Goal: Task Accomplishment & Management: Manage account settings

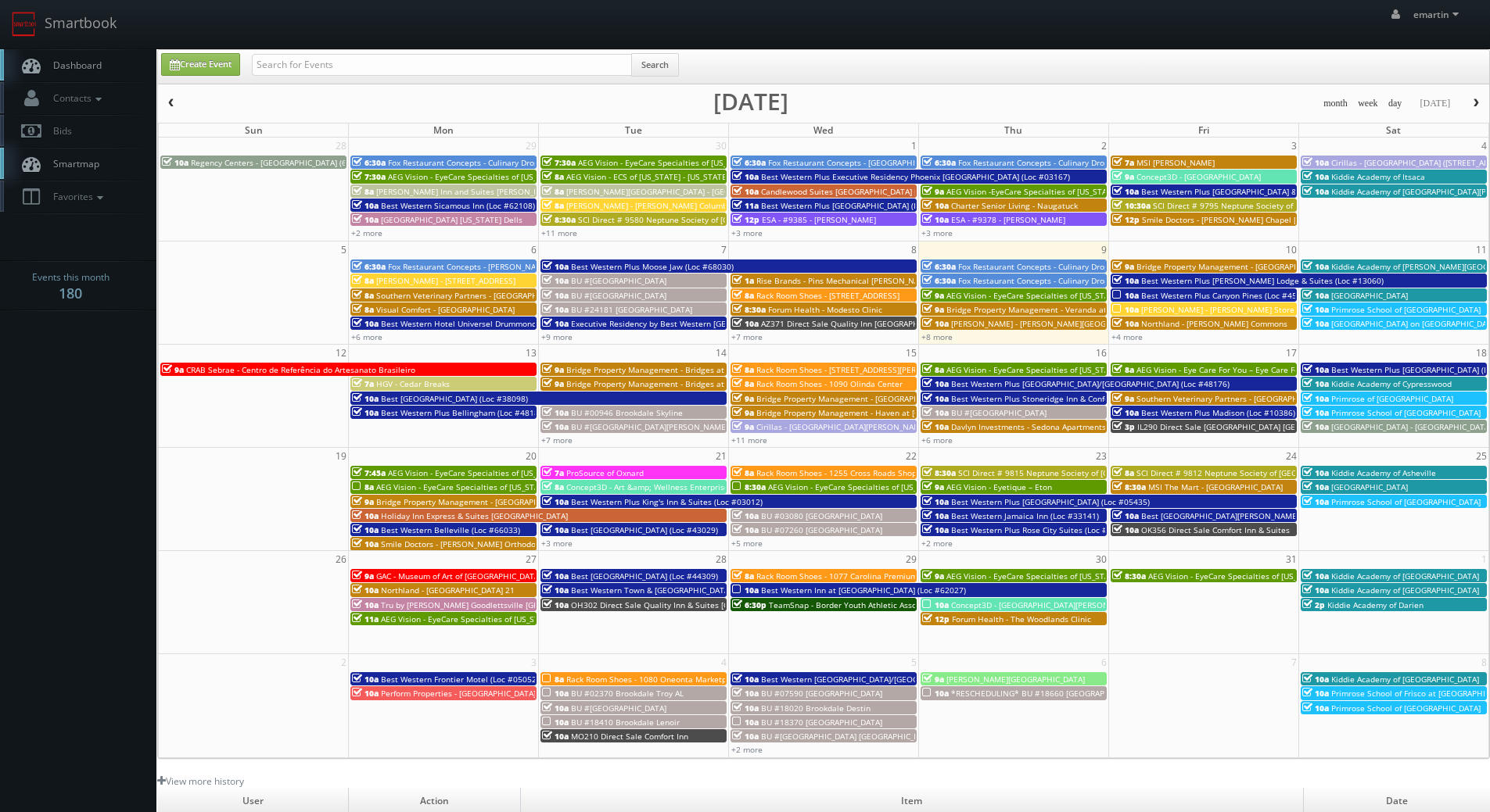
click at [102, 55] on link "Dashboard" at bounding box center [78, 65] width 156 height 32
drag, startPoint x: 395, startPoint y: 62, endPoint x: 397, endPoint y: 51, distance: 11.2
click at [395, 62] on input "text" at bounding box center [442, 65] width 380 height 22
type input "Neil Cariani"
click at [661, 62] on button "Search" at bounding box center [655, 65] width 48 height 24
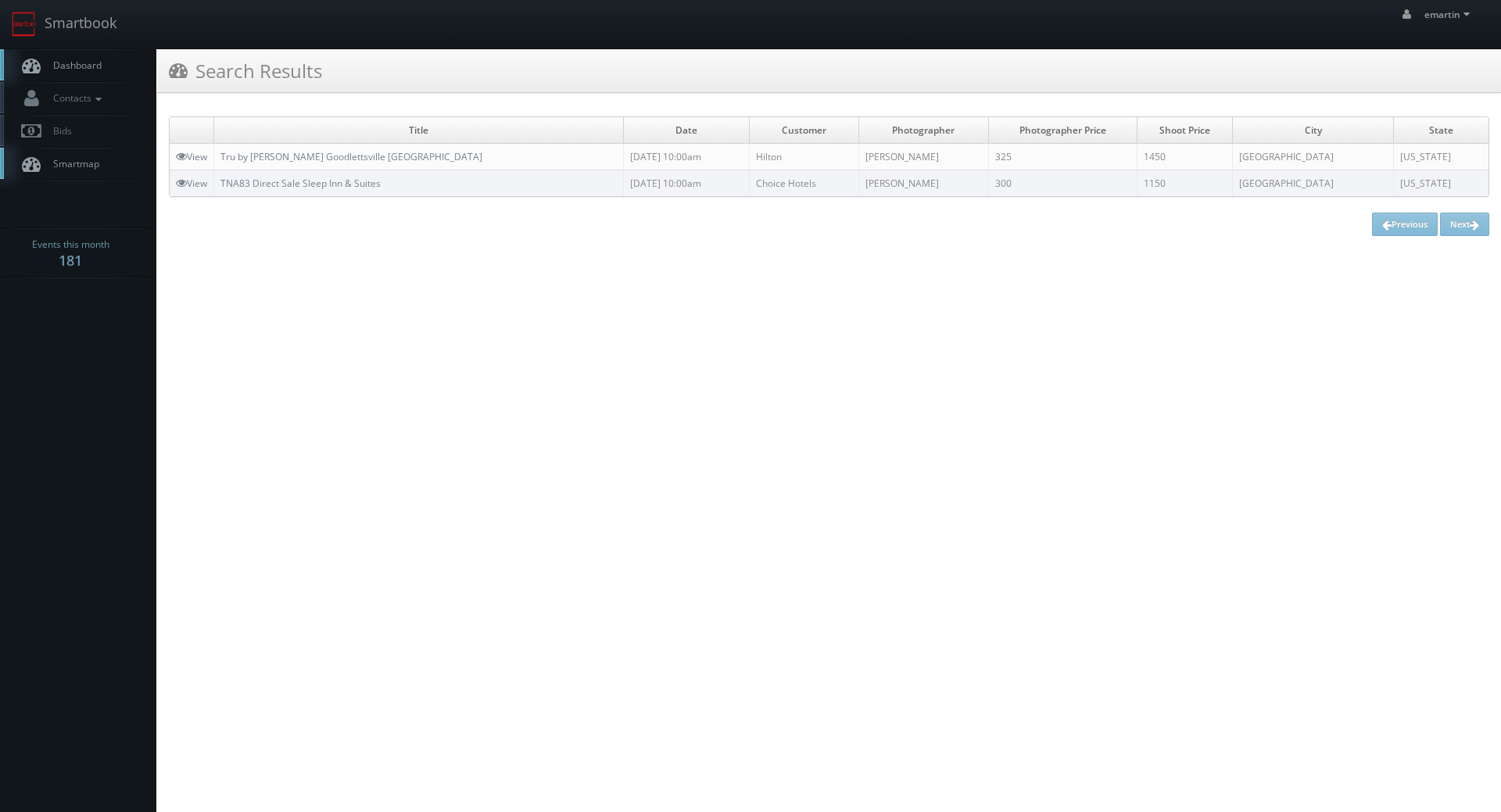
click at [120, 78] on link "Dashboard" at bounding box center [78, 65] width 156 height 32
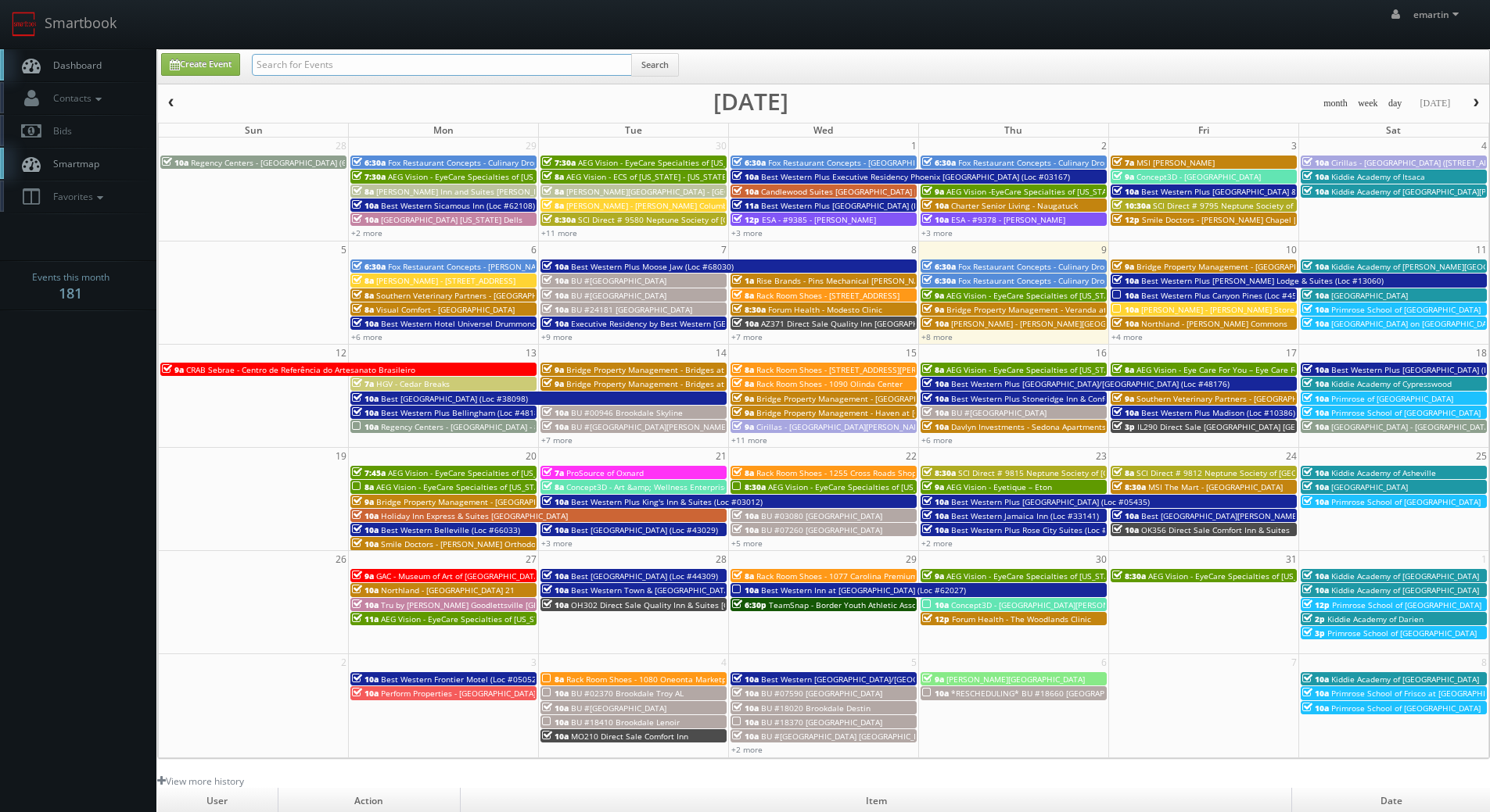
click at [335, 59] on input "text" at bounding box center [442, 65] width 380 height 22
type input "artem denisov"
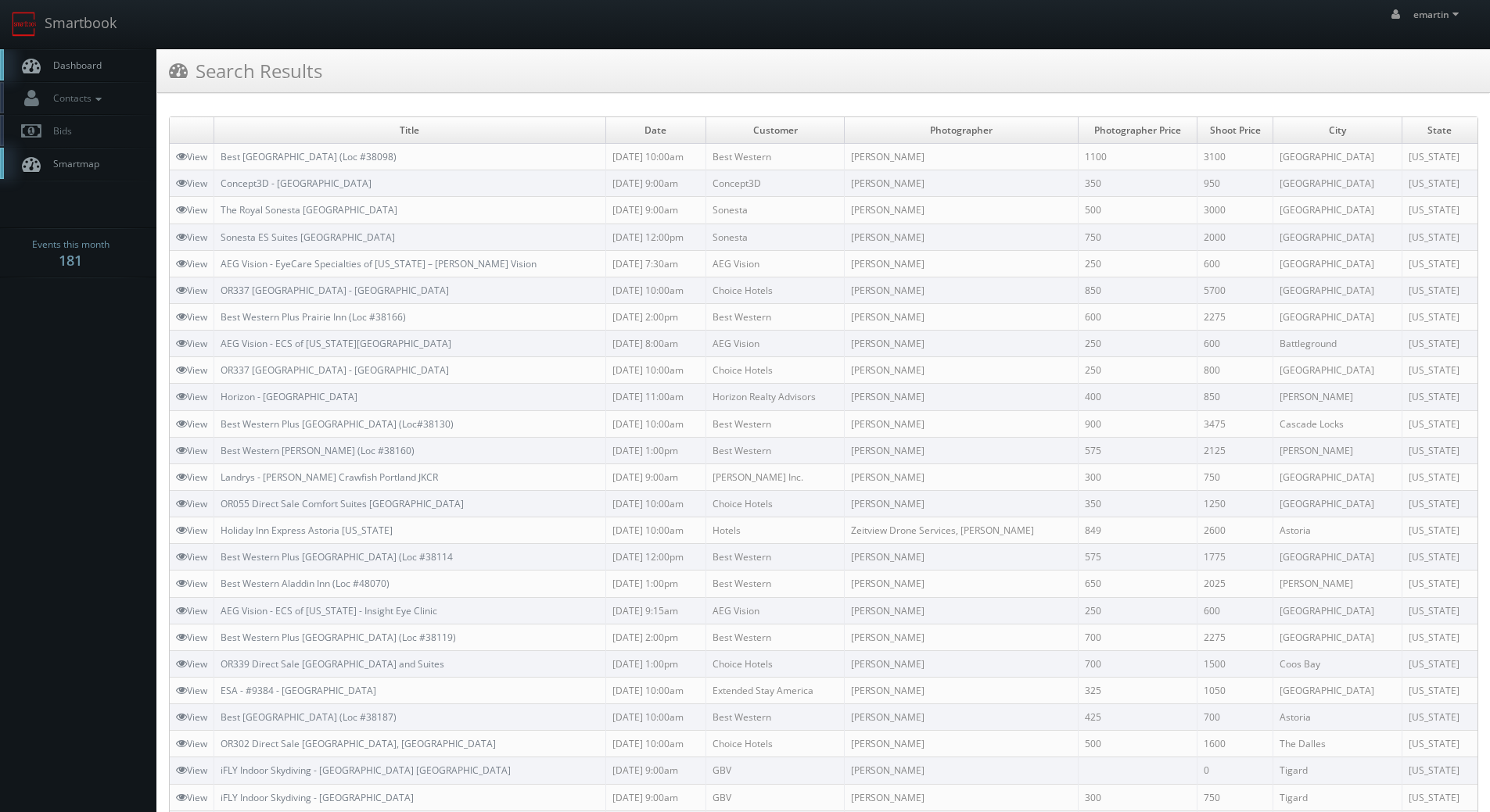
click at [80, 72] on link "Dashboard" at bounding box center [78, 65] width 156 height 32
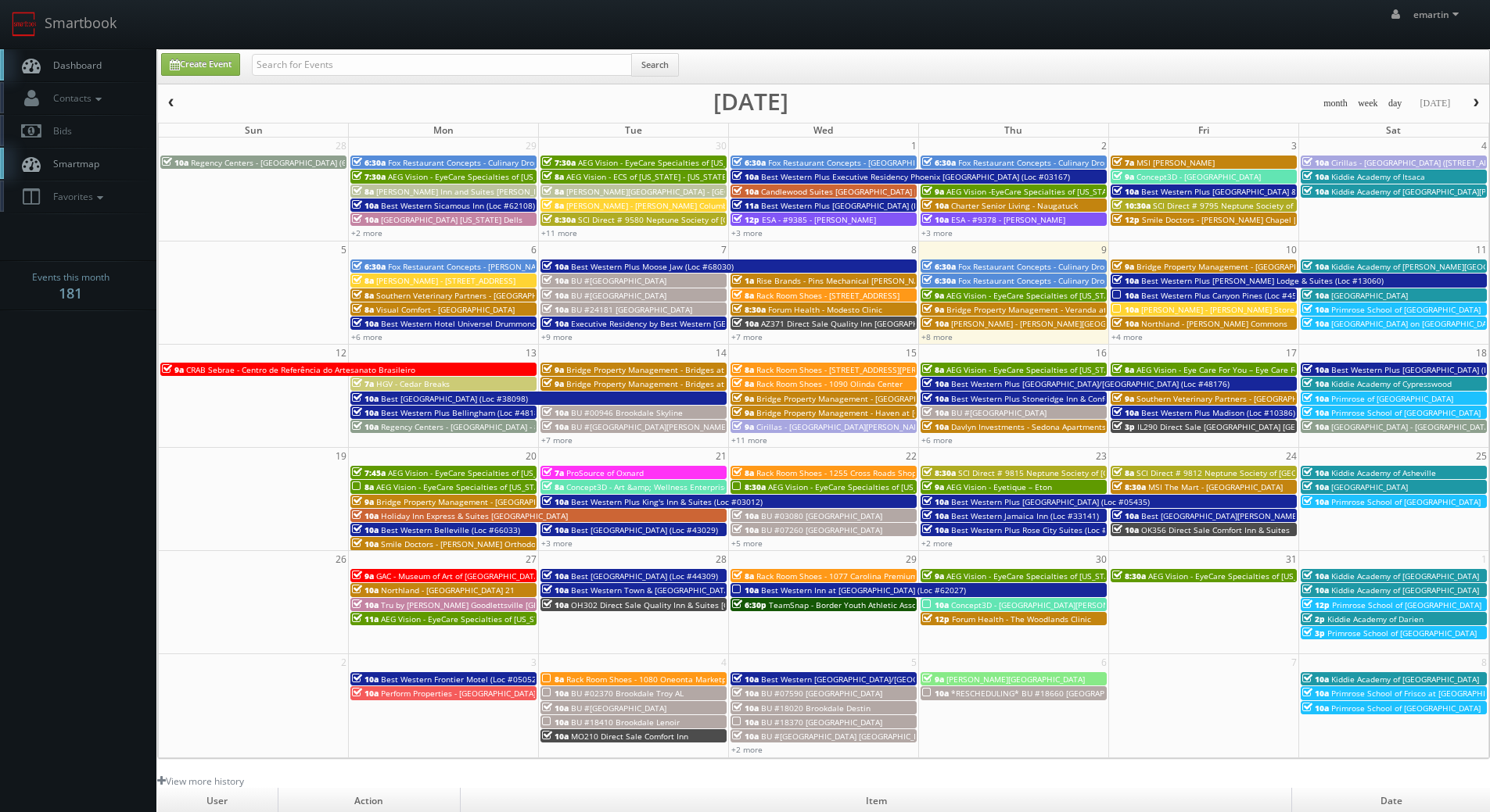
click at [713, 84] on div "Create Event Search" at bounding box center [824, 67] width 1331 height 35
click at [509, 64] on input "text" at bounding box center [442, 65] width 380 height 22
type input "green"
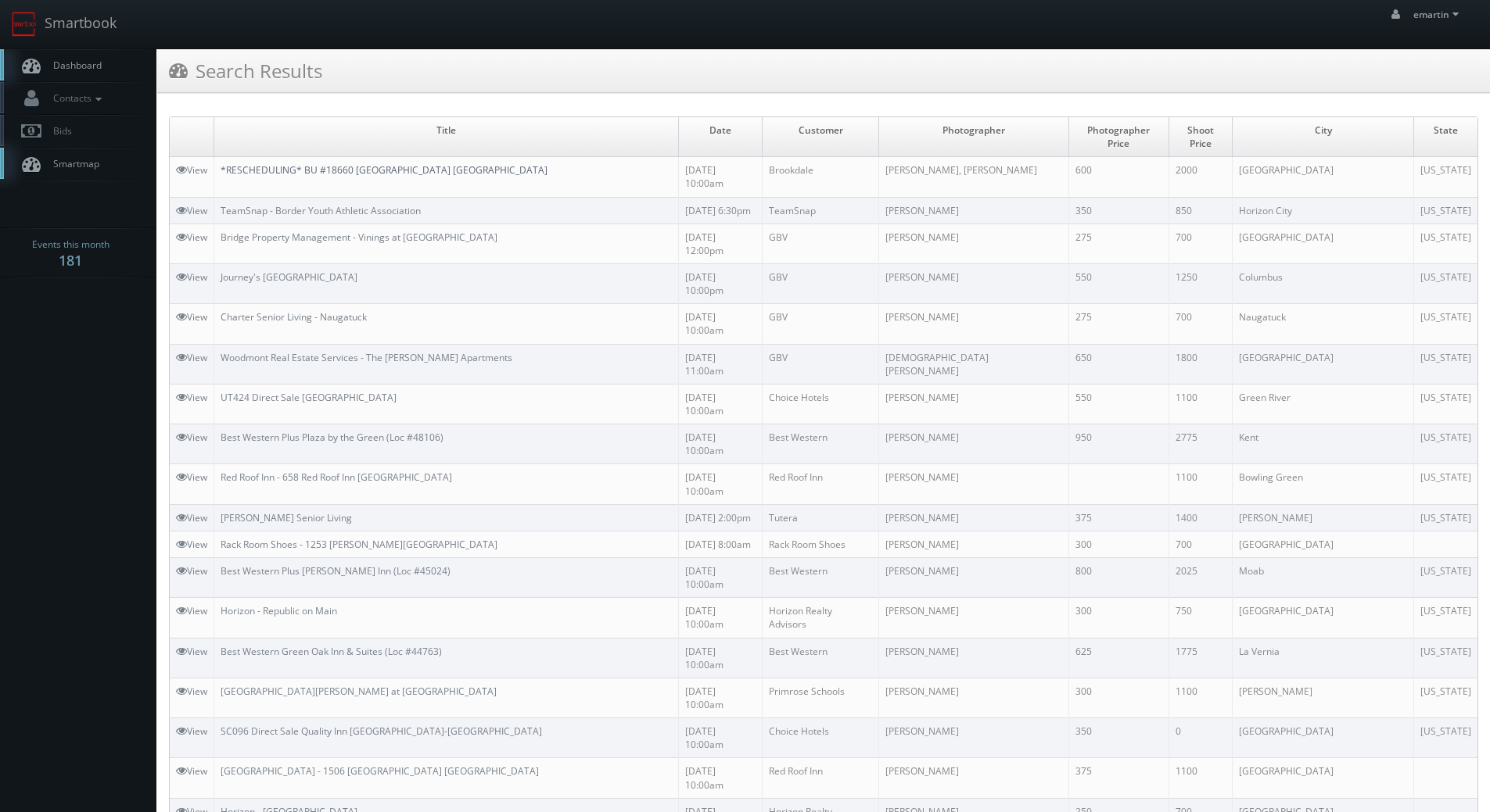
click at [351, 164] on link "*RESCHEDULING* BU #18660 [GEOGRAPHIC_DATA] [GEOGRAPHIC_DATA]" at bounding box center [384, 171] width 327 height 14
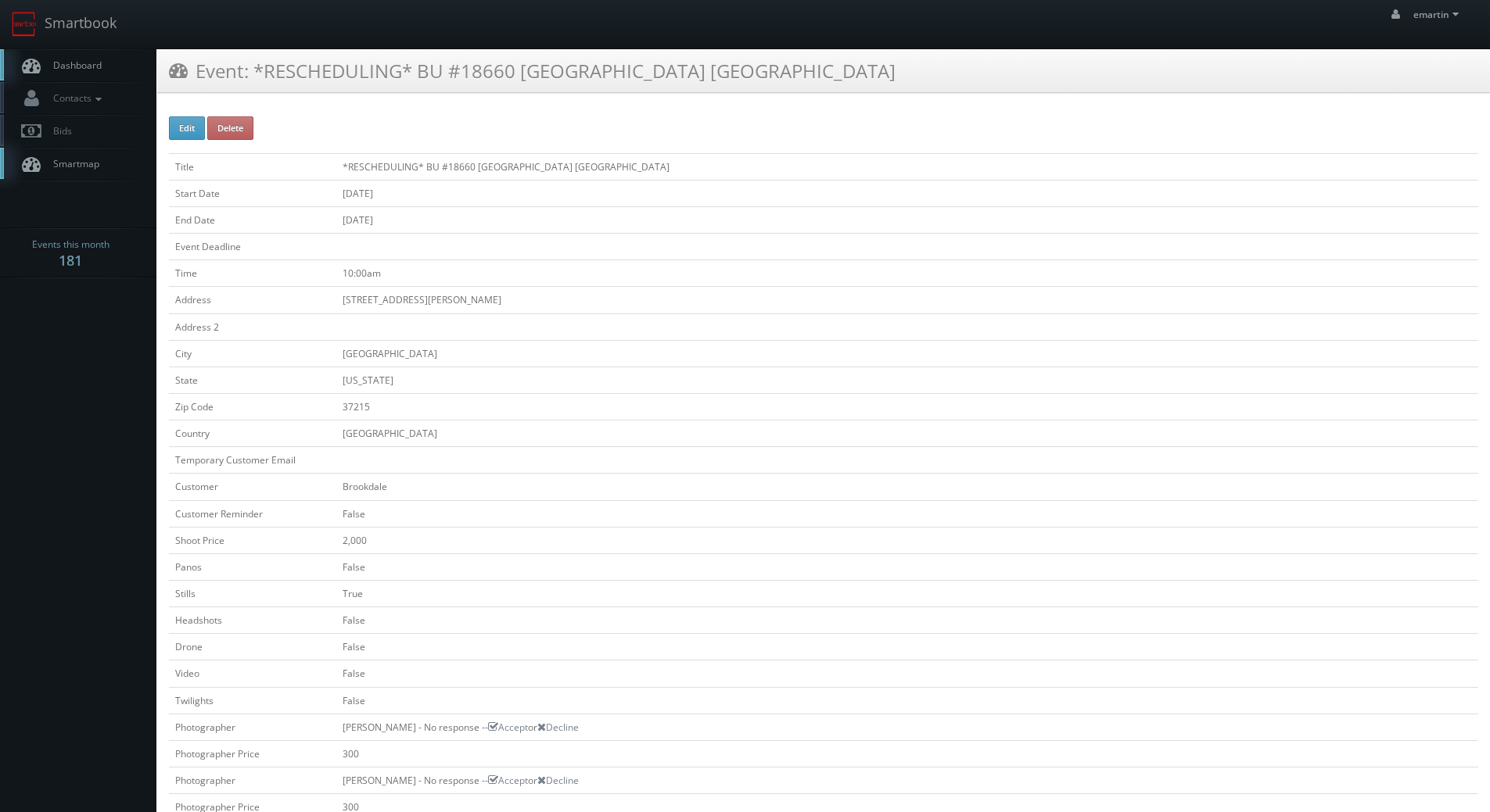
click at [130, 70] on link "Dashboard" at bounding box center [78, 65] width 156 height 32
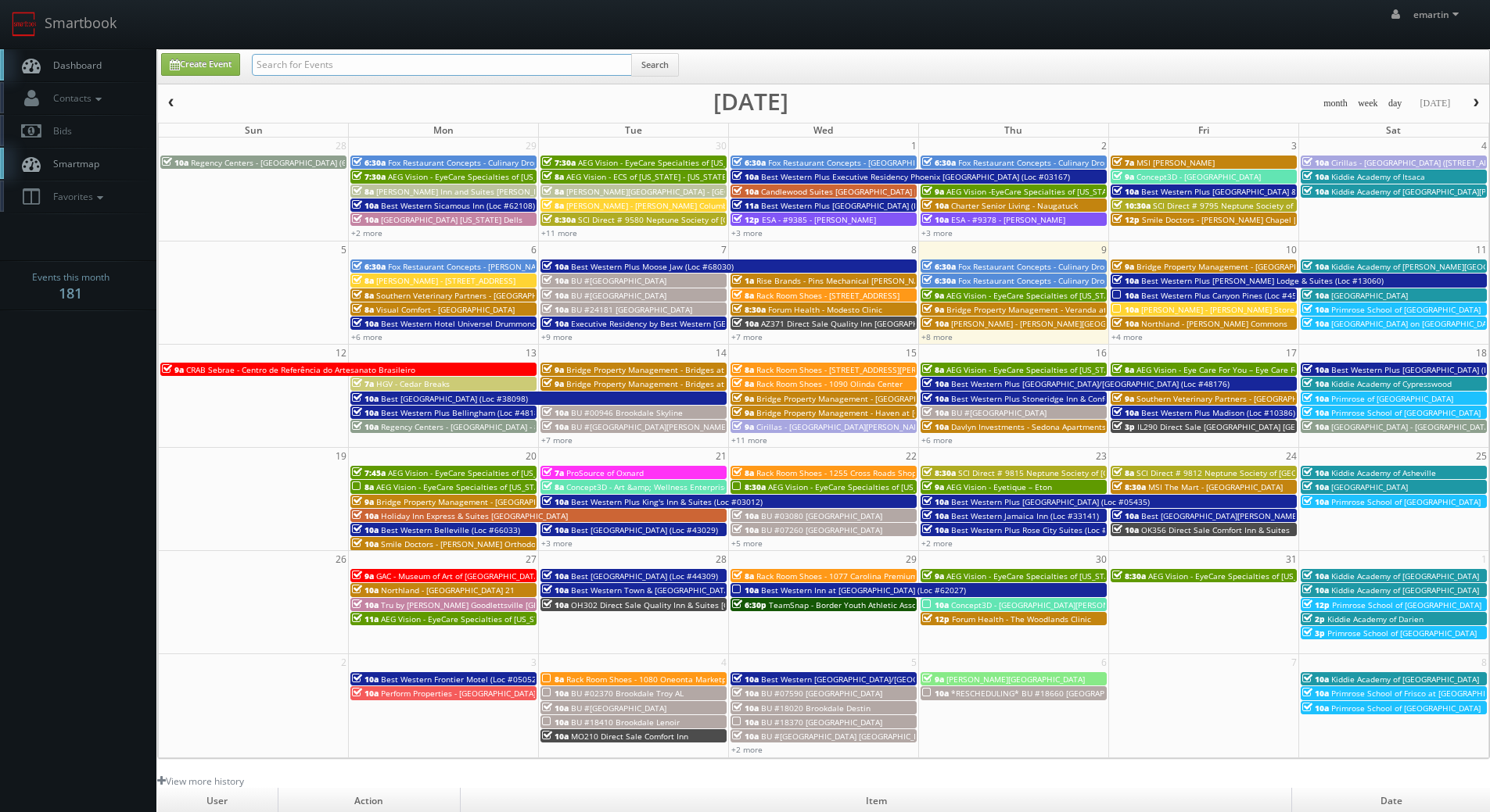
click at [442, 63] on input "text" at bounding box center [442, 65] width 380 height 22
type input "ok356"
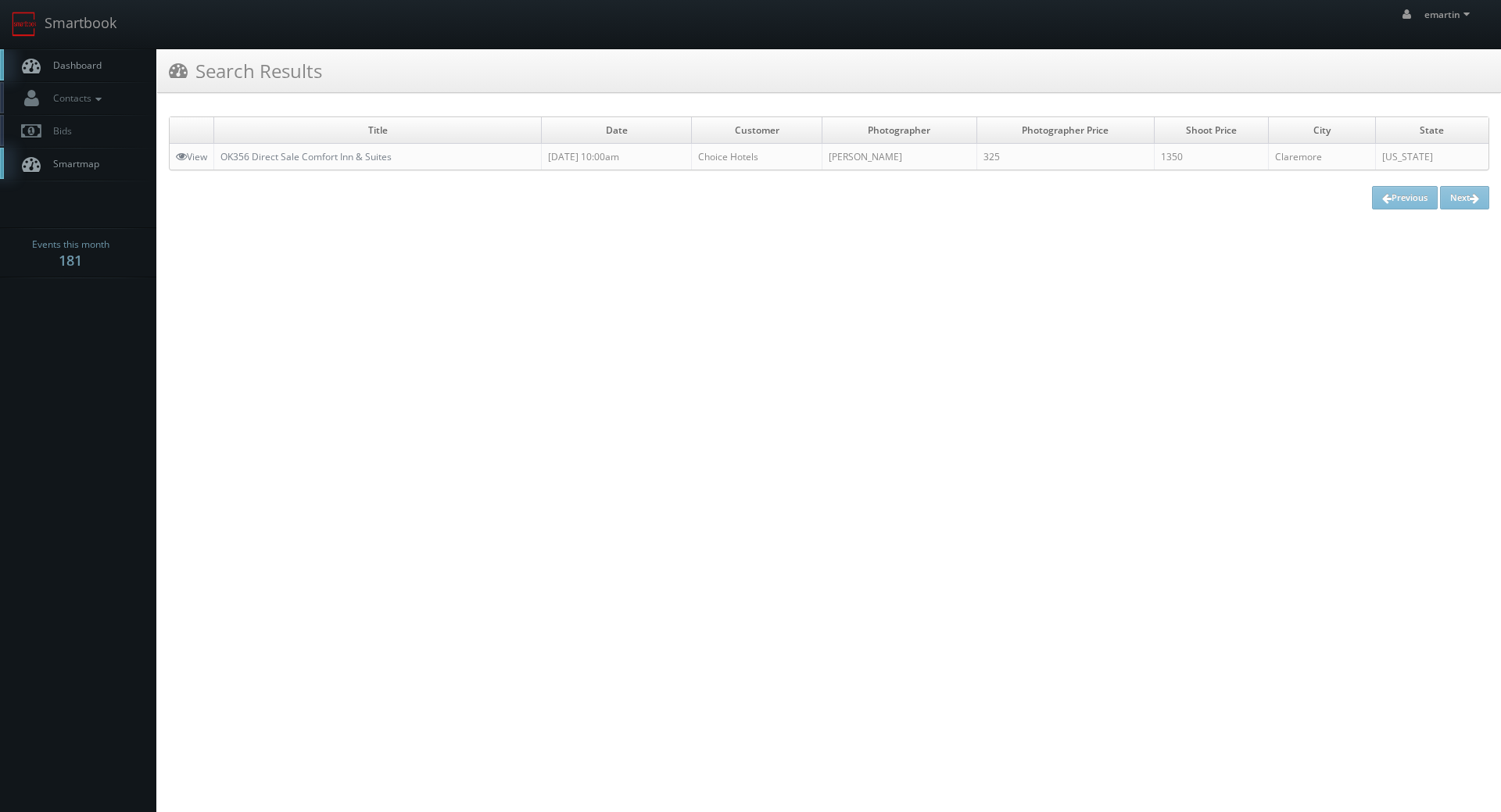
drag, startPoint x: 887, startPoint y: 261, endPoint x: 875, endPoint y: 258, distance: 12.4
click at [879, 260] on html "Smartbook Toggle Side Navigation Toggle Top Navigation emartin emartin Profile …" at bounding box center [750, 406] width 1501 height 812
click at [361, 144] on td "OK356 Direct Sale Comfort Inn & Suites" at bounding box center [378, 157] width 328 height 26
drag, startPoint x: 362, startPoint y: 148, endPoint x: 356, endPoint y: 131, distance: 18.0
click at [362, 149] on td "OK356 Direct Sale Comfort Inn & Suites" at bounding box center [378, 157] width 328 height 26
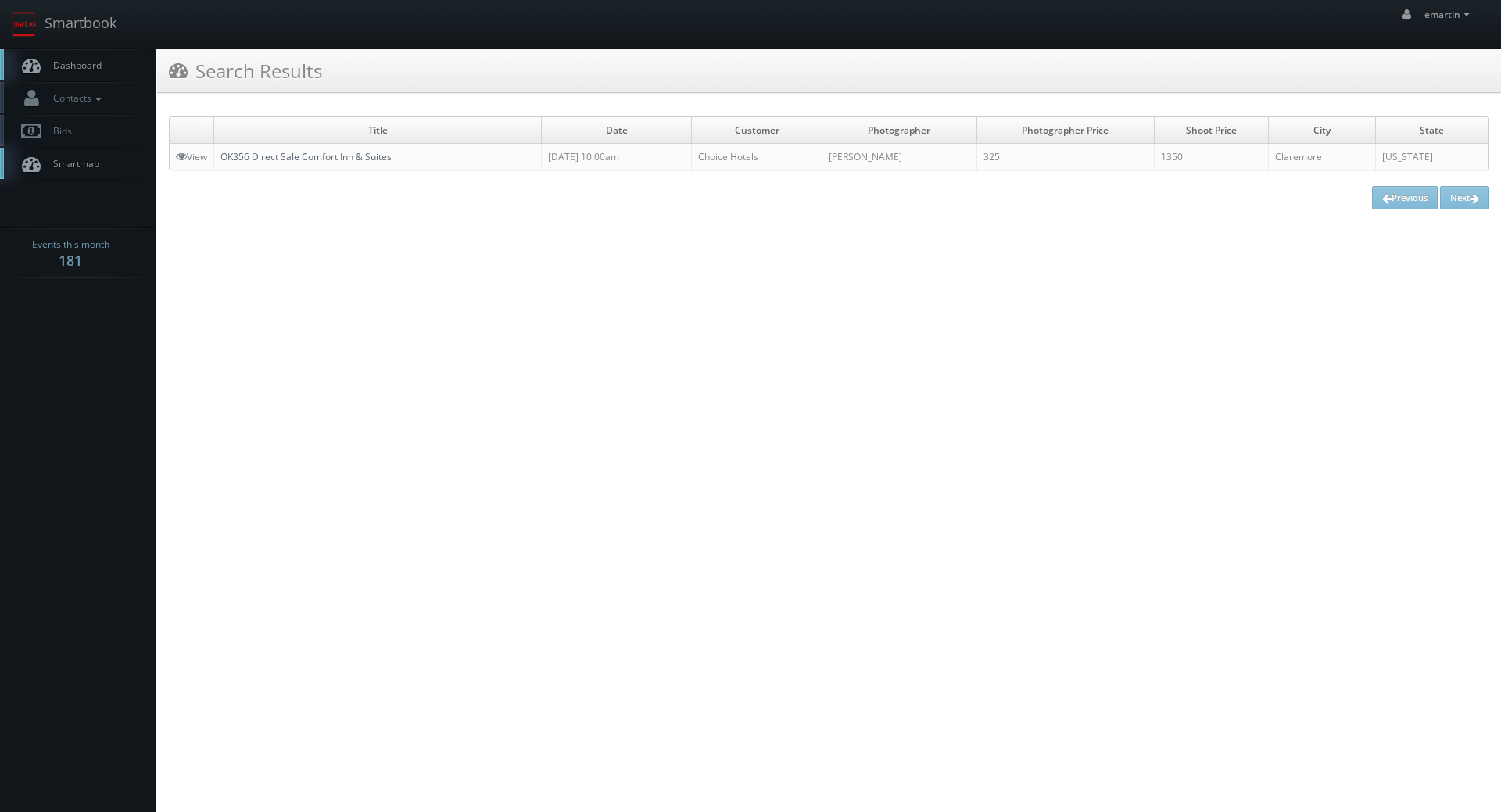
click at [346, 154] on link "OK356 Direct Sale Comfort Inn & Suites" at bounding box center [306, 157] width 171 height 14
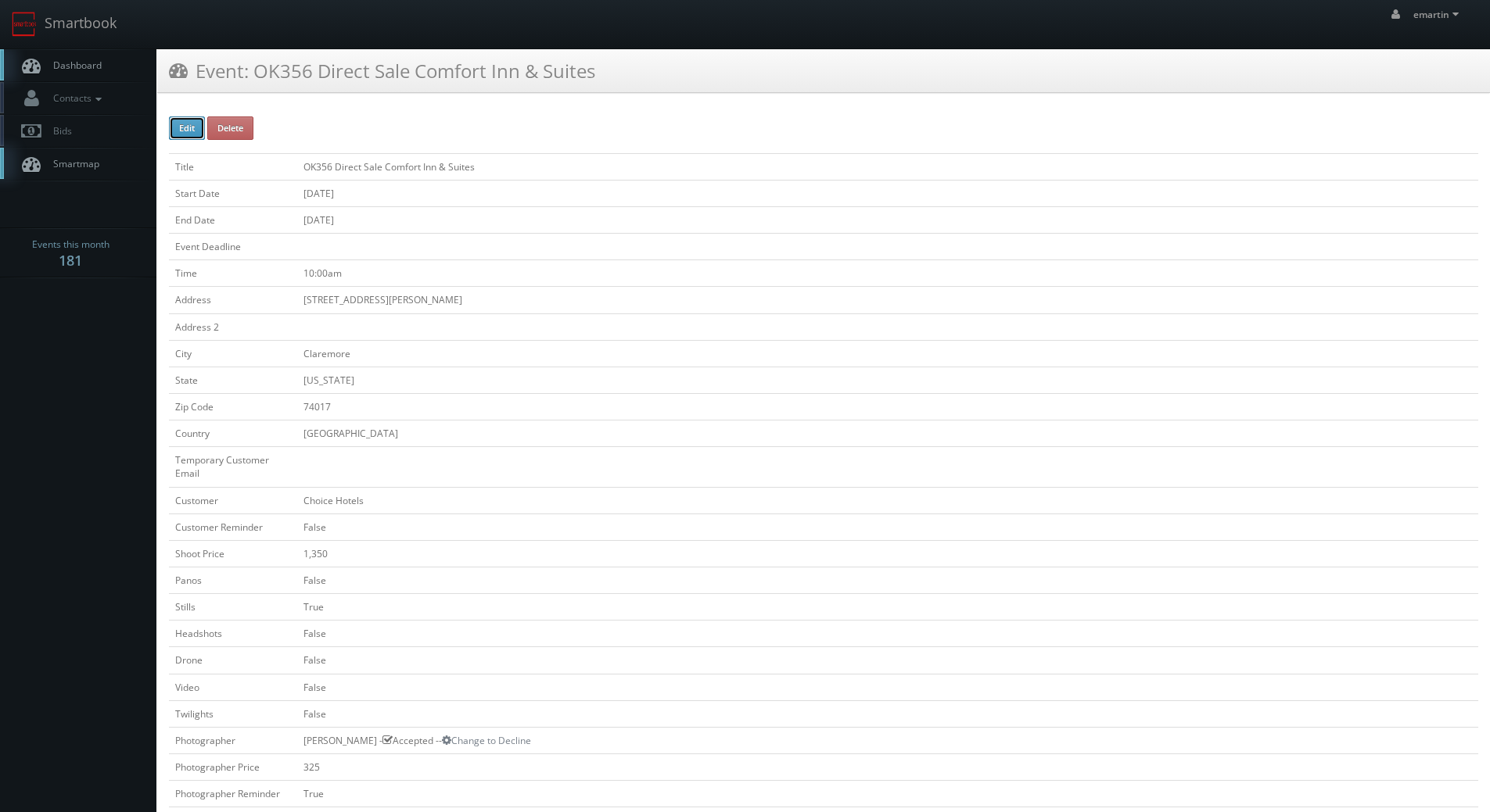
click at [198, 122] on button "Edit" at bounding box center [187, 128] width 36 height 24
type input "OK356 Direct Sale Comfort Inn &amp; Suites"
type input "774 S Lynn Riggs Blvd"
type input "Claremore"
type input "74017"
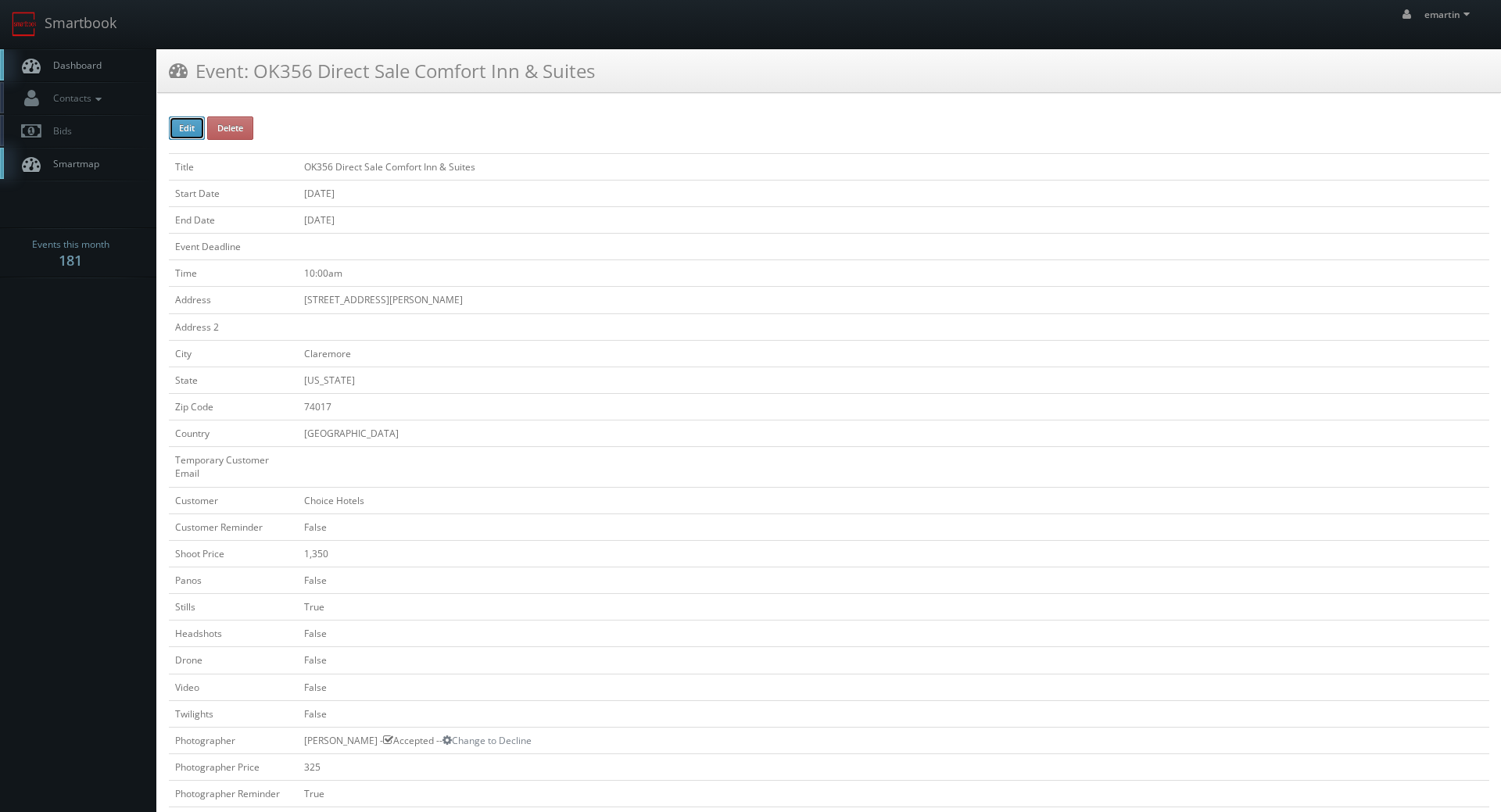
checkbox input "false"
type input "1,350"
checkbox input "false"
checkbox input "true"
checkbox input "false"
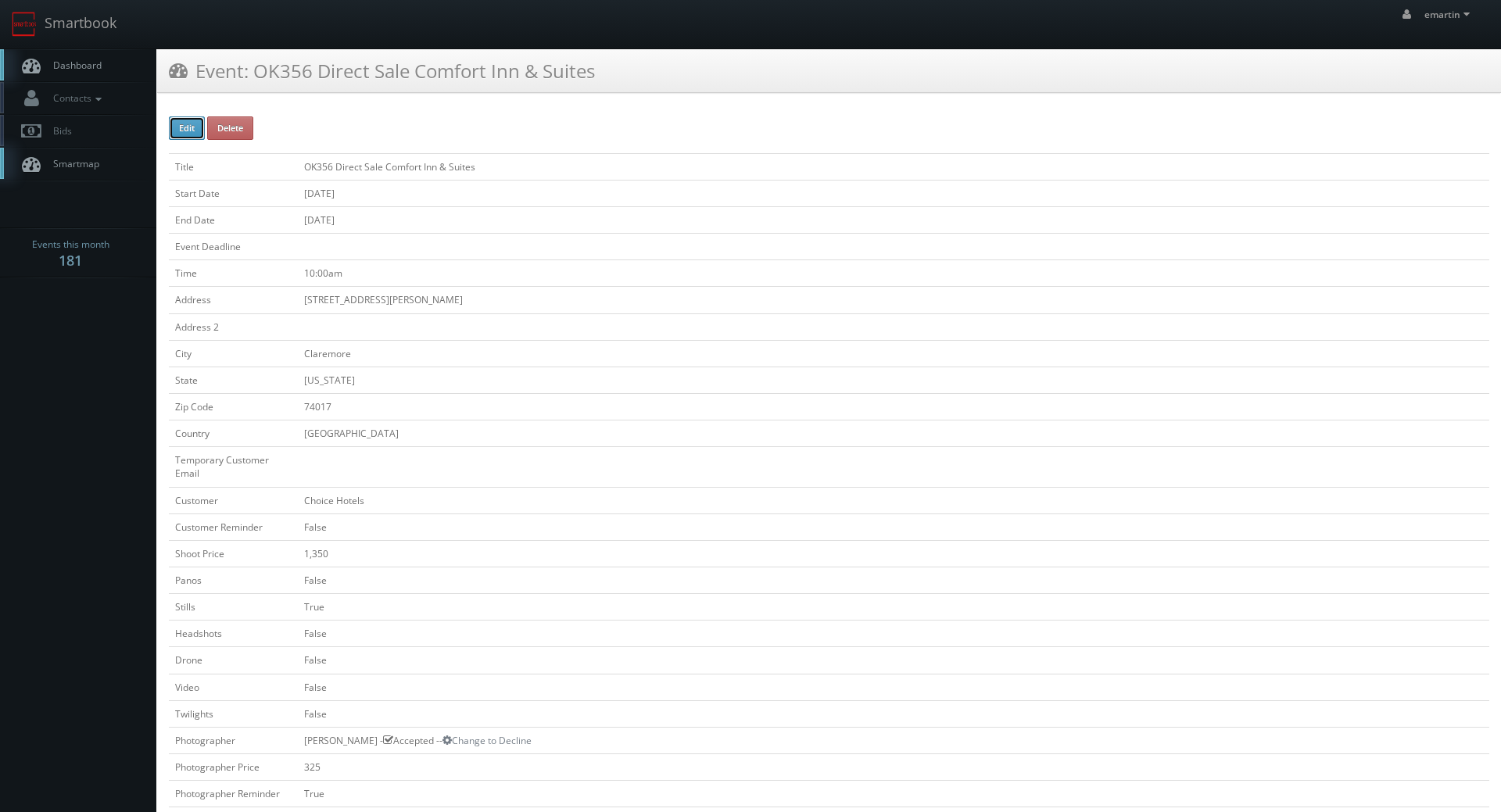
checkbox input "false"
type input "10/24/2025"
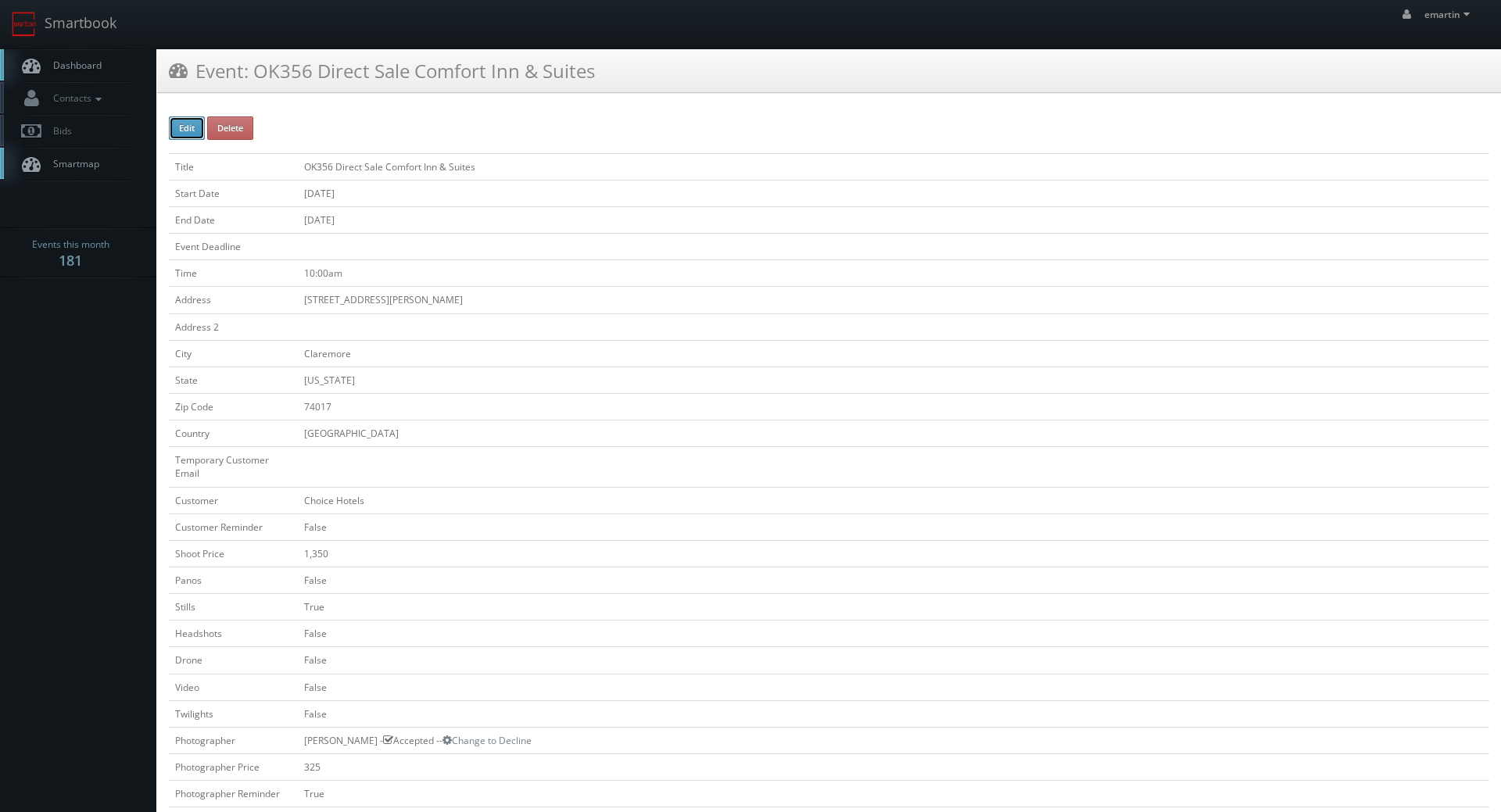
type input "10/24/2025"
type input "10:00am"
checkbox input "true"
checkbox input "false"
type input "1,350"
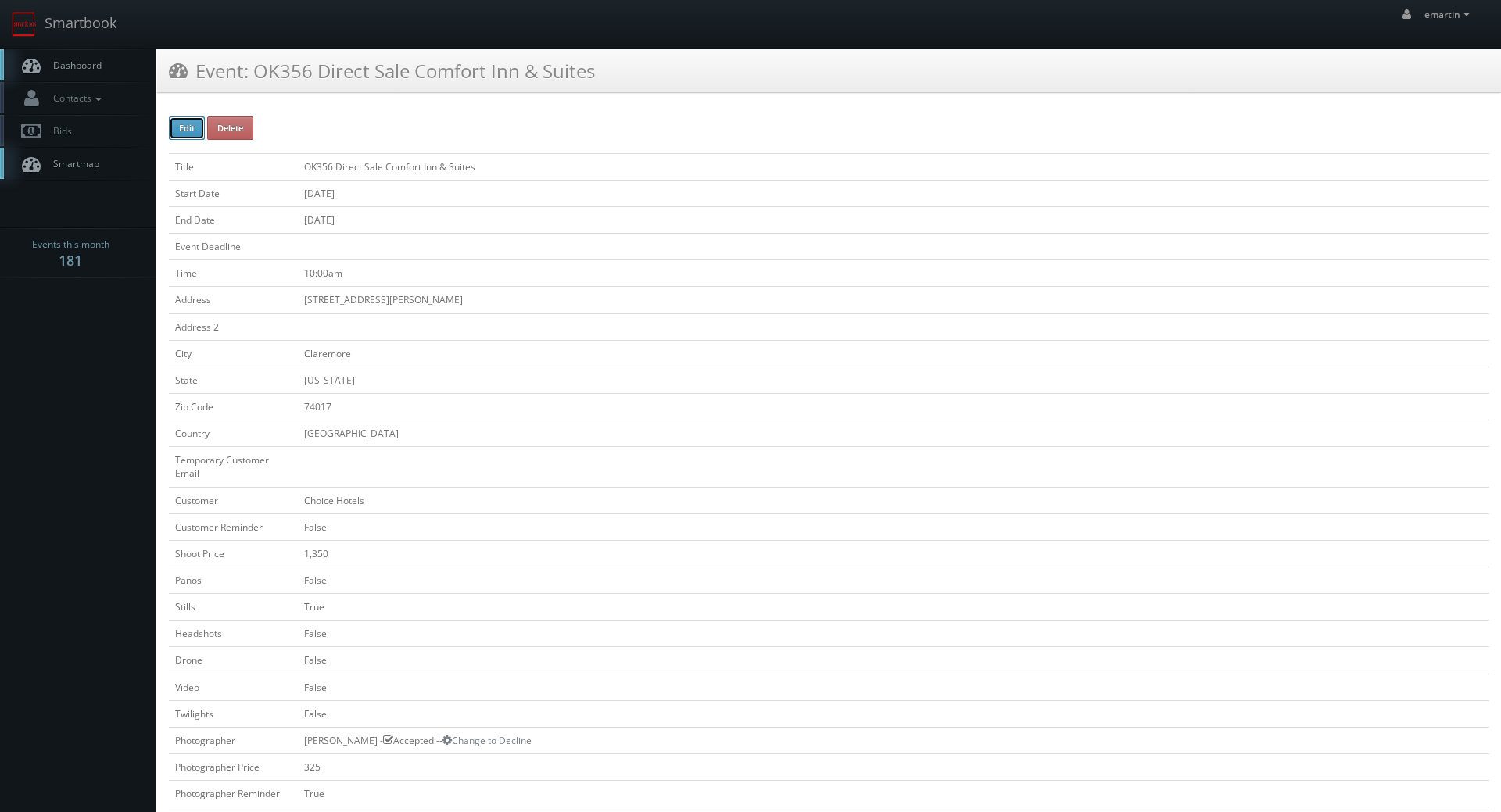
type input "325"
select select "[US_STATE]"
select select "fake69@mg.cs3calendar.com"
select select "lookinsidetulsa@gmail.com"
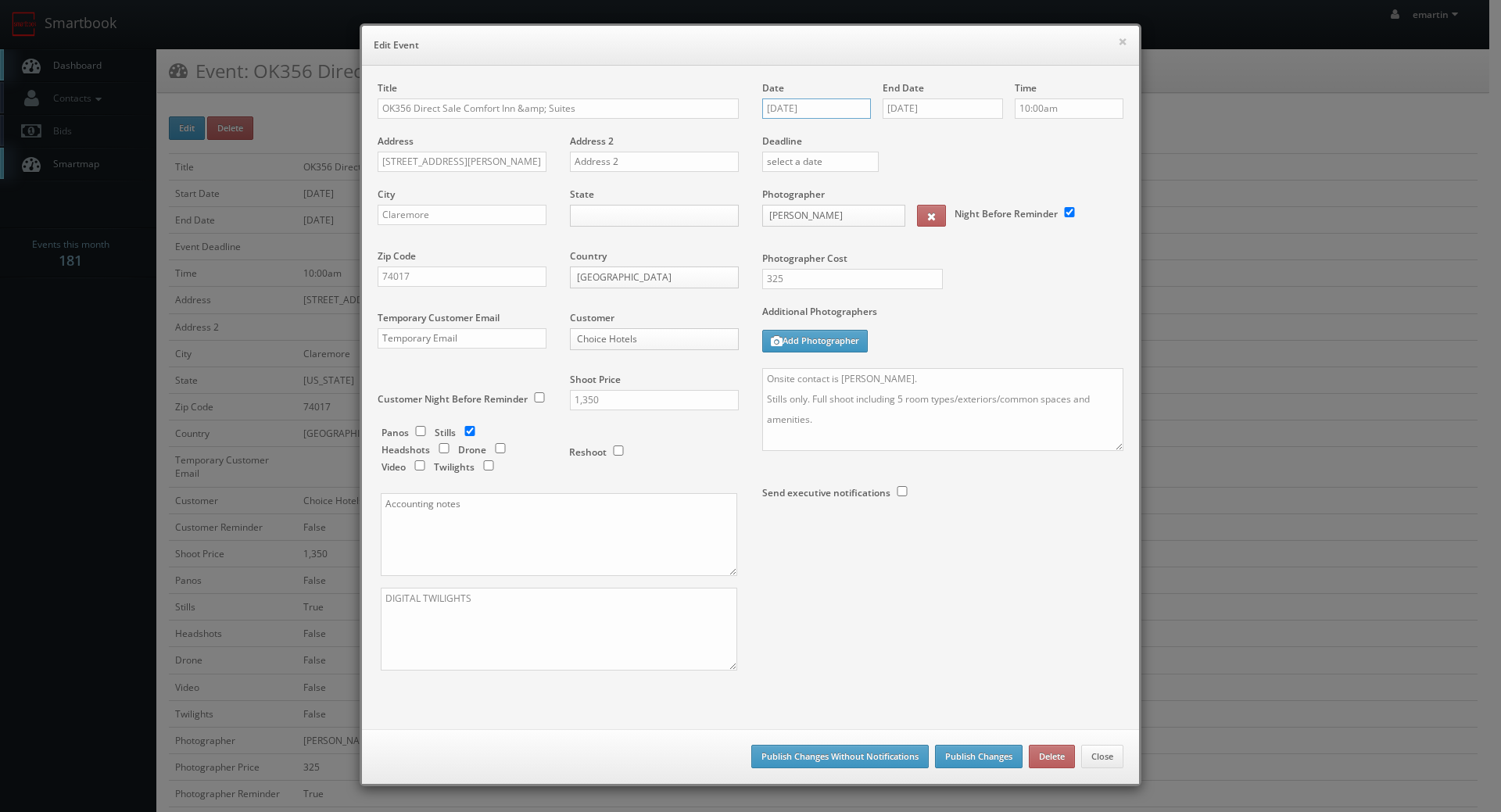
click at [809, 104] on input "10/24/2025" at bounding box center [816, 109] width 109 height 20
click at [901, 132] on icon at bounding box center [905, 137] width 9 height 11
click at [879, 251] on td "21" at bounding box center [885, 250] width 20 height 23
type input "11/21/2025"
drag, startPoint x: 949, startPoint y: 103, endPoint x: 964, endPoint y: 108, distance: 15.8
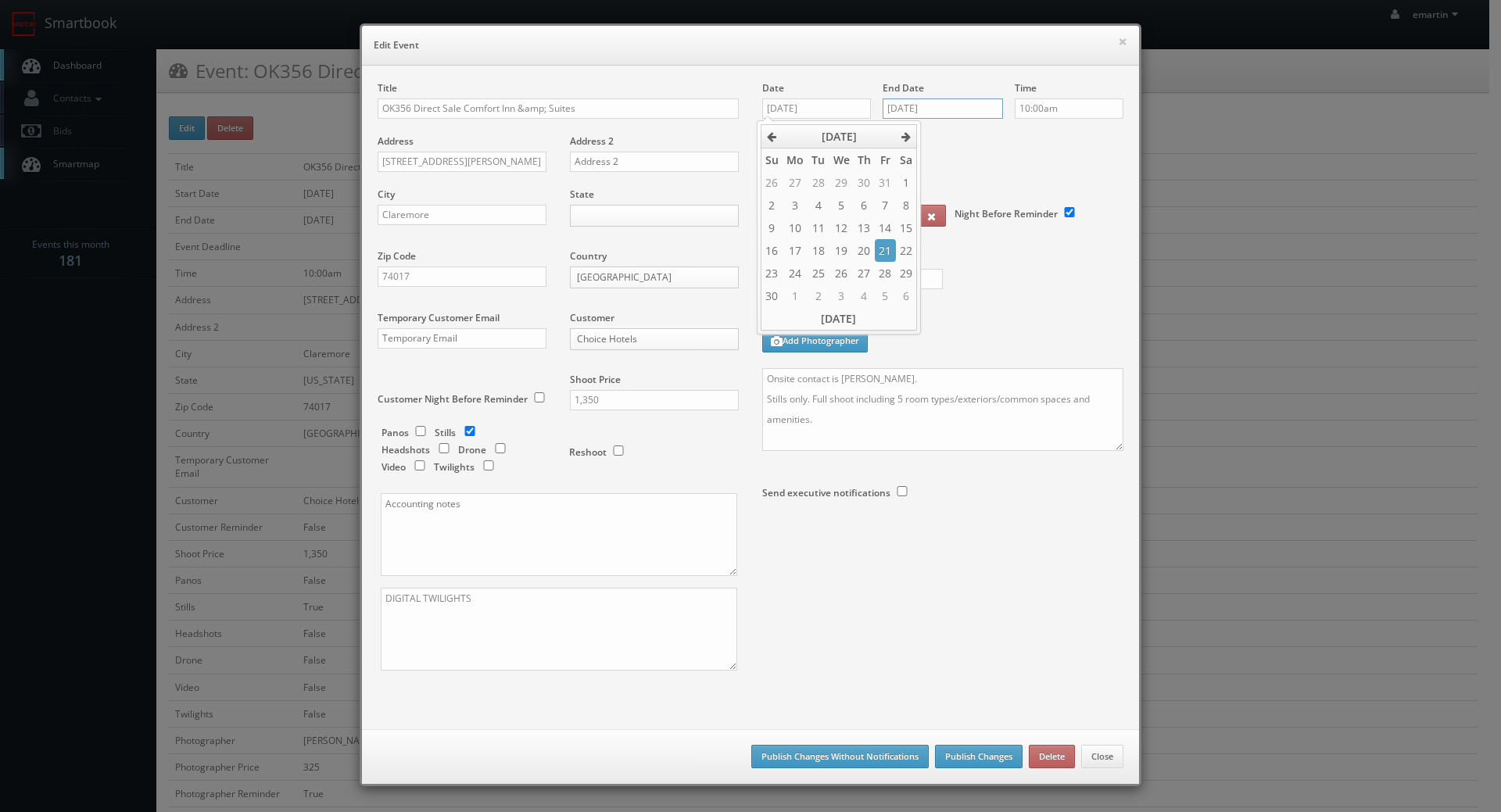
click at [953, 104] on input "10/24/2025" at bounding box center [943, 109] width 120 height 20
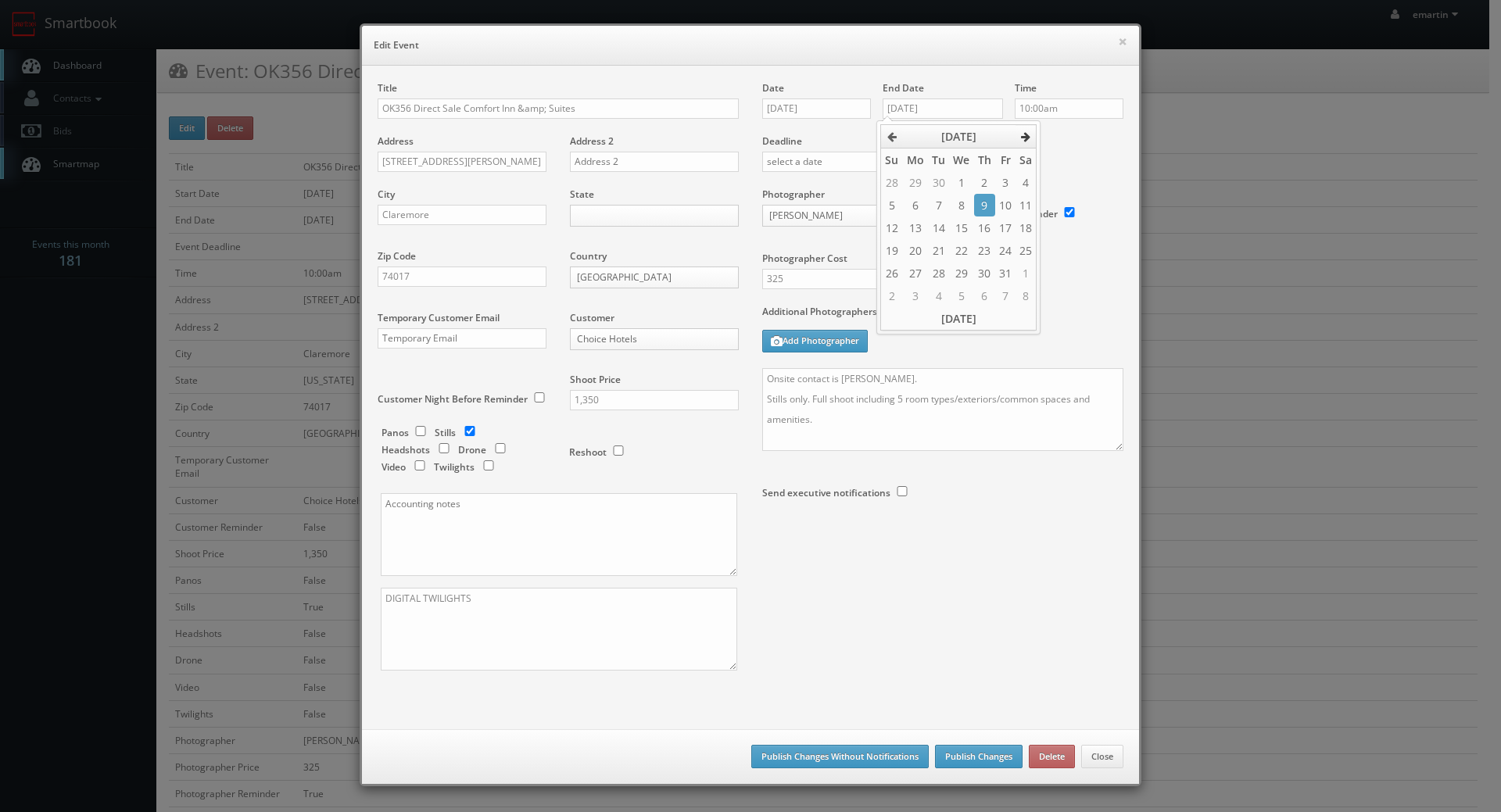
click at [1029, 135] on icon at bounding box center [1025, 137] width 9 height 11
click at [1007, 245] on td "21" at bounding box center [1005, 250] width 20 height 23
type input "11/21/2025"
click at [868, 392] on textarea "Onsite contact is Scott Oakey. Stills only. Full shoot including 5 room types/e…" at bounding box center [943, 410] width 361 height 83
click at [762, 378] on textarea "Onsite contact is Scott Oakey. Stills only. Full shoot including 5 room types/e…" at bounding box center [943, 410] width 361 height 83
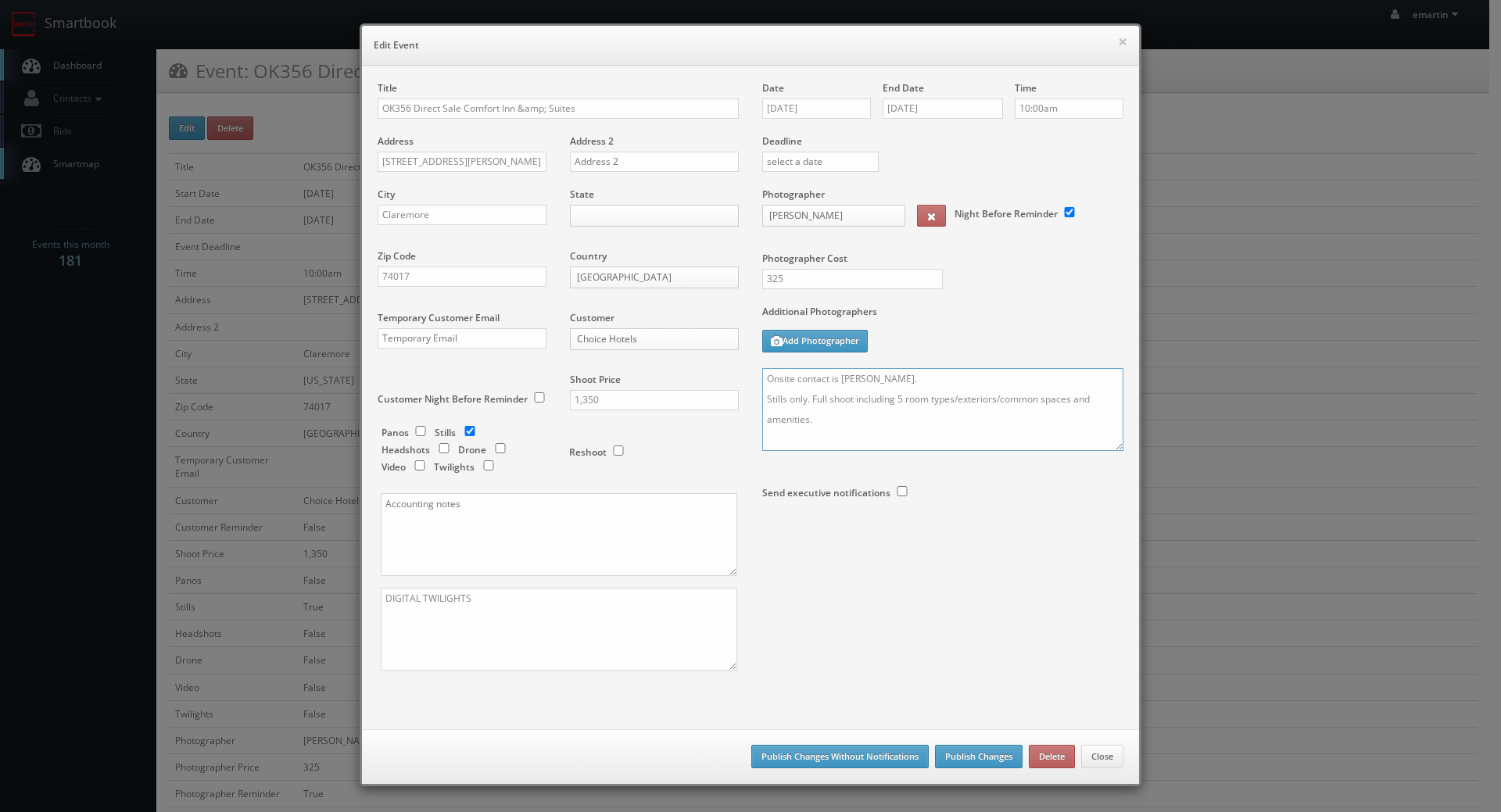
click at [777, 375] on textarea "Onsite contact is Scott Oakey. Stills only. Full shoot including 5 room types/e…" at bounding box center [943, 410] width 361 height 83
type textarea "UPDATE: Date changed to 11/21. Onsite contact is Scott Oakey. Stills only. Full…"
click at [965, 759] on button "Publish Changes" at bounding box center [978, 757] width 87 height 24
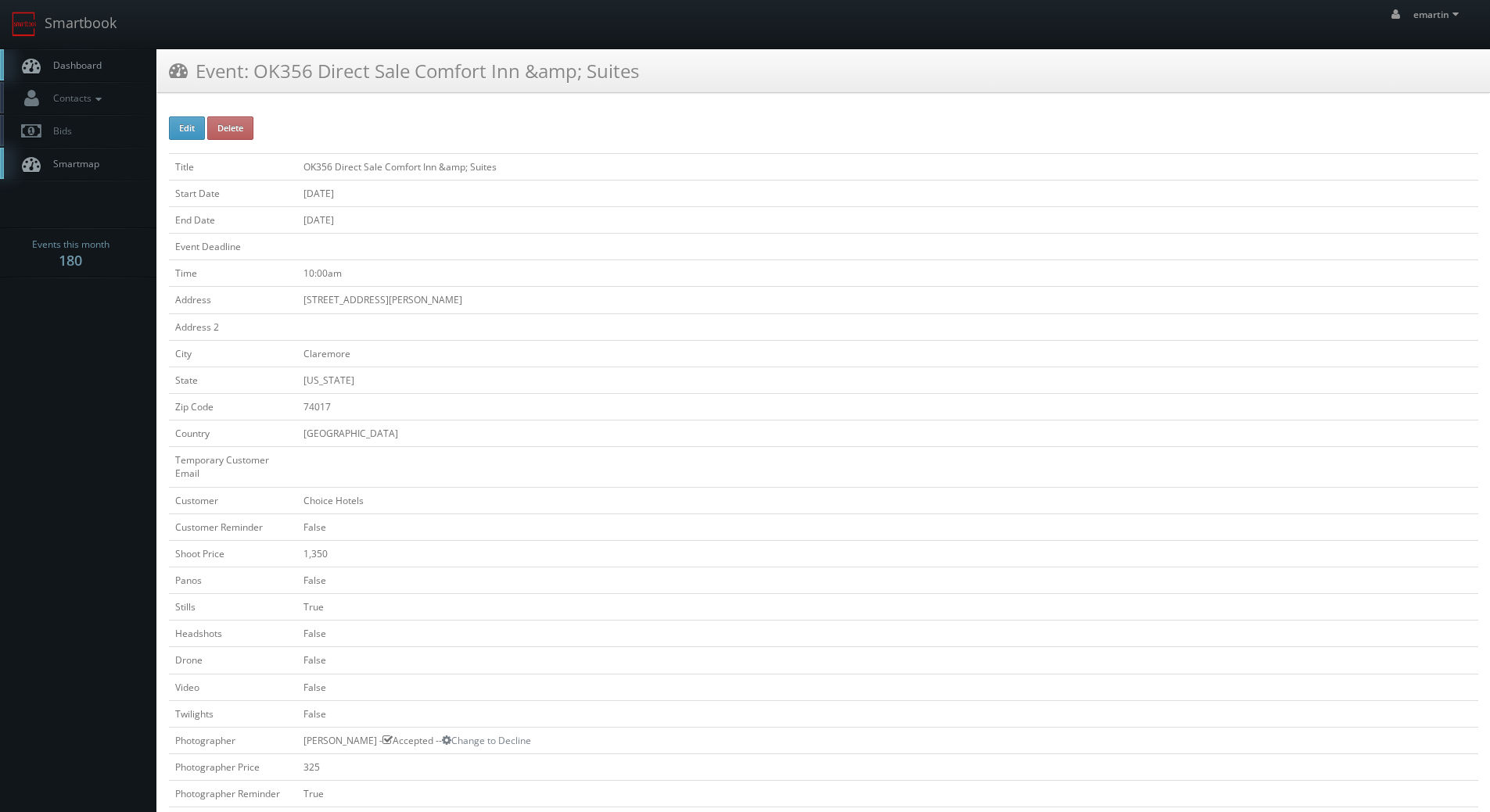
click at [374, 96] on div "Event: OK356 Direct Sale Comfort Inn &amp; Suites" at bounding box center [824, 76] width 1333 height 55
click at [104, 70] on link "Dashboard" at bounding box center [78, 65] width 156 height 32
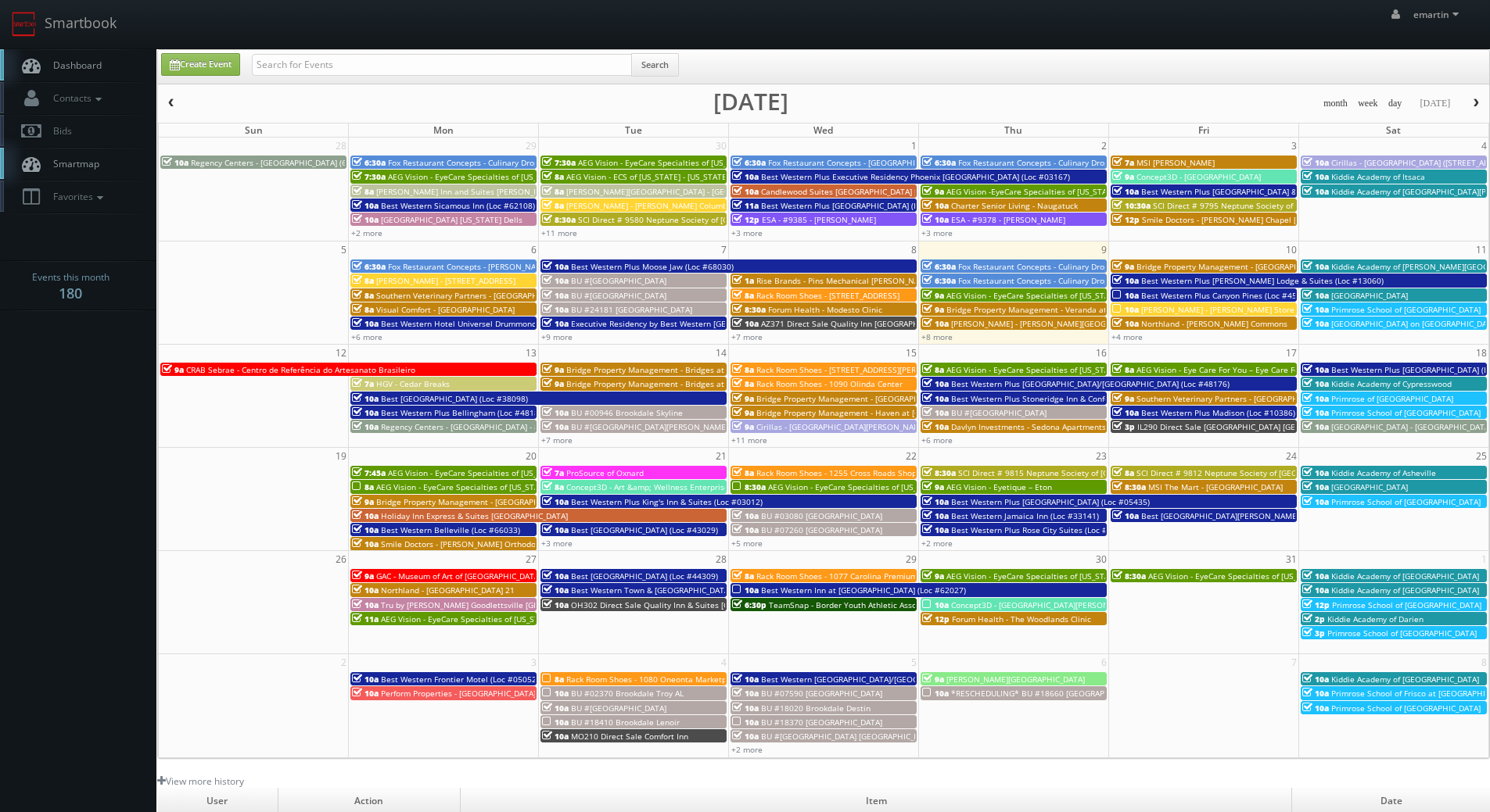
drag, startPoint x: 604, startPoint y: 48, endPoint x: 452, endPoint y: 5, distance: 158.0
click at [593, 45] on nav "Smartbook Toggle Side Navigation Toggle Top Navigation emartin emartin Profile …" at bounding box center [745, 25] width 1490 height 49
click at [93, 68] on span "Dashboard" at bounding box center [73, 65] width 56 height 14
click at [220, 62] on link "Create Event" at bounding box center [200, 64] width 79 height 23
type input "[DATE]"
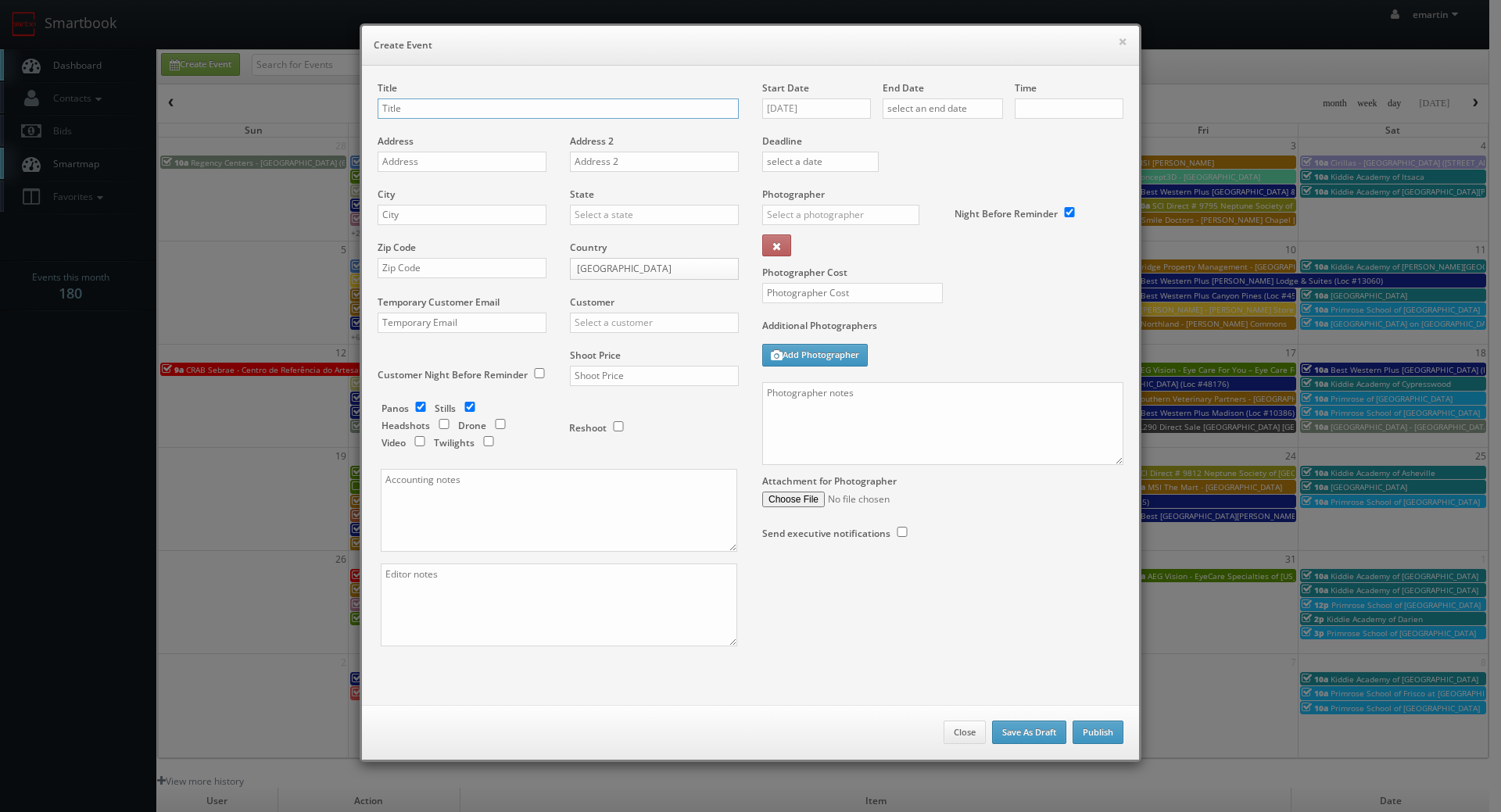
checkbox input "true"
type input "10:00am"
checkbox input "true"
click at [564, 101] on input "text" at bounding box center [558, 109] width 361 height 20
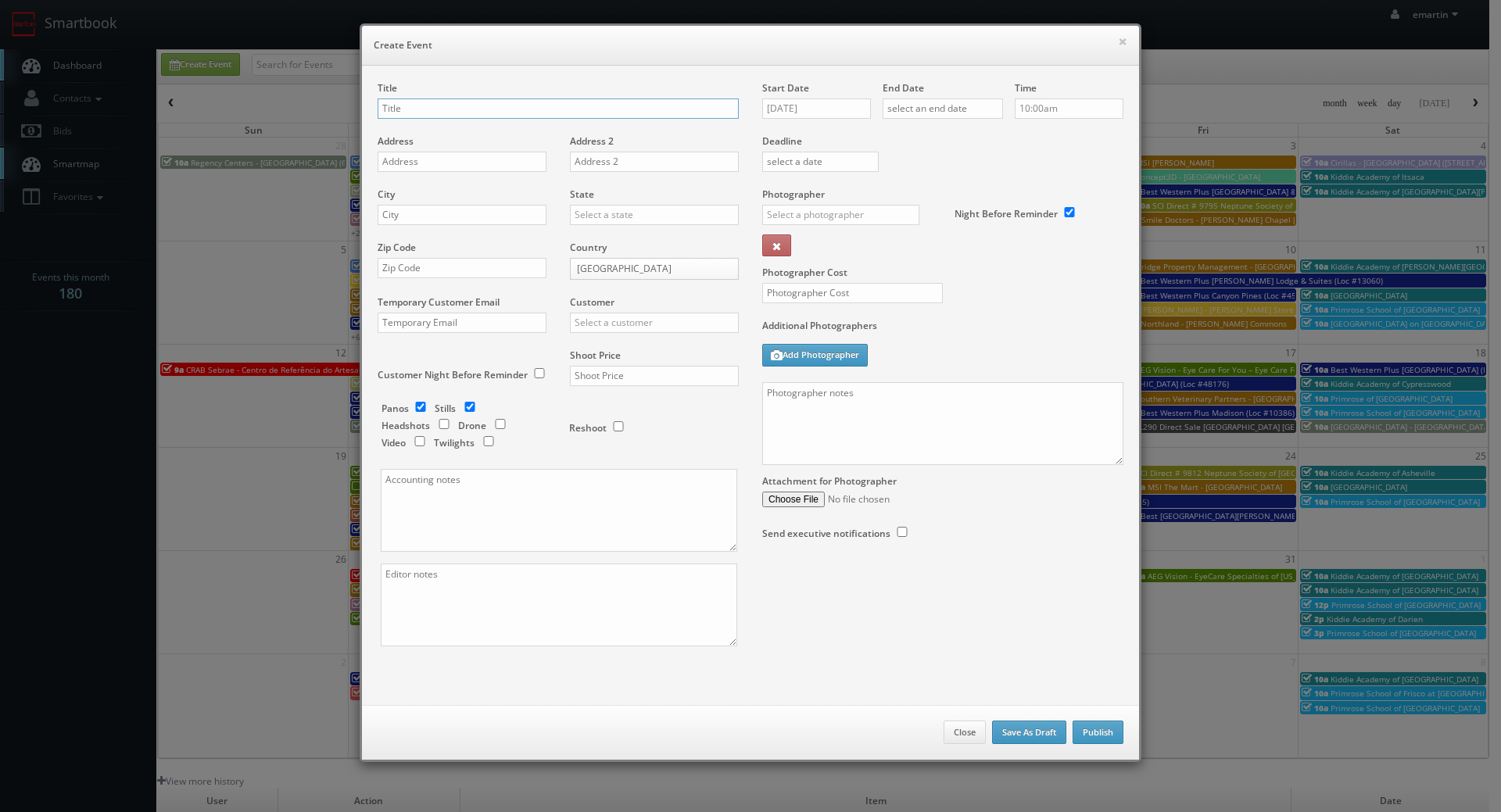
paste input "PA520"
type input "PA520"
click at [423, 171] on input "text" at bounding box center [462, 162] width 169 height 20
paste input "[STREET_ADDRESS]"
type input "[STREET_ADDRESS]"
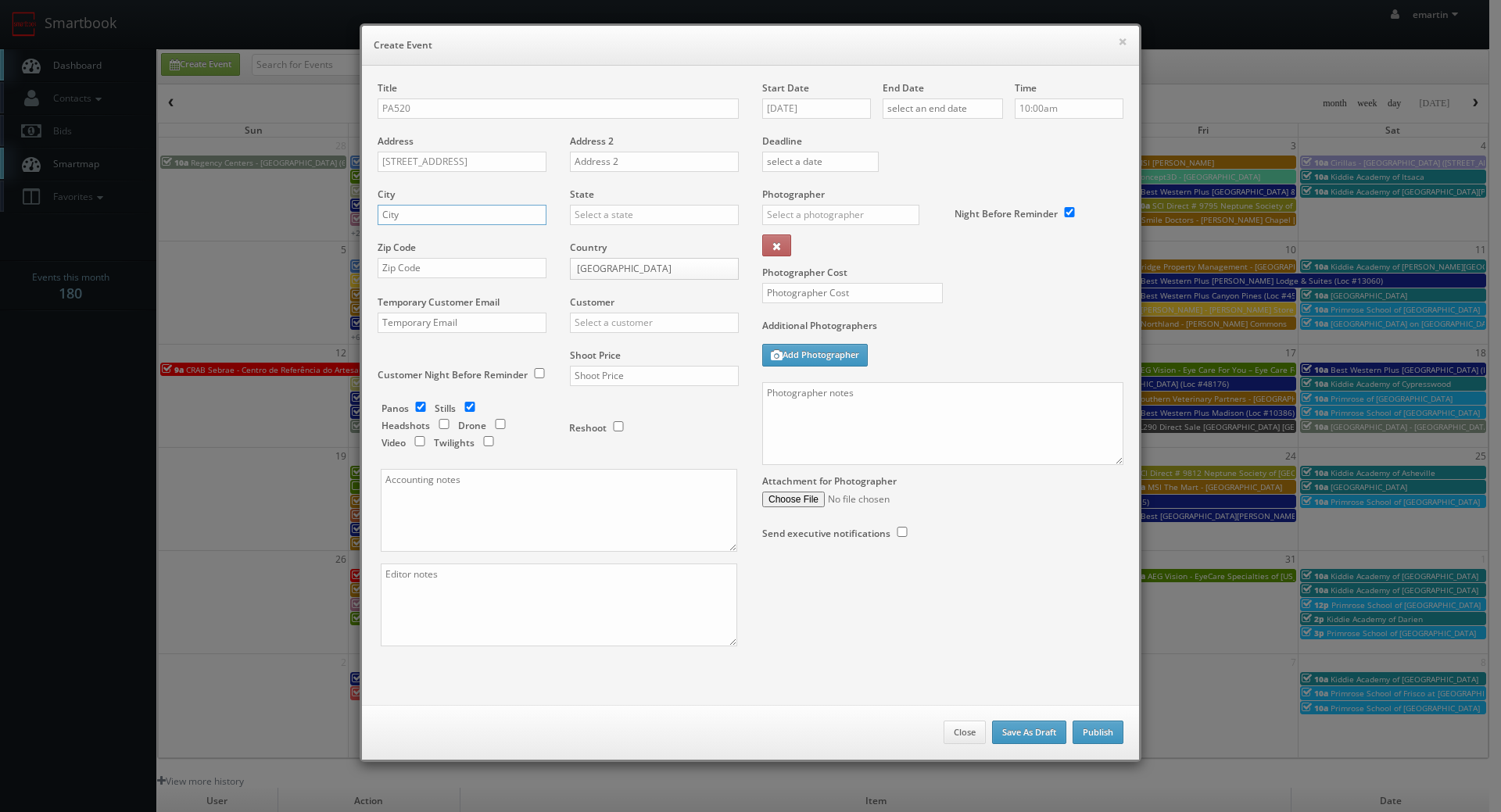
drag, startPoint x: 494, startPoint y: 214, endPoint x: 527, endPoint y: 215, distance: 33.0
click at [494, 214] on input "text" at bounding box center [462, 215] width 169 height 20
paste input "[GEOGRAPHIC_DATA]"
type input "[GEOGRAPHIC_DATA]"
click at [616, 216] on input "text" at bounding box center [654, 215] width 169 height 20
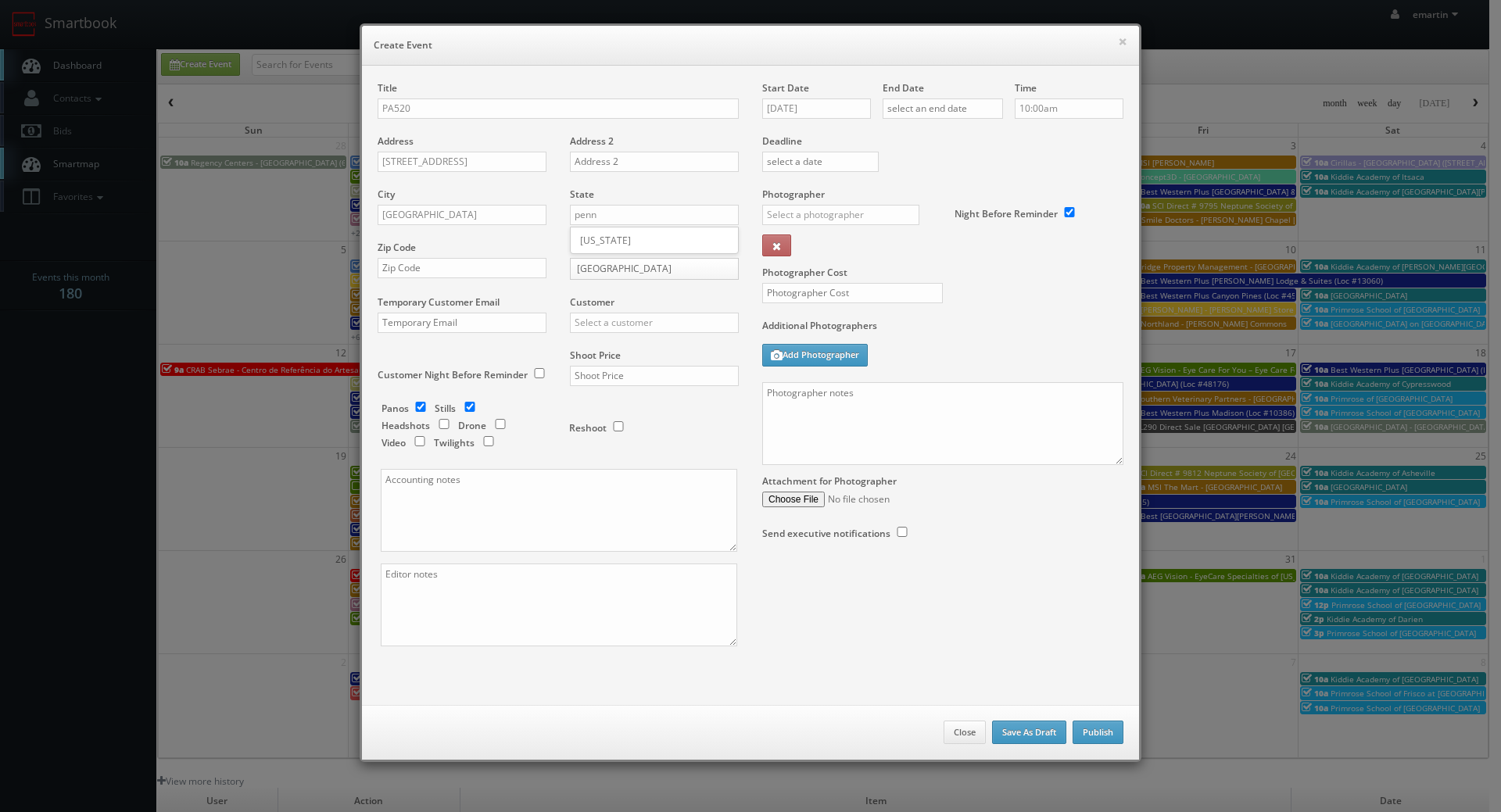
click at [596, 244] on div "[US_STATE]" at bounding box center [654, 240] width 167 height 25
type input "[US_STATE]"
click at [482, 285] on div "Zip Code" at bounding box center [468, 267] width 181 height 53
drag, startPoint x: 466, startPoint y: 276, endPoint x: 383, endPoint y: 277, distance: 83.0
click at [466, 276] on input "text" at bounding box center [462, 268] width 169 height 20
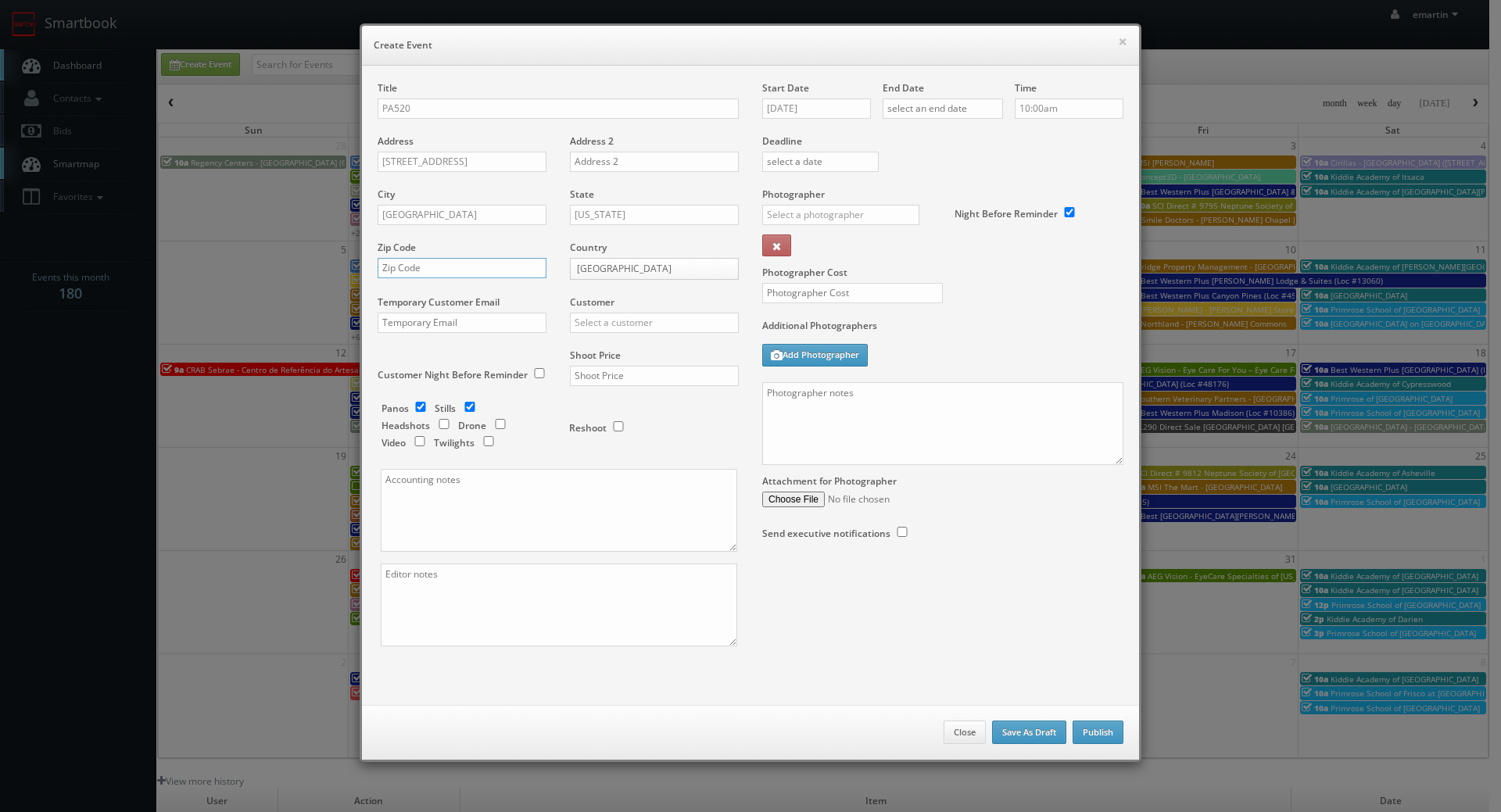
paste input "17837"
type input "17837"
click at [620, 322] on input "text" at bounding box center [654, 323] width 169 height 20
click at [621, 350] on div "Choice Hotels" at bounding box center [654, 348] width 167 height 25
type input "Choice Hotels"
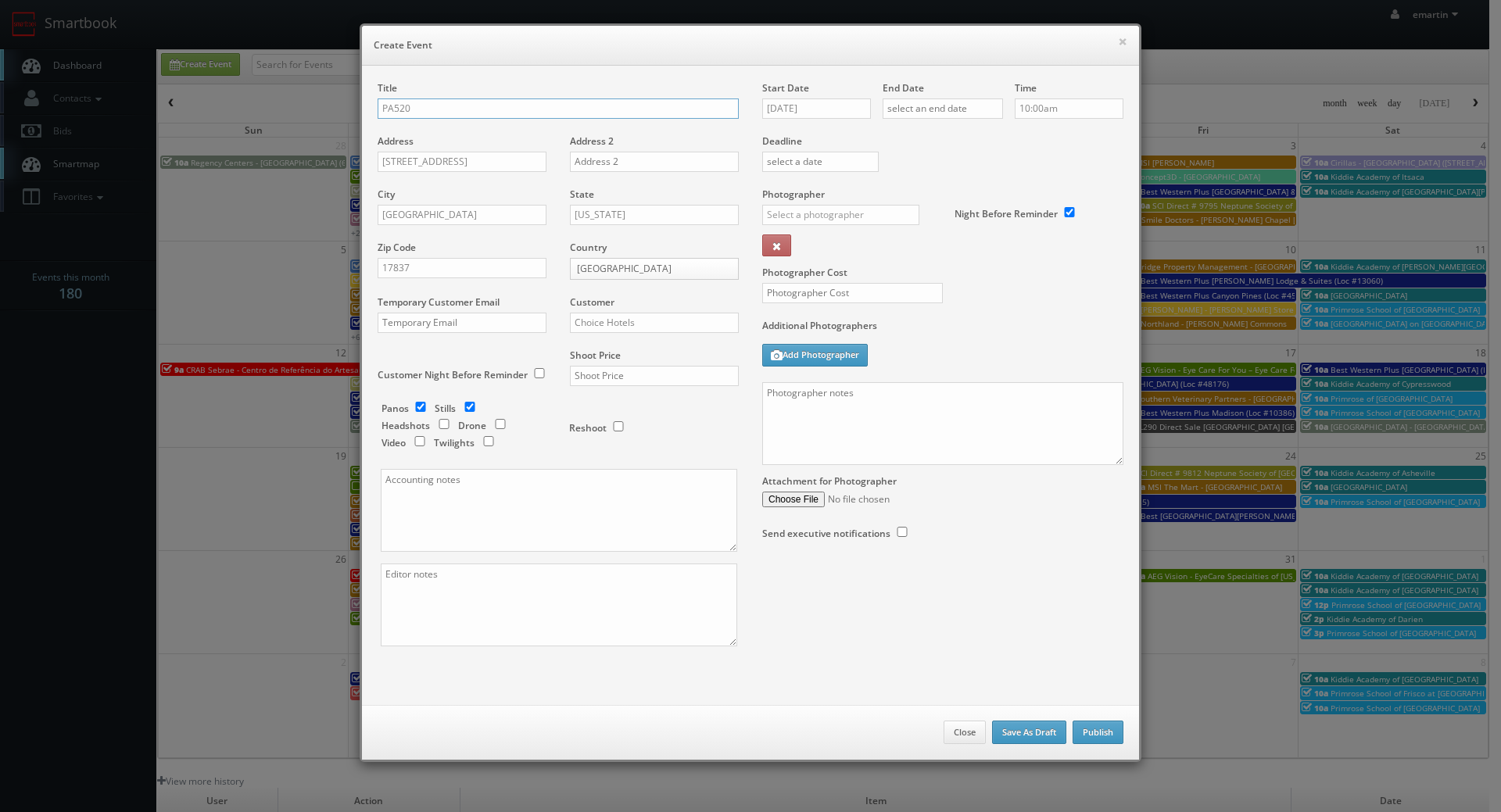
click at [460, 102] on input "PA520" at bounding box center [558, 109] width 361 height 20
type input "PA520 Direct Sale Comfort Suites"
click at [669, 384] on input "text" at bounding box center [654, 376] width 169 height 20
click at [665, 384] on input "text" at bounding box center [654, 376] width 169 height 20
type input "1,500"
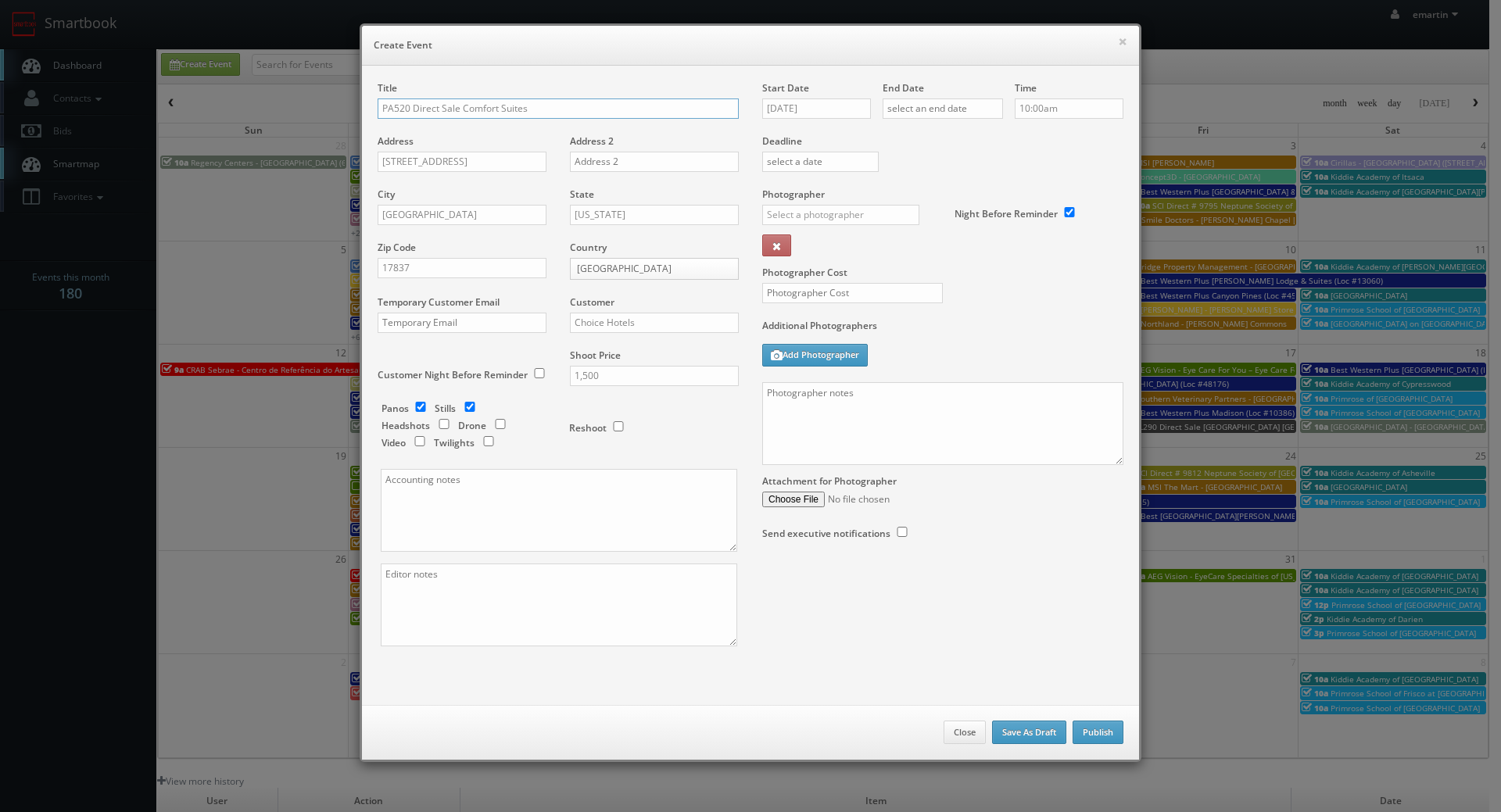
drag, startPoint x: 730, startPoint y: 98, endPoint x: 758, endPoint y: 111, distance: 30.9
click at [730, 98] on input "PA520 Direct Sale Comfort Suites" at bounding box center [558, 109] width 361 height 20
click at [780, 103] on input "[DATE]" at bounding box center [816, 109] width 109 height 20
click at [820, 230] on td "14" at bounding box center [818, 227] width 21 height 23
type input "10/14/2025"
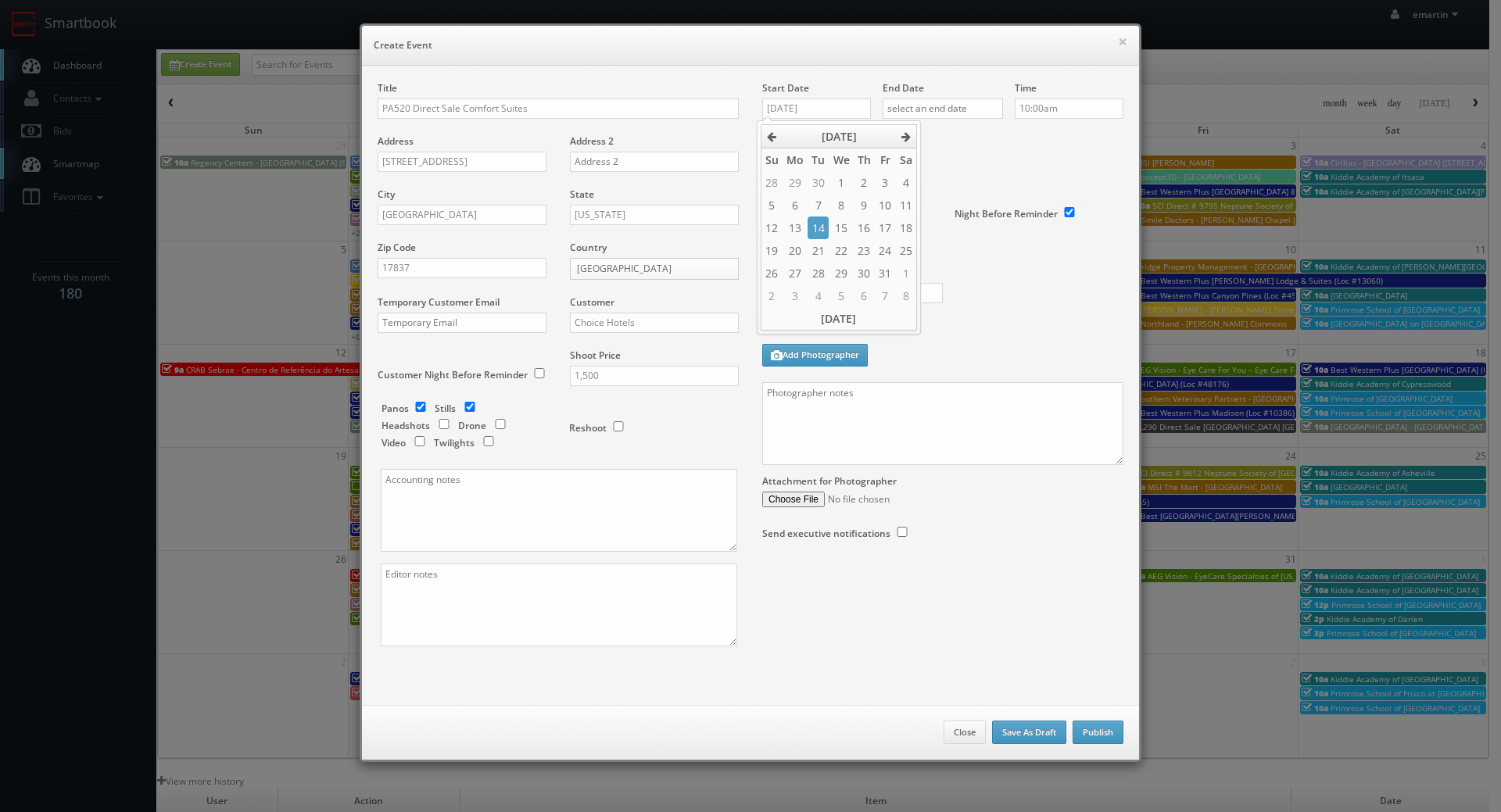
click at [953, 120] on div "End Date" at bounding box center [943, 108] width 120 height 53
click at [957, 112] on input "text" at bounding box center [943, 109] width 120 height 20
click at [940, 225] on td "14" at bounding box center [938, 227] width 21 height 23
type input "10/14/2025"
click at [1084, 156] on div "Deadline" at bounding box center [942, 134] width 384 height 106
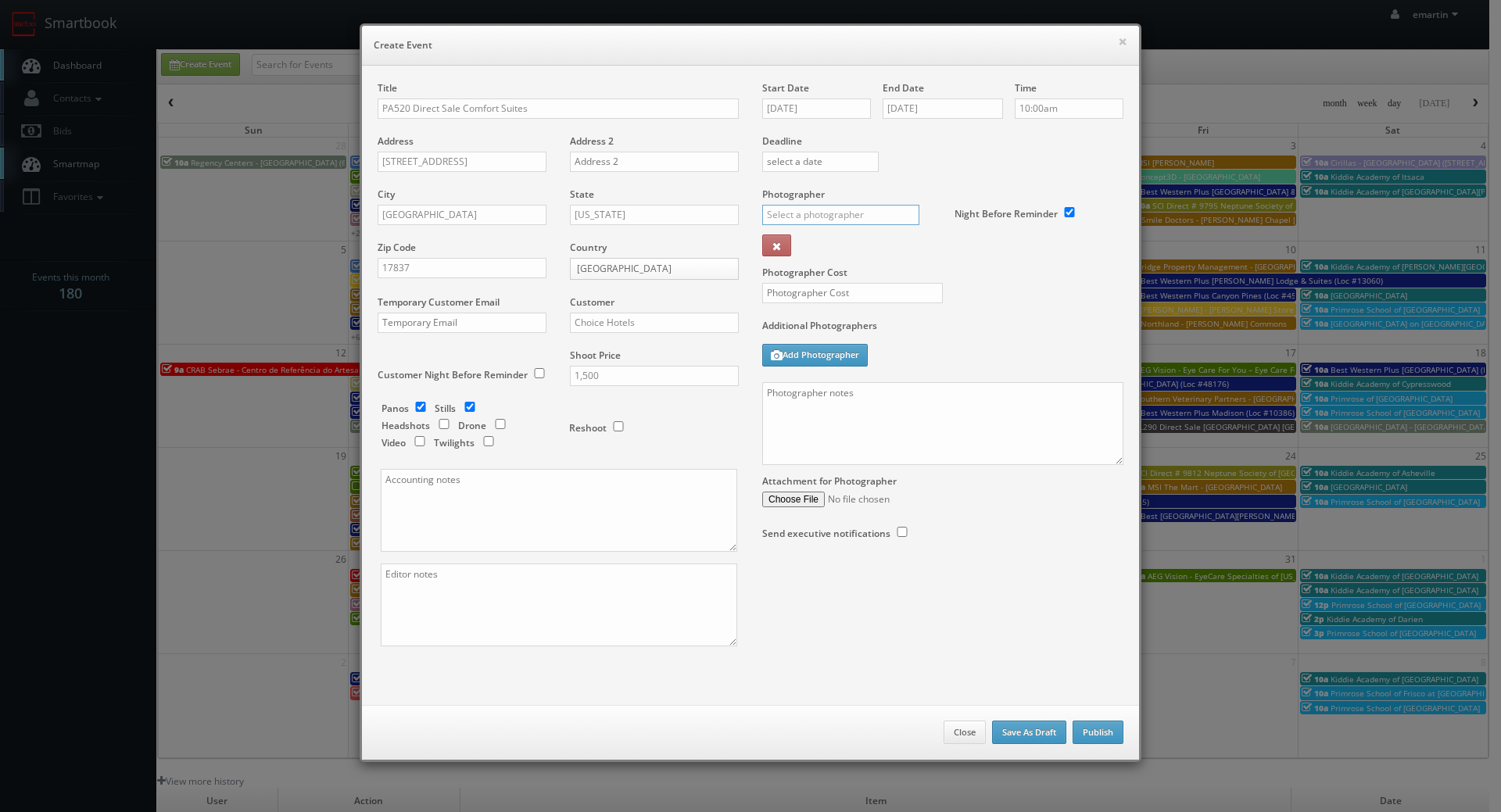
click at [868, 210] on input "text" at bounding box center [840, 215] width 157 height 20
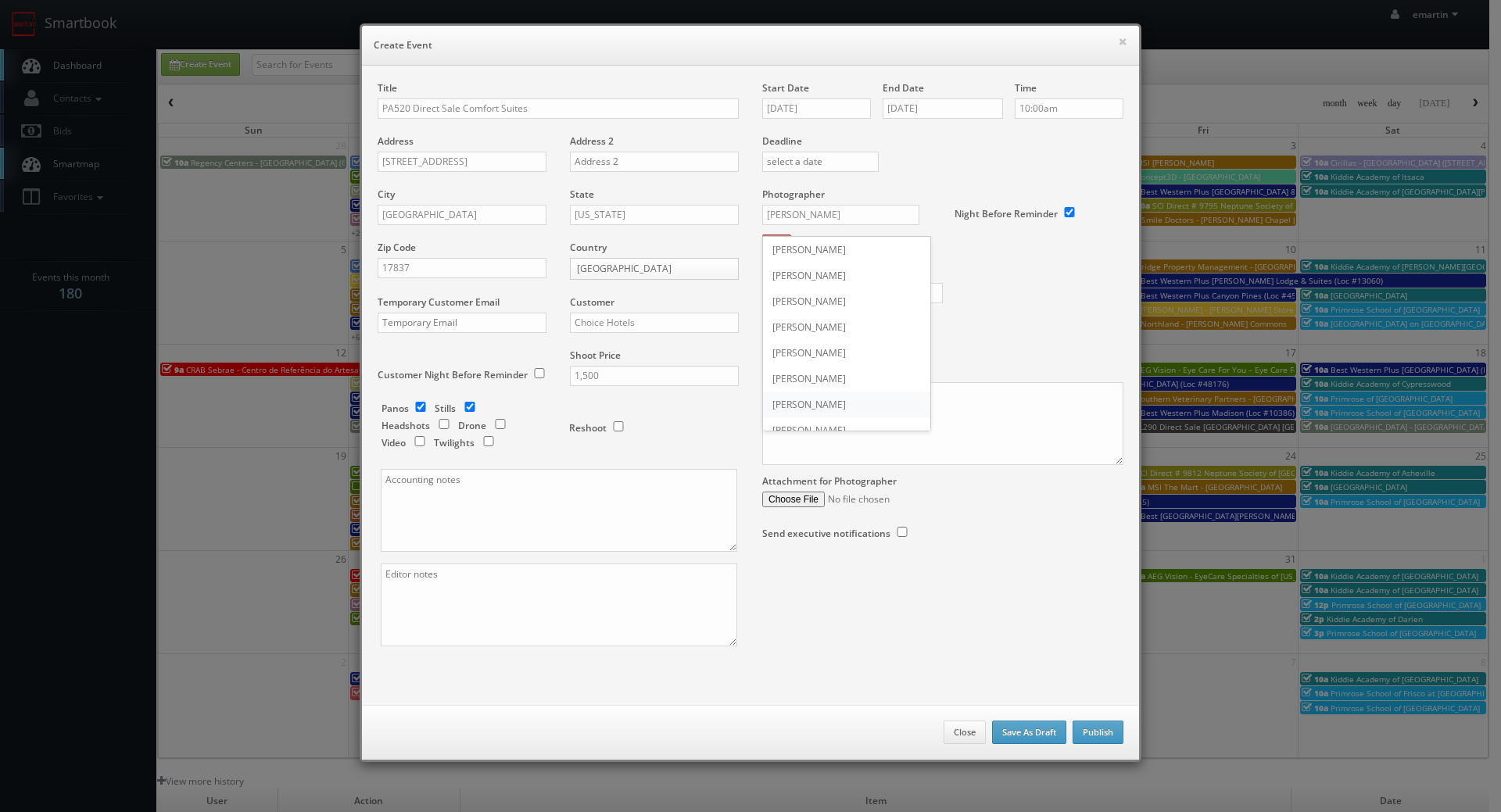
click at [817, 393] on div "Joe Giuliani" at bounding box center [846, 405] width 167 height 25
type input "Joe Giuliani"
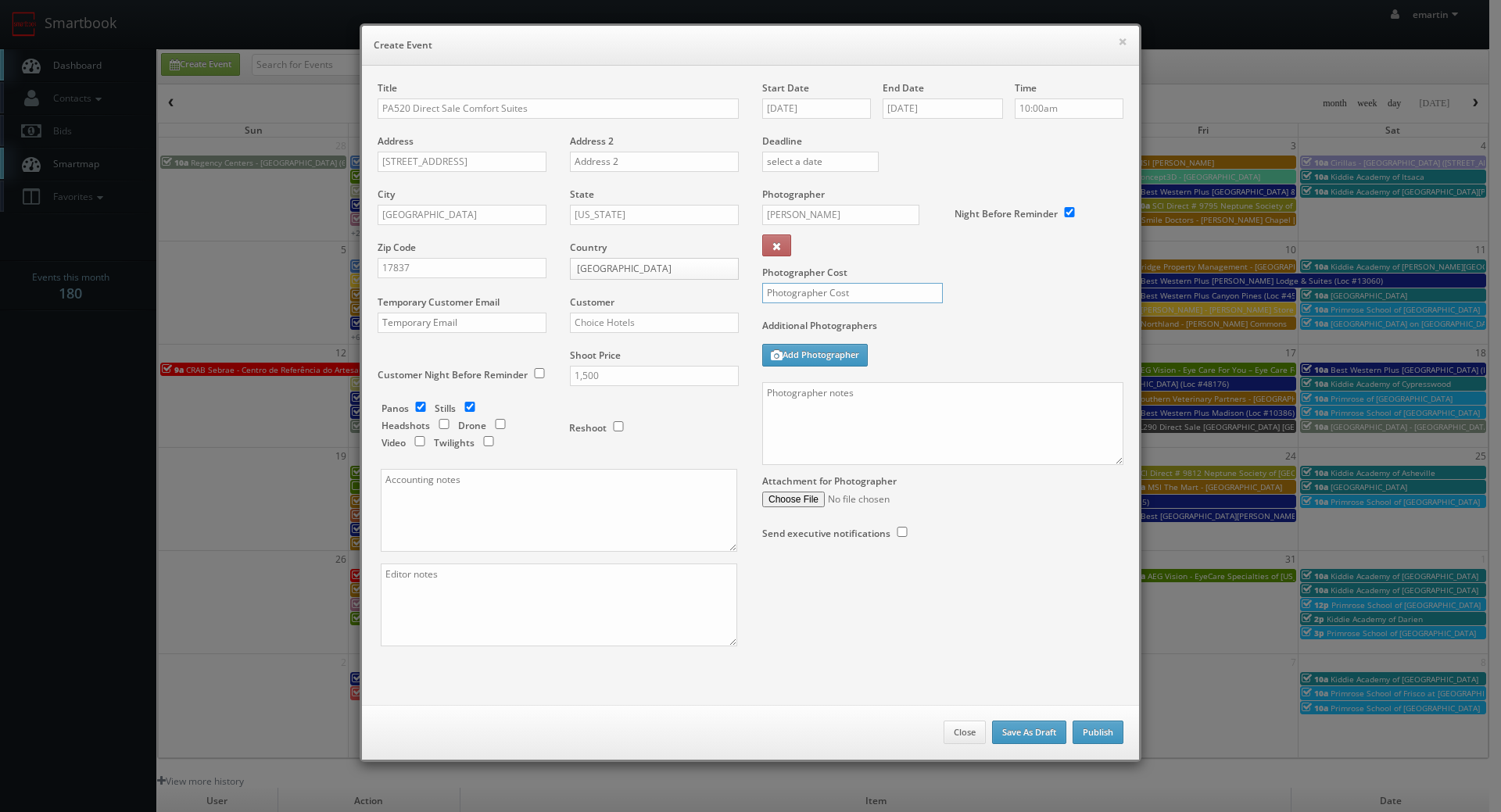
click at [821, 288] on input "text" at bounding box center [852, 293] width 181 height 20
type input "550"
click at [594, 601] on textarea at bounding box center [559, 605] width 356 height 83
type textarea "digital twilights"
click at [879, 446] on textarea at bounding box center [943, 424] width 361 height 83
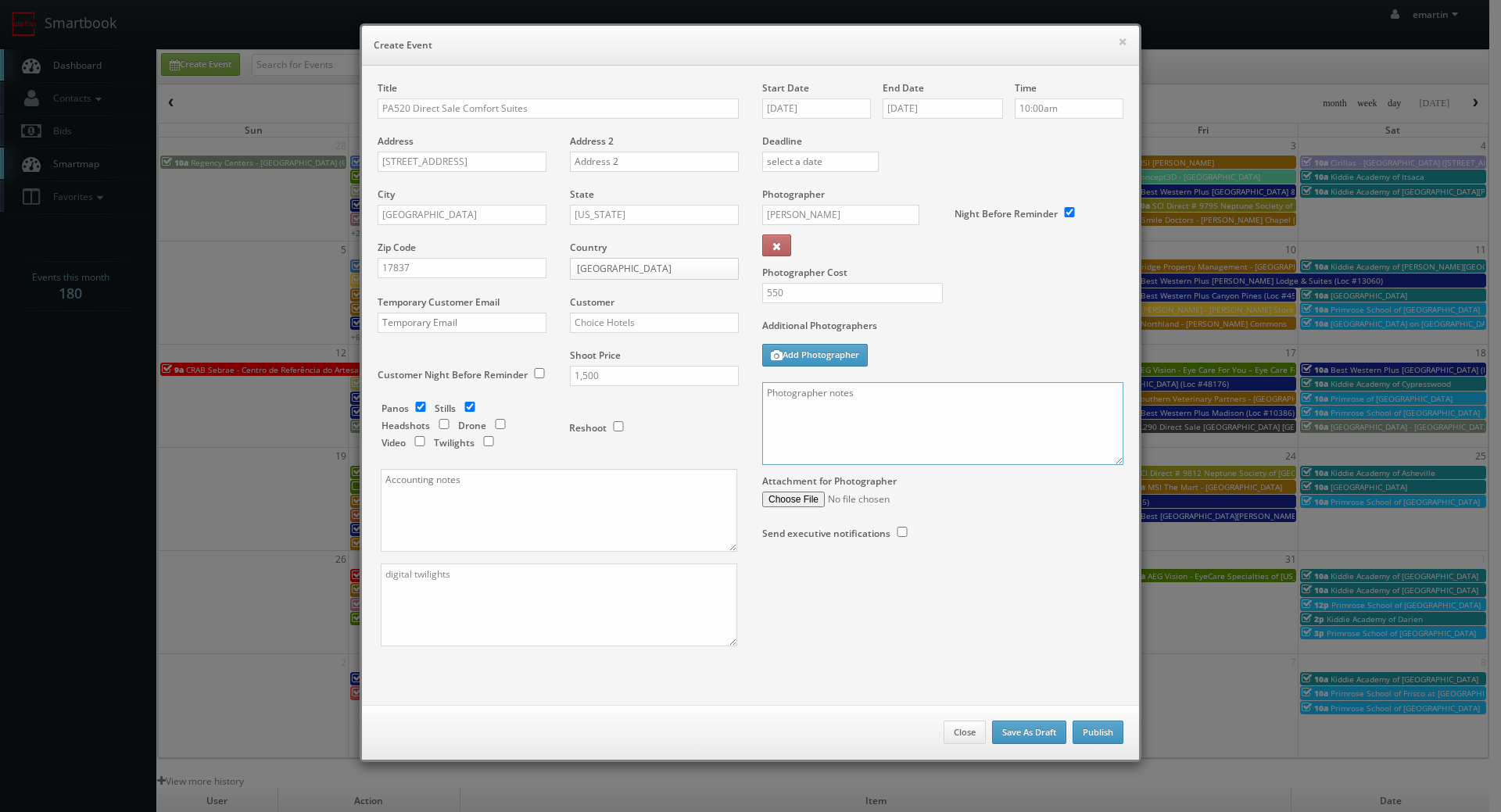
paste textarea "Onsite contact is _____. Full shoot including _ room types/exteriors/common spa…"
click at [843, 417] on textarea at bounding box center [943, 424] width 361 height 83
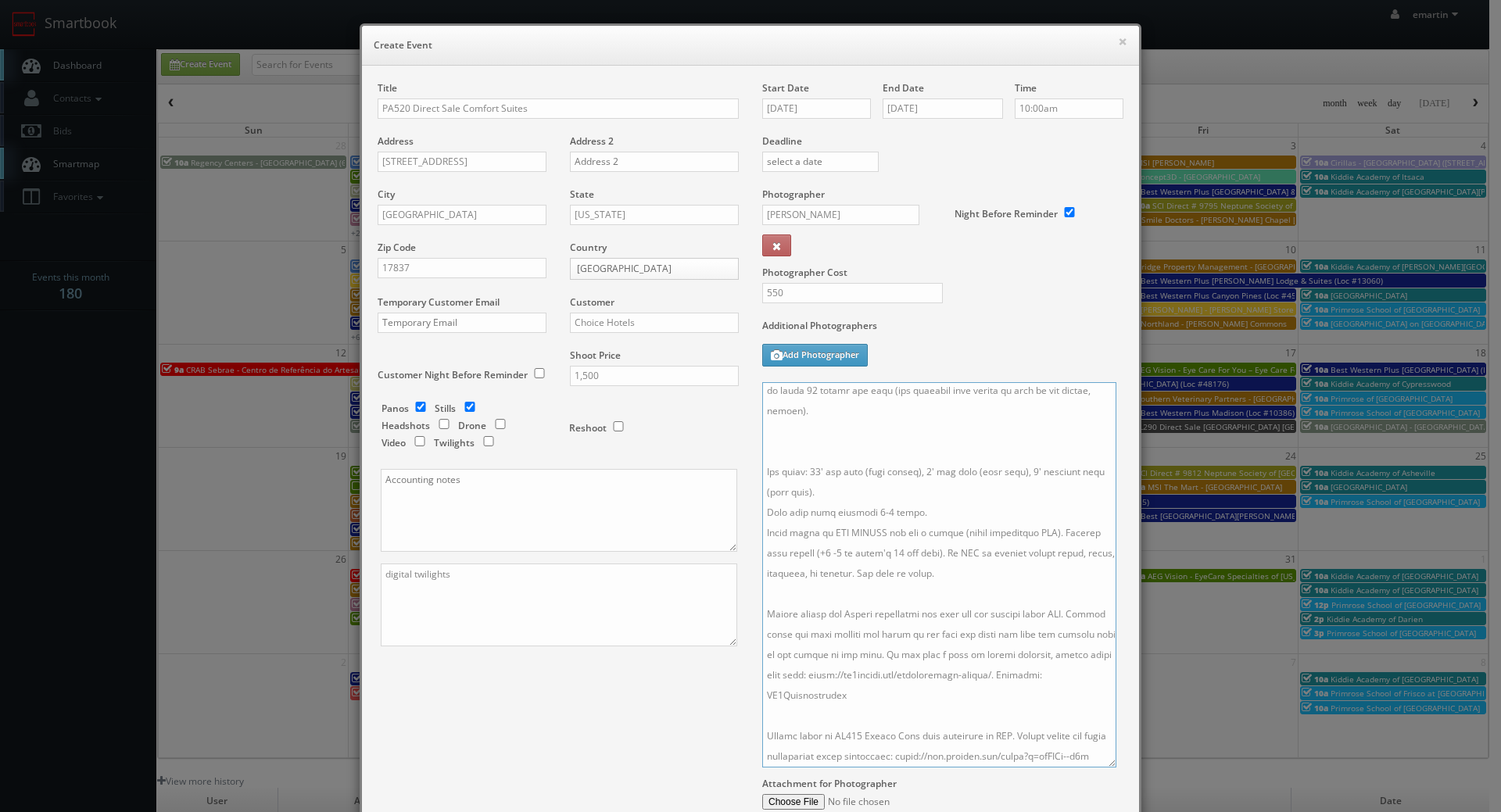
drag, startPoint x: 1108, startPoint y: 462, endPoint x: 1098, endPoint y: 776, distance: 314.2
click at [1098, 768] on textarea at bounding box center [938, 575] width 354 height 385
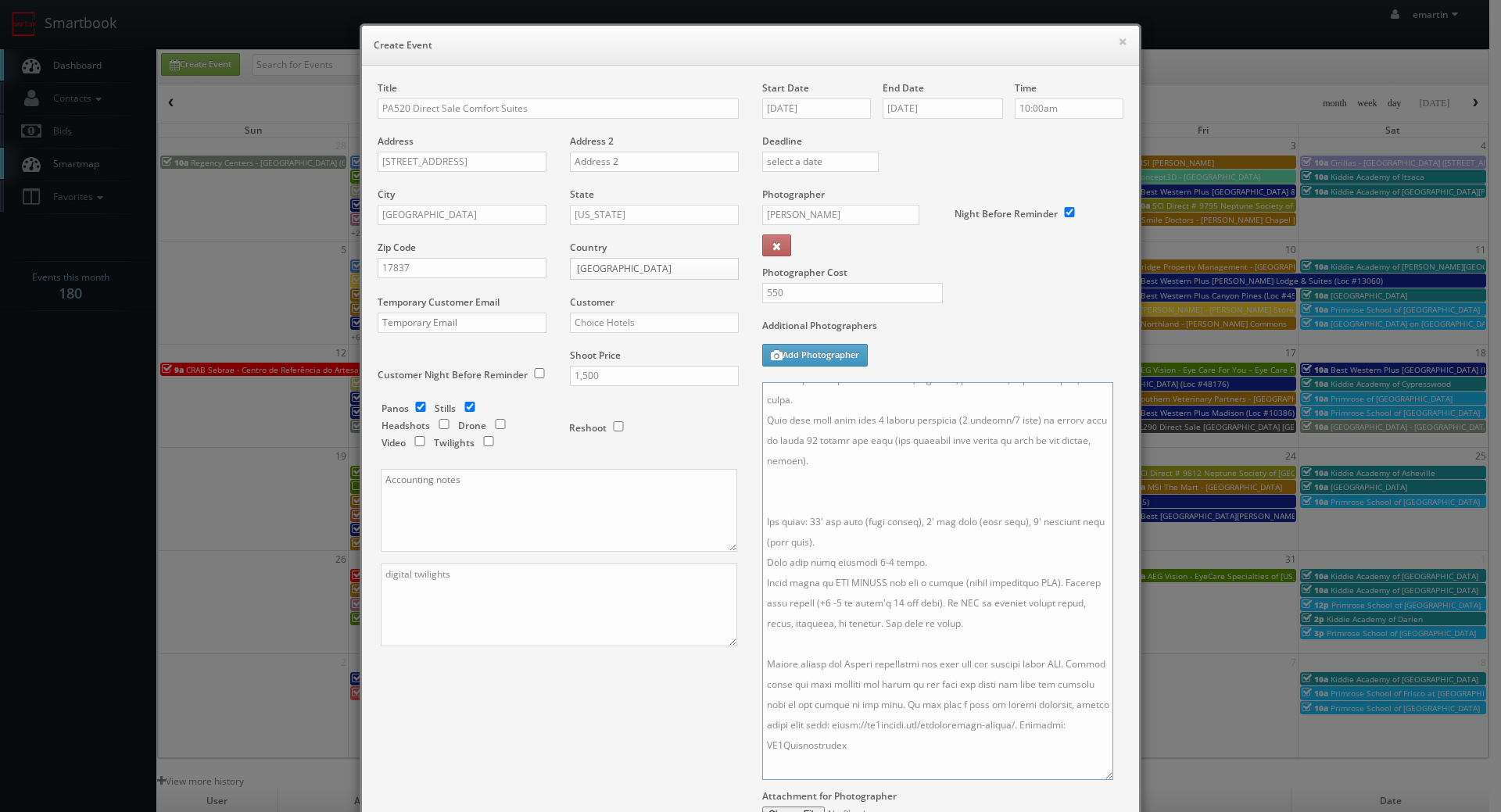
click at [832, 504] on textarea at bounding box center [938, 581] width 351 height 398
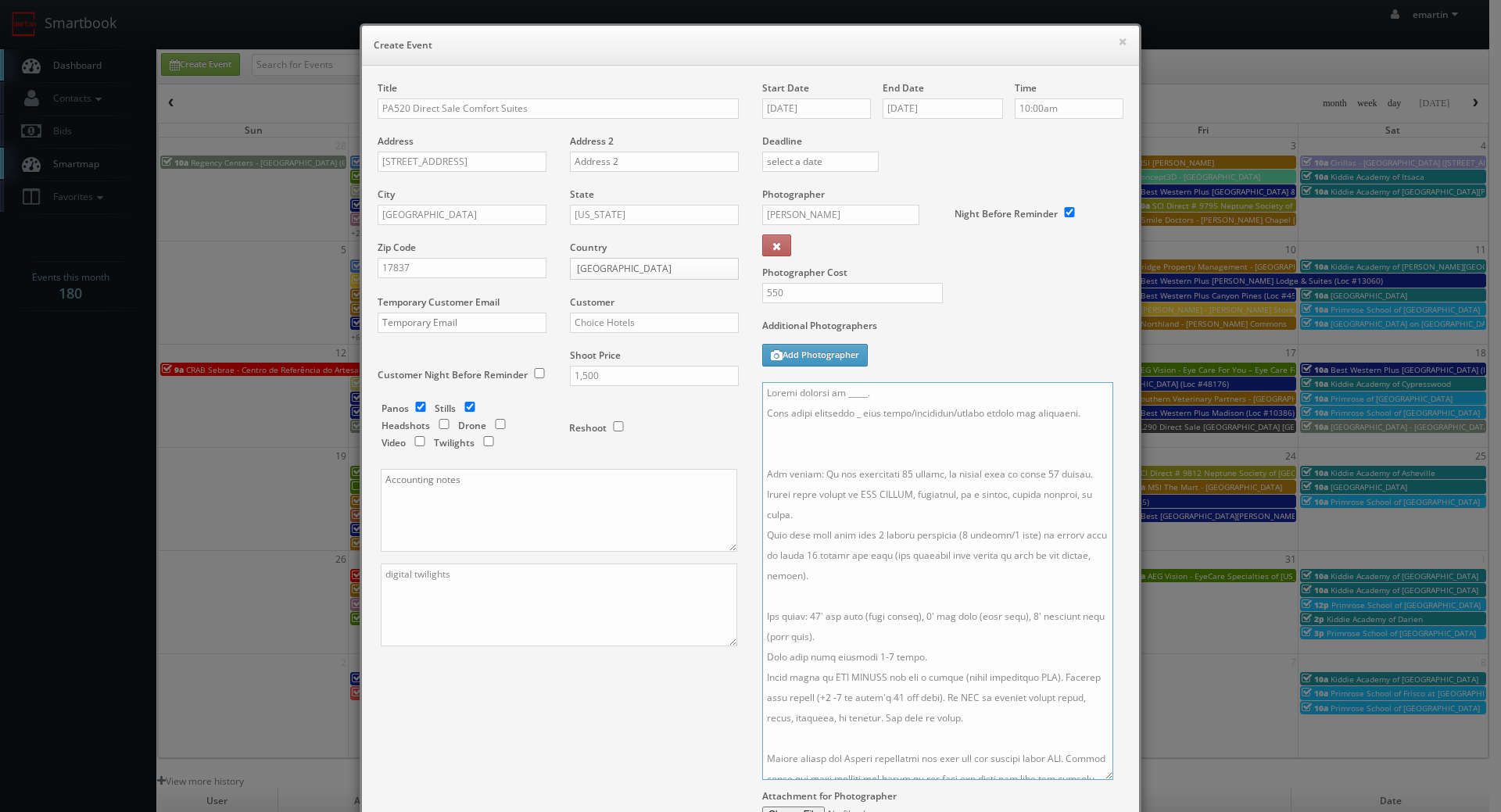
click at [832, 458] on textarea at bounding box center [938, 581] width 351 height 398
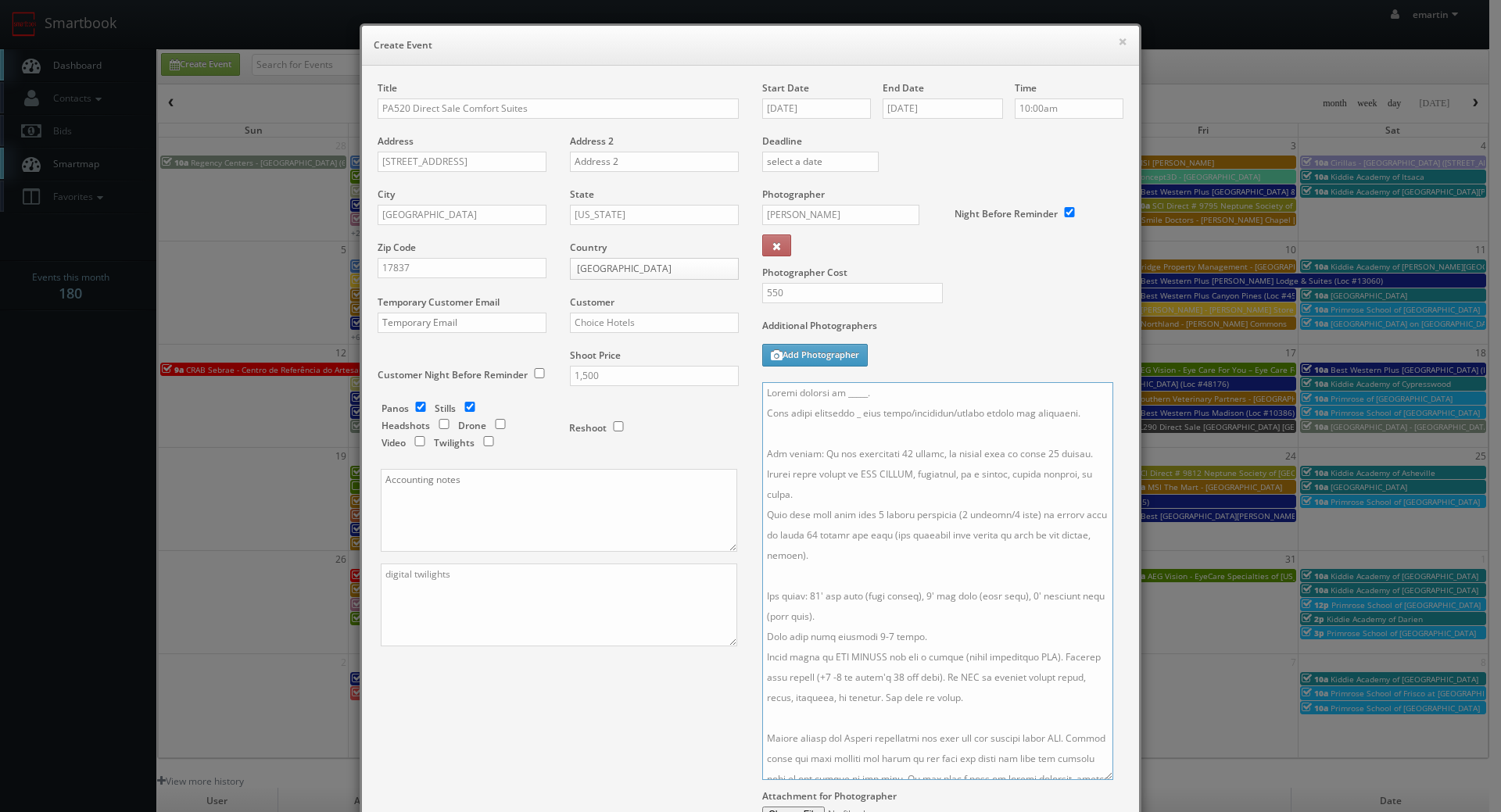
click at [852, 411] on textarea at bounding box center [938, 581] width 351 height 398
click at [904, 390] on textarea at bounding box center [938, 581] width 351 height 398
drag, startPoint x: 885, startPoint y: 389, endPoint x: 837, endPoint y: 386, distance: 48.1
click at [837, 386] on textarea at bounding box center [938, 581] width 351 height 398
click at [893, 395] on textarea at bounding box center [938, 581] width 351 height 398
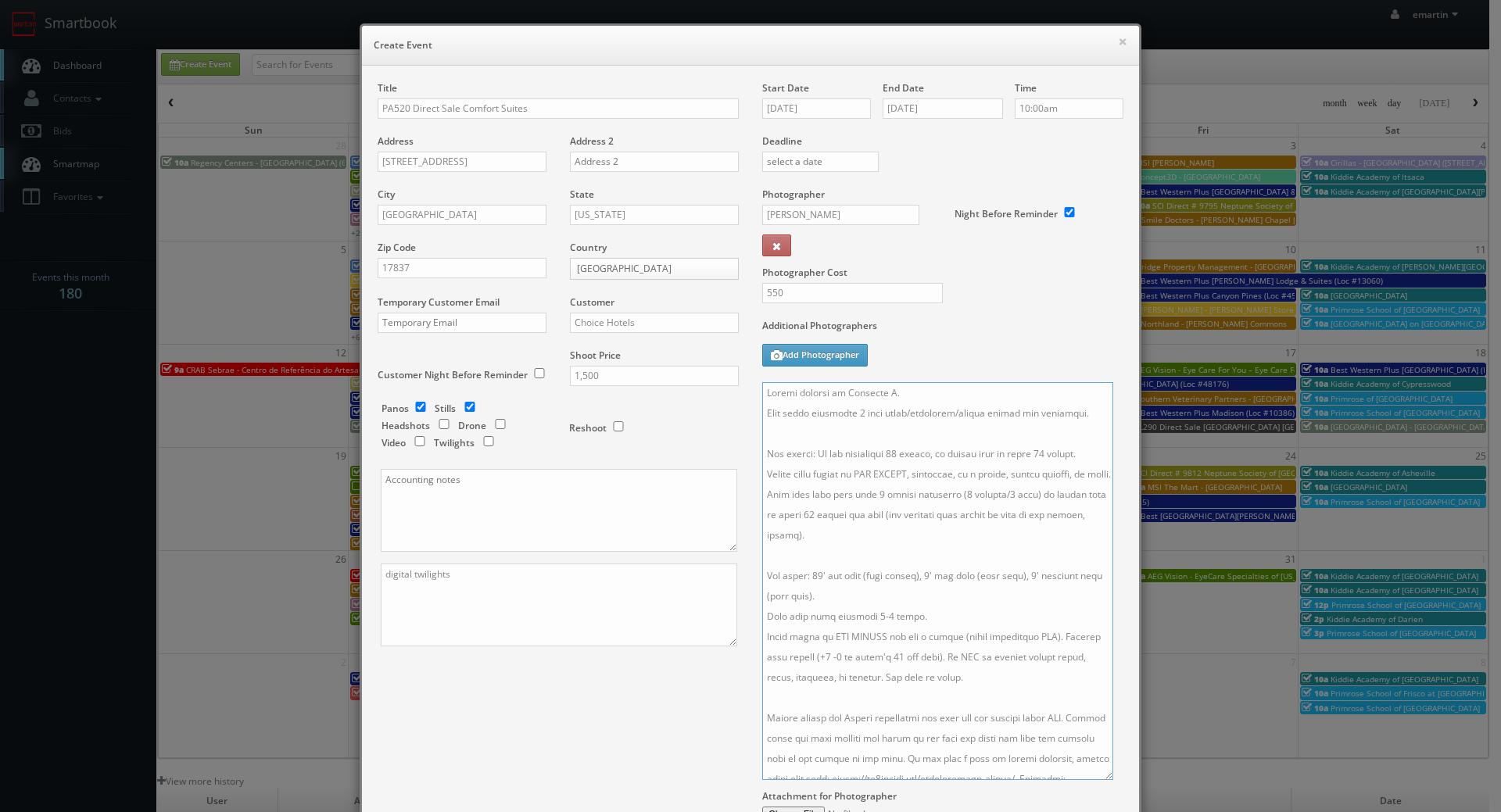
type textarea "Onsite contact is Jennifer M. Full shoot including 5 room types/exteriors/commo…"
click at [936, 361] on div "Additional Photographers Add Photographer" at bounding box center [943, 350] width 361 height 64
click at [563, 737] on div "Title PA520 Direct Sale Comfort Suites Address 4775 West Branch Highway Address…" at bounding box center [750, 484] width 770 height 805
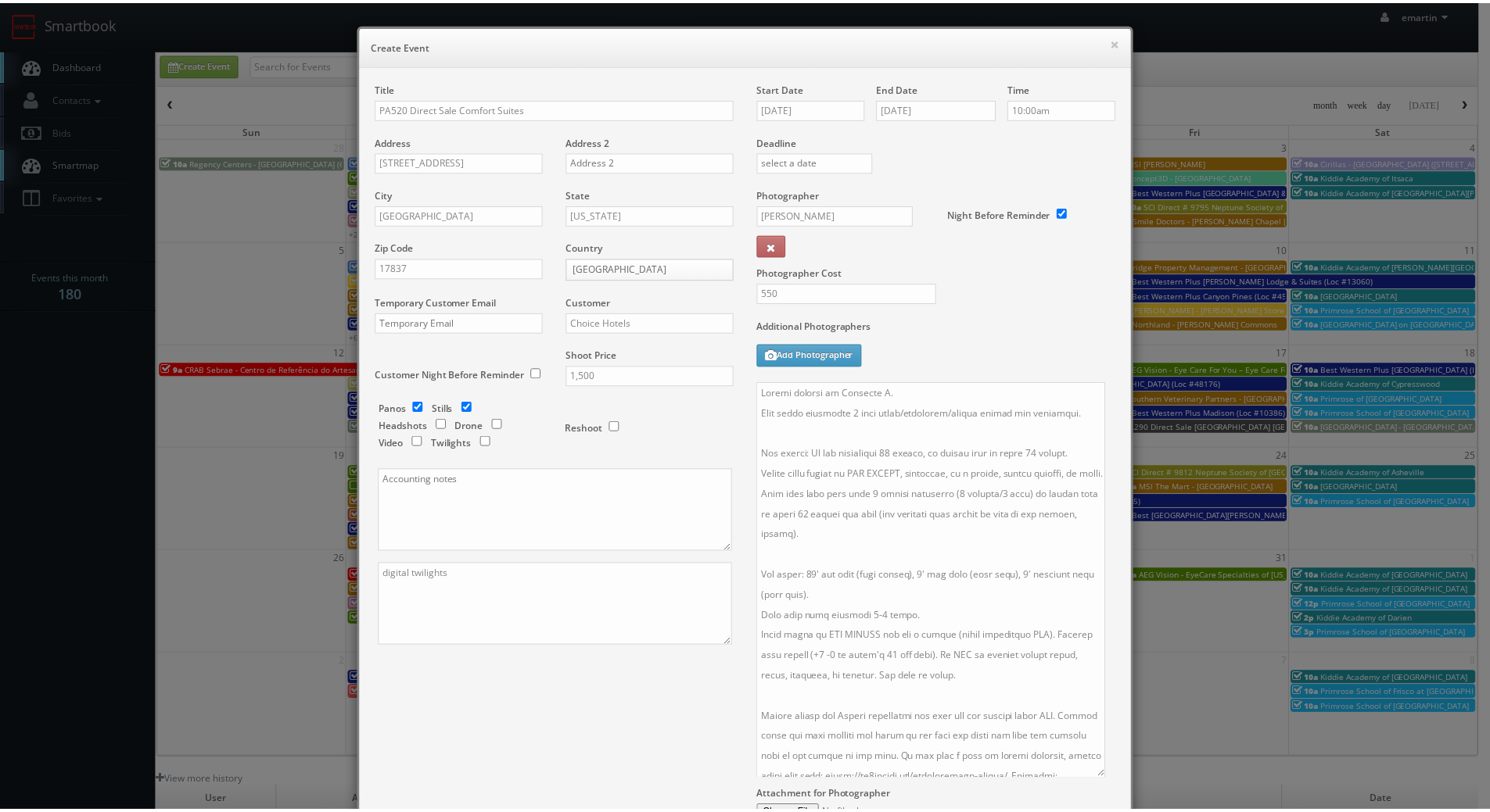
scroll to position [185, 0]
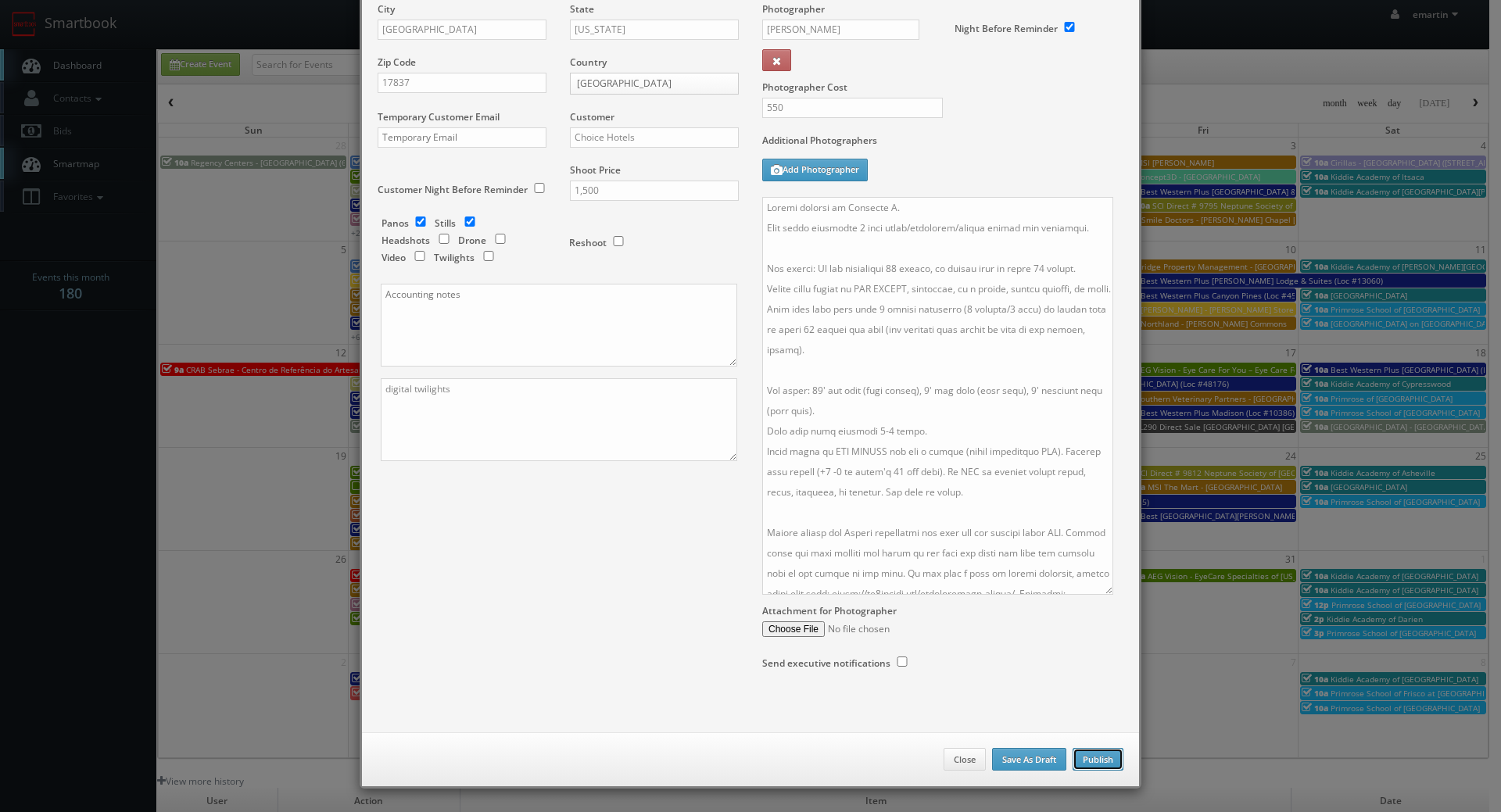
click at [1087, 760] on button "Publish" at bounding box center [1098, 760] width 51 height 24
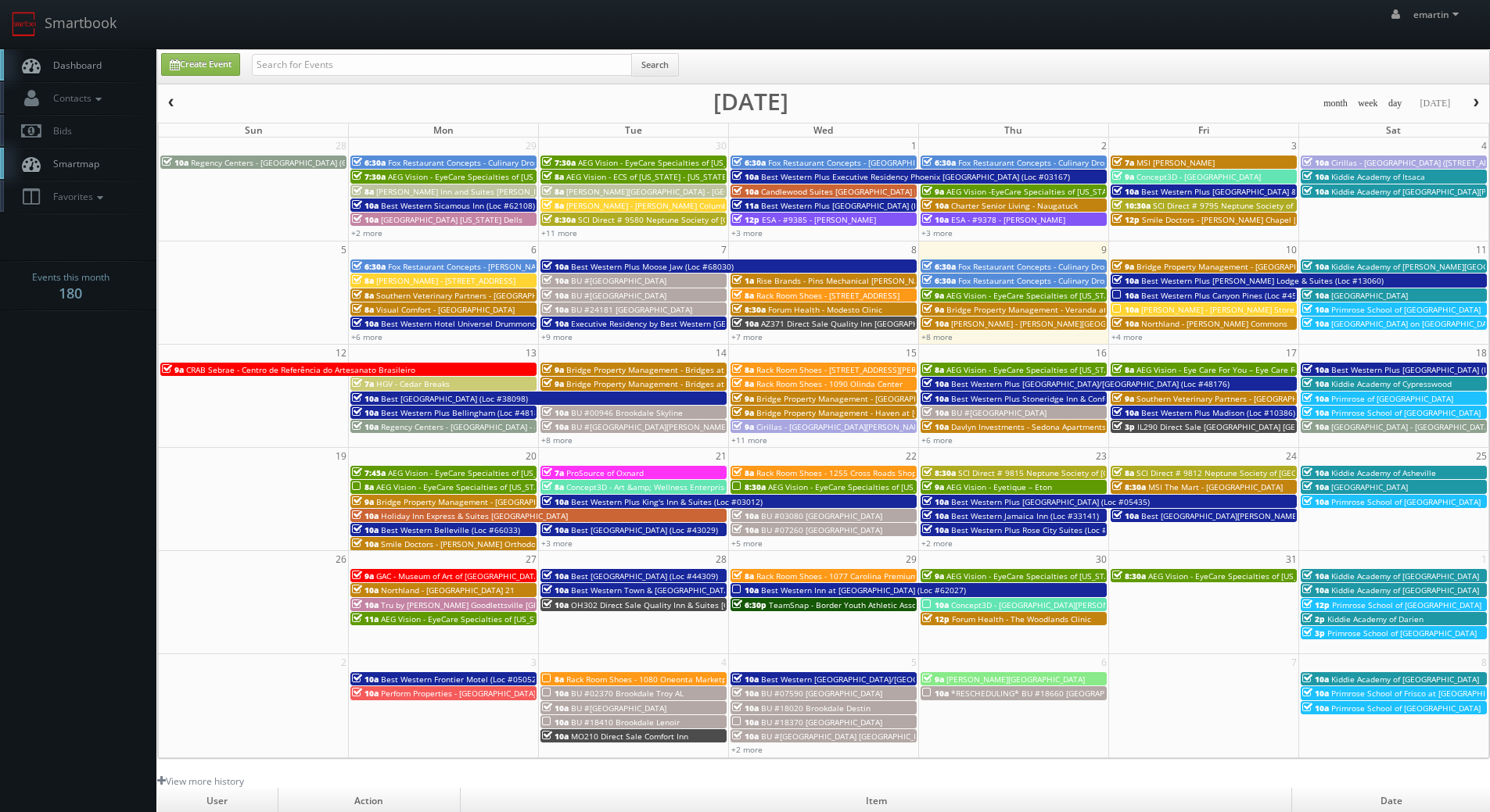
click at [93, 70] on span "Dashboard" at bounding box center [73, 65] width 56 height 14
click at [133, 51] on link "Dashboard" at bounding box center [78, 65] width 156 height 32
click at [755, 339] on link "+7 more" at bounding box center [746, 337] width 31 height 11
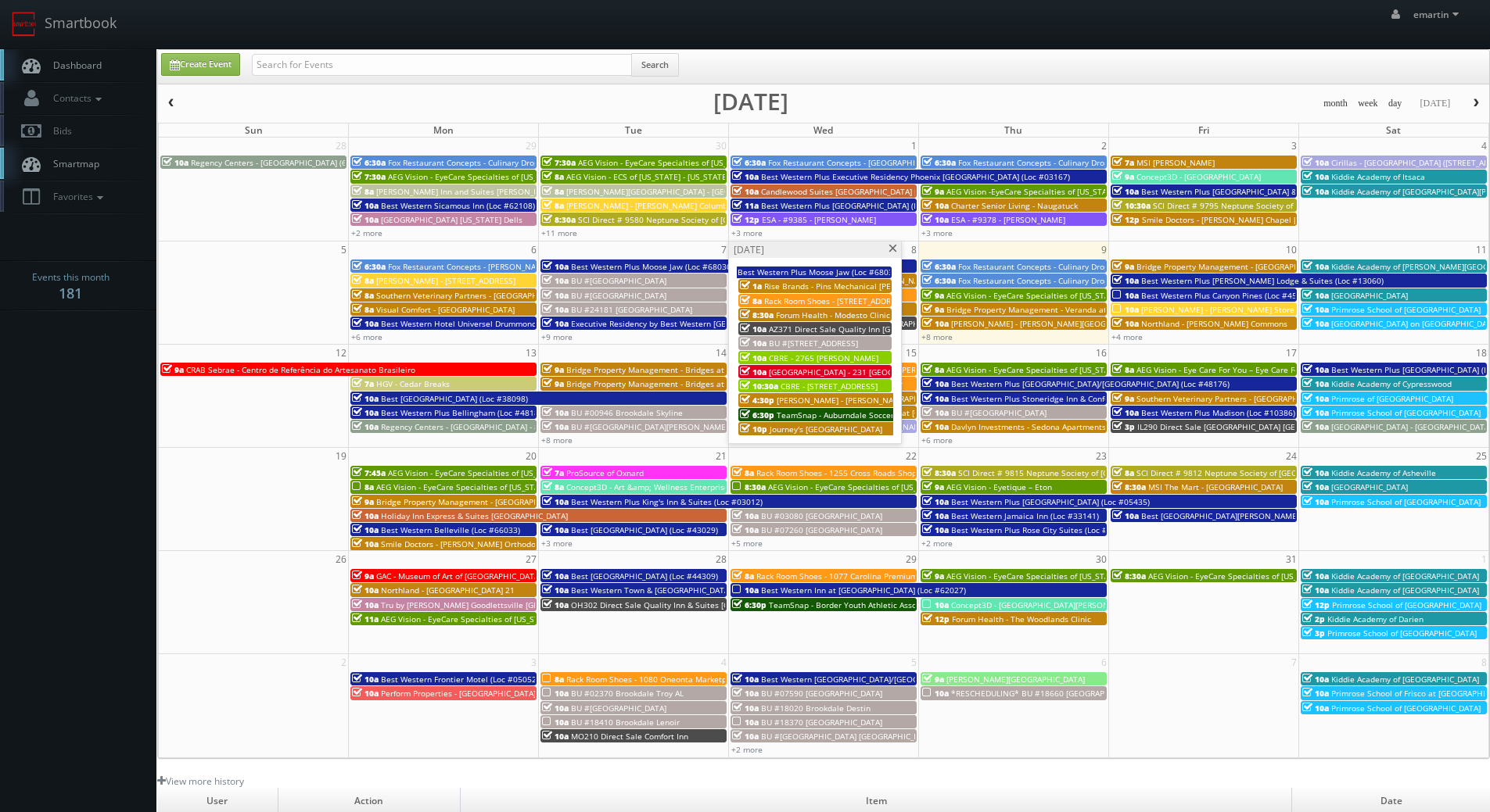
click at [800, 414] on span "TeamSnap - Auburndale Soccer Club" at bounding box center [845, 415] width 136 height 11
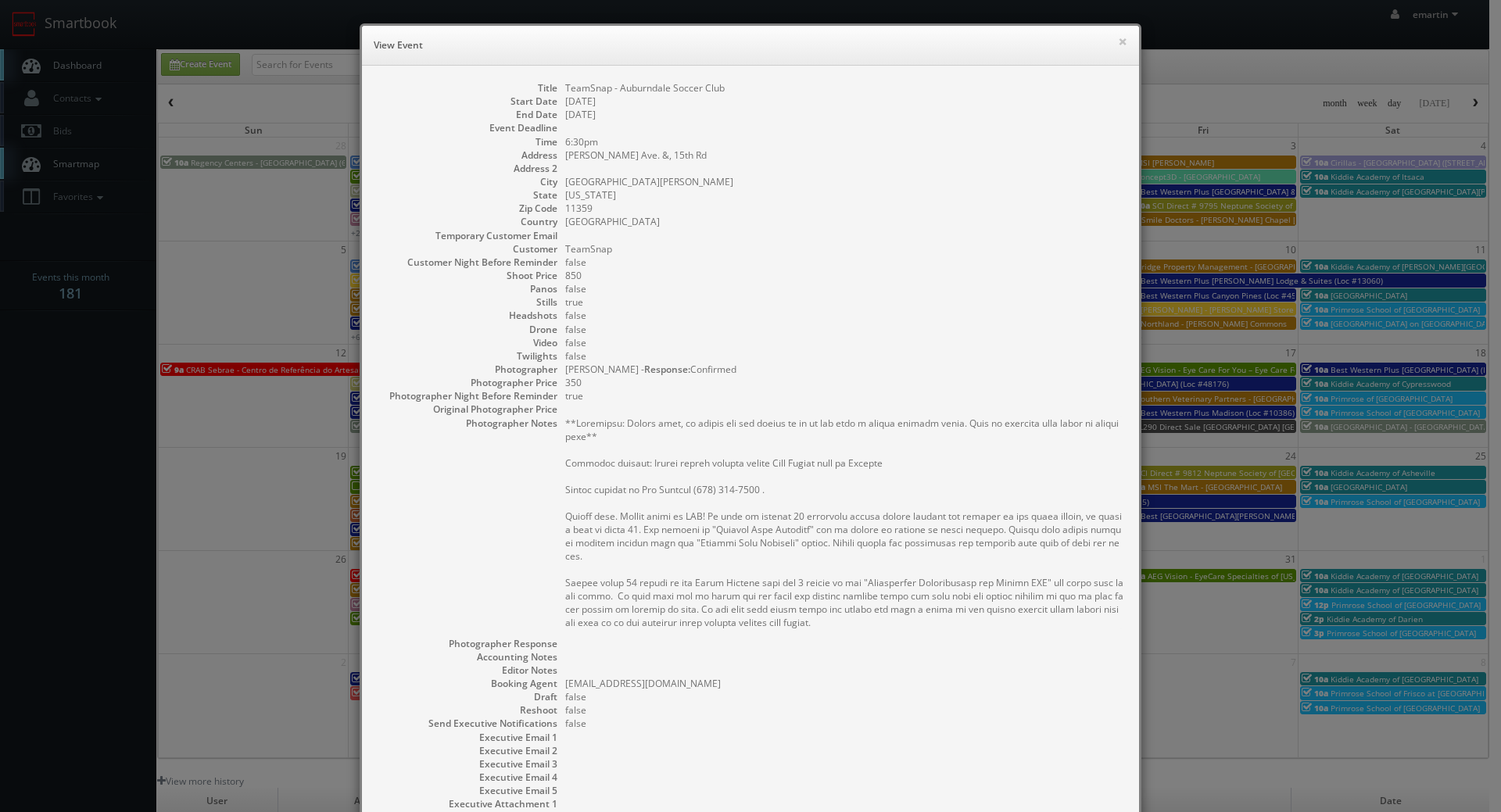
drag, startPoint x: 732, startPoint y: 154, endPoint x: 745, endPoint y: 161, distance: 14.8
click at [745, 161] on dl "Title TeamSnap - Auburndale Soccer Club Start Date 10/08/2025 End Date 10/09/20…" at bounding box center [750, 466] width 746 height 770
click at [737, 204] on dd "11359" at bounding box center [844, 209] width 558 height 14
click at [1117, 43] on button "×" at bounding box center [1122, 41] width 9 height 11
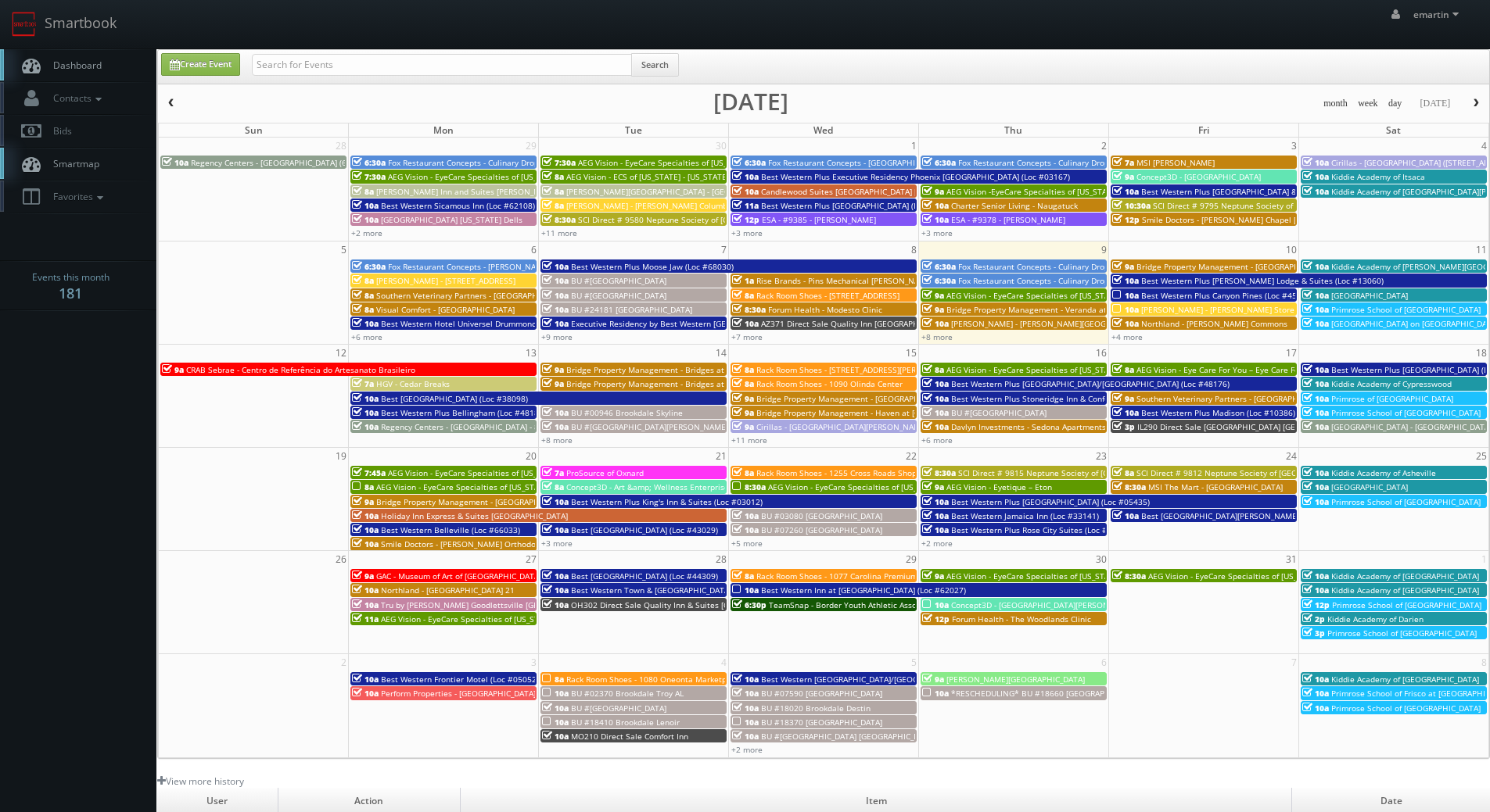
click at [125, 56] on link "Dashboard" at bounding box center [78, 65] width 156 height 32
click at [559, 340] on link "+9 more" at bounding box center [557, 337] width 31 height 11
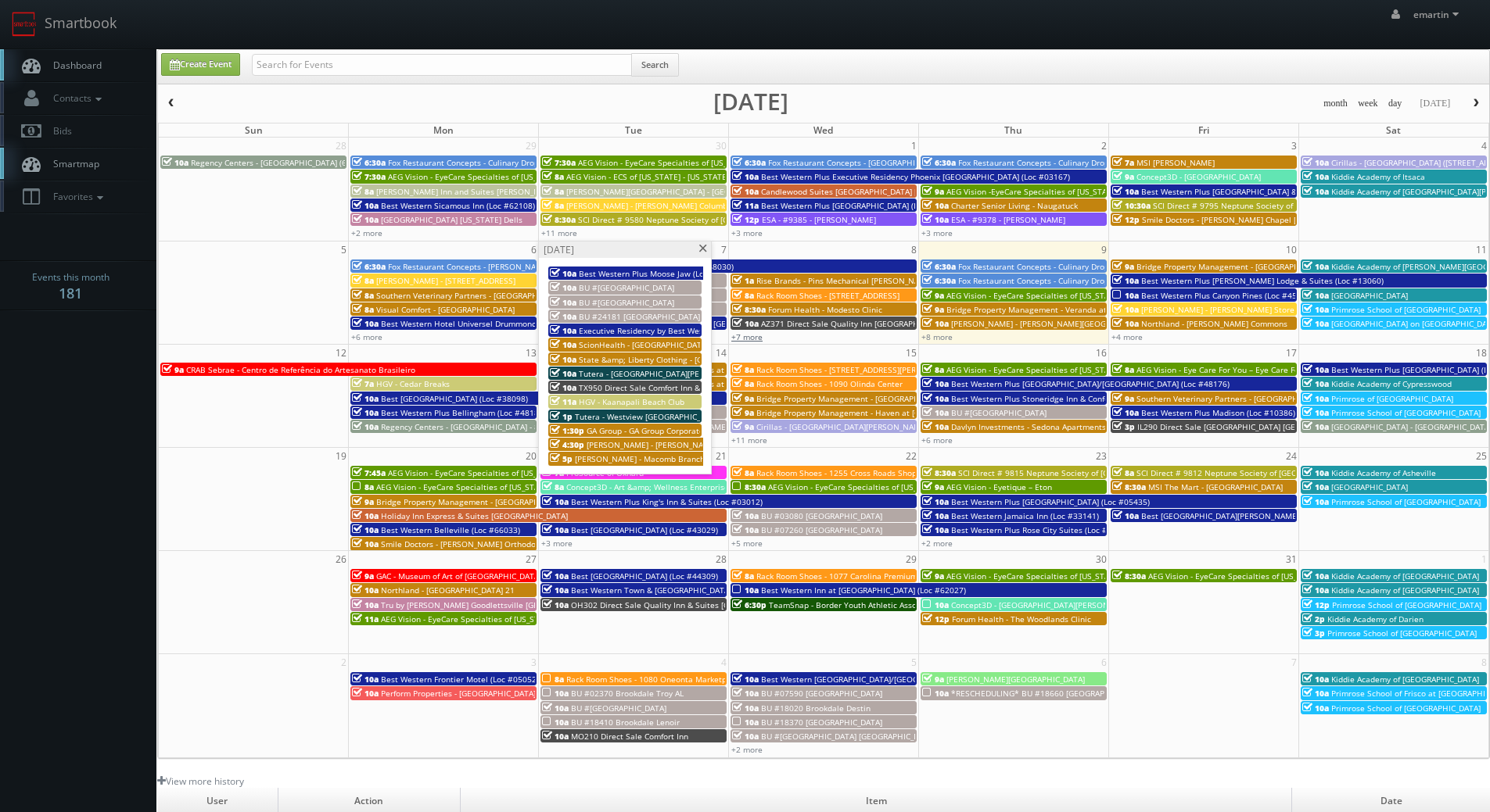
click at [751, 332] on link "+7 more" at bounding box center [746, 337] width 31 height 11
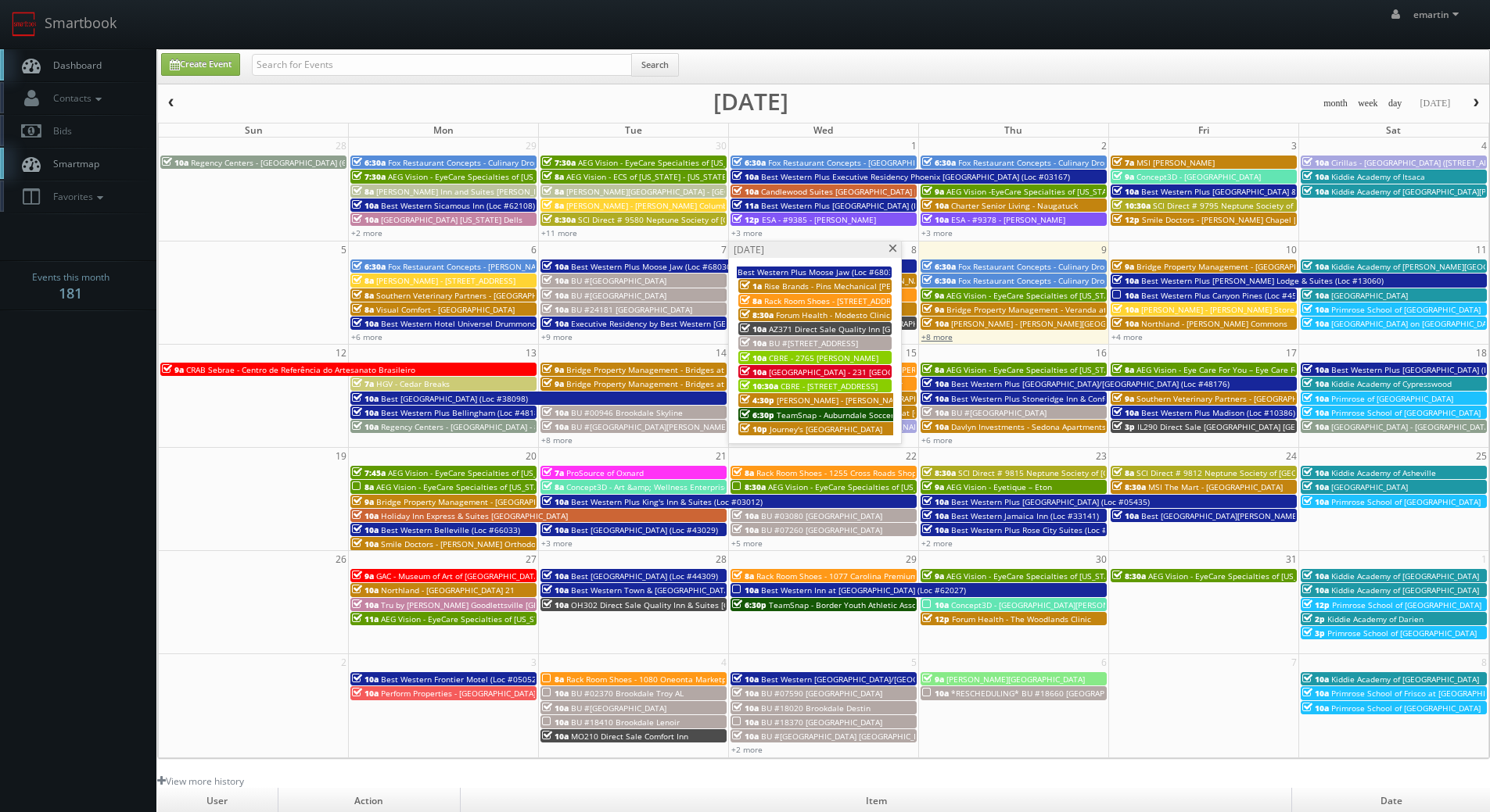
click at [947, 335] on link "+8 more" at bounding box center [936, 337] width 31 height 11
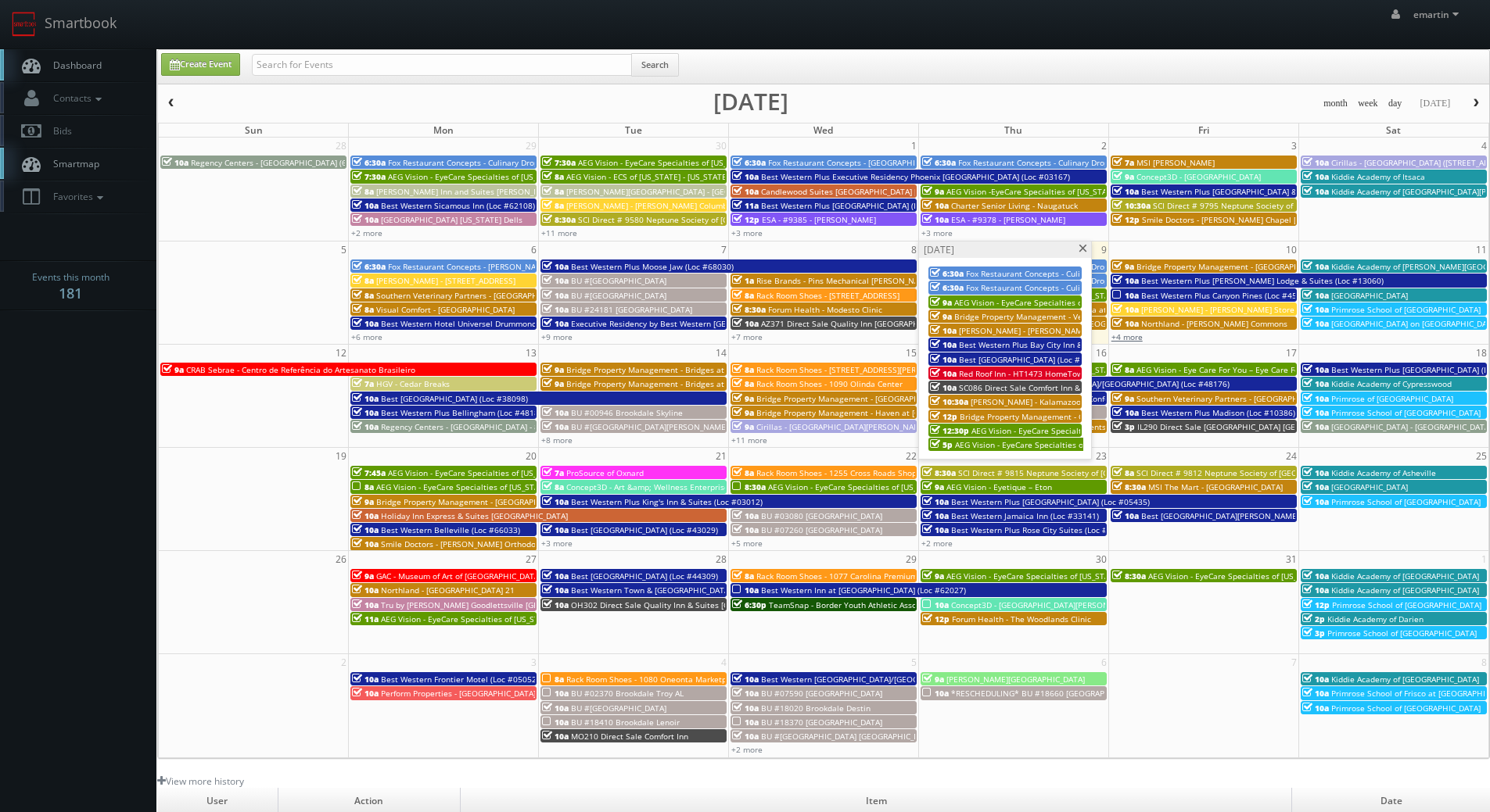
click at [1123, 335] on link "+4 more" at bounding box center [1127, 337] width 31 height 11
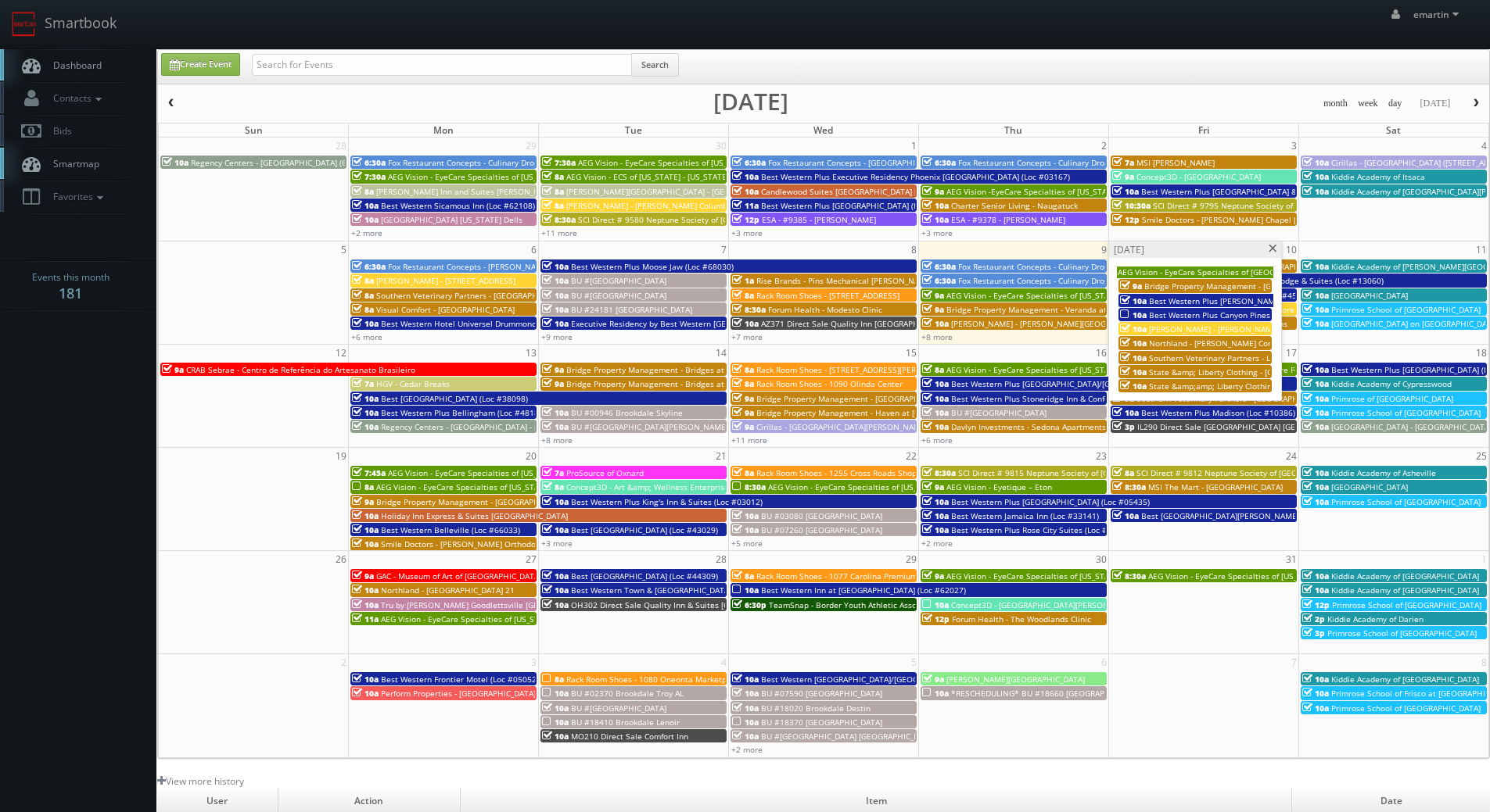
click at [1274, 245] on span at bounding box center [1273, 249] width 10 height 8
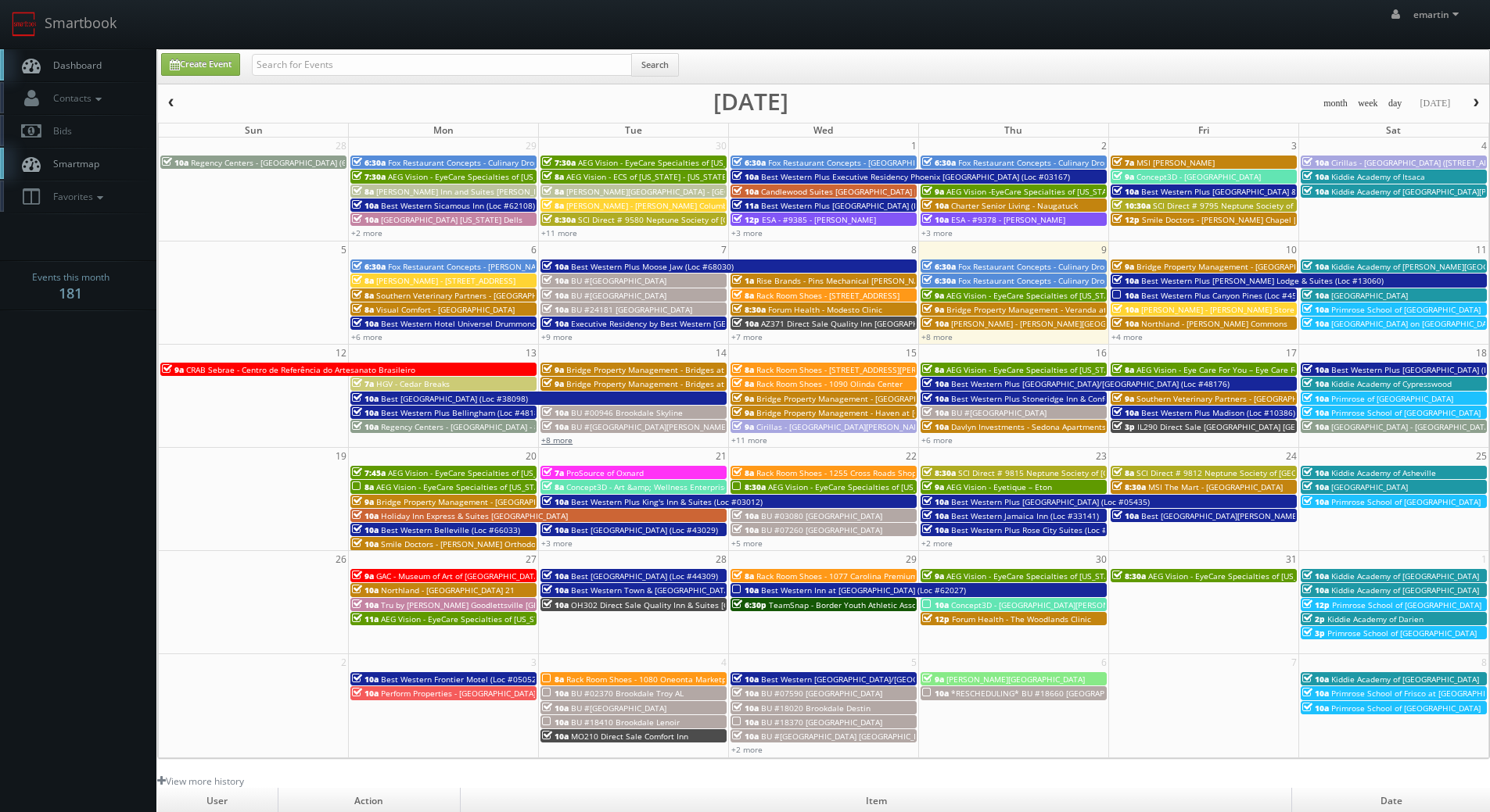
click at [556, 436] on link "+8 more" at bounding box center [557, 440] width 31 height 11
click at [759, 438] on link "+11 more" at bounding box center [749, 440] width 36 height 11
click at [945, 437] on link "+6 more" at bounding box center [936, 440] width 31 height 11
click at [1127, 338] on link "+4 more" at bounding box center [1127, 337] width 31 height 11
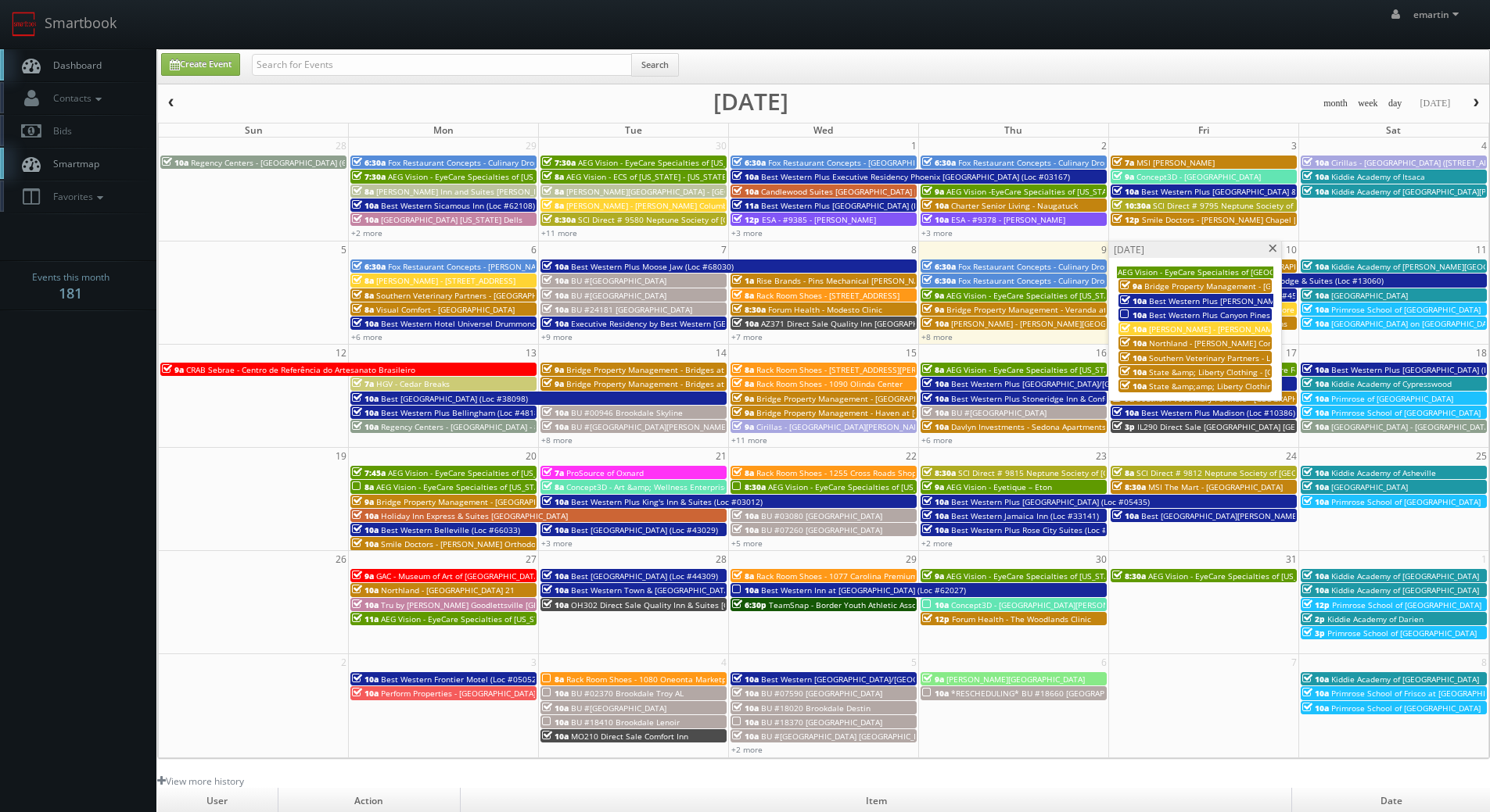
click at [1274, 248] on span at bounding box center [1273, 249] width 10 height 8
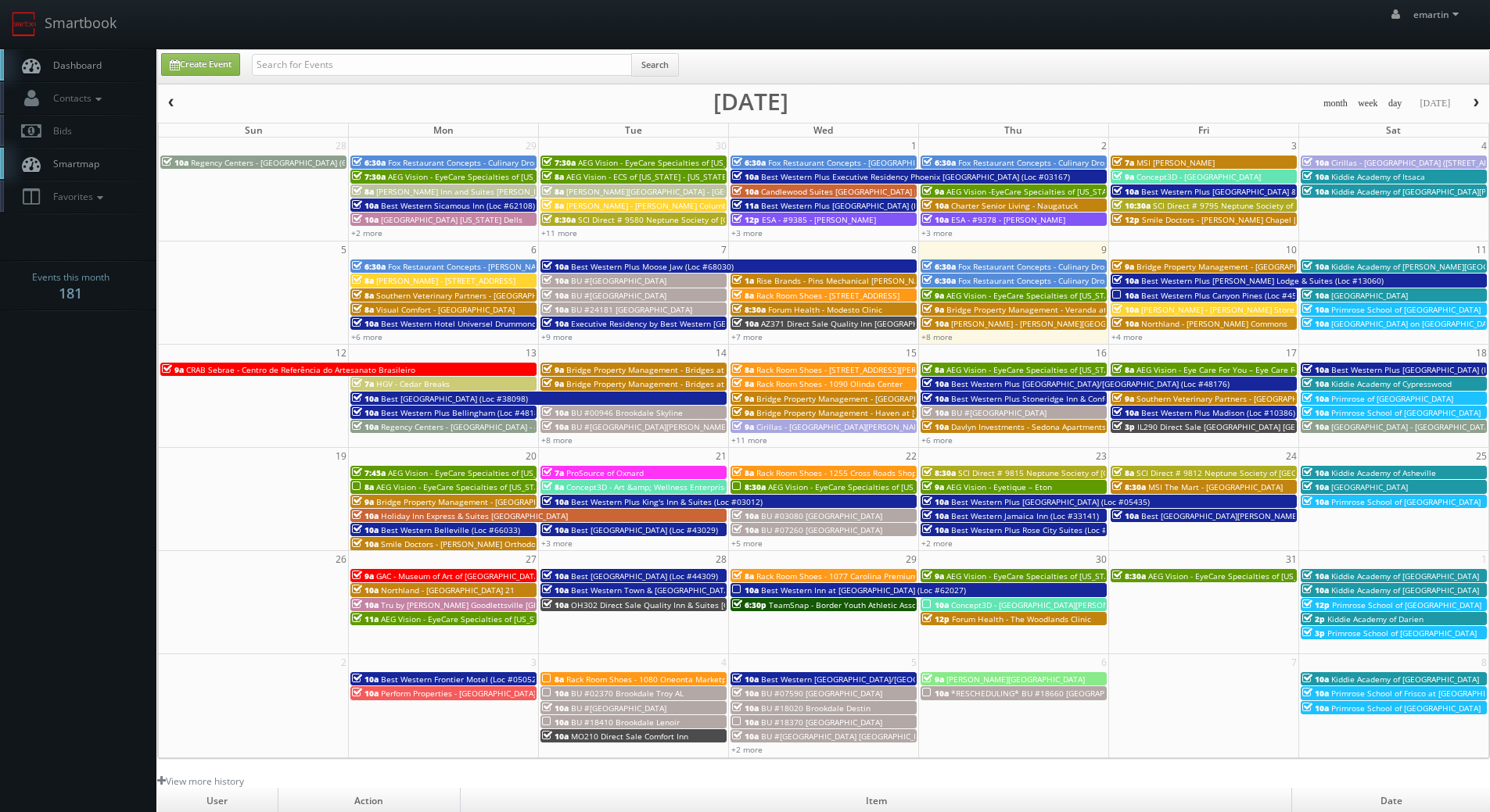
click at [138, 486] on body "Smartbook Toggle Side Navigation Toggle Top Navigation emartin emartin Profile …" at bounding box center [745, 540] width 1490 height 1081
click at [931, 334] on link "+8 more" at bounding box center [936, 337] width 31 height 11
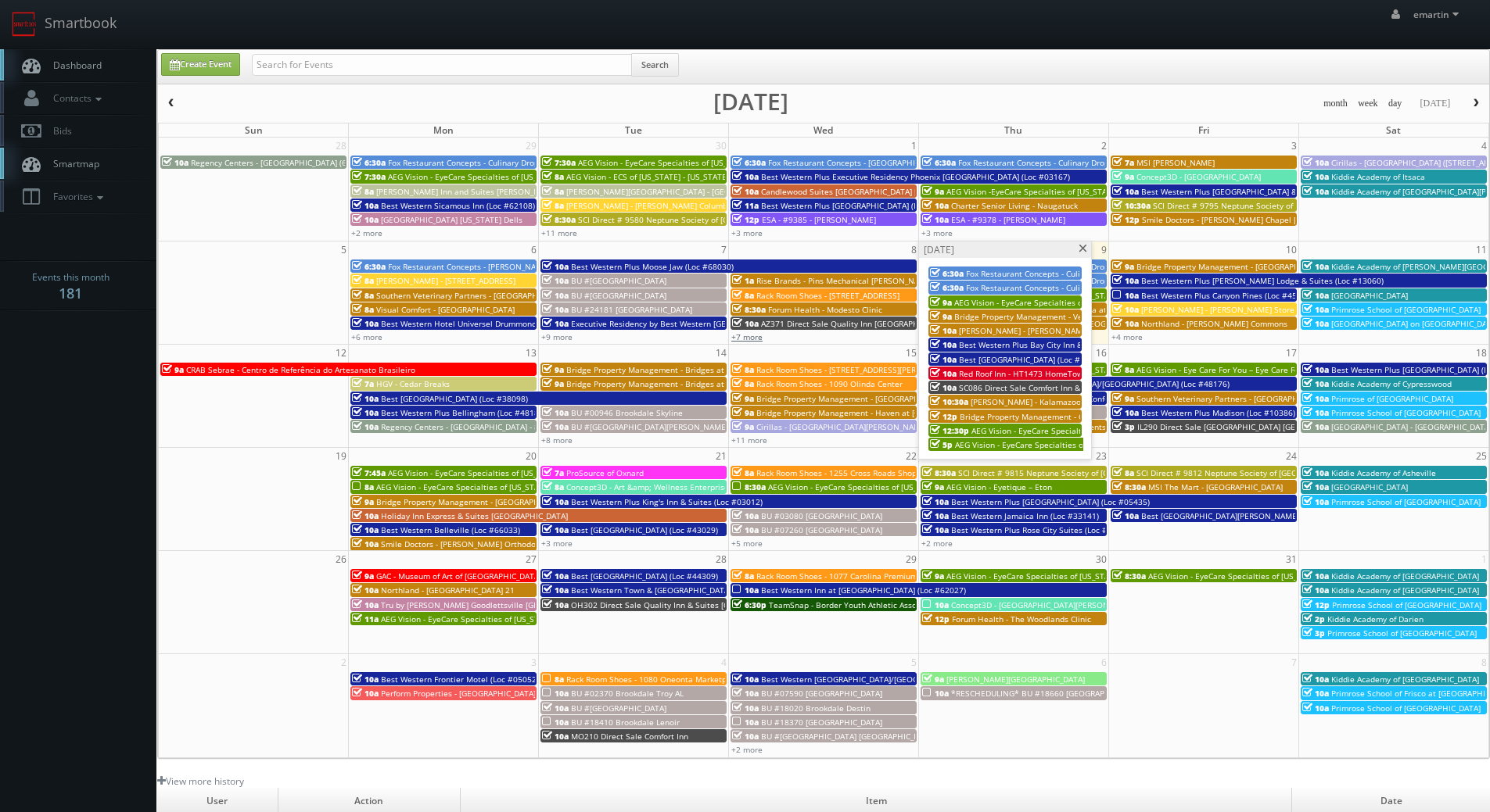
click at [748, 333] on link "+7 more" at bounding box center [746, 337] width 31 height 11
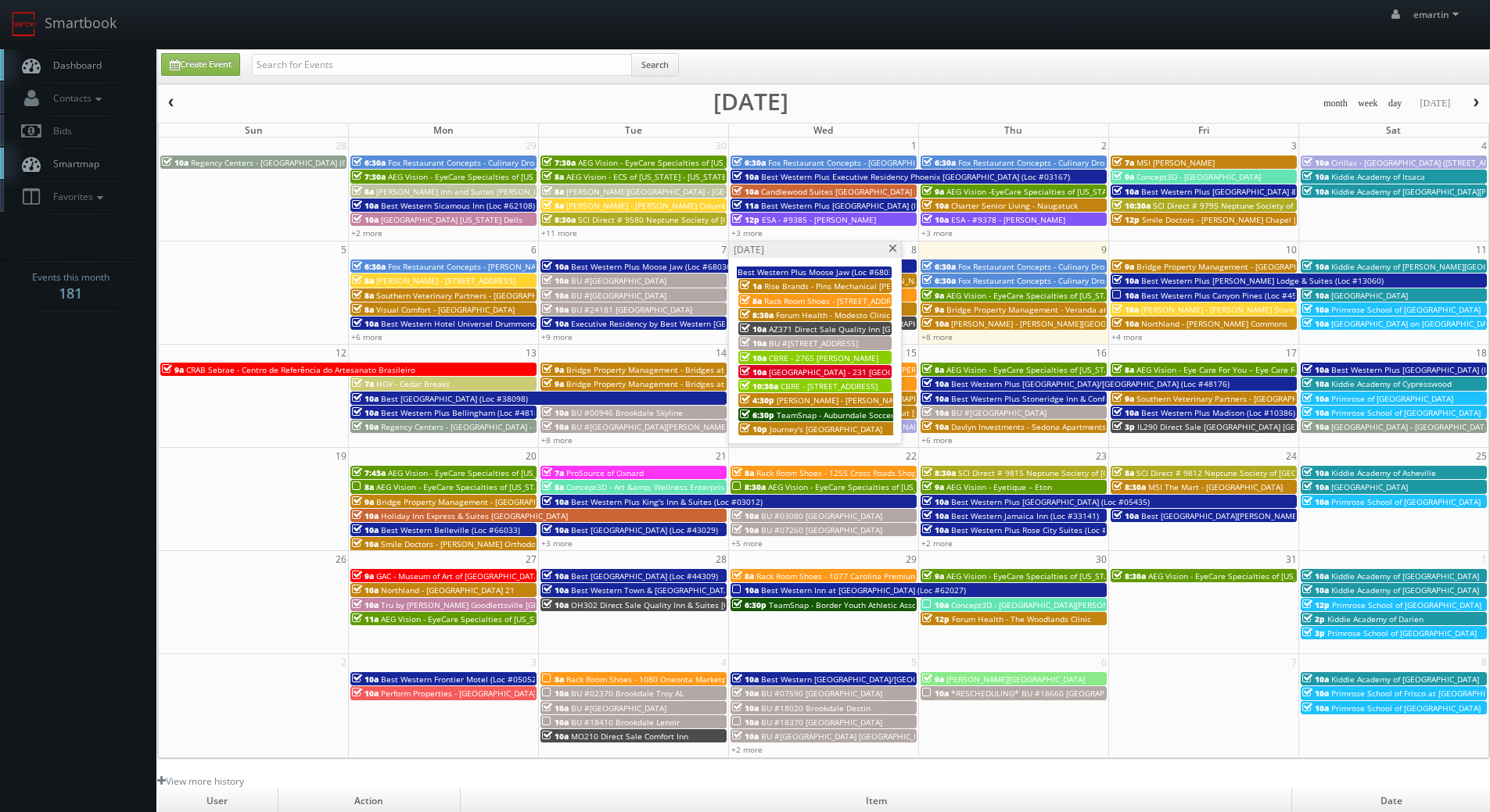
click at [836, 415] on span "TeamSnap - Auburndale Soccer Club" at bounding box center [845, 415] width 136 height 11
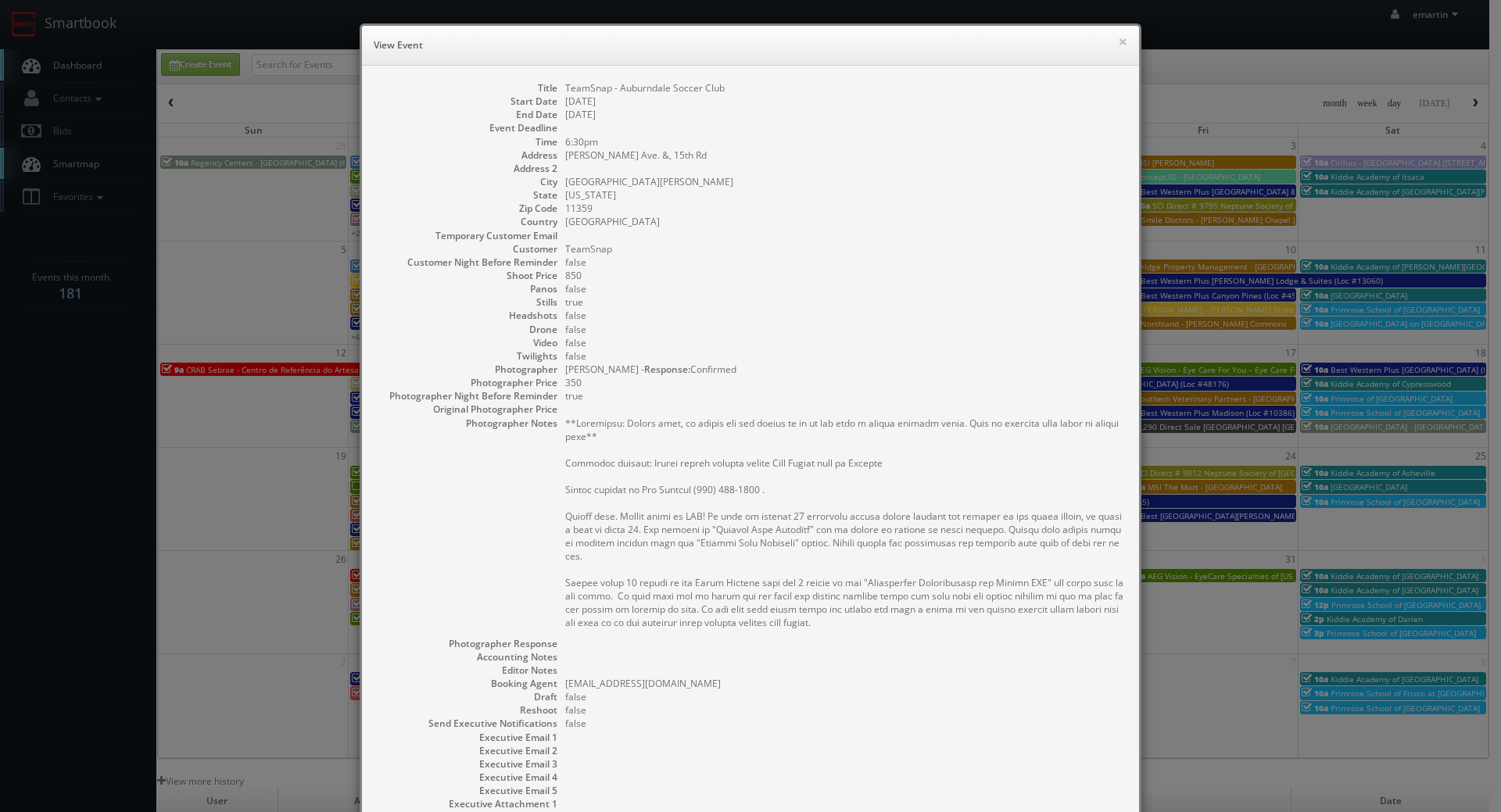
click at [836, 411] on dd at bounding box center [844, 409] width 558 height 14
drag, startPoint x: 718, startPoint y: 83, endPoint x: 725, endPoint y: 87, distance: 8.1
click at [720, 85] on dd "TeamSnap - Auburndale Soccer Club" at bounding box center [844, 88] width 558 height 14
drag, startPoint x: 669, startPoint y: 84, endPoint x: 616, endPoint y: 88, distance: 53.2
click at [616, 88] on dd "TeamSnap - Auburndale Soccer Club" at bounding box center [844, 88] width 558 height 14
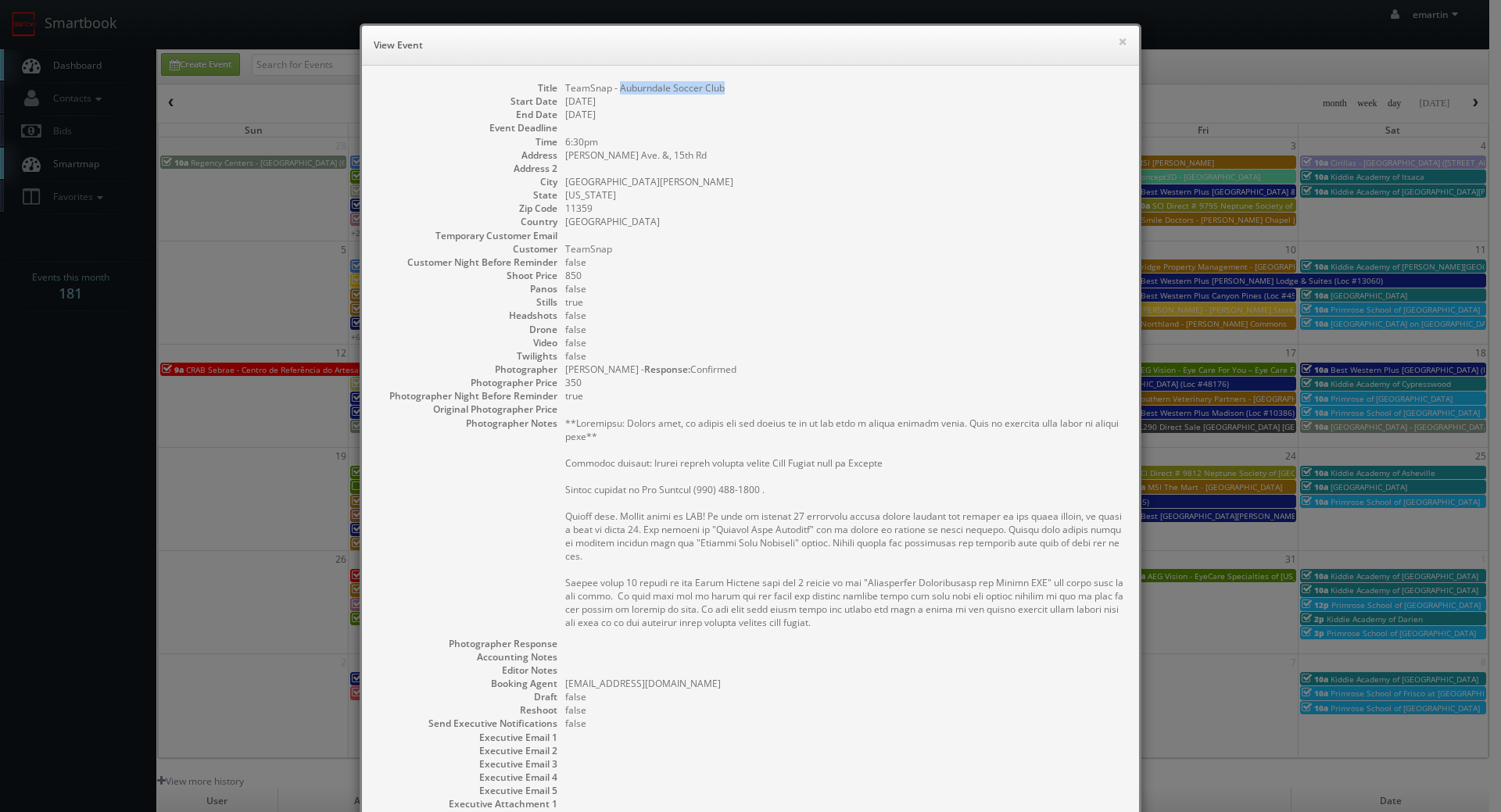
copy dd "Auburndale Soccer Club"
drag, startPoint x: 767, startPoint y: 154, endPoint x: 745, endPoint y: 149, distance: 22.6
click at [767, 154] on dd "Totten Ave. &, 15th Rd" at bounding box center [844, 155] width 558 height 14
click at [872, 209] on dd "11359" at bounding box center [844, 209] width 558 height 14
click at [1117, 38] on button "×" at bounding box center [1122, 41] width 9 height 11
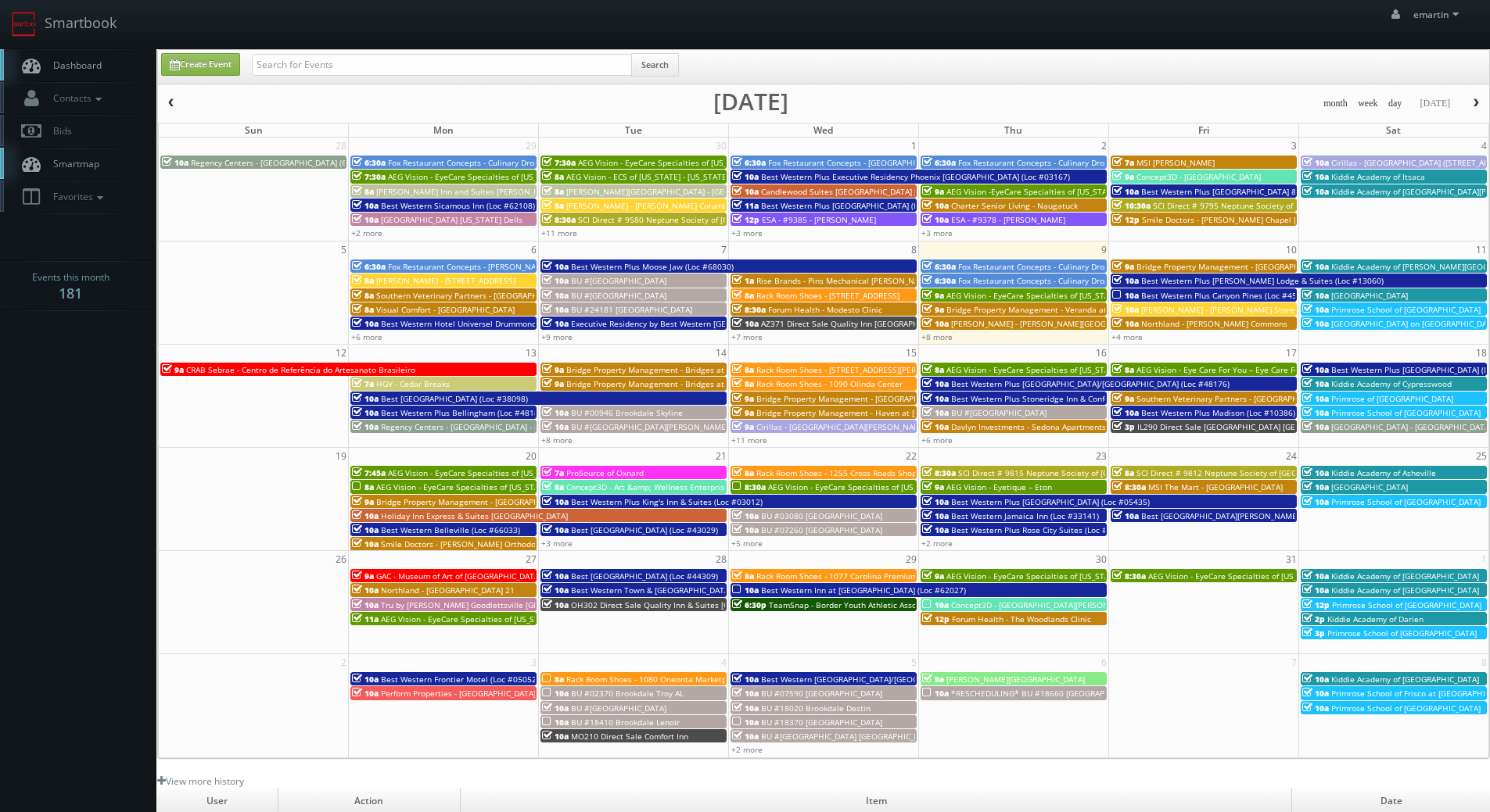
click at [937, 343] on div "+8 more" at bounding box center [1013, 337] width 189 height 14
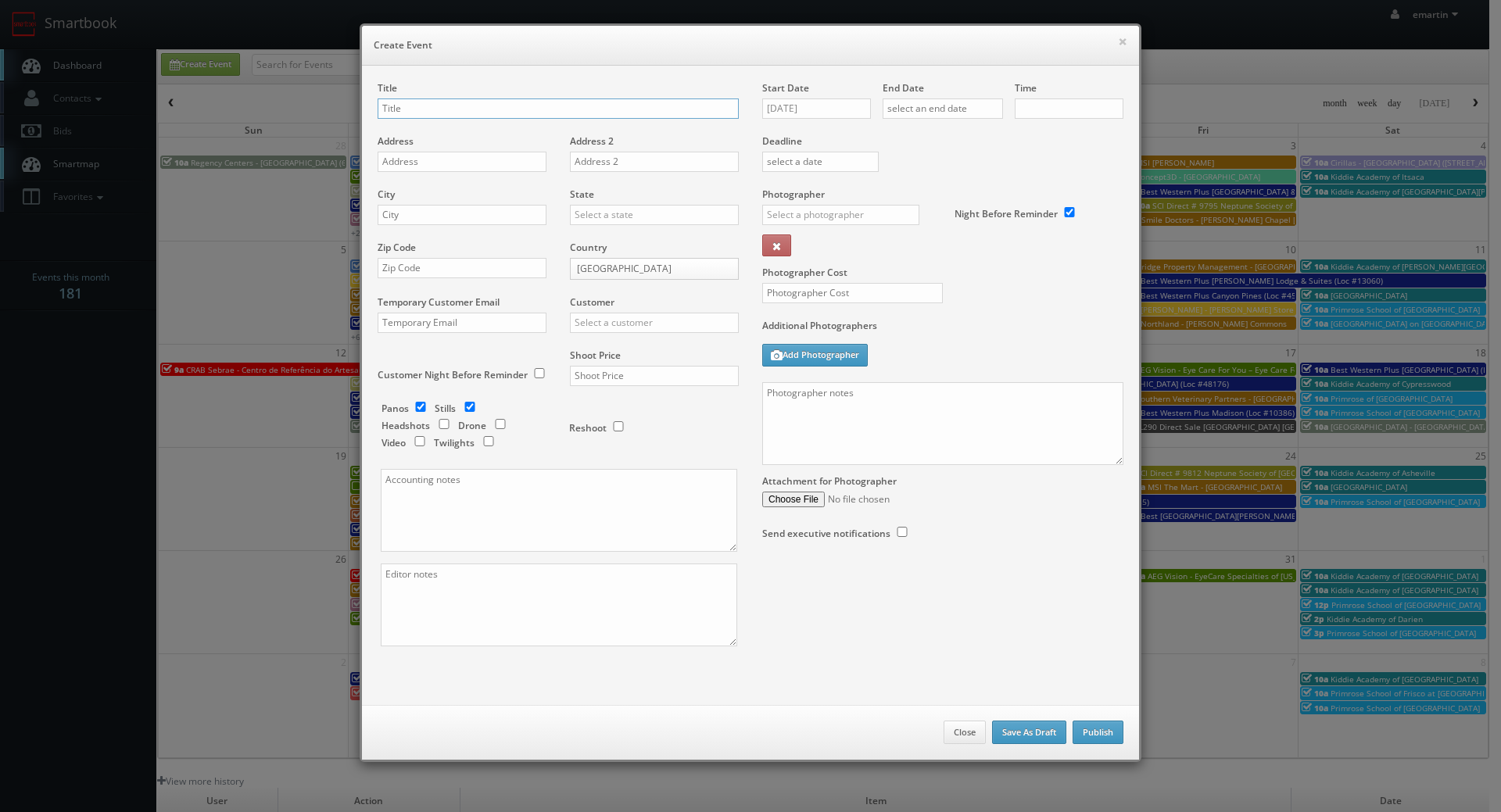
checkbox input "true"
type input "10:00am"
checkbox input "true"
drag, startPoint x: 1112, startPoint y: 43, endPoint x: 947, endPoint y: 152, distance: 197.8
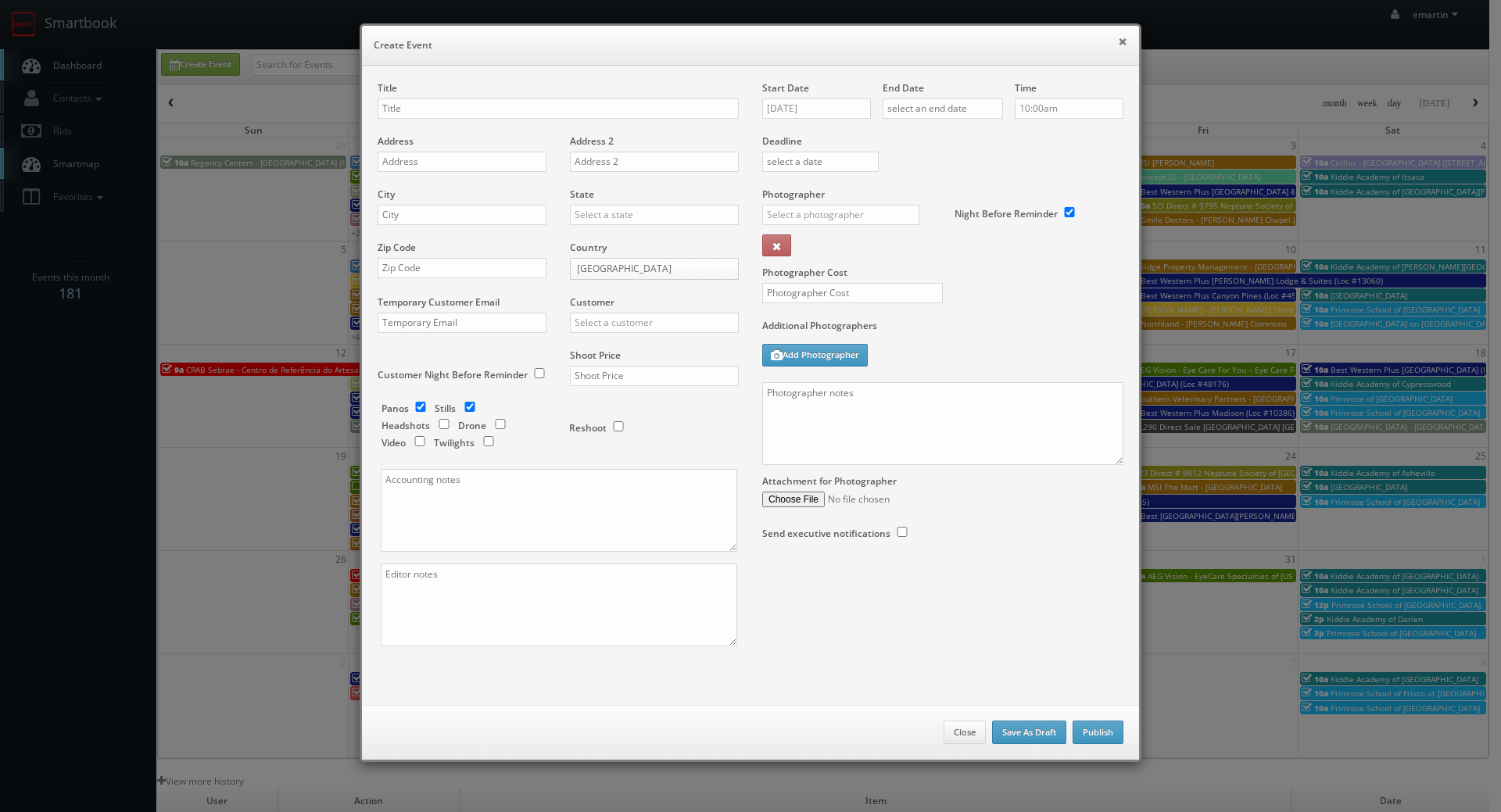
click at [1117, 43] on button "×" at bounding box center [1122, 41] width 9 height 11
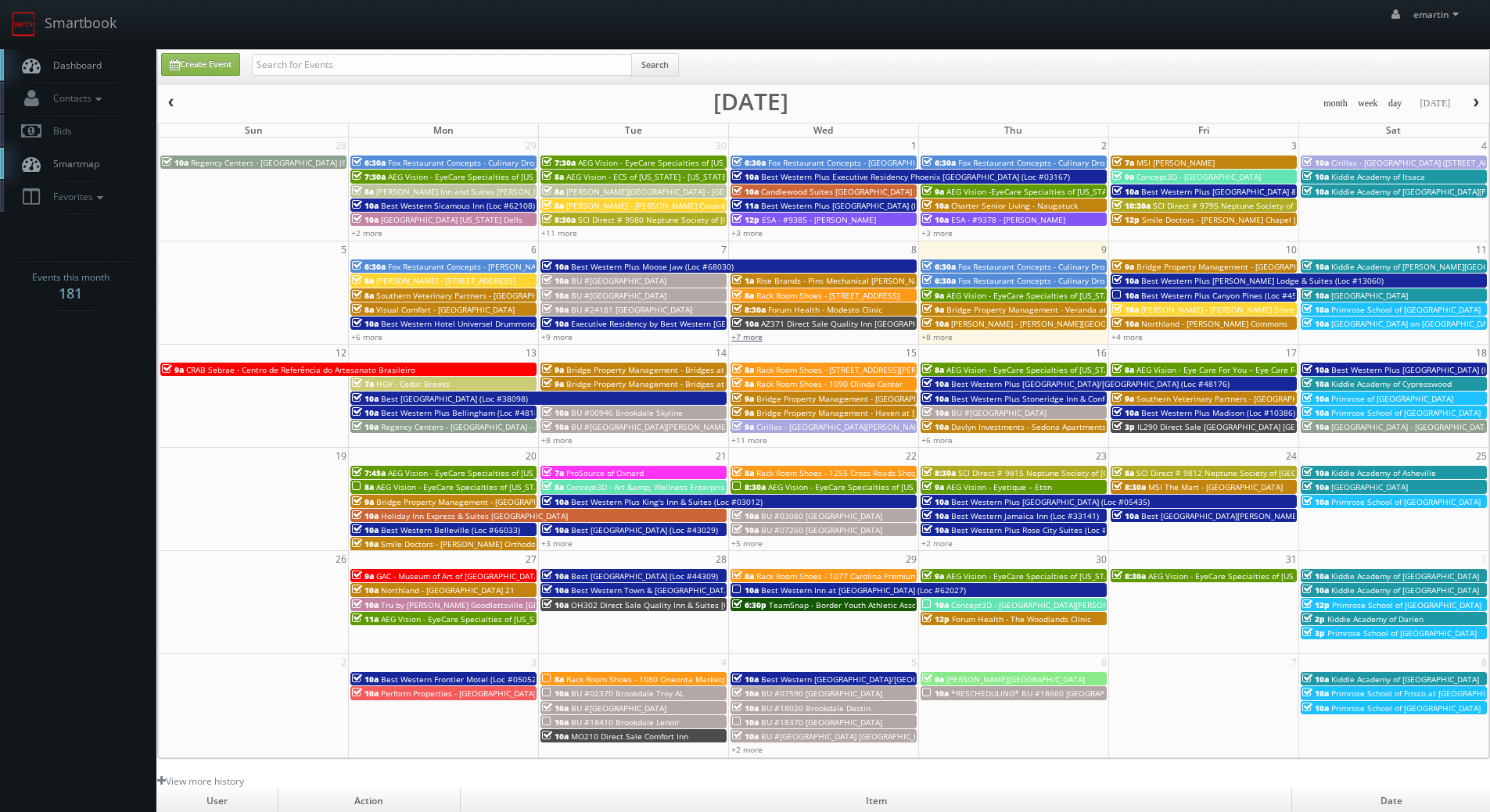
click at [757, 333] on link "+7 more" at bounding box center [746, 337] width 31 height 11
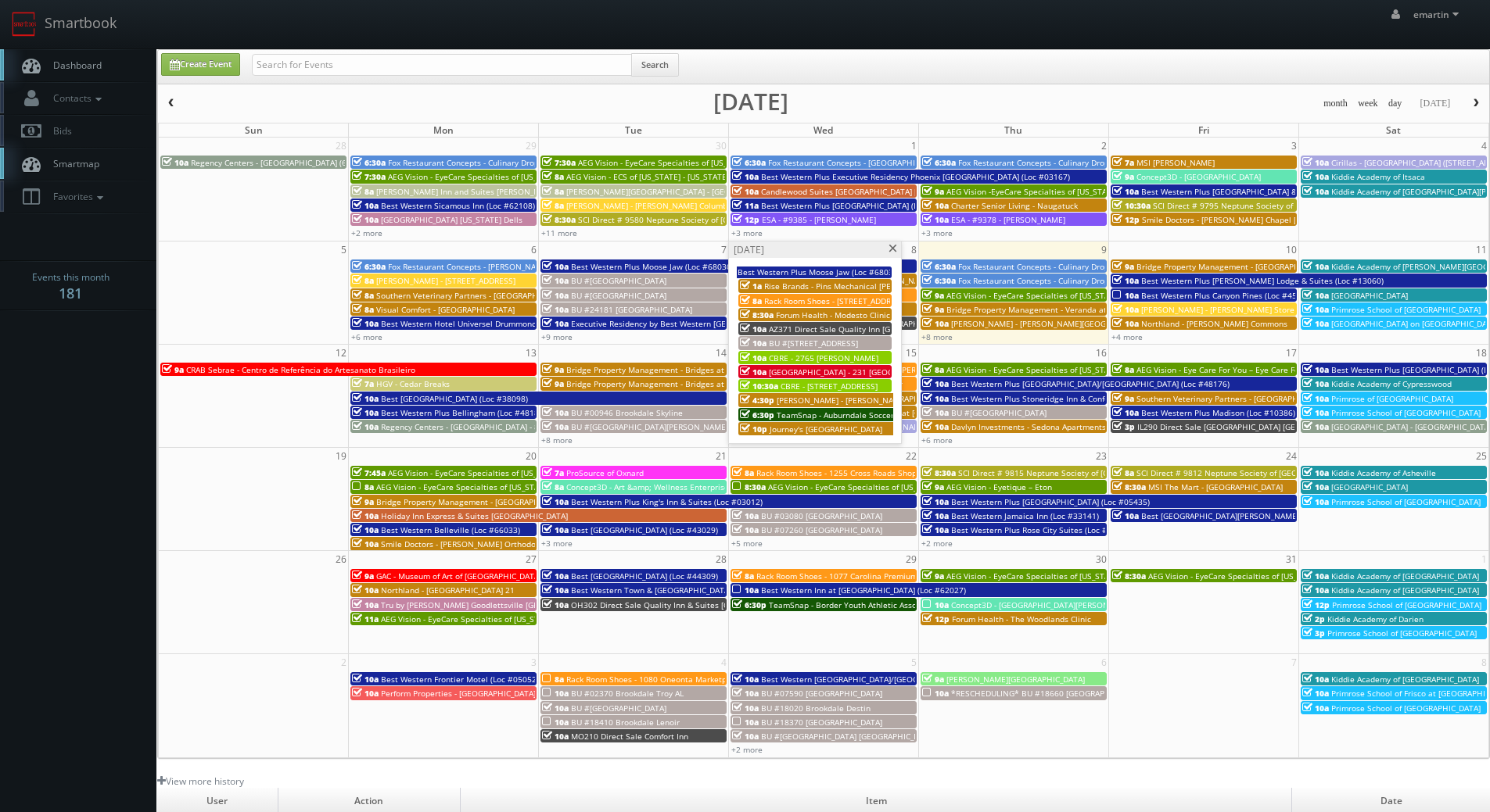
click at [779, 412] on span "TeamSnap - Auburndale Soccer Club" at bounding box center [845, 415] width 136 height 11
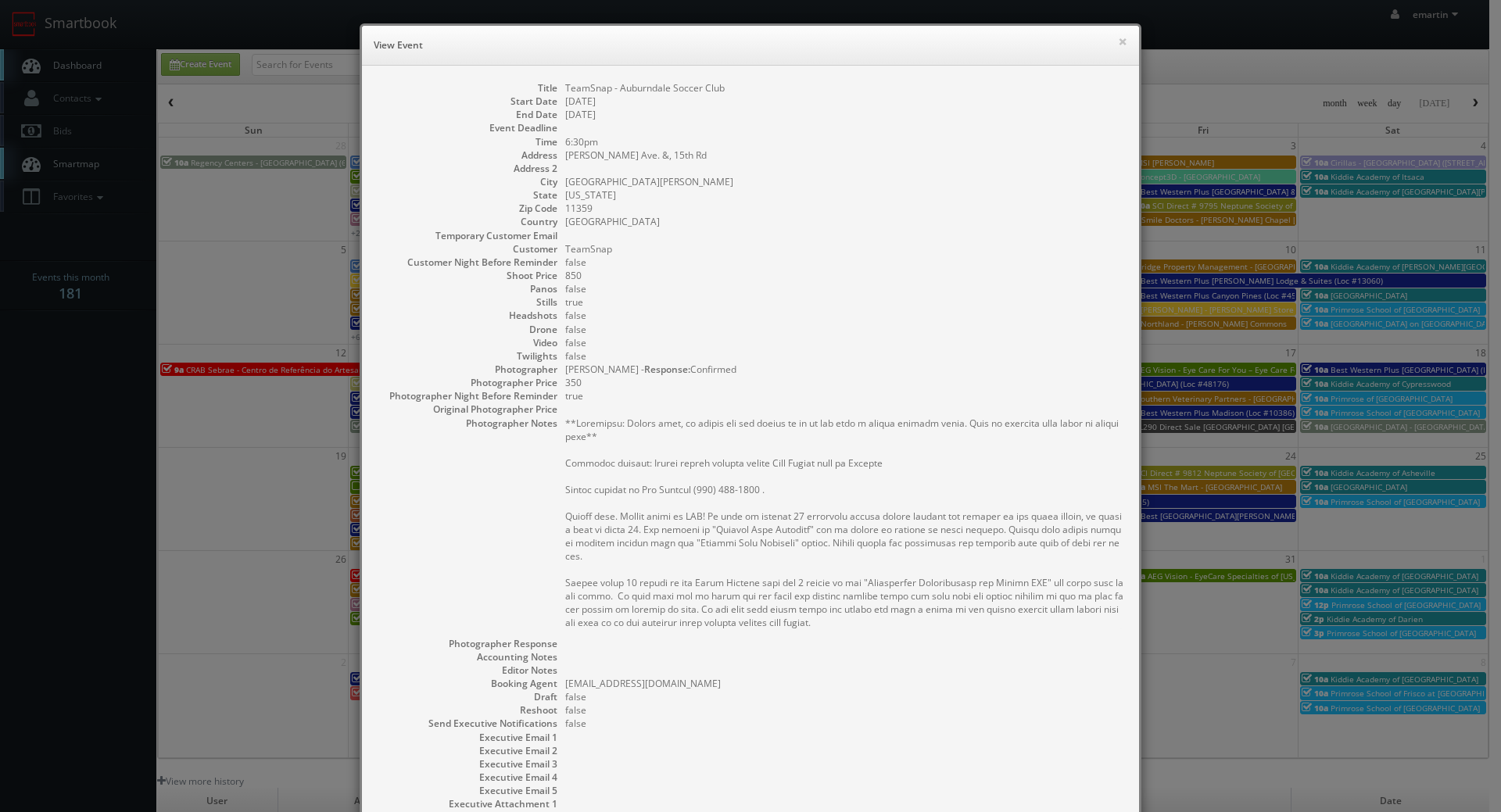
click at [840, 472] on pre at bounding box center [844, 523] width 558 height 213
click at [691, 351] on dd "false" at bounding box center [844, 356] width 558 height 14
click at [796, 237] on dd at bounding box center [844, 236] width 558 height 14
click at [1109, 37] on h6 "View Event" at bounding box center [750, 45] width 753 height 15
drag, startPoint x: 1112, startPoint y: 42, endPoint x: 756, endPoint y: 70, distance: 357.1
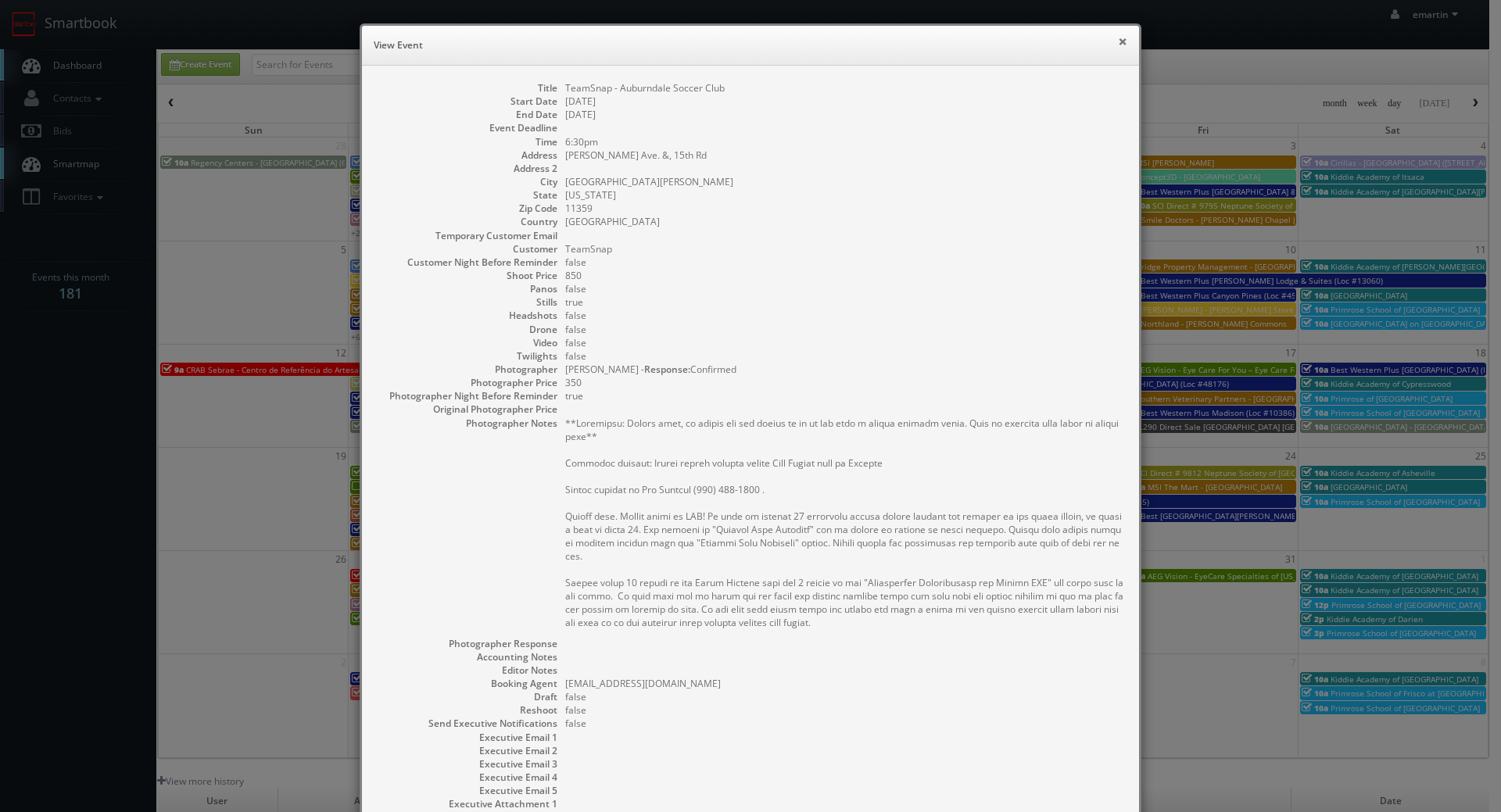
click at [1117, 43] on button "×" at bounding box center [1122, 41] width 9 height 11
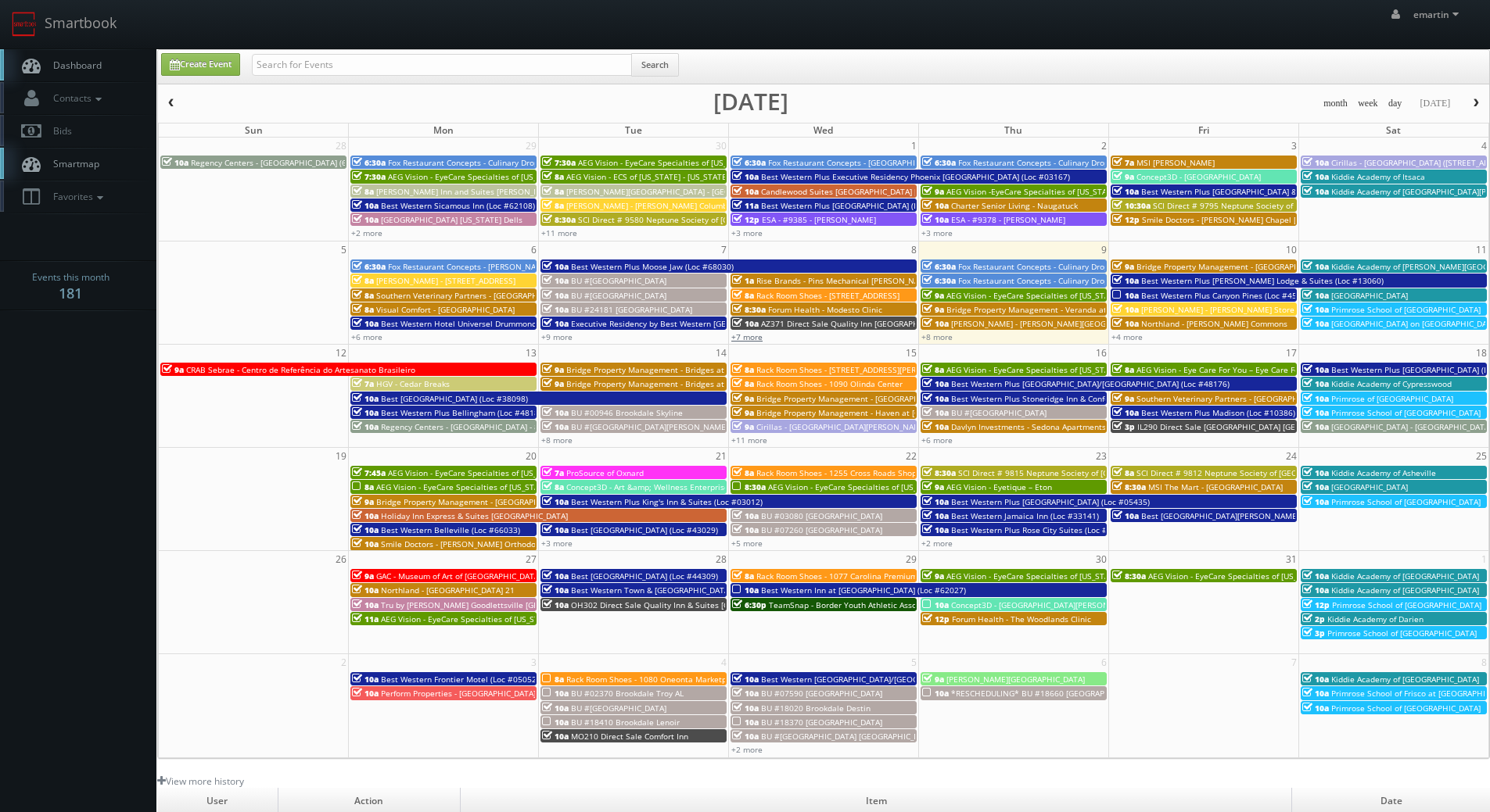
click at [751, 337] on link "+7 more" at bounding box center [746, 337] width 31 height 11
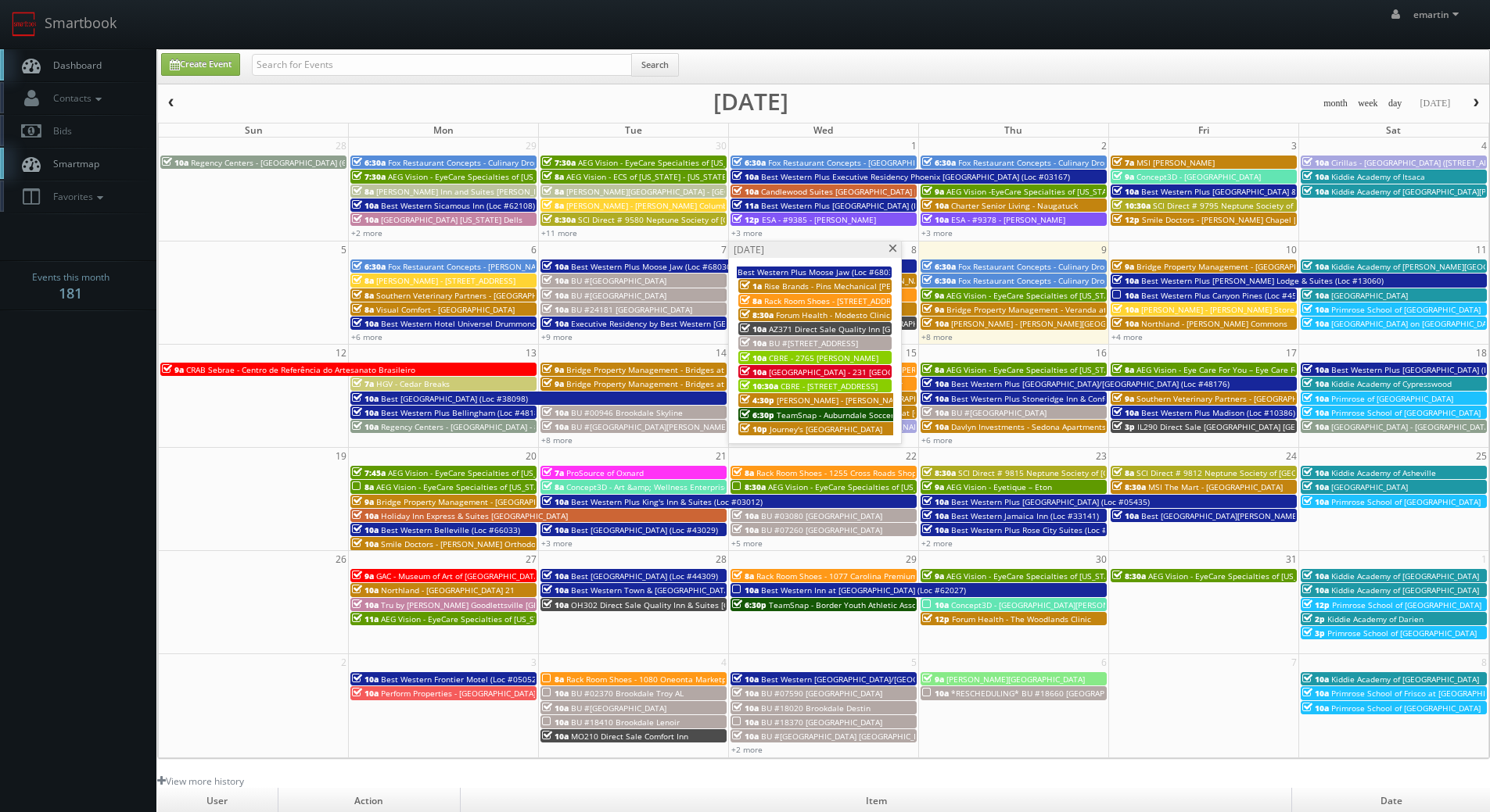
click at [766, 412] on span "6:30p" at bounding box center [757, 415] width 35 height 11
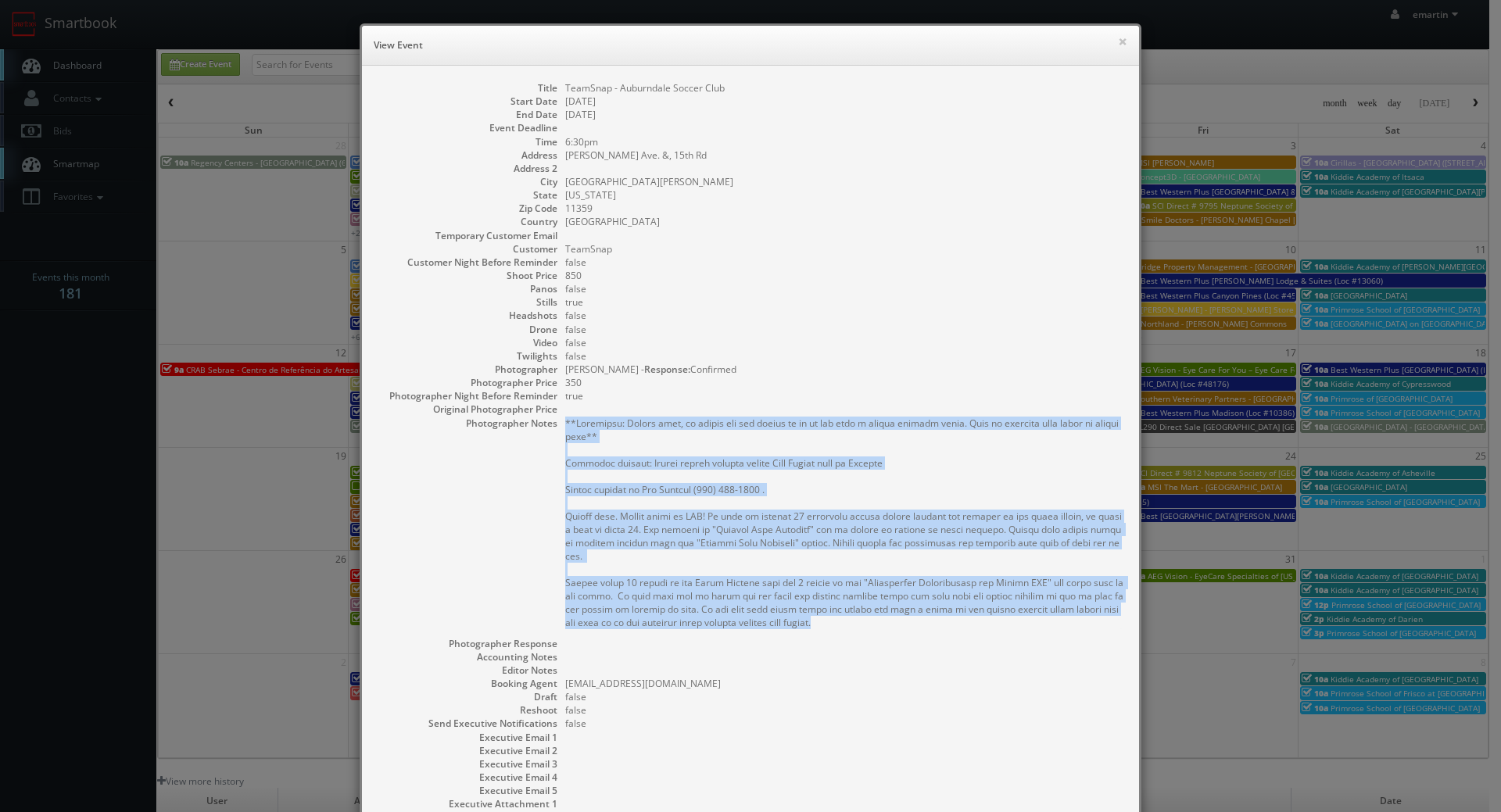
drag, startPoint x: 868, startPoint y: 609, endPoint x: 559, endPoint y: 422, distance: 361.2
click at [565, 422] on dd at bounding box center [844, 527] width 558 height 221
copy pre "**Important: Please note, we cannot use the photos if we do not have a signed r…"
drag, startPoint x: 977, startPoint y: 348, endPoint x: 957, endPoint y: 343, distance: 20.6
click at [977, 348] on dd "false" at bounding box center [844, 343] width 558 height 14
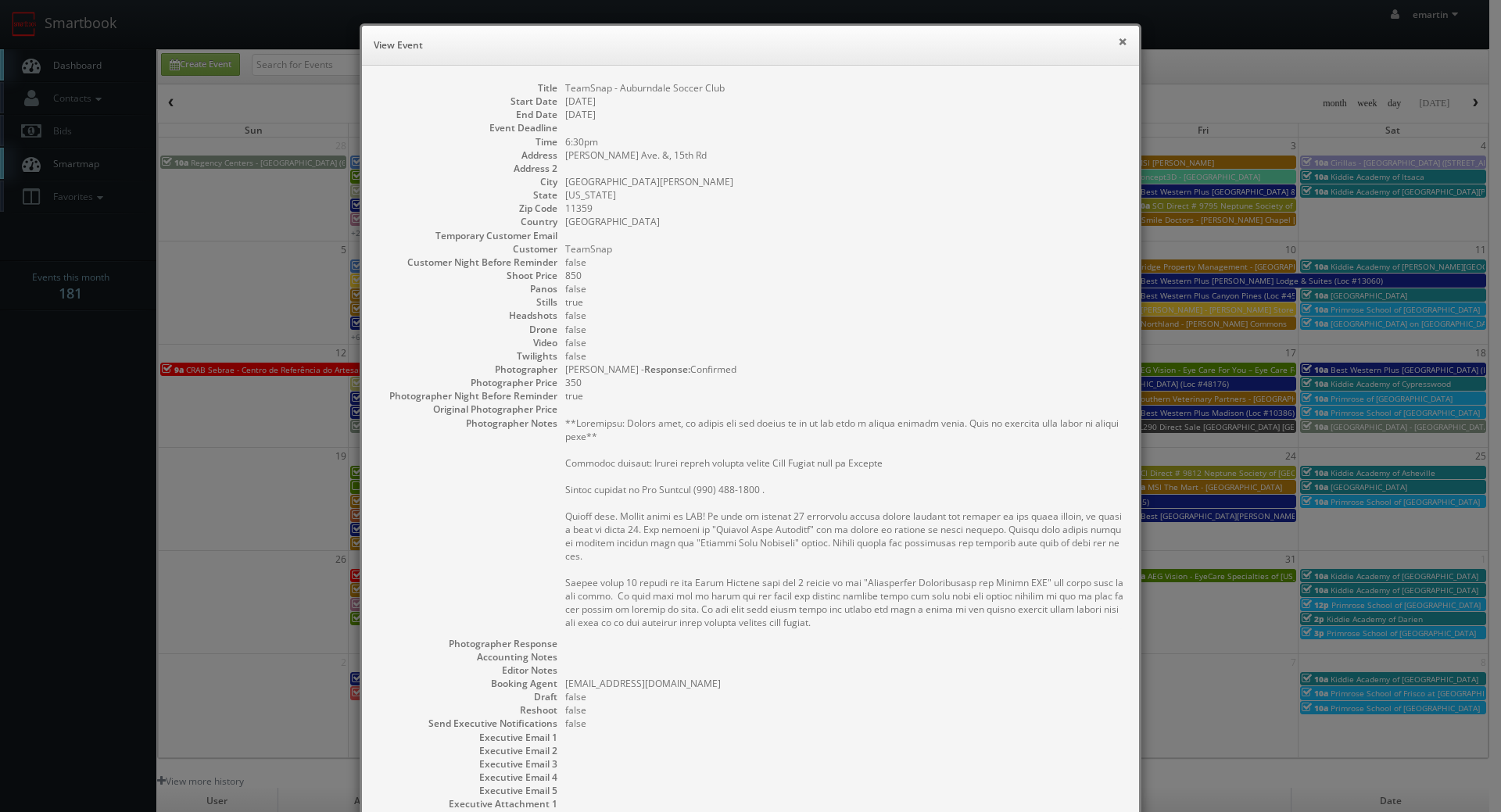
click at [1120, 42] on button "×" at bounding box center [1122, 41] width 9 height 11
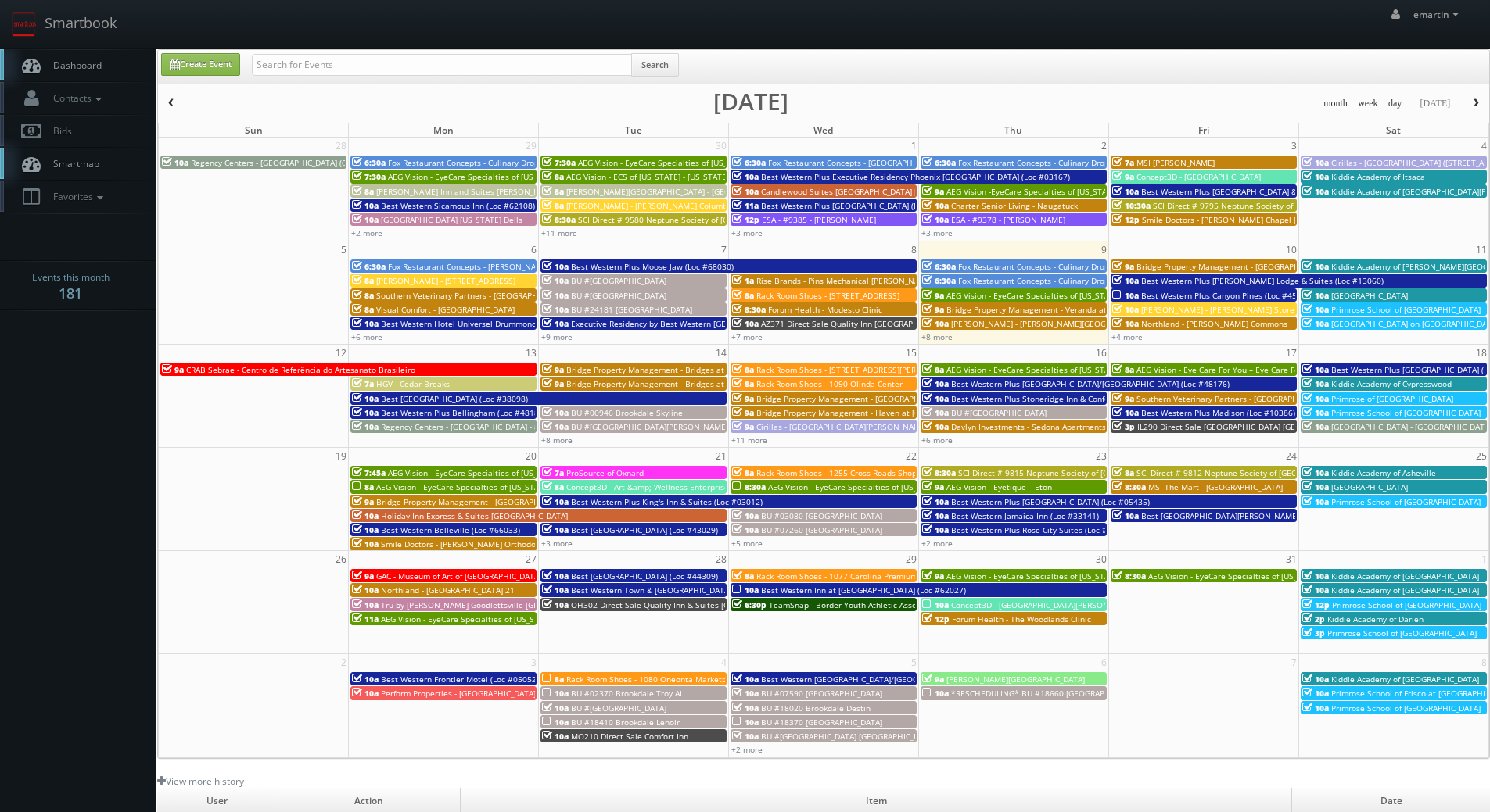
click at [128, 78] on link "Dashboard" at bounding box center [78, 65] width 156 height 32
click at [120, 68] on link "Dashboard" at bounding box center [78, 65] width 156 height 32
click at [936, 336] on link "+8 more" at bounding box center [936, 337] width 31 height 11
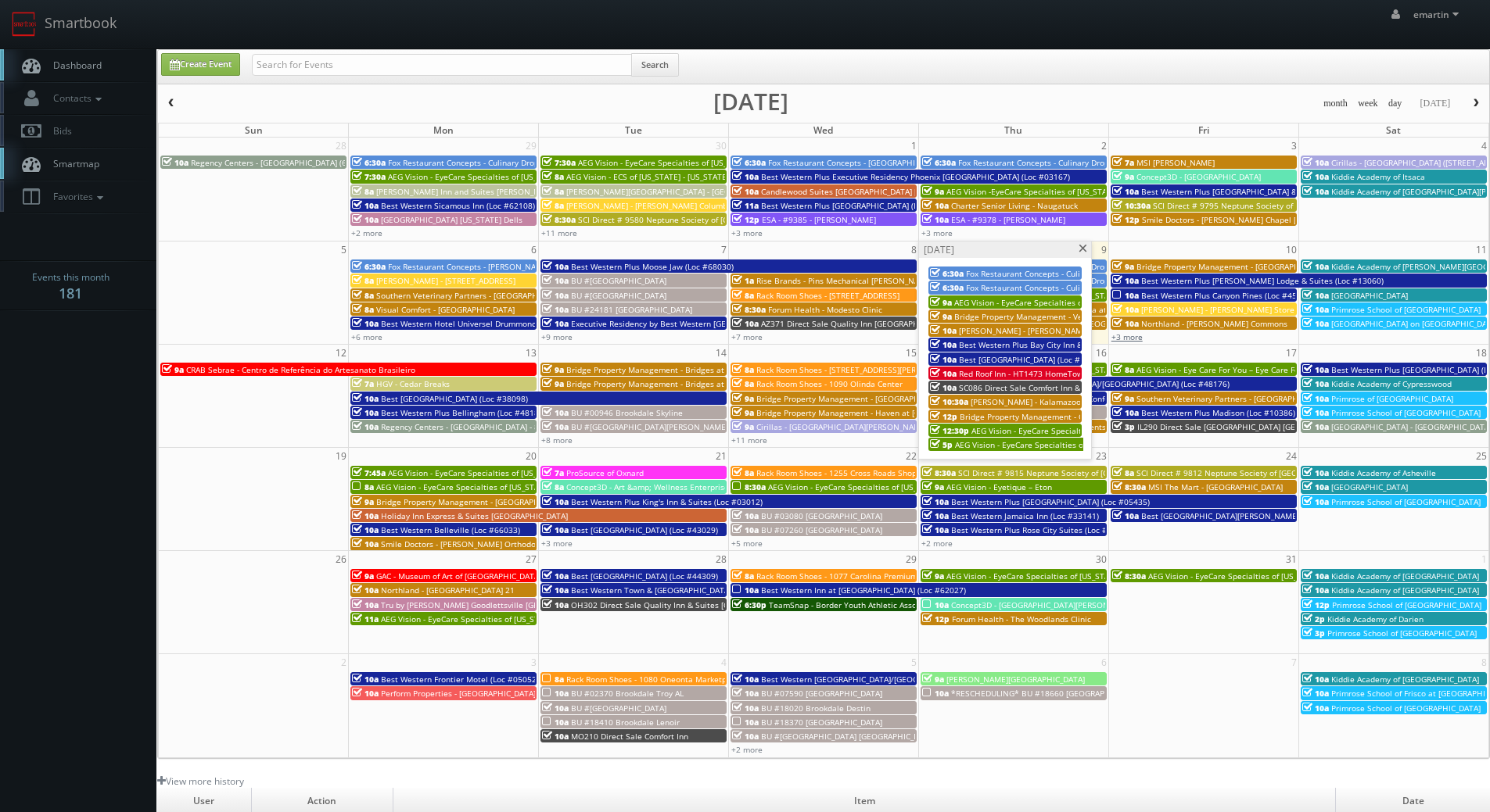
click at [1127, 339] on link "+3 more" at bounding box center [1127, 337] width 31 height 11
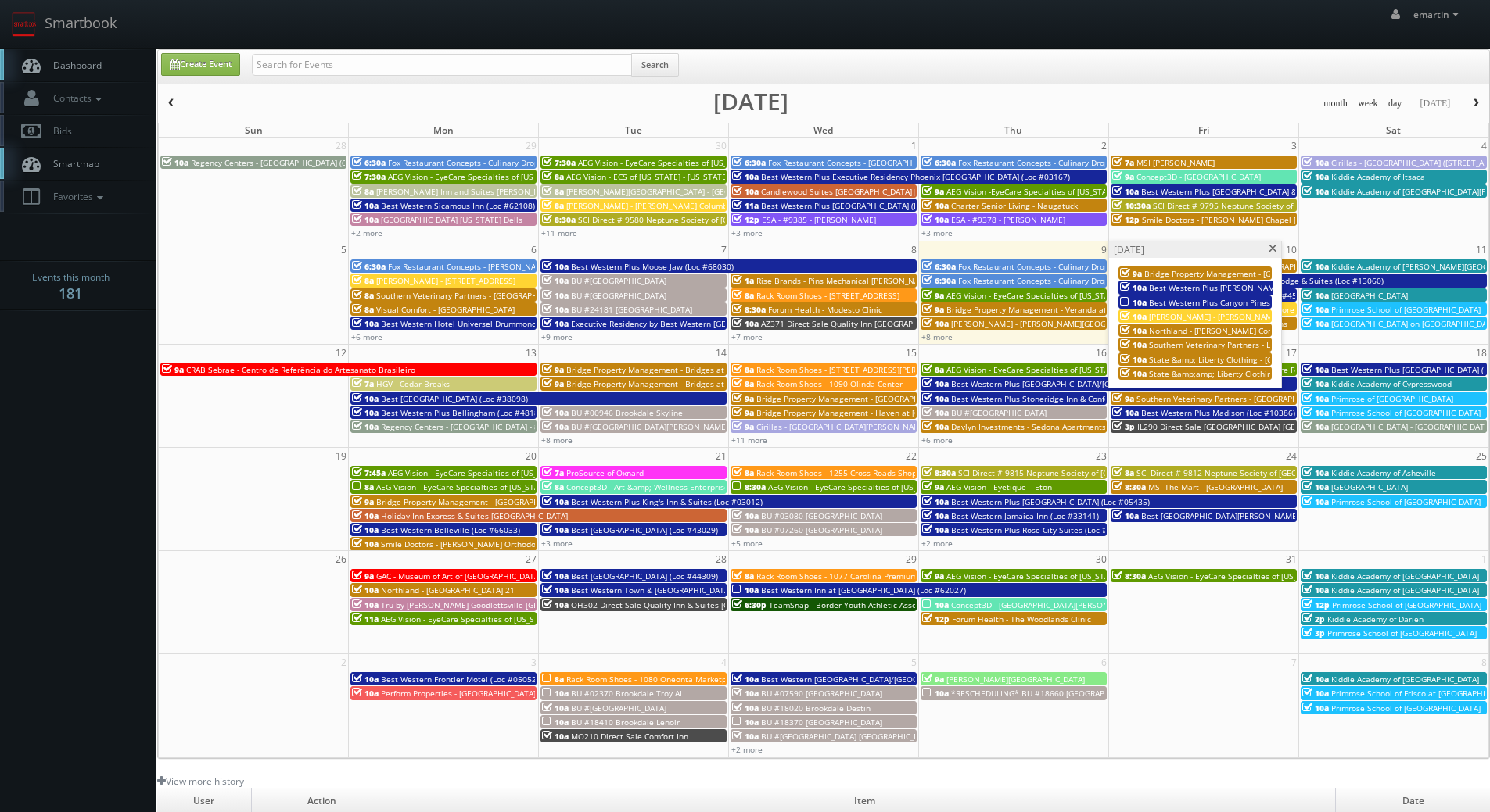
click at [1273, 249] on span at bounding box center [1273, 249] width 10 height 8
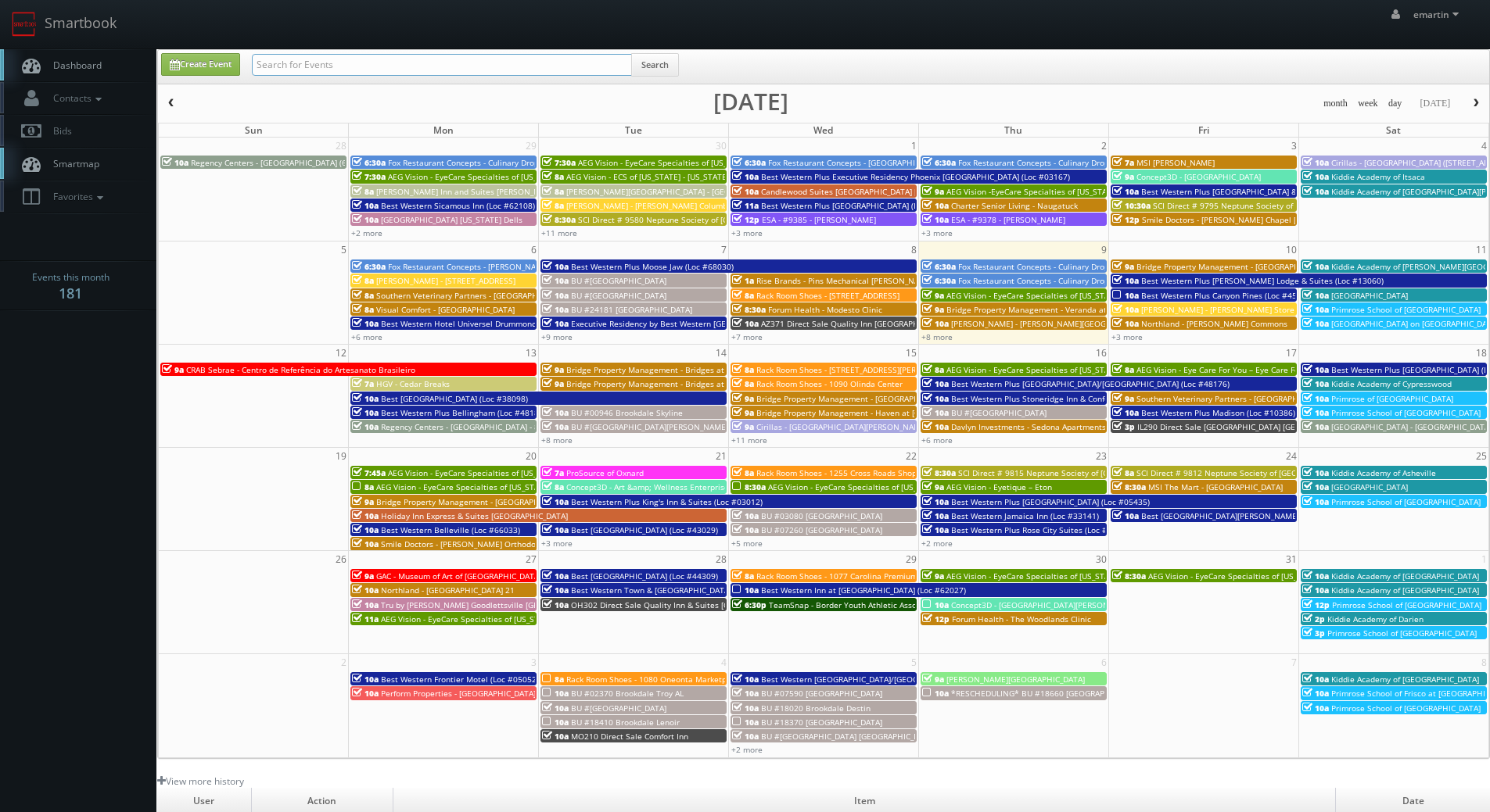
click at [270, 71] on input "text" at bounding box center [442, 65] width 380 height 22
type input "19062"
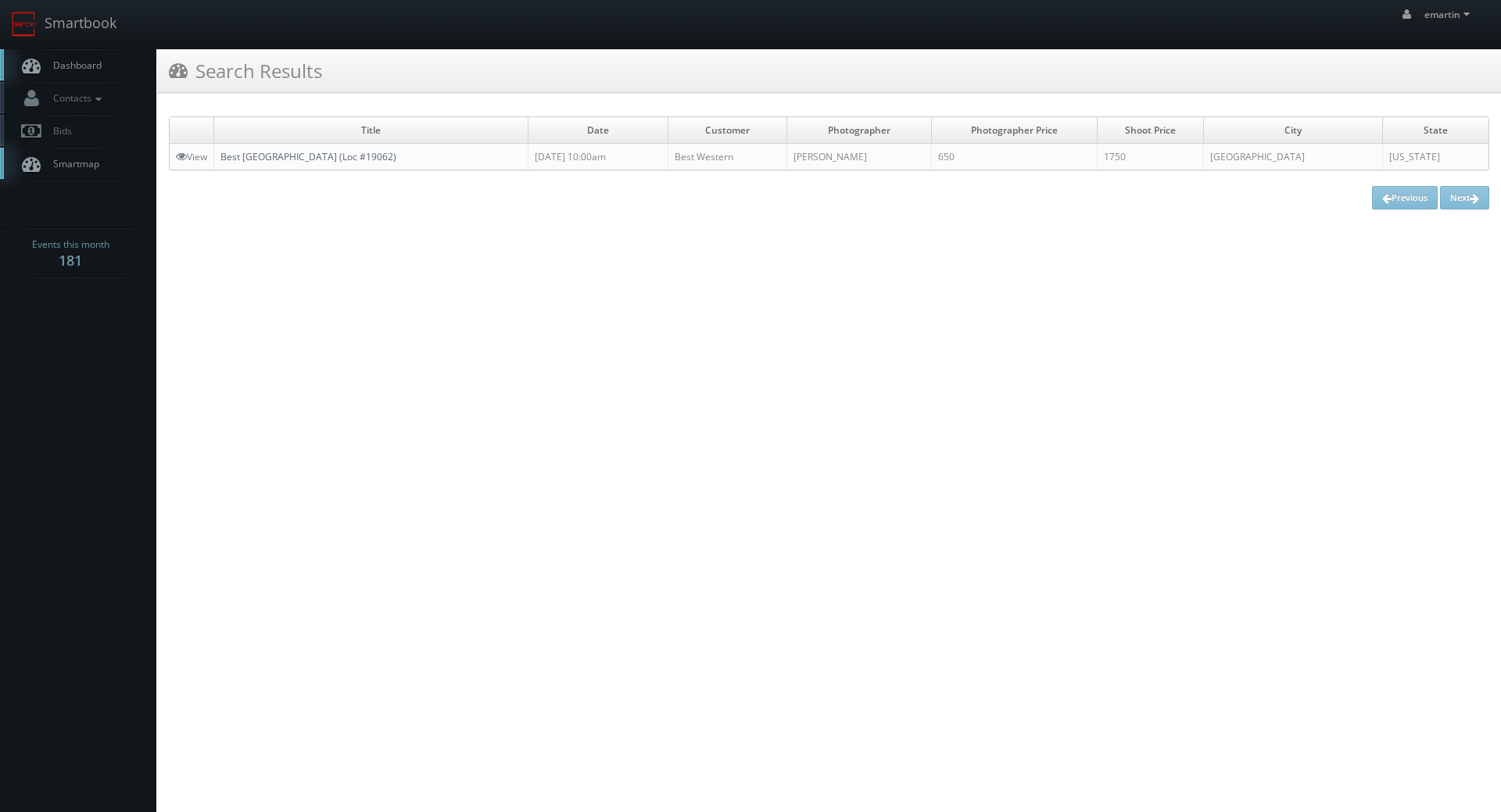
click at [377, 162] on link "Best [GEOGRAPHIC_DATA] (Loc #19062)" at bounding box center [308, 157] width 176 height 14
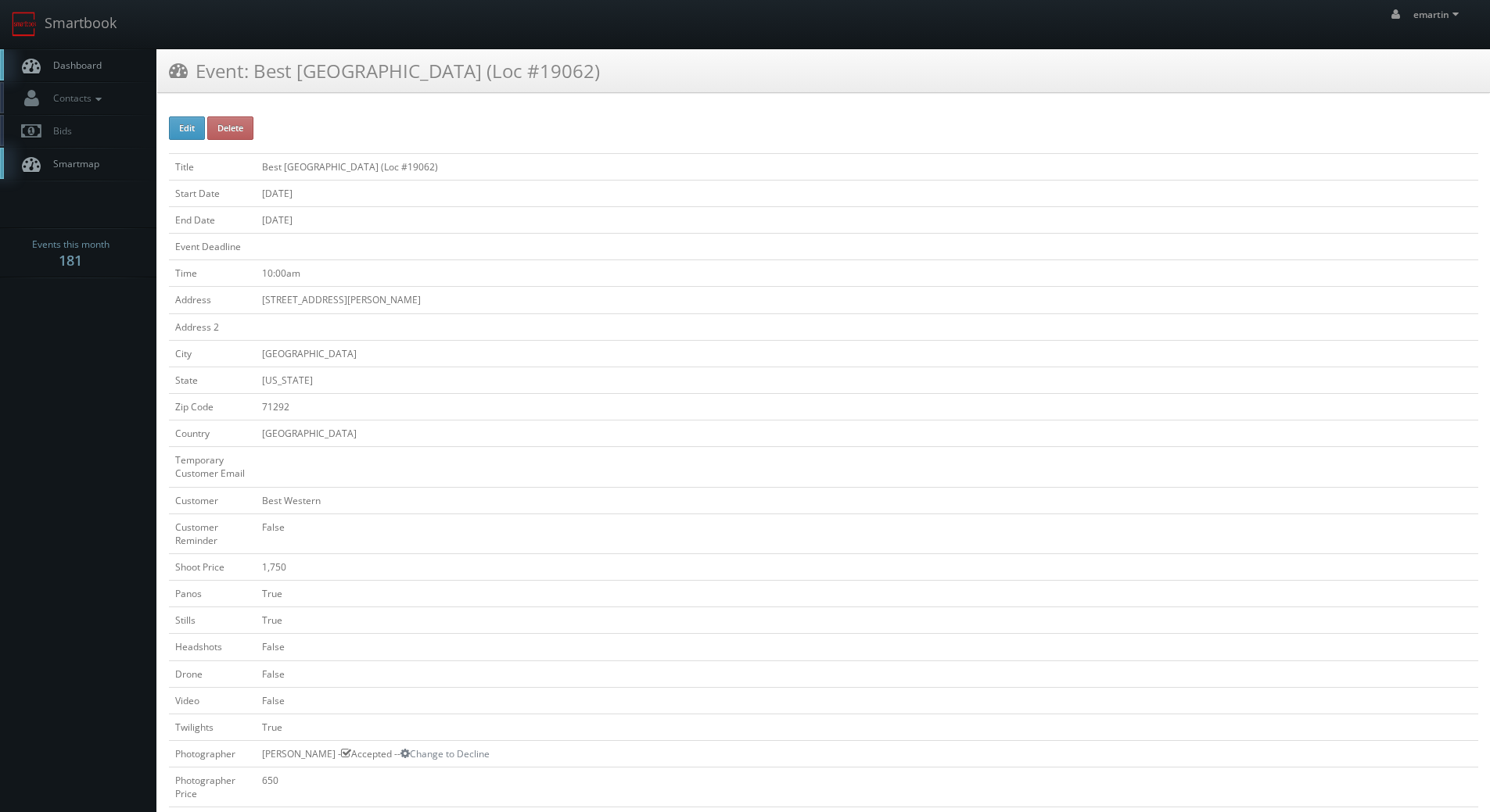
click at [75, 54] on link "Dashboard" at bounding box center [78, 65] width 156 height 32
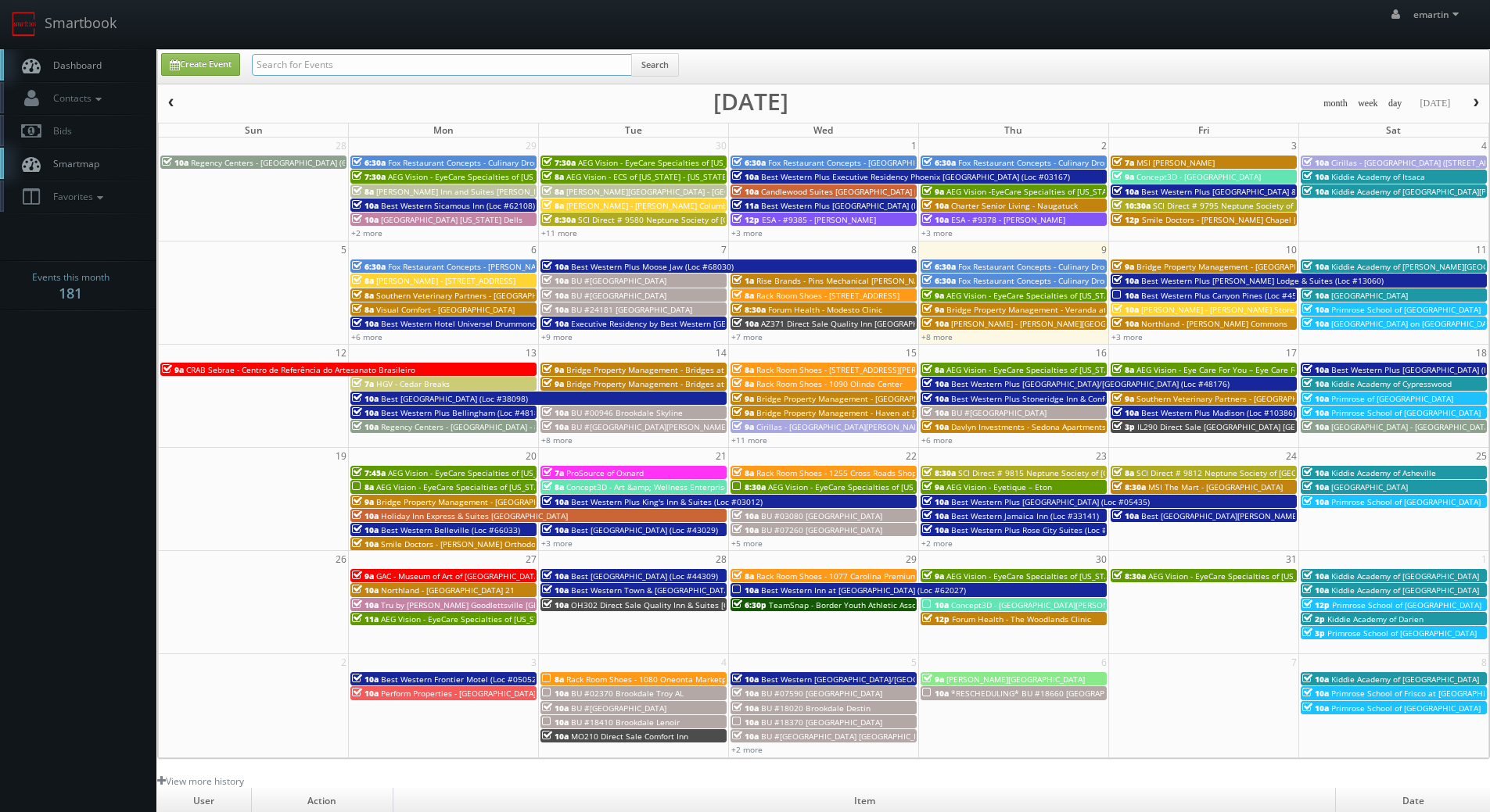
click at [312, 67] on input "text" at bounding box center [442, 65] width 380 height 22
type input "45083"
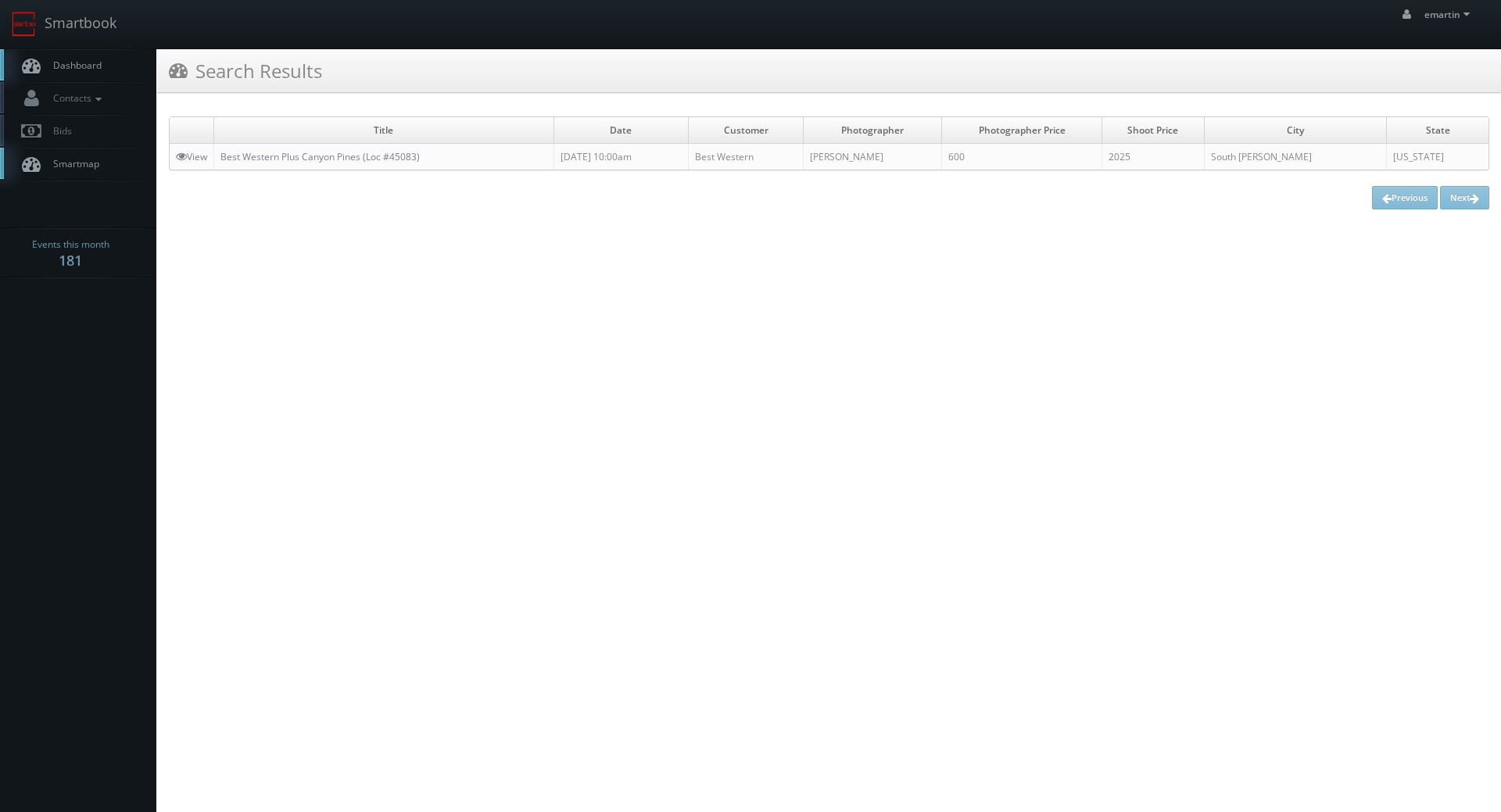
click at [292, 147] on td "Best Western Plus Canyon Pines (Loc #45083)" at bounding box center [384, 157] width 340 height 26
click at [274, 160] on link "Best Western Plus Canyon Pines (Loc #45083)" at bounding box center [320, 157] width 199 height 14
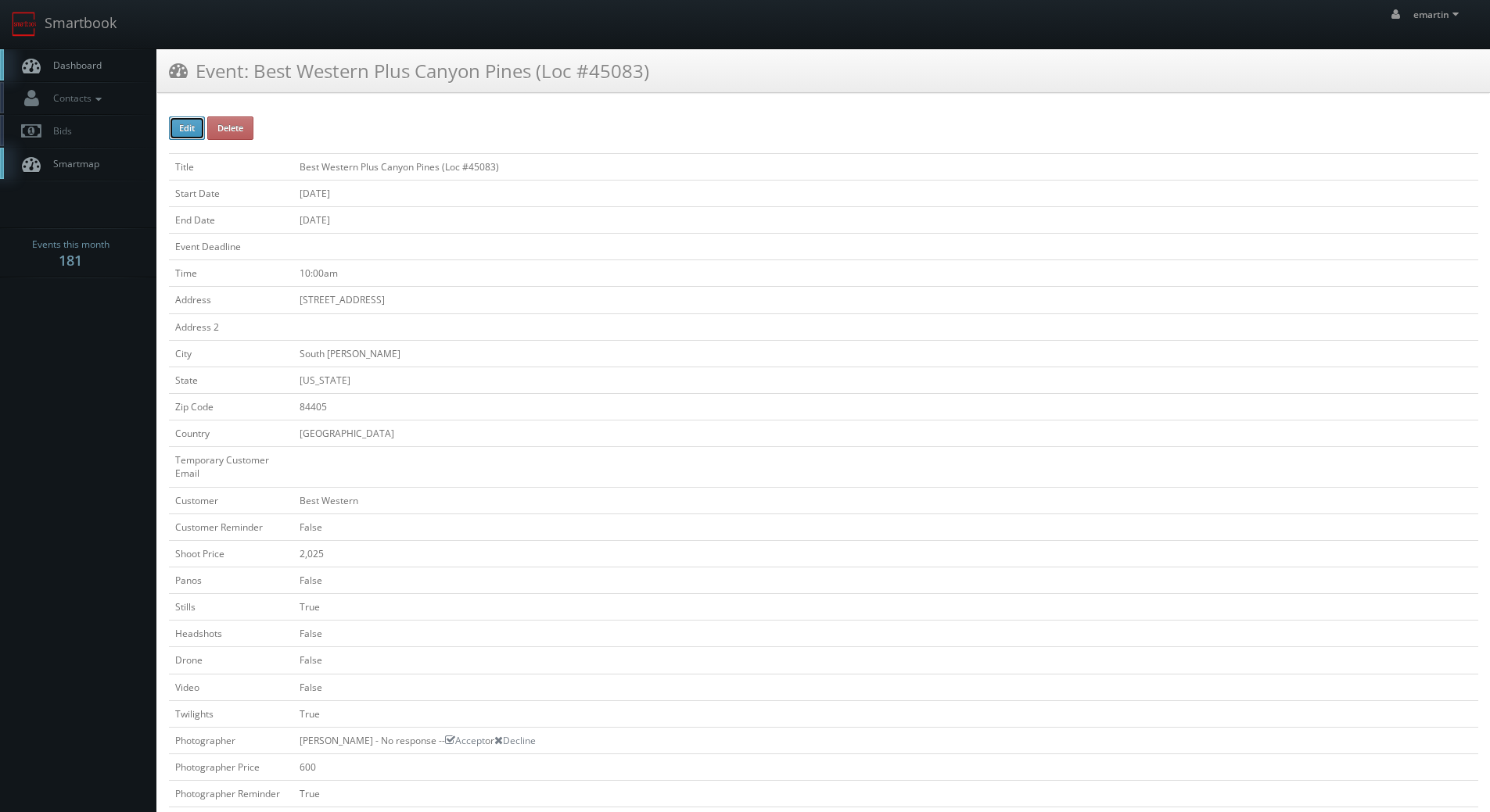
click at [185, 127] on button "Edit" at bounding box center [187, 128] width 36 height 24
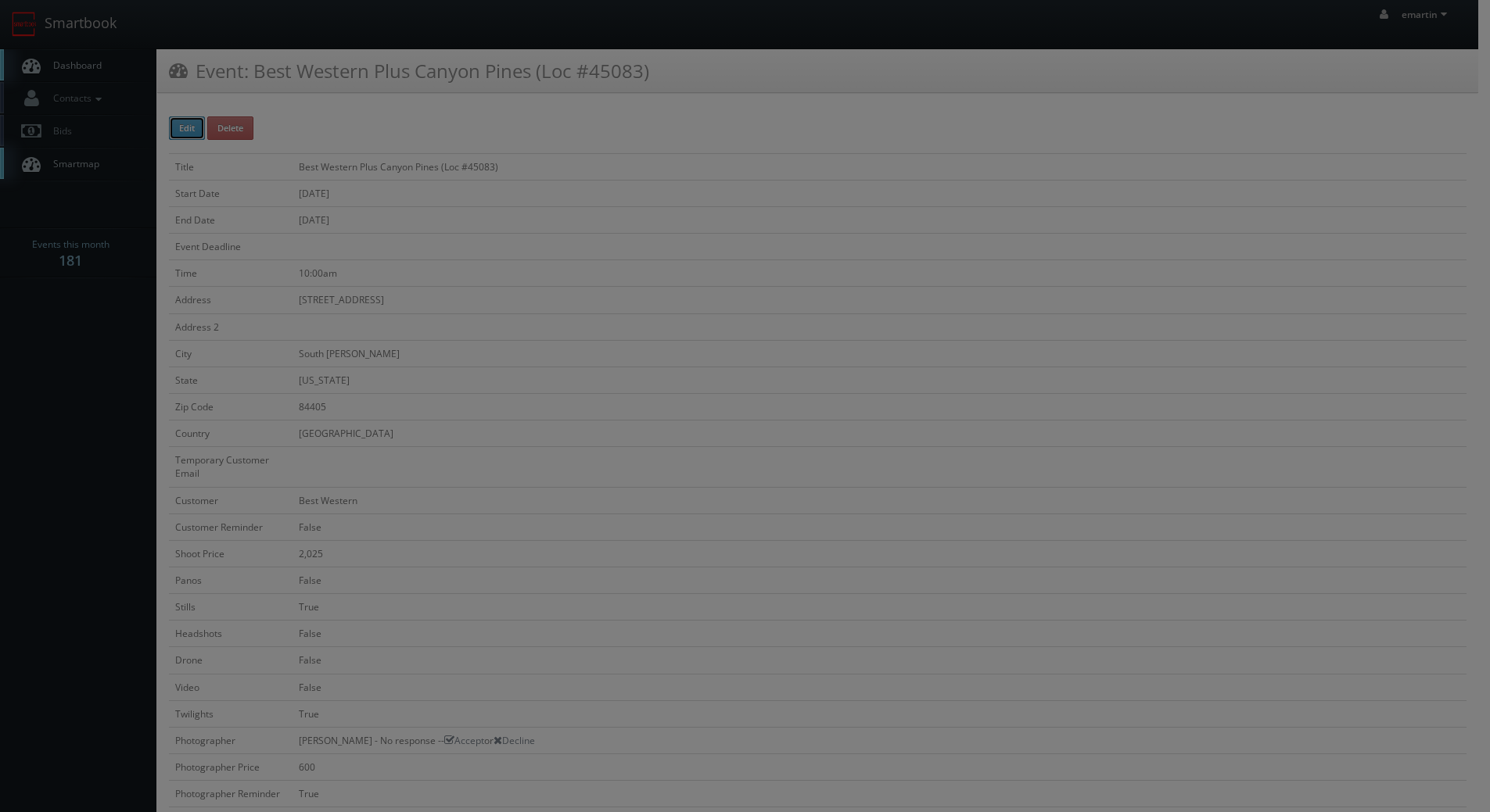
type input "Best Western Plus Canyon Pines (Loc #45083)"
type input "[STREET_ADDRESS]"
type input "South [PERSON_NAME]"
select select "[US_STATE]"
type input "84405"
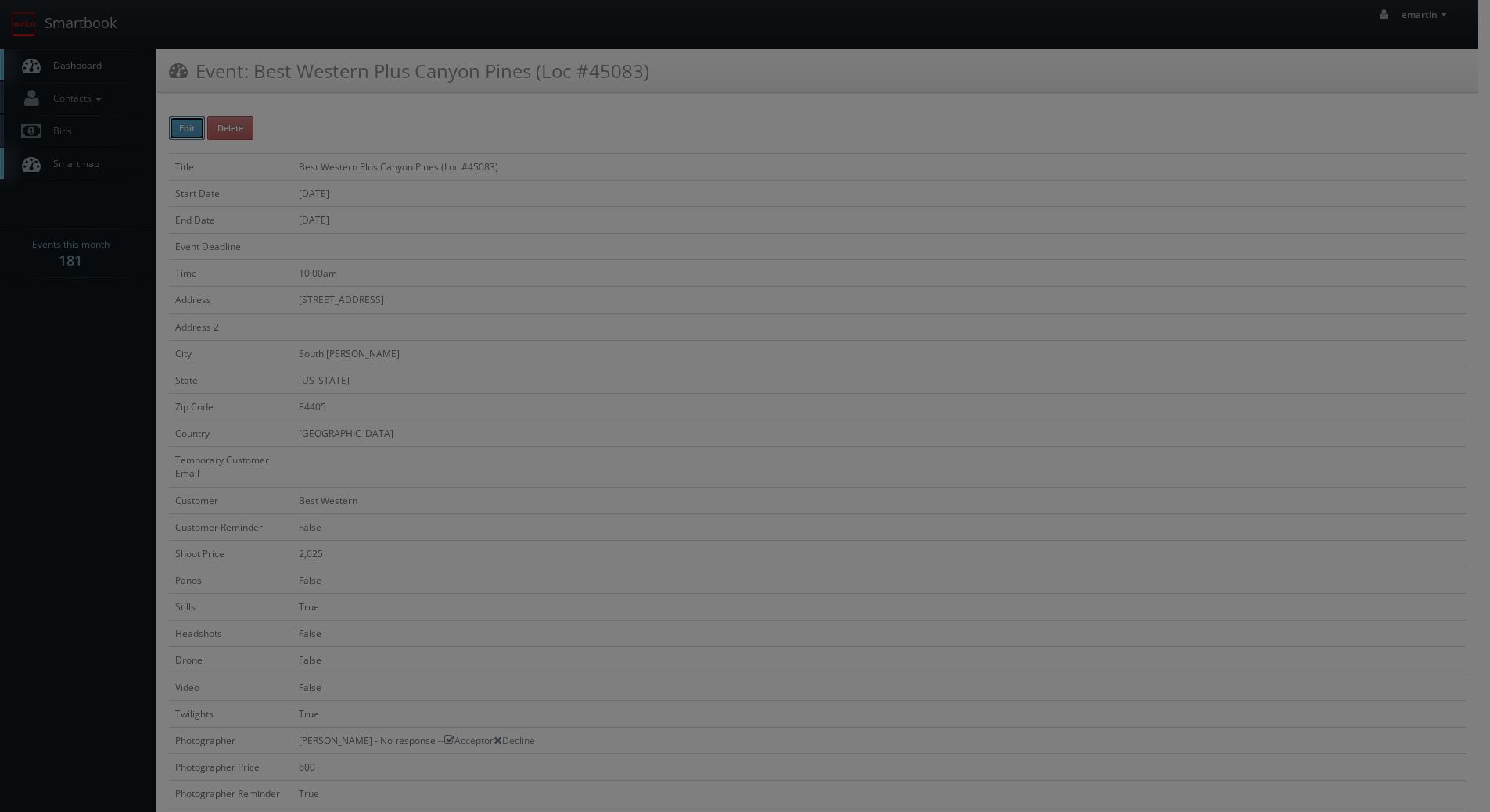
checkbox input "false"
type input "2,025"
checkbox input "false"
checkbox input "true"
checkbox input "false"
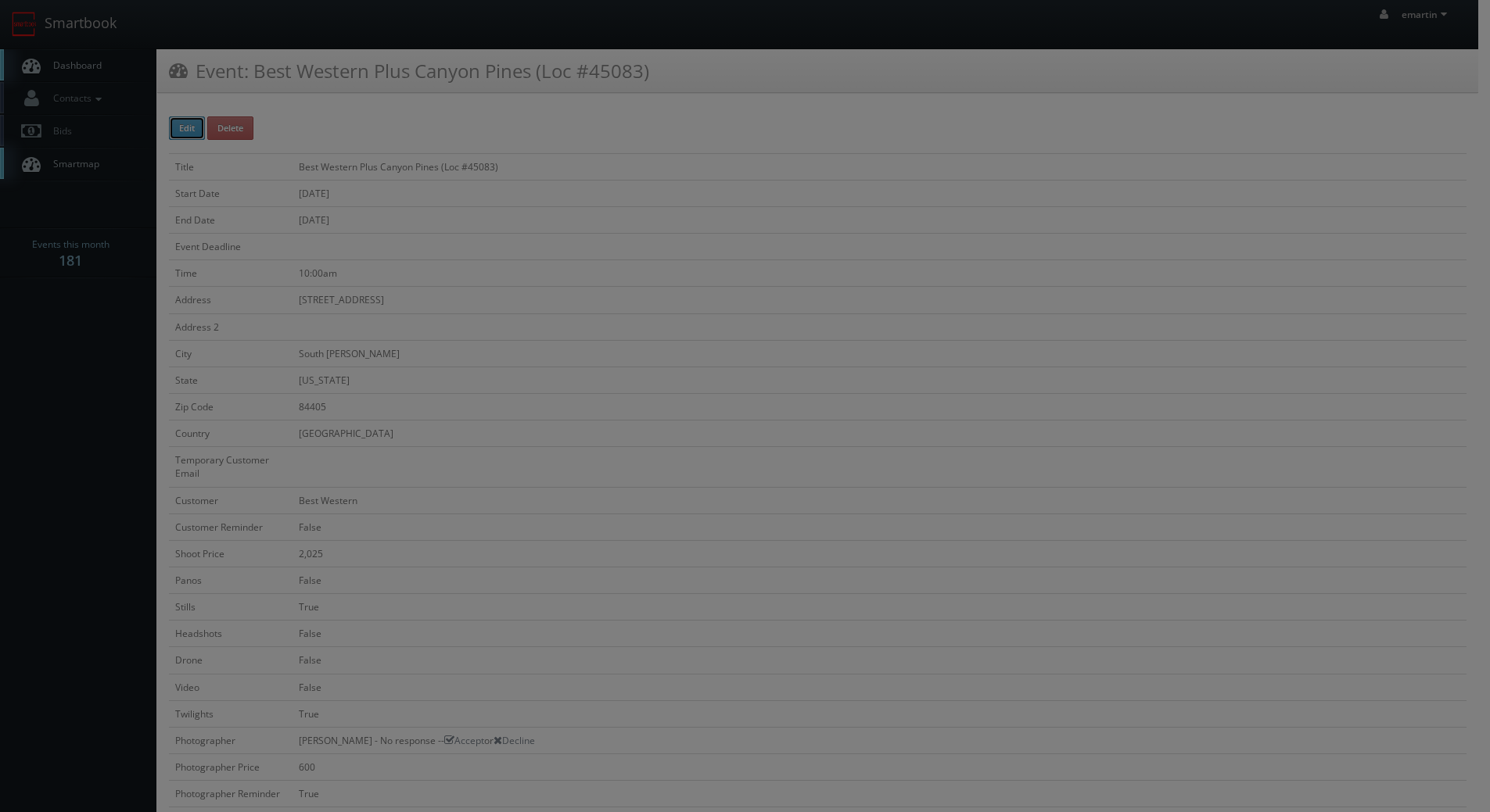
checkbox input "false"
checkbox input "true"
checkbox input "false"
type input "10/10/2025"
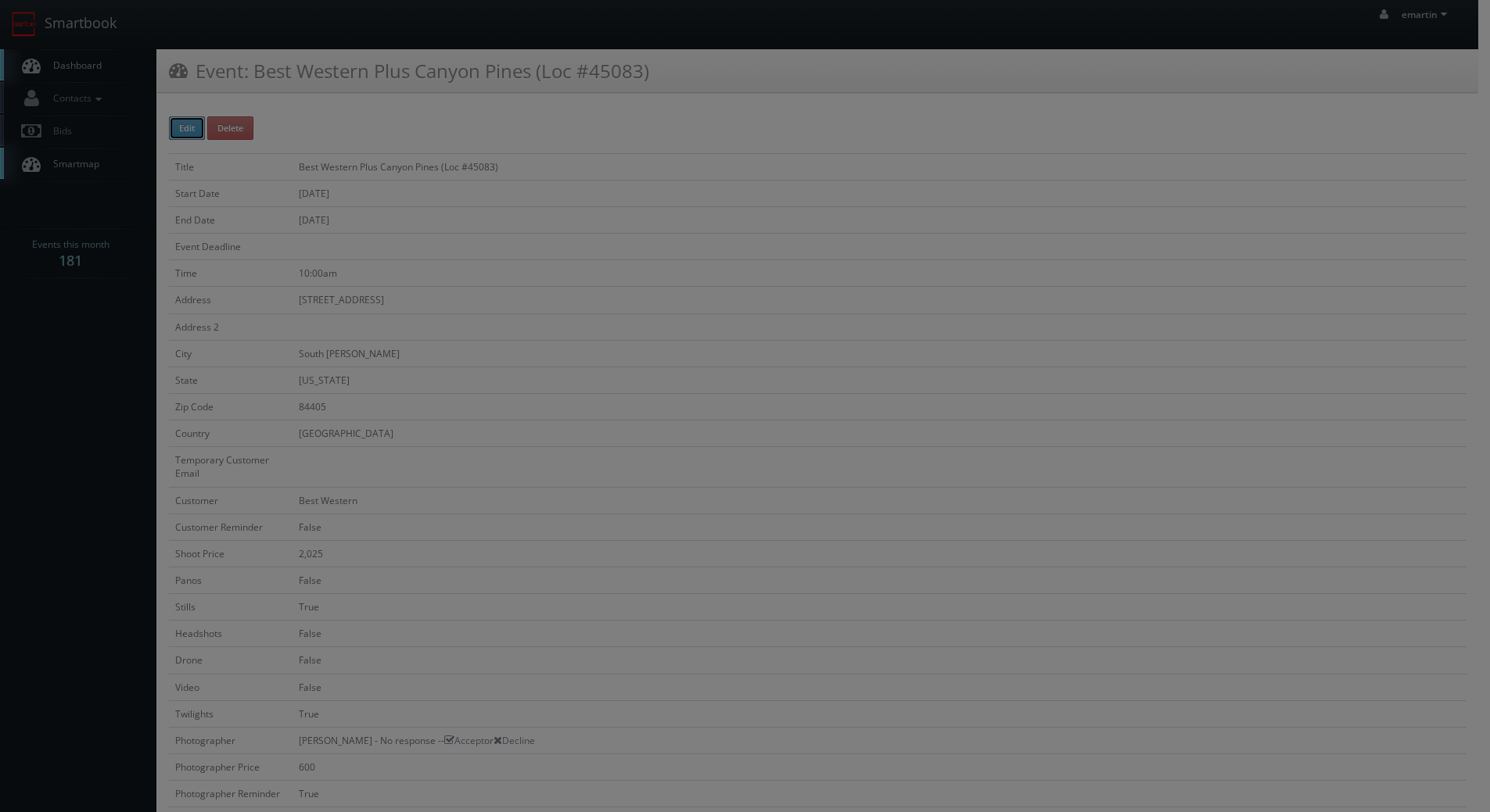
type input "10/10/2025"
type input "10:00am"
checkbox input "true"
checkbox input "false"
type input "2,025"
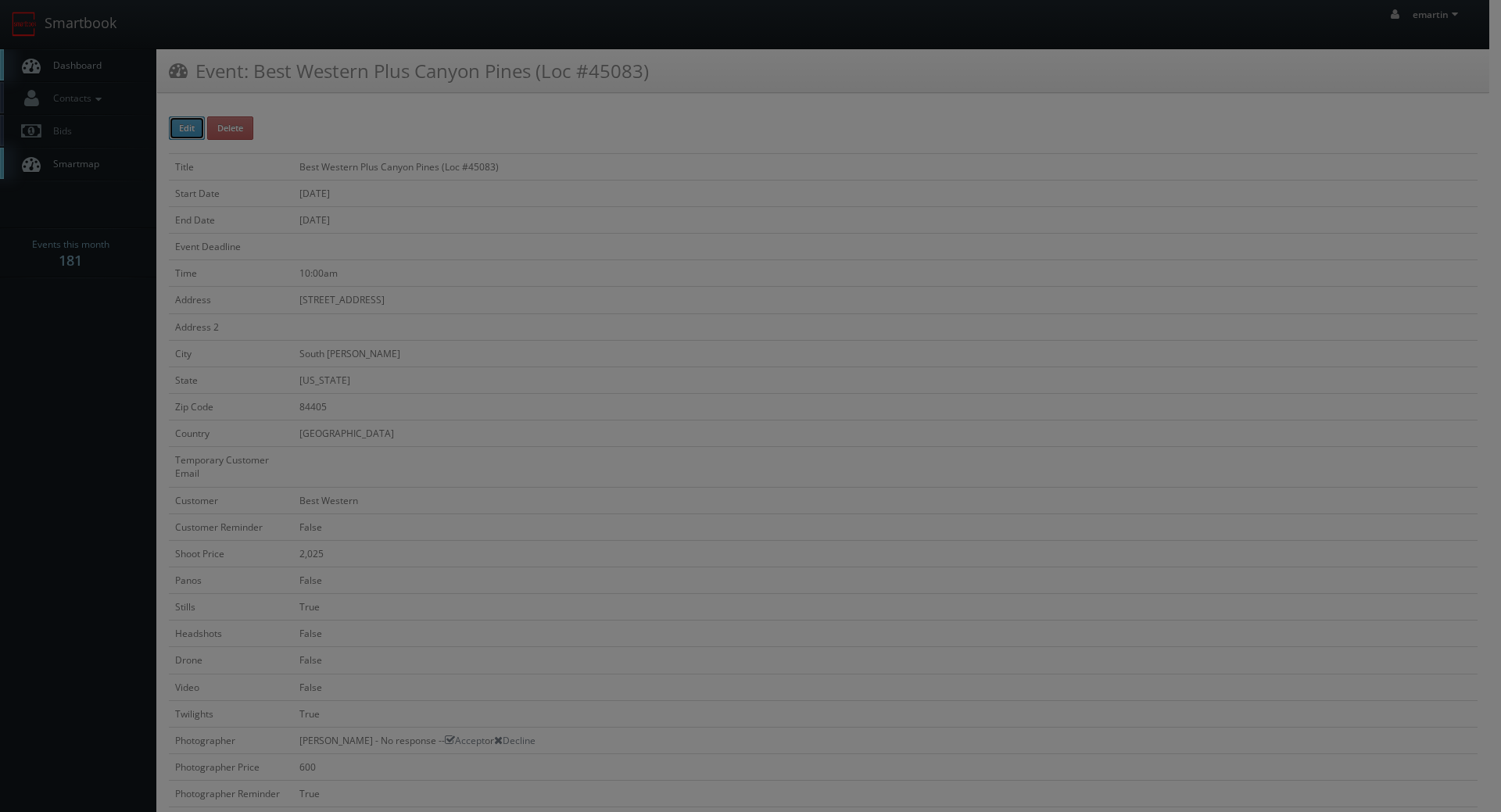
type input "600"
select select "fake55@mg.cs3calendar.com"
select select "kent@sheltonphoto.com"
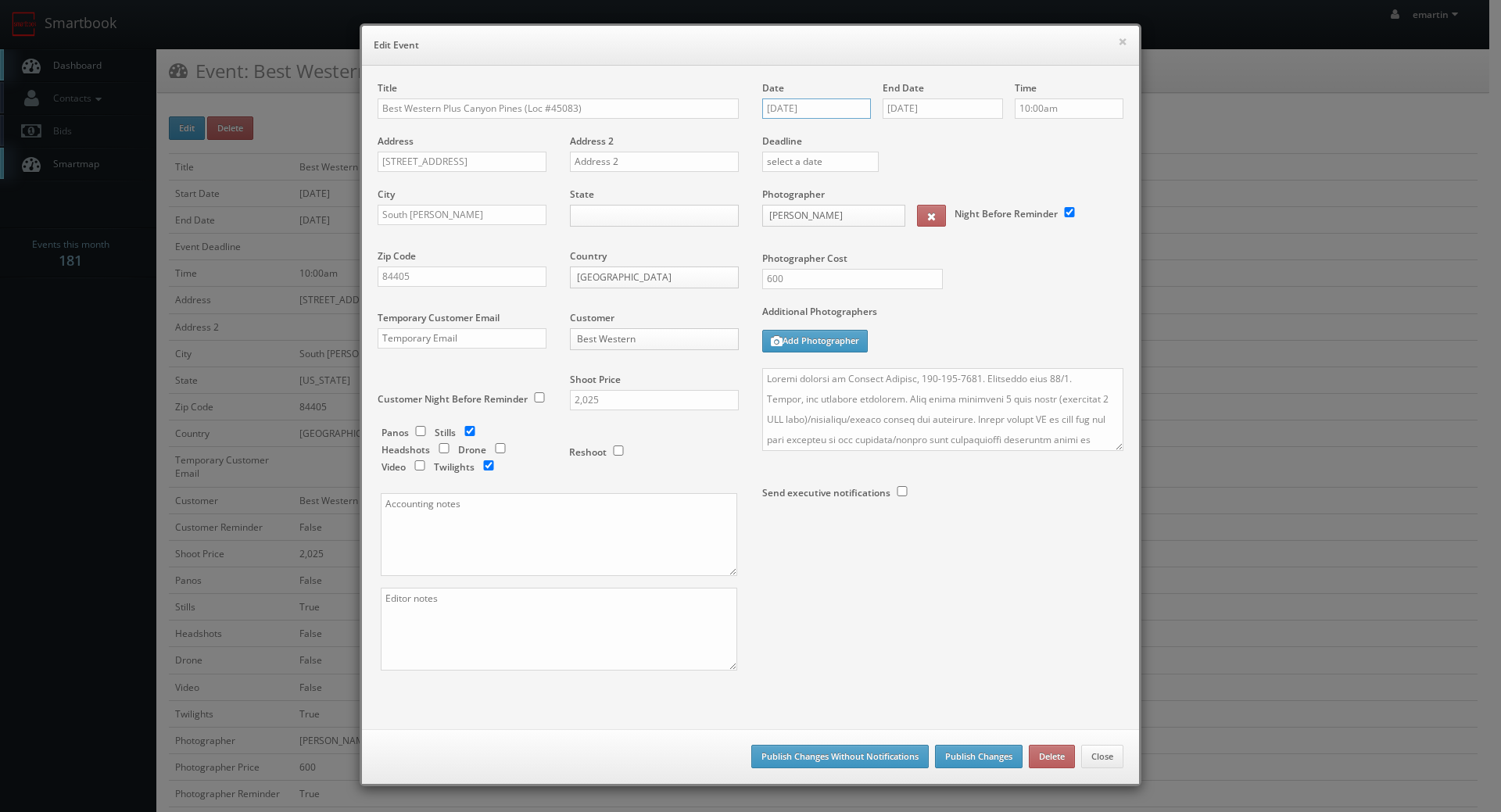
click at [804, 107] on input "10/10/2025" at bounding box center [816, 109] width 109 height 20
click at [839, 244] on td "22" at bounding box center [841, 250] width 25 height 23
type input "[DATE]"
click at [918, 115] on input "10/10/2025" at bounding box center [943, 109] width 120 height 20
click at [957, 250] on td "22" at bounding box center [961, 250] width 25 height 23
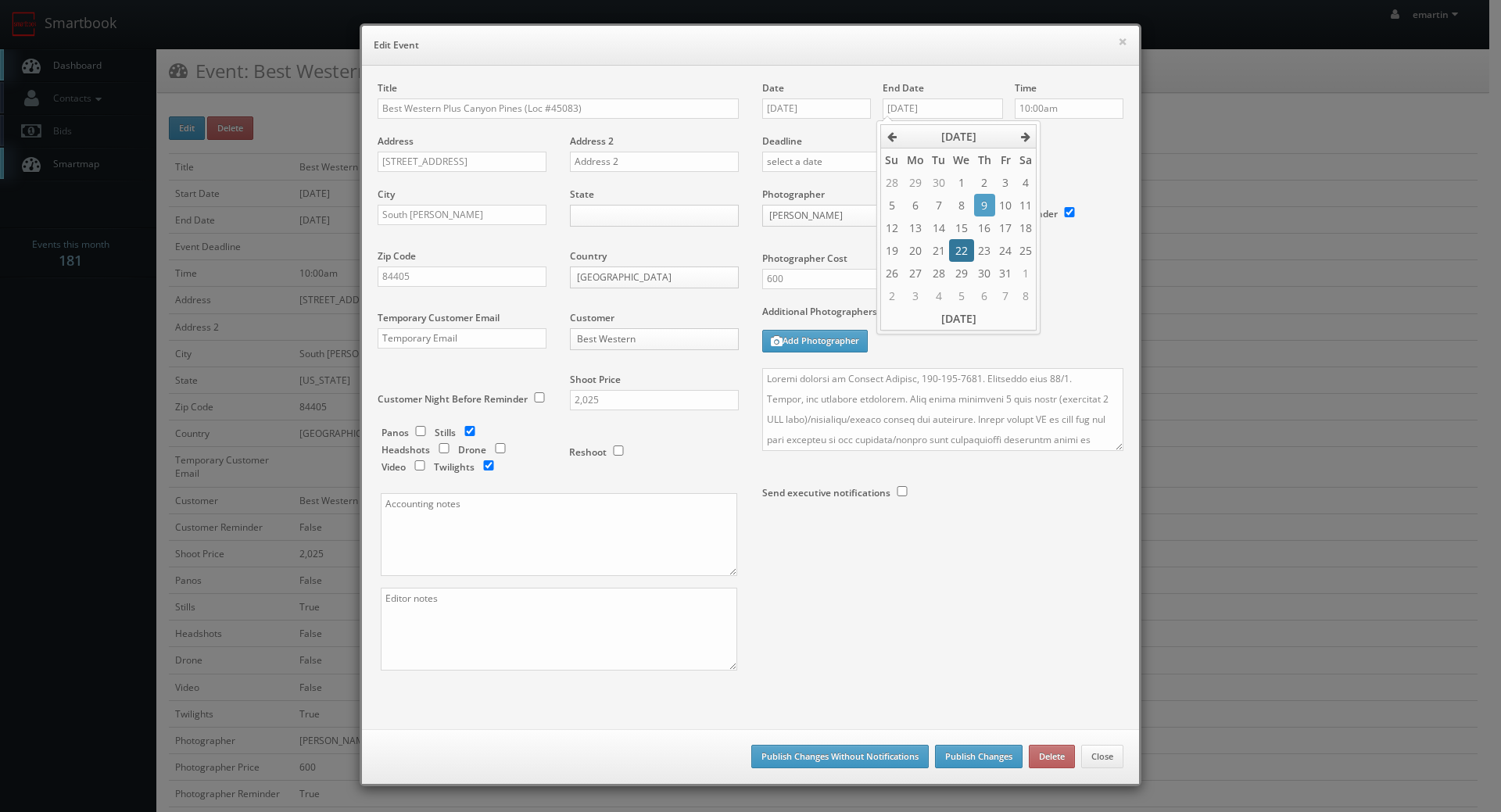
type input "[DATE]"
click at [1037, 448] on textarea at bounding box center [943, 410] width 361 height 83
click at [1061, 421] on textarea at bounding box center [943, 410] width 361 height 83
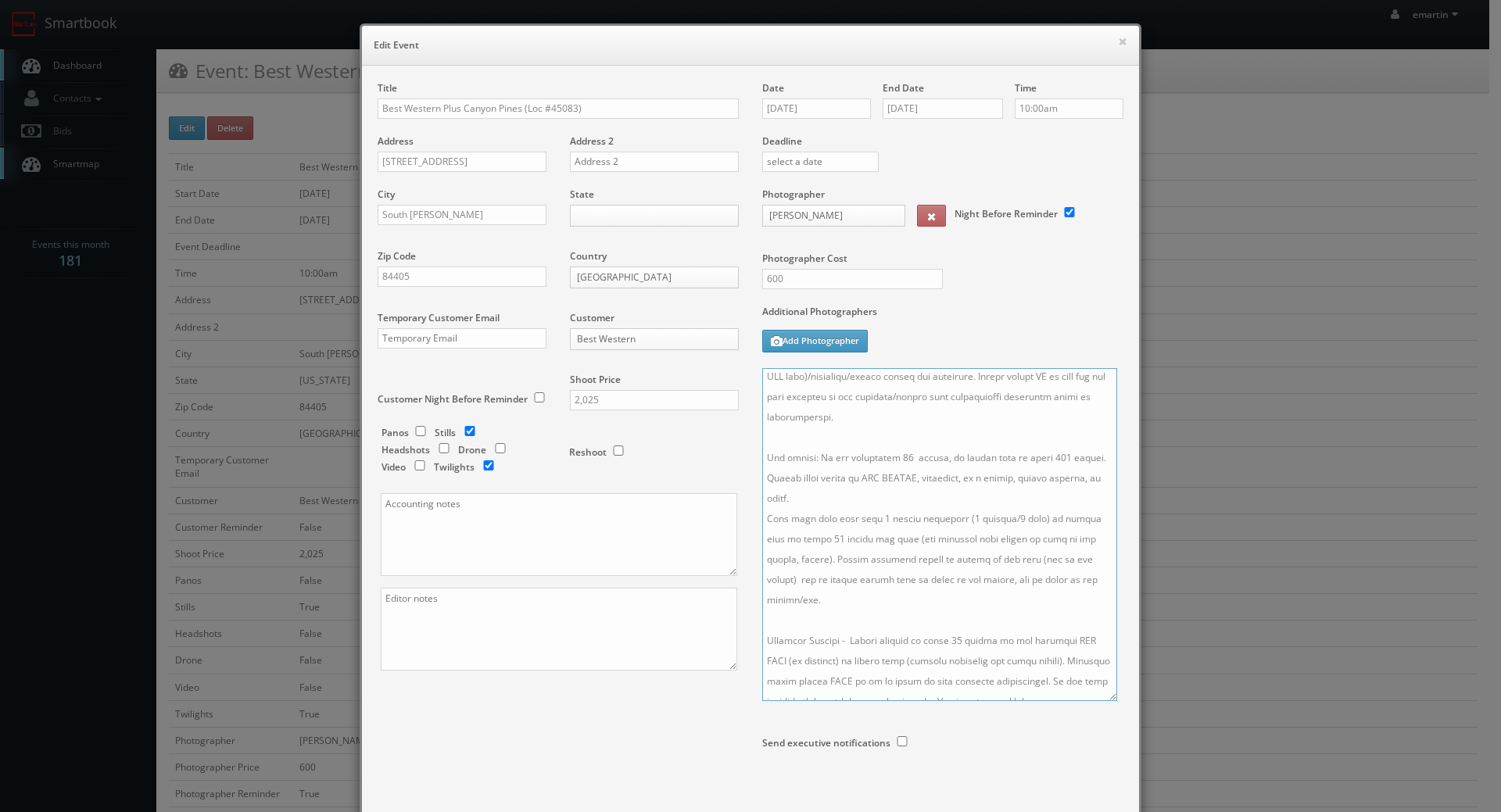
drag, startPoint x: 1108, startPoint y: 447, endPoint x: 1100, endPoint y: 680, distance: 233.1
click at [1102, 691] on textarea at bounding box center [939, 535] width 355 height 333
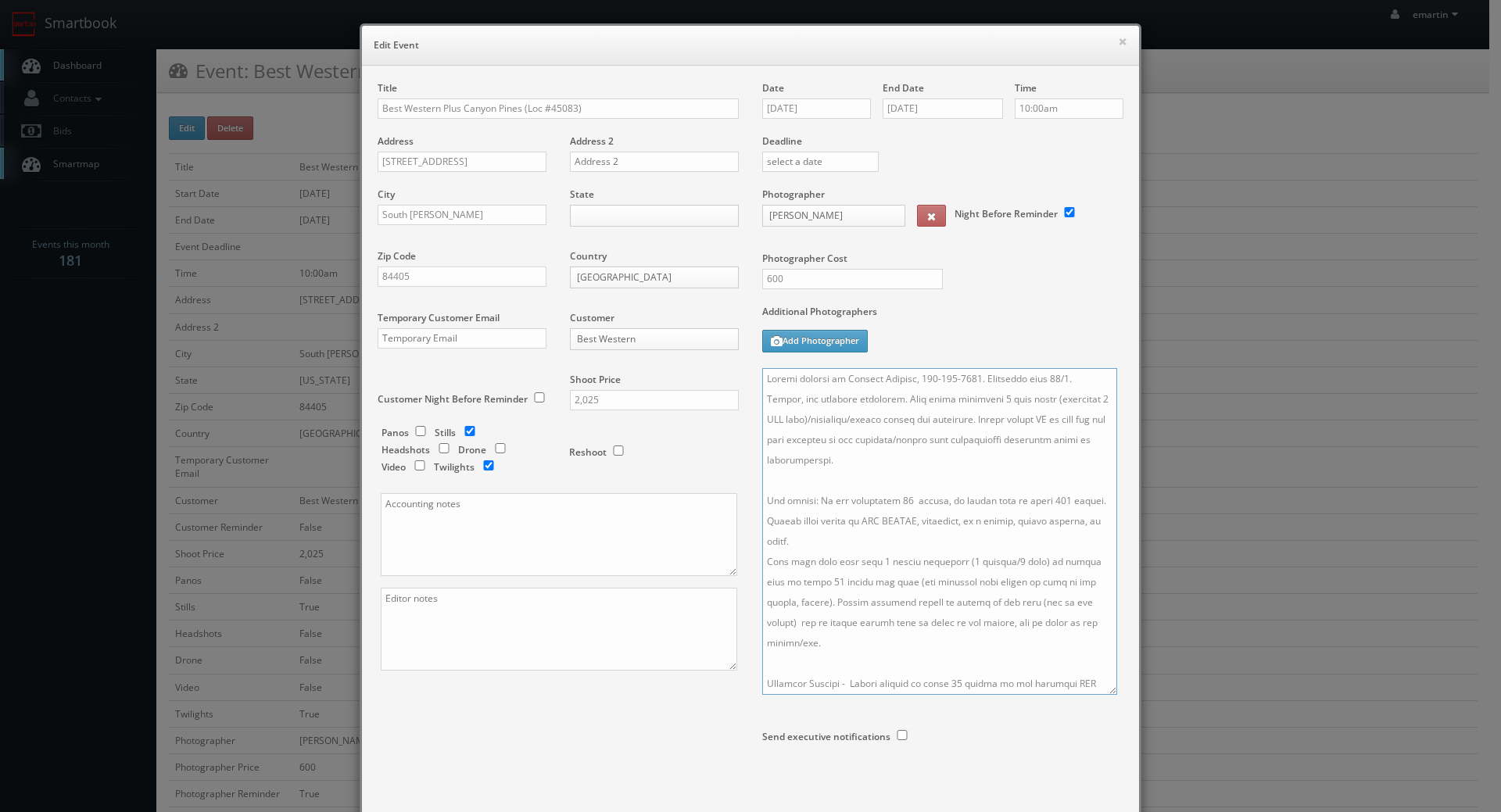
click at [1050, 372] on textarea at bounding box center [939, 531] width 355 height 327
click at [762, 378] on textarea at bounding box center [939, 531] width 355 height 327
click at [779, 370] on textarea at bounding box center [939, 531] width 355 height 327
type textarea "UPDATE: Date changed to 10/22/25. Onsite contact is Merrill Pitcher, 801-710-29…"
click at [859, 107] on input "[DATE]" at bounding box center [816, 109] width 109 height 20
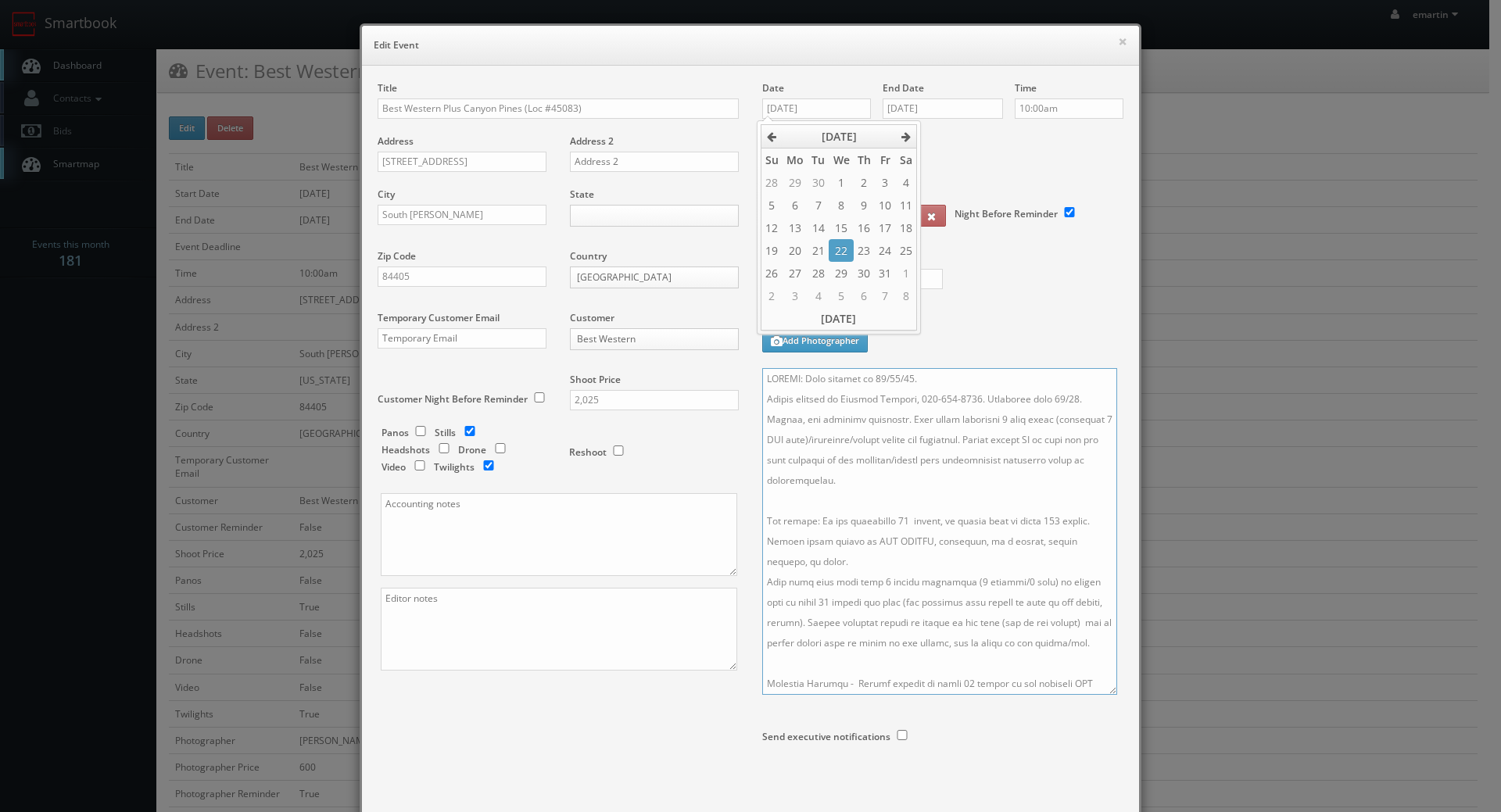
click at [872, 458] on textarea at bounding box center [939, 531] width 355 height 327
click at [535, 721] on div "Title Best Western Plus Canyon Pines (Loc #45083) Address 6650 Highway 89 Addre…" at bounding box center [750, 449] width 770 height 735
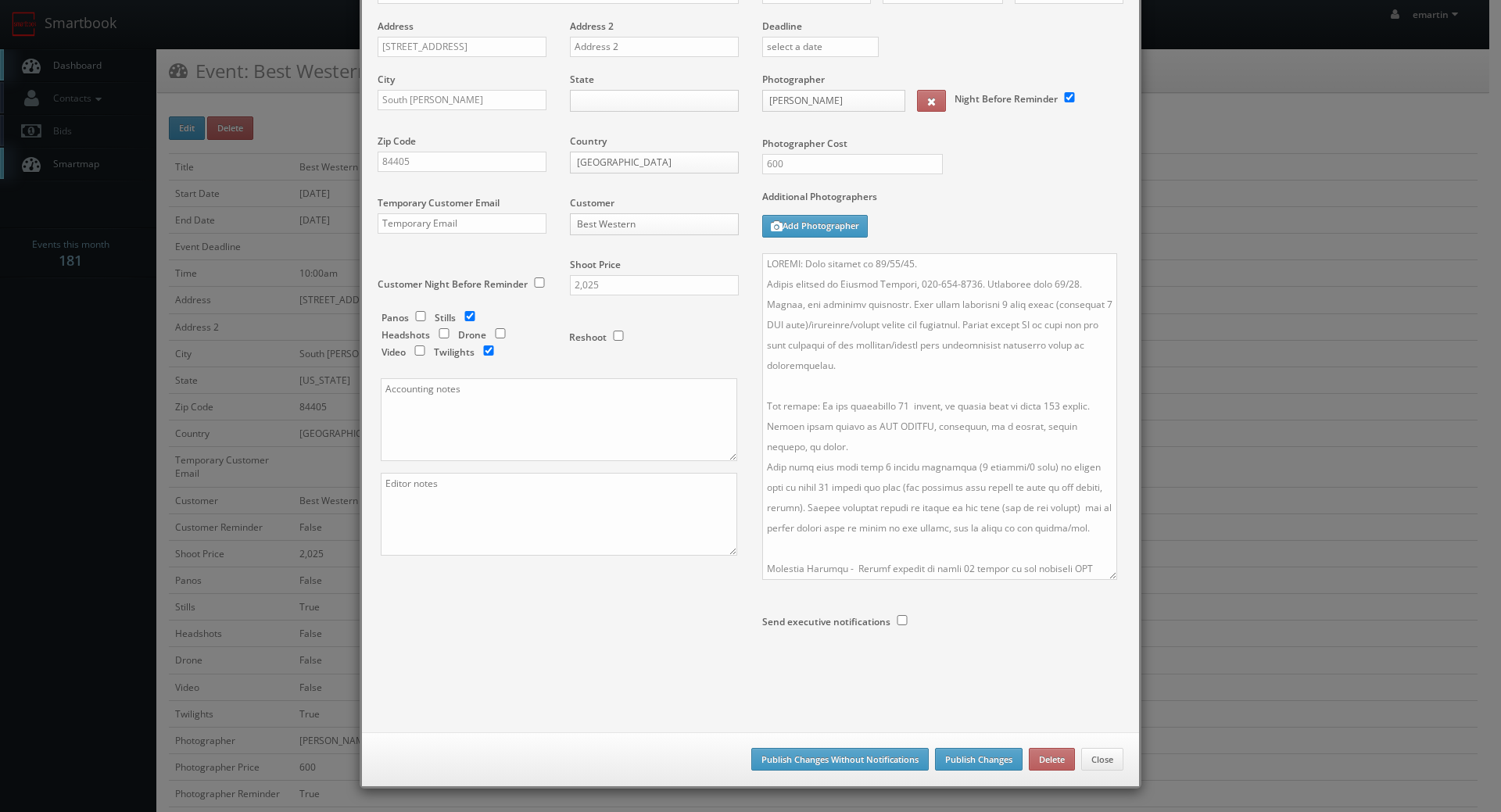
click at [599, 98] on body "Smartbook Toggle Side Navigation Toggle Top Navigation emartin emartin Profile …" at bounding box center [744, 759] width 1489 height 1520
click at [940, 680] on div at bounding box center [943, 664] width 361 height 42
click at [966, 757] on button "Publish Changes" at bounding box center [978, 760] width 87 height 24
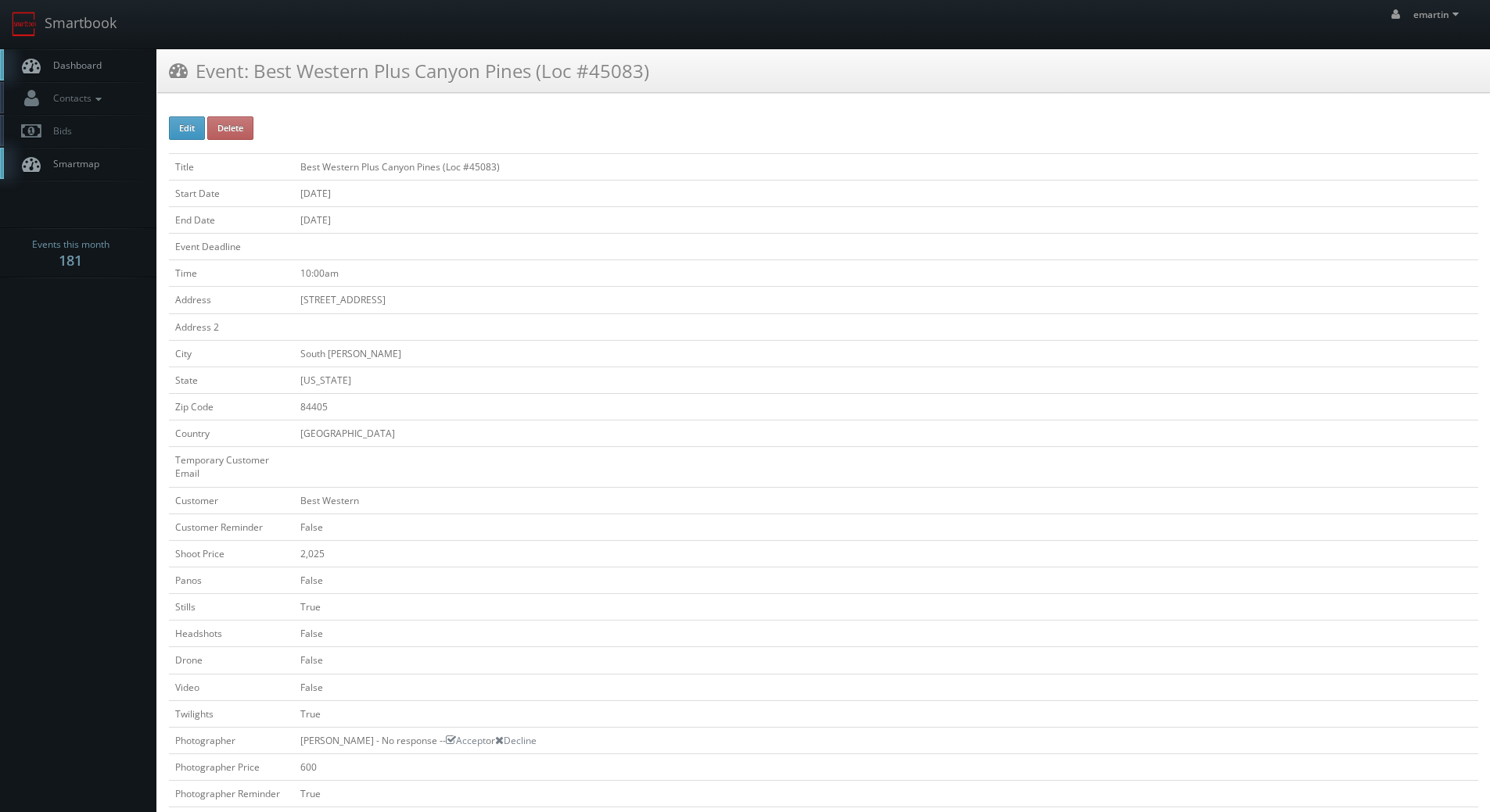
click at [79, 62] on span "Dashboard" at bounding box center [73, 65] width 56 height 14
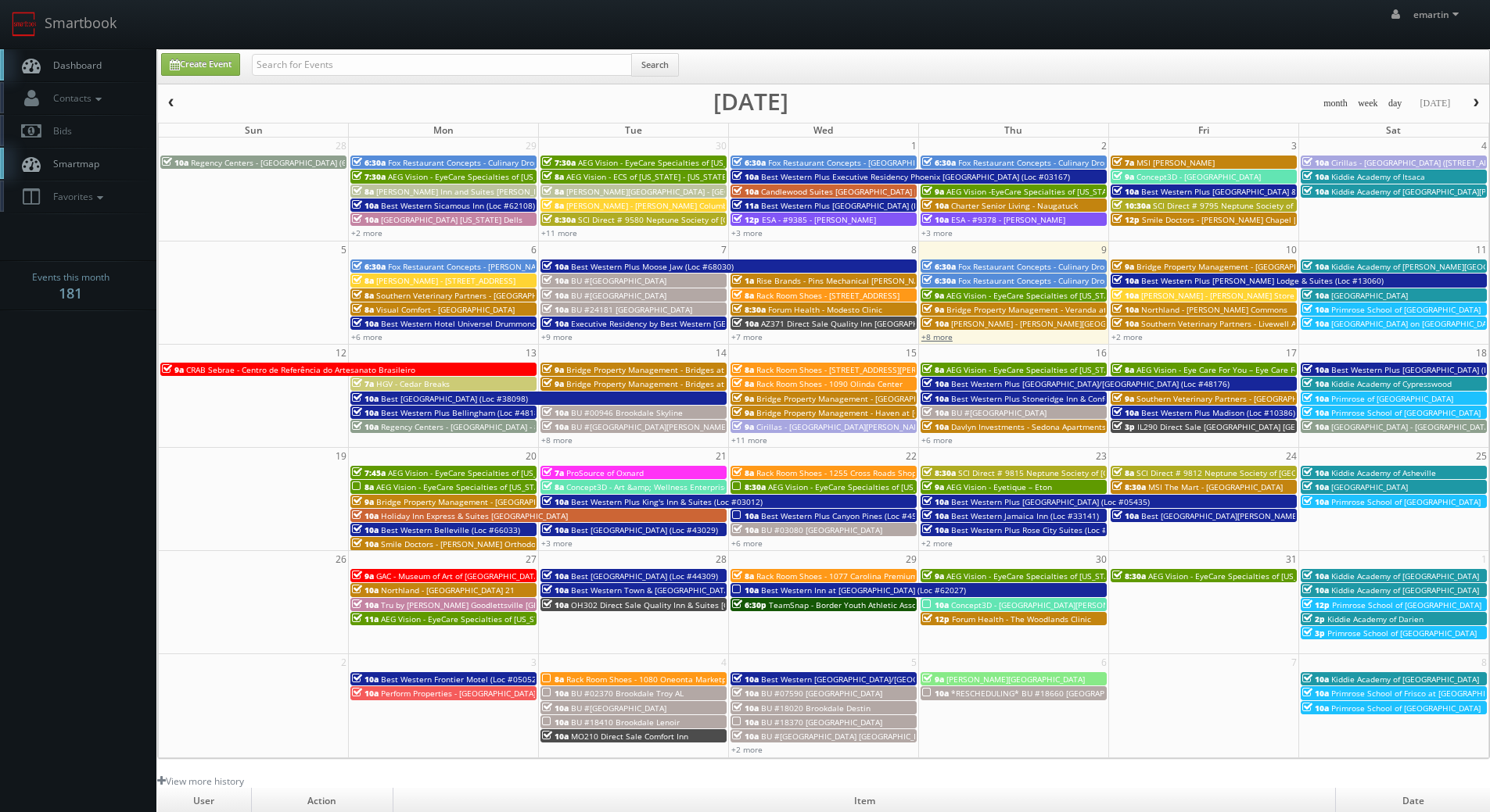
click at [939, 333] on link "+8 more" at bounding box center [936, 337] width 31 height 11
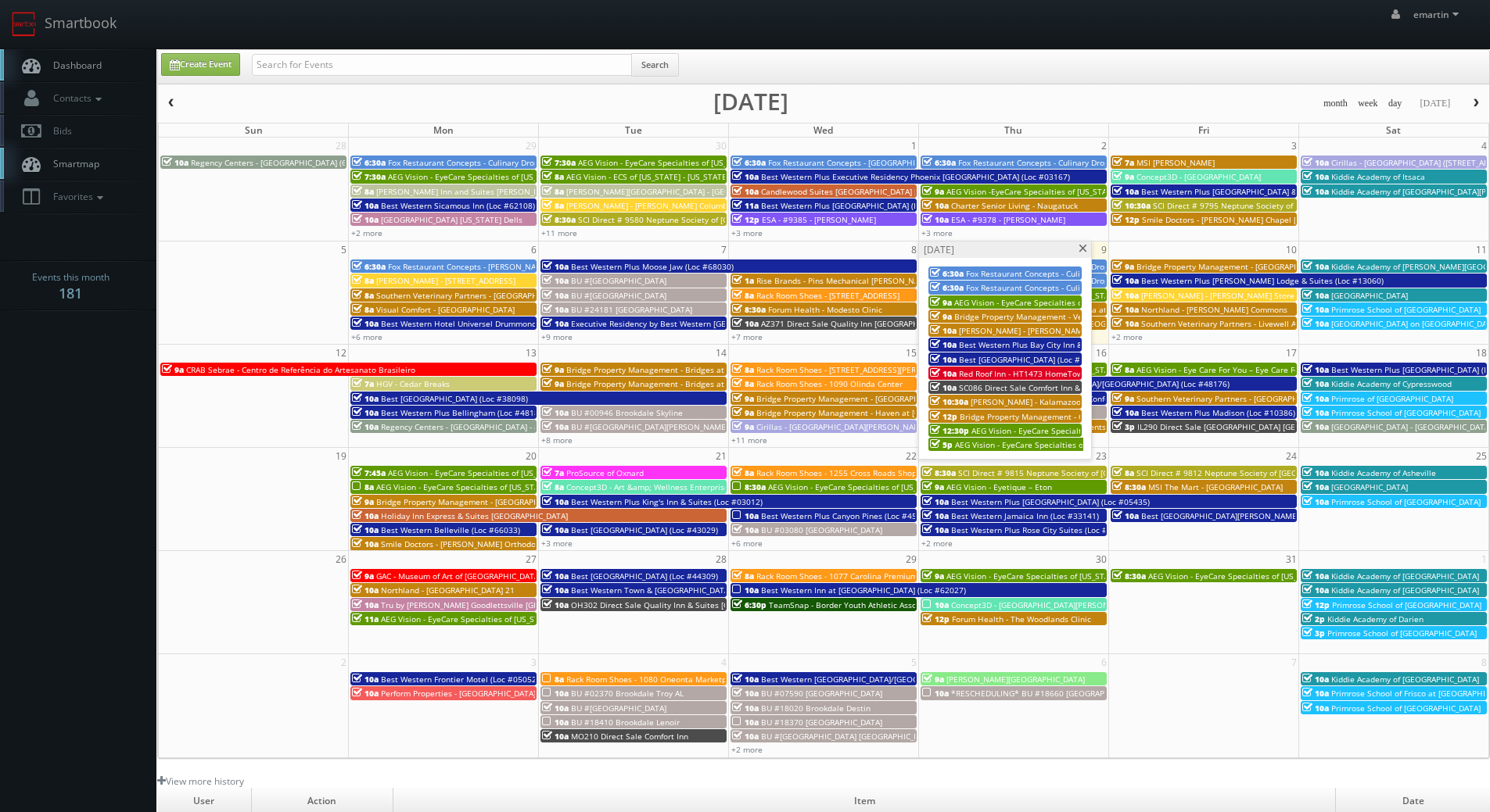
click at [751, 516] on span "10a" at bounding box center [745, 516] width 26 height 11
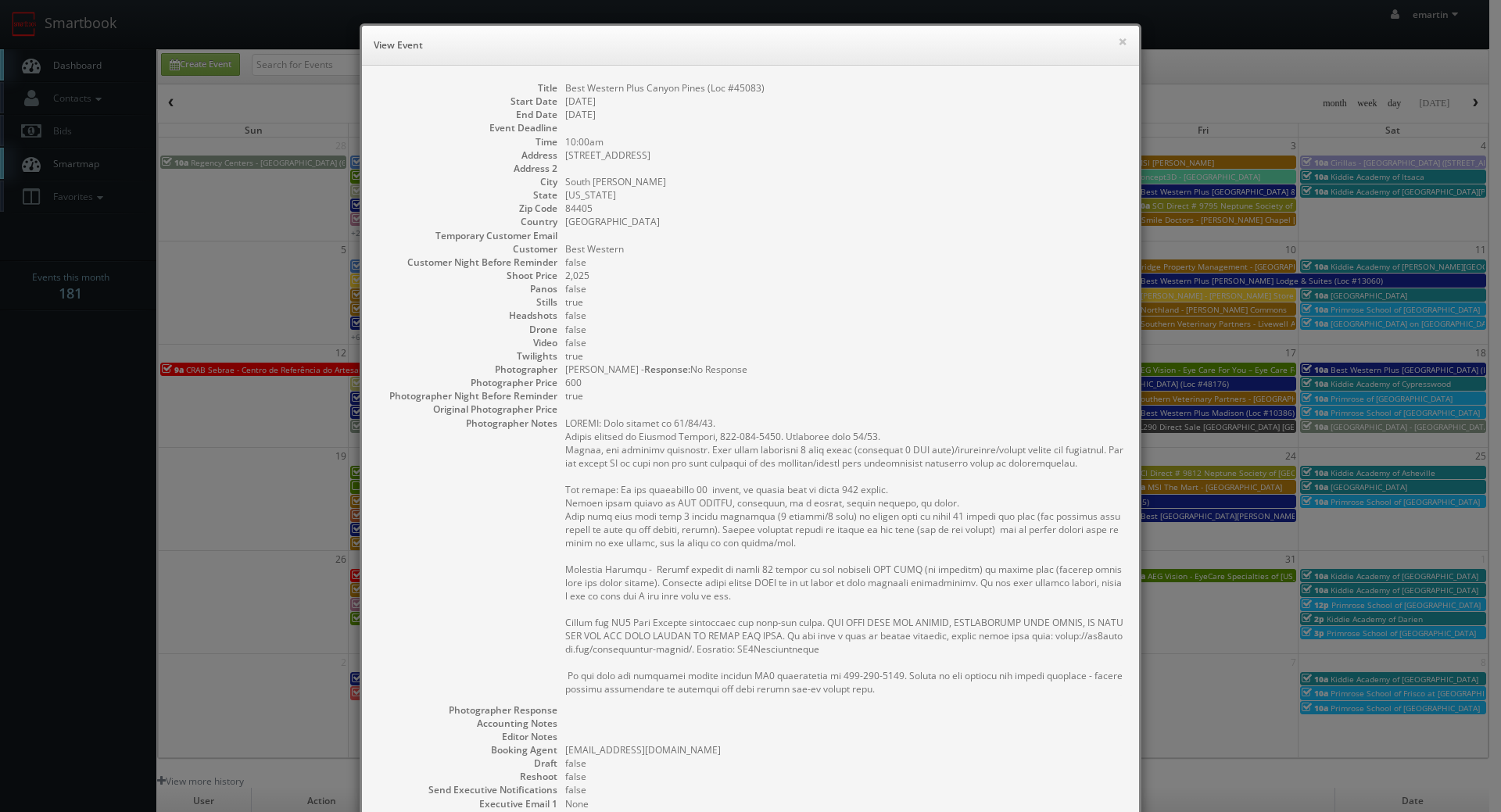
click at [885, 203] on dd "84405" at bounding box center [844, 209] width 558 height 14
click at [1117, 43] on button "×" at bounding box center [1122, 41] width 9 height 11
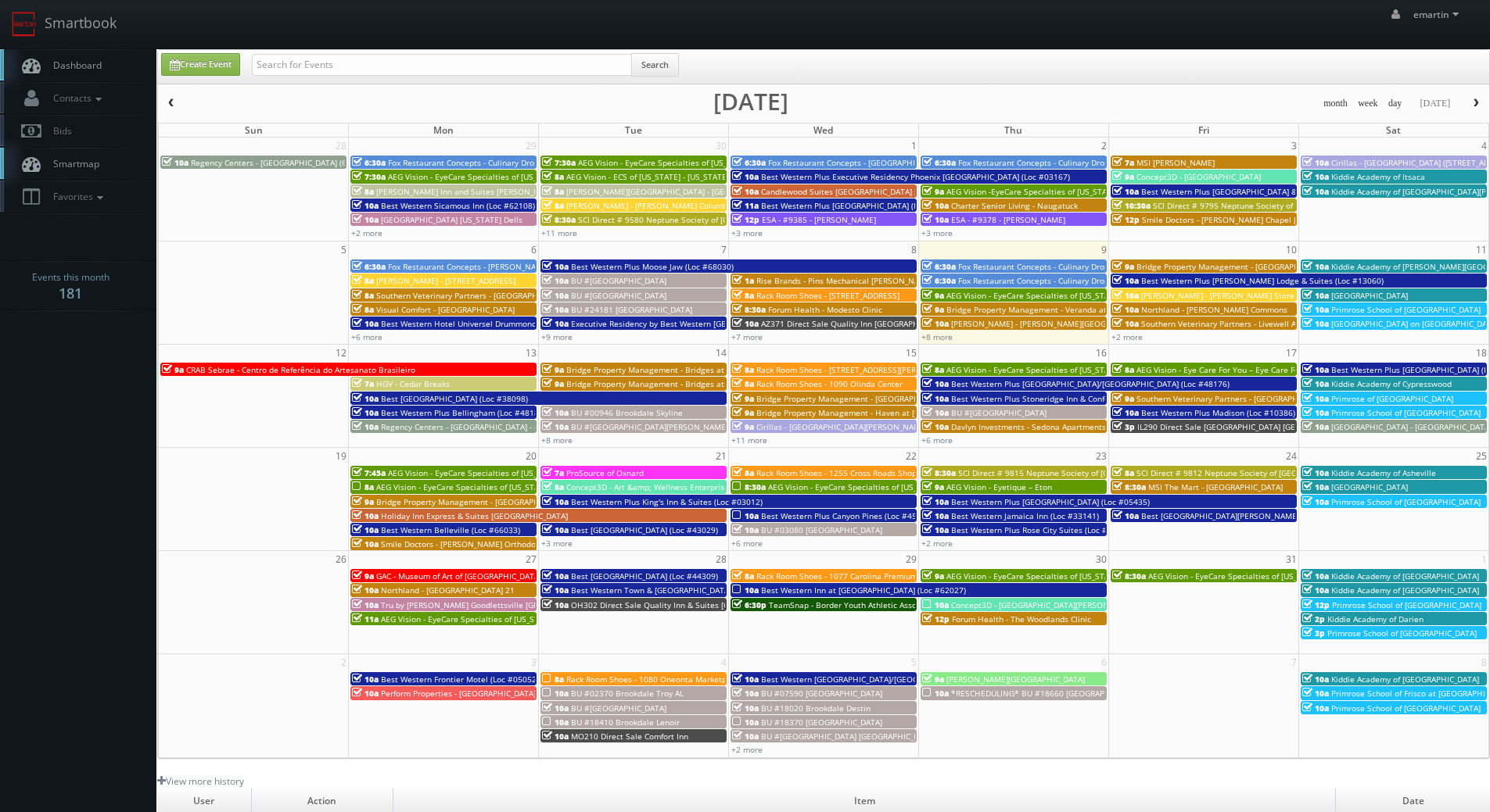
click at [701, 10] on div "emartin emartin Profile Logout" at bounding box center [745, 24] width 1490 height 48
click at [26, 48] on link "Smartbook" at bounding box center [64, 24] width 128 height 48
click at [71, 412] on body "Smartbook Toggle Side Navigation Toggle Top Navigation emartin emartin Profile …" at bounding box center [745, 540] width 1490 height 1081
click at [1131, 335] on link "+2 more" at bounding box center [1127, 337] width 31 height 11
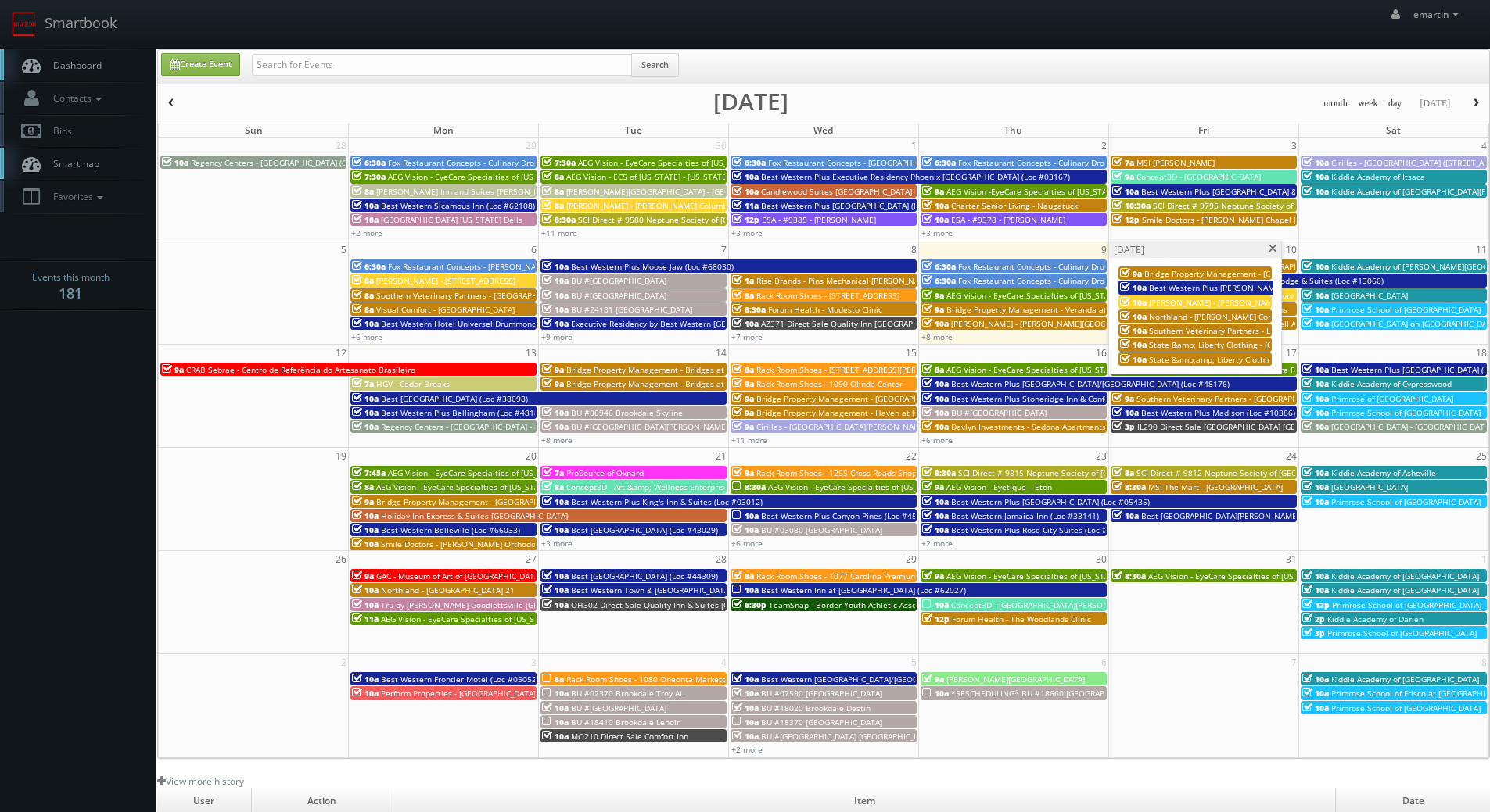
click at [79, 387] on body "Smartbook Toggle Side Navigation Toggle Top Navigation emartin emartin Profile …" at bounding box center [745, 540] width 1490 height 1081
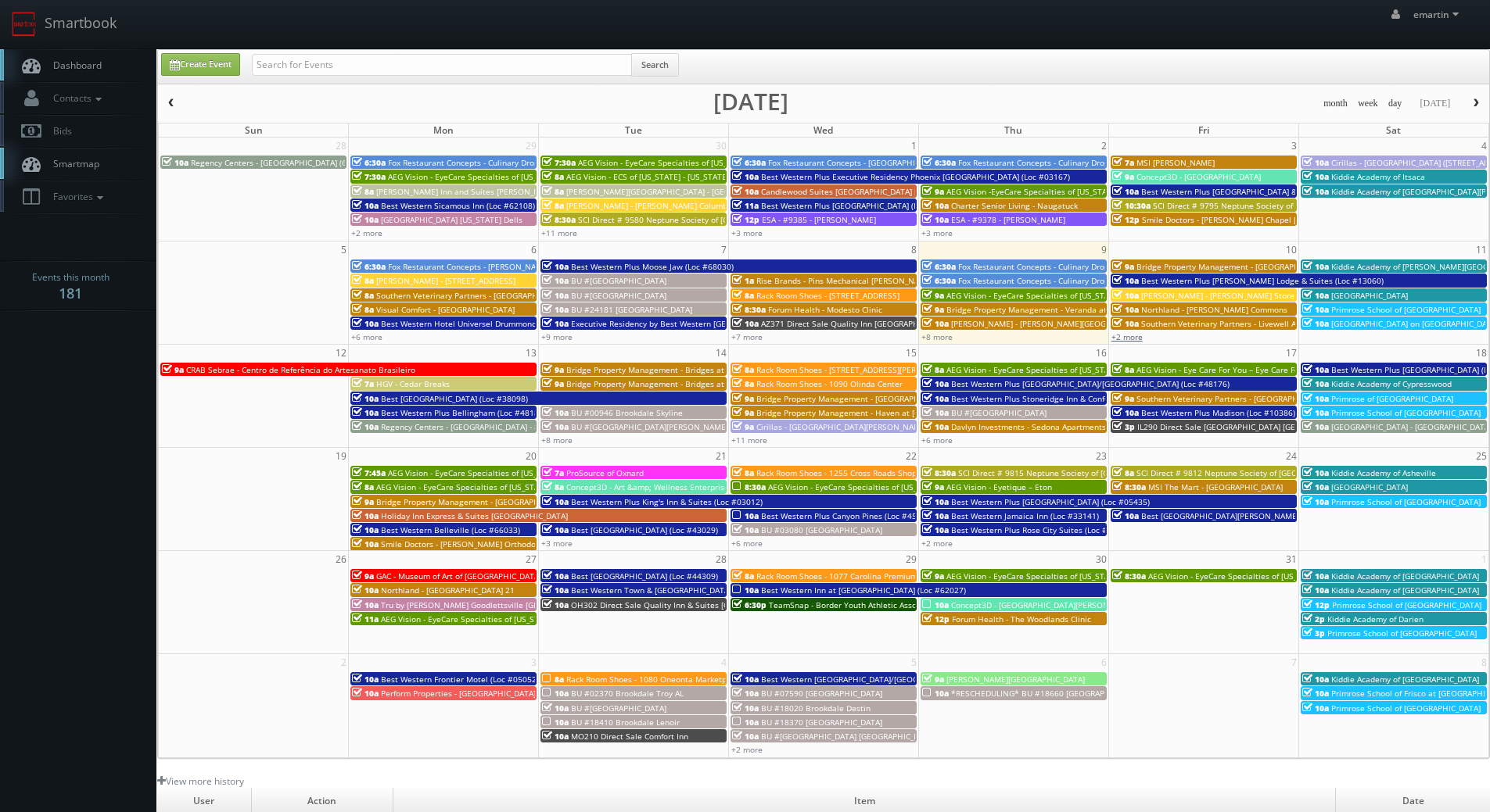
click at [1127, 336] on link "+2 more" at bounding box center [1127, 337] width 31 height 11
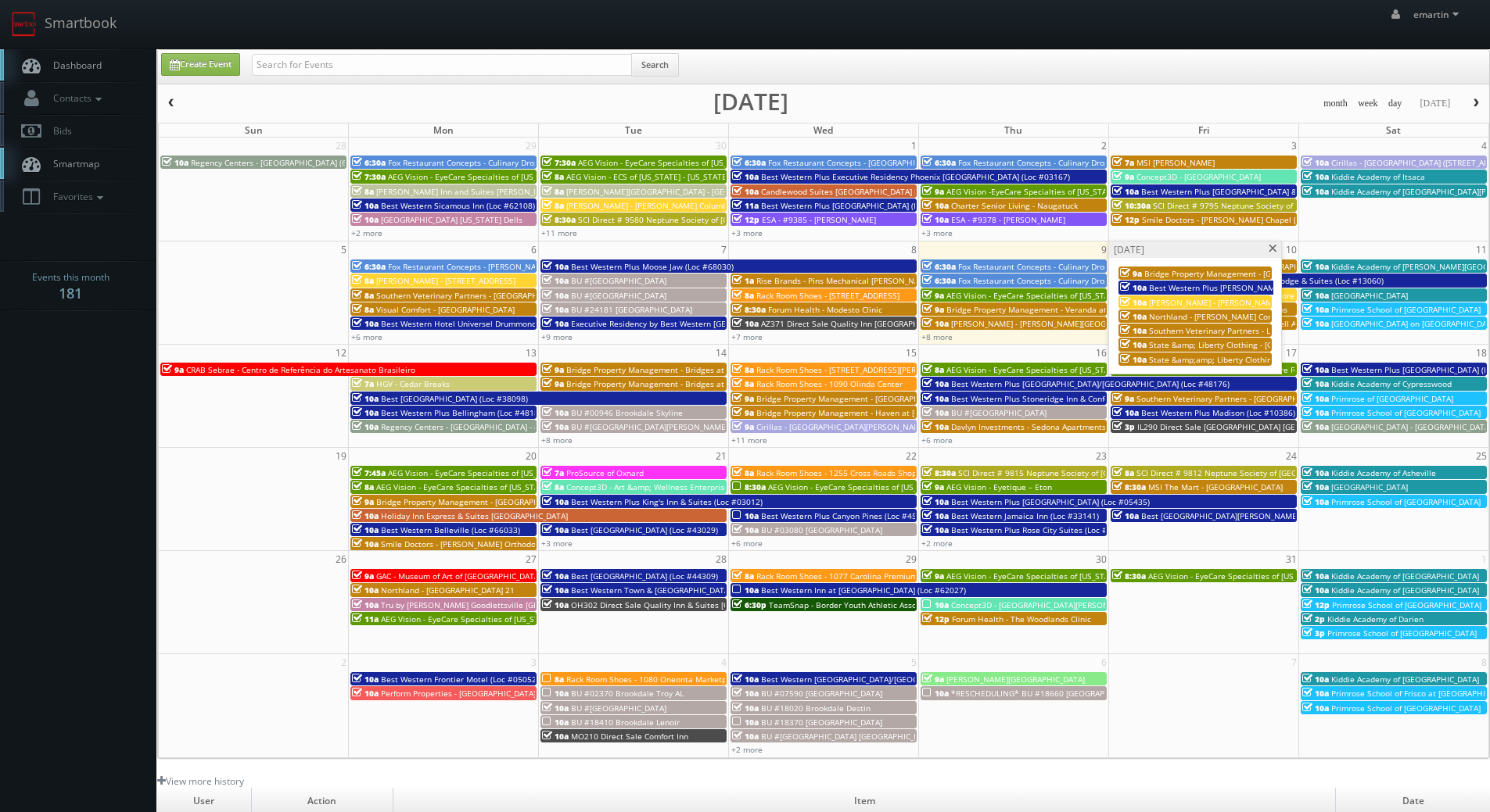
click at [1151, 285] on span "Best Western Plus [PERSON_NAME] Lodge & Suites (Loc #13060)" at bounding box center [1270, 288] width 243 height 11
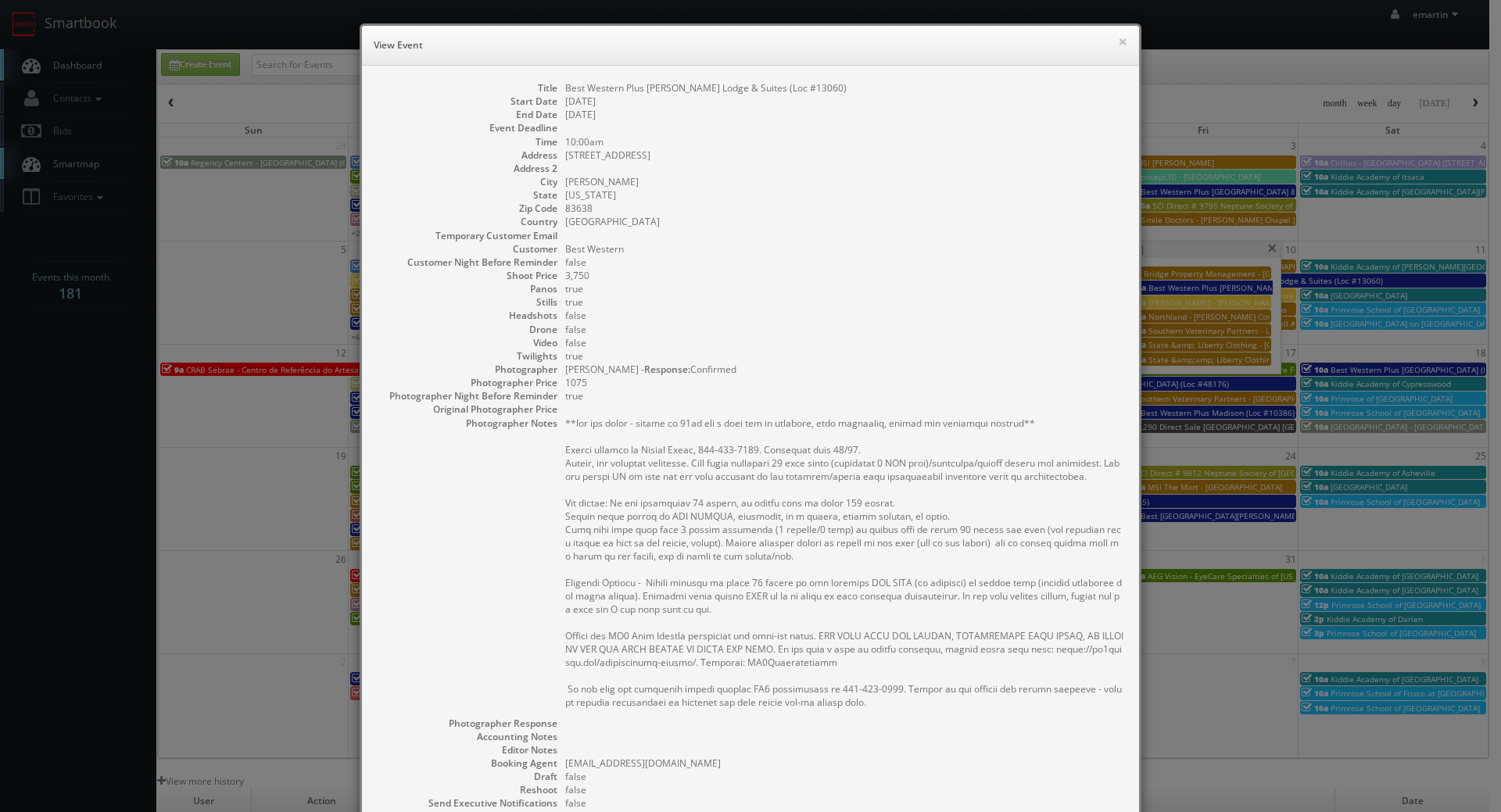
click at [705, 290] on dd "true" at bounding box center [844, 289] width 558 height 14
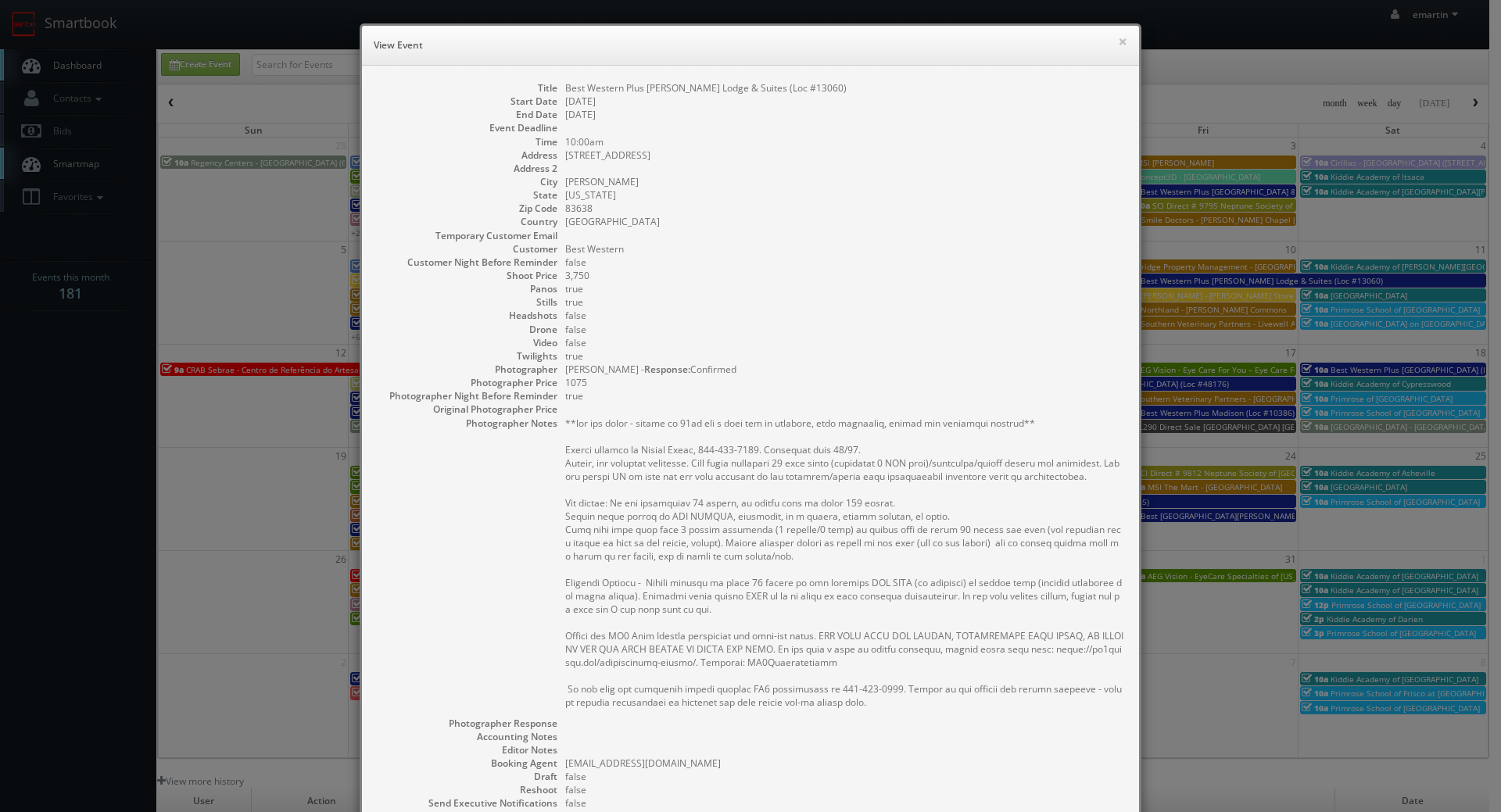
click at [932, 138] on dd "10:00am" at bounding box center [844, 142] width 558 height 14
click at [1117, 42] on button "×" at bounding box center [1122, 41] width 9 height 11
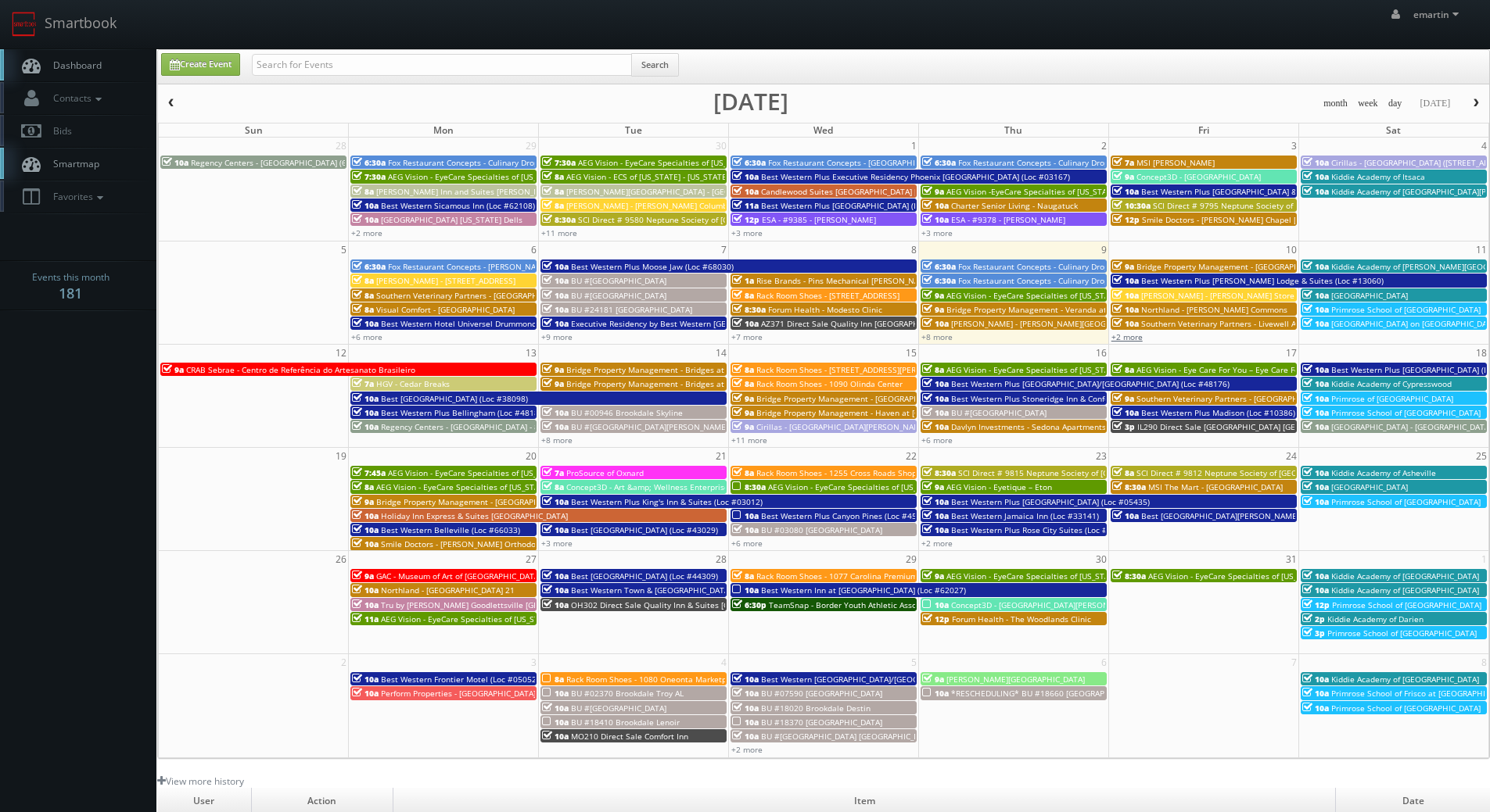
click at [1138, 335] on link "+2 more" at bounding box center [1127, 337] width 31 height 11
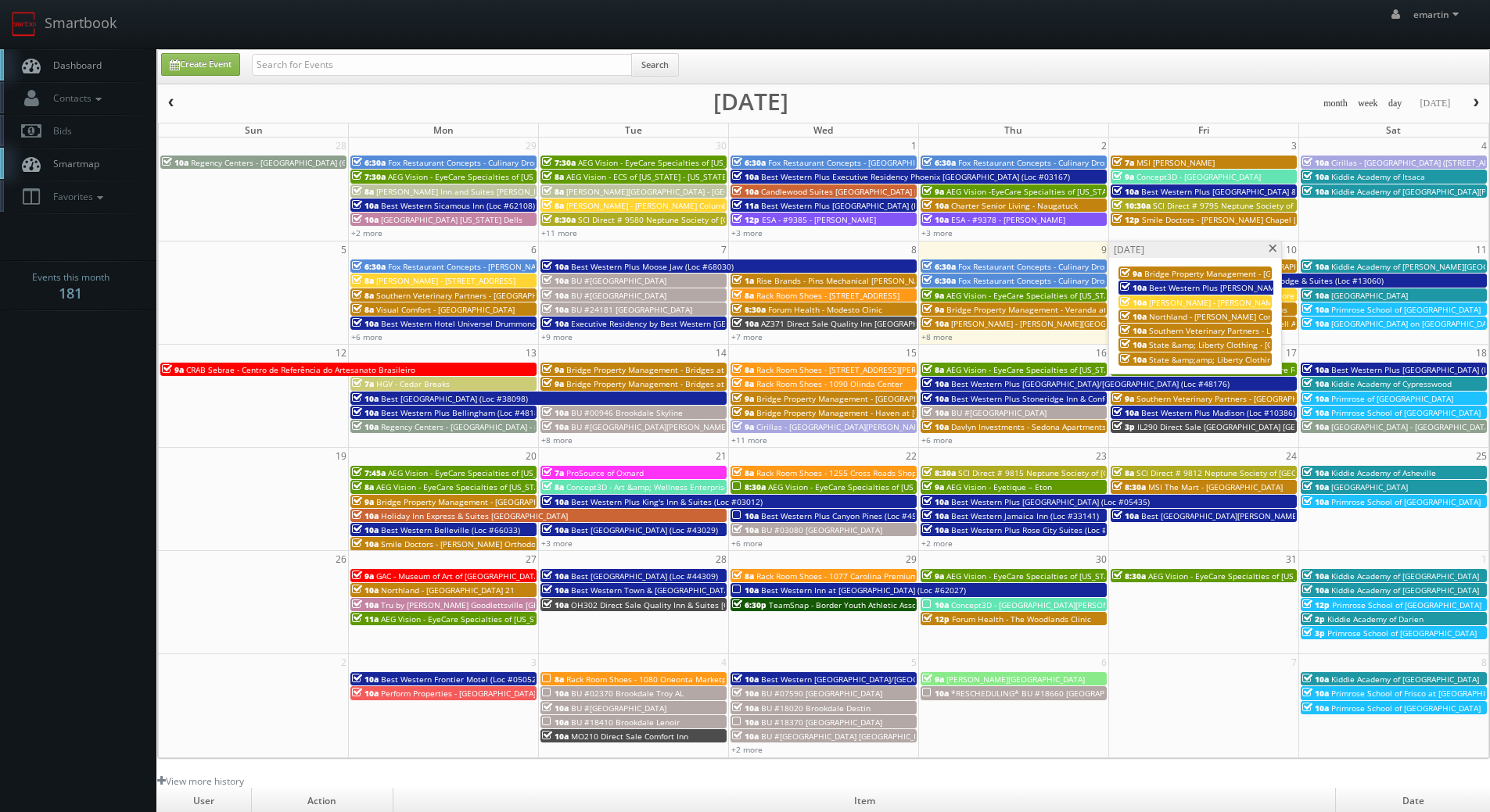
click at [1184, 316] on span "Northland - [PERSON_NAME] Commons" at bounding box center [1222, 316] width 146 height 11
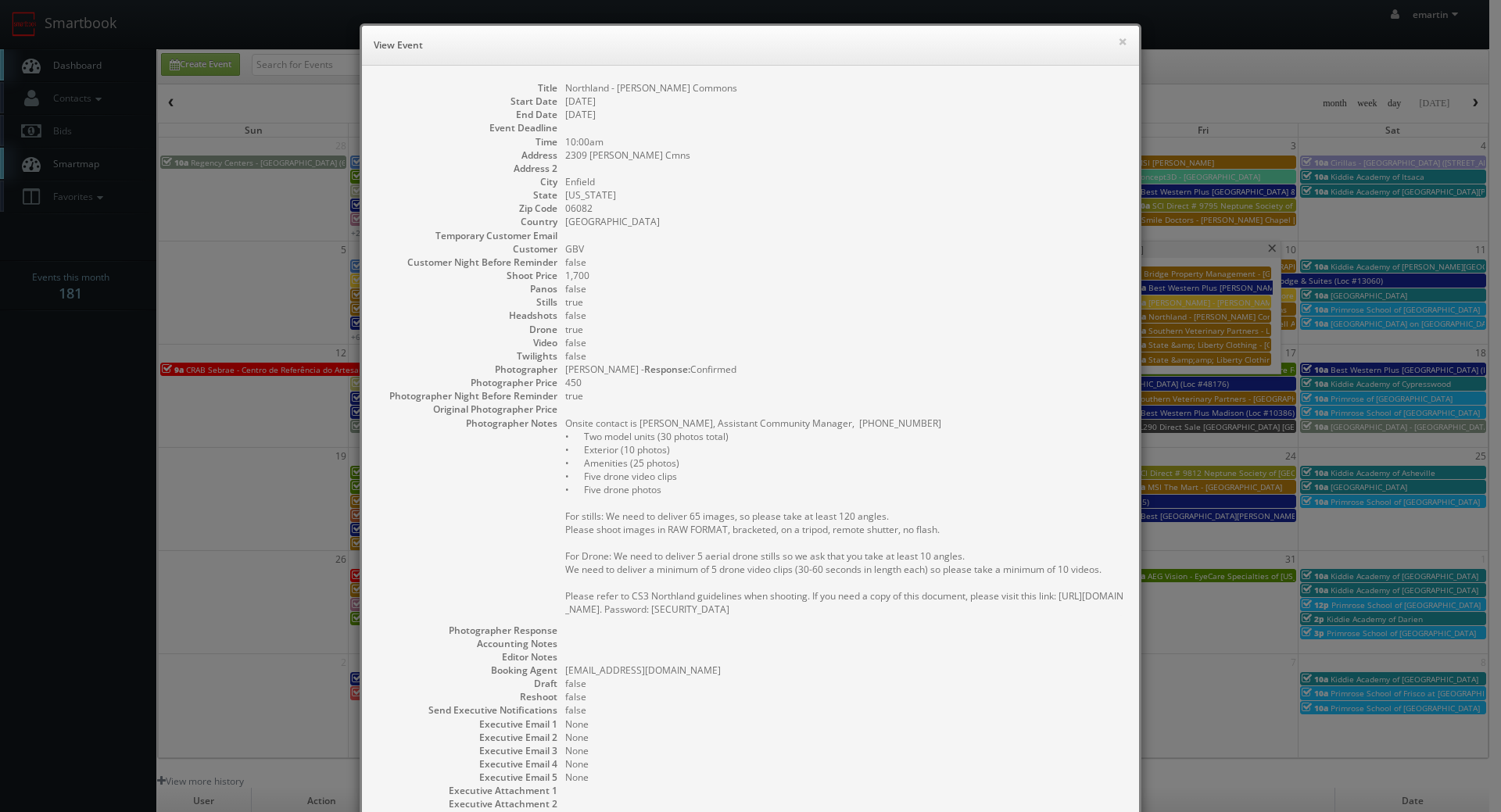
click at [938, 302] on dd "true" at bounding box center [844, 302] width 558 height 14
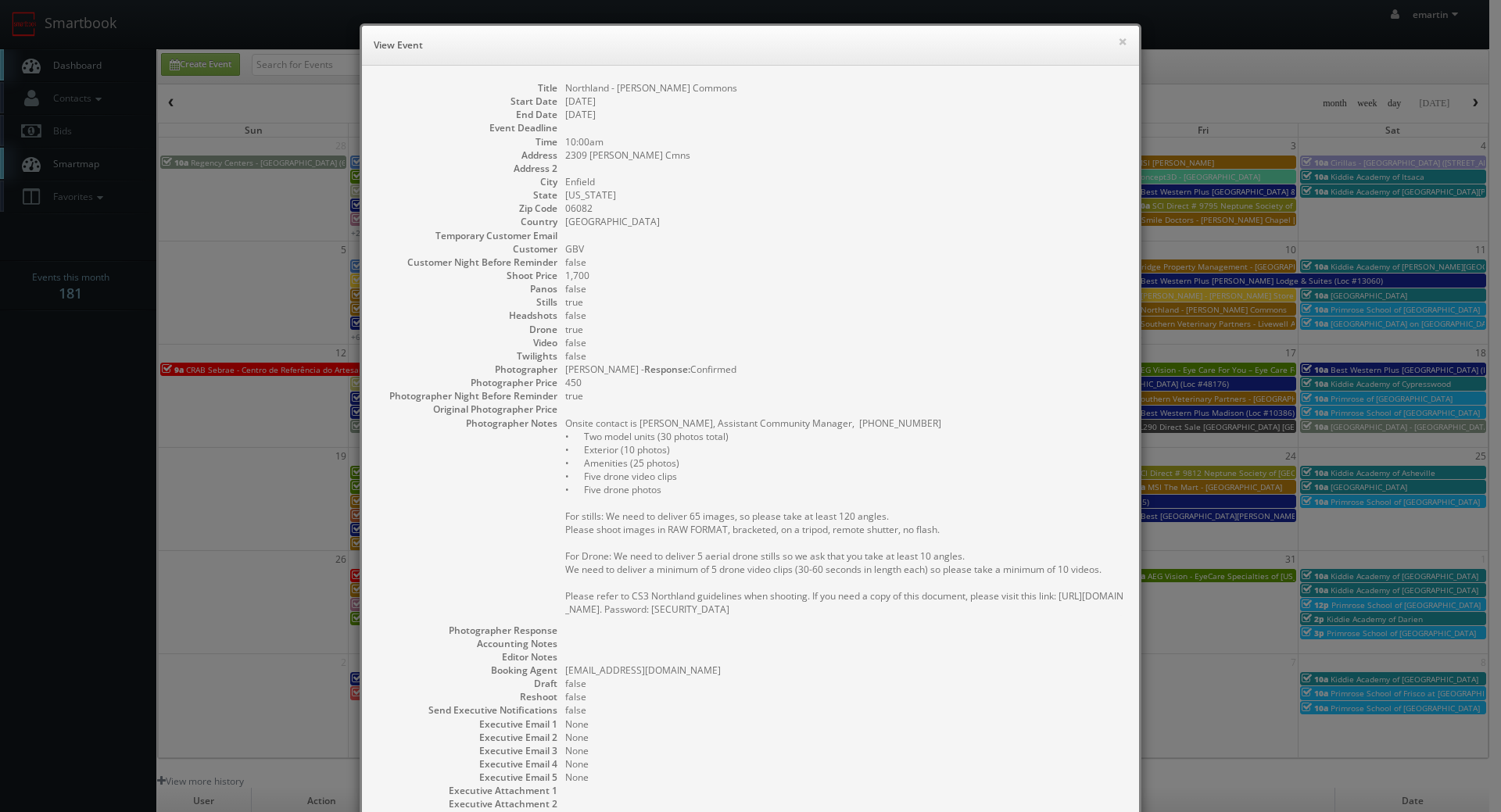
click at [927, 255] on dd "false" at bounding box center [844, 262] width 558 height 14
click at [1120, 37] on button "×" at bounding box center [1122, 41] width 9 height 11
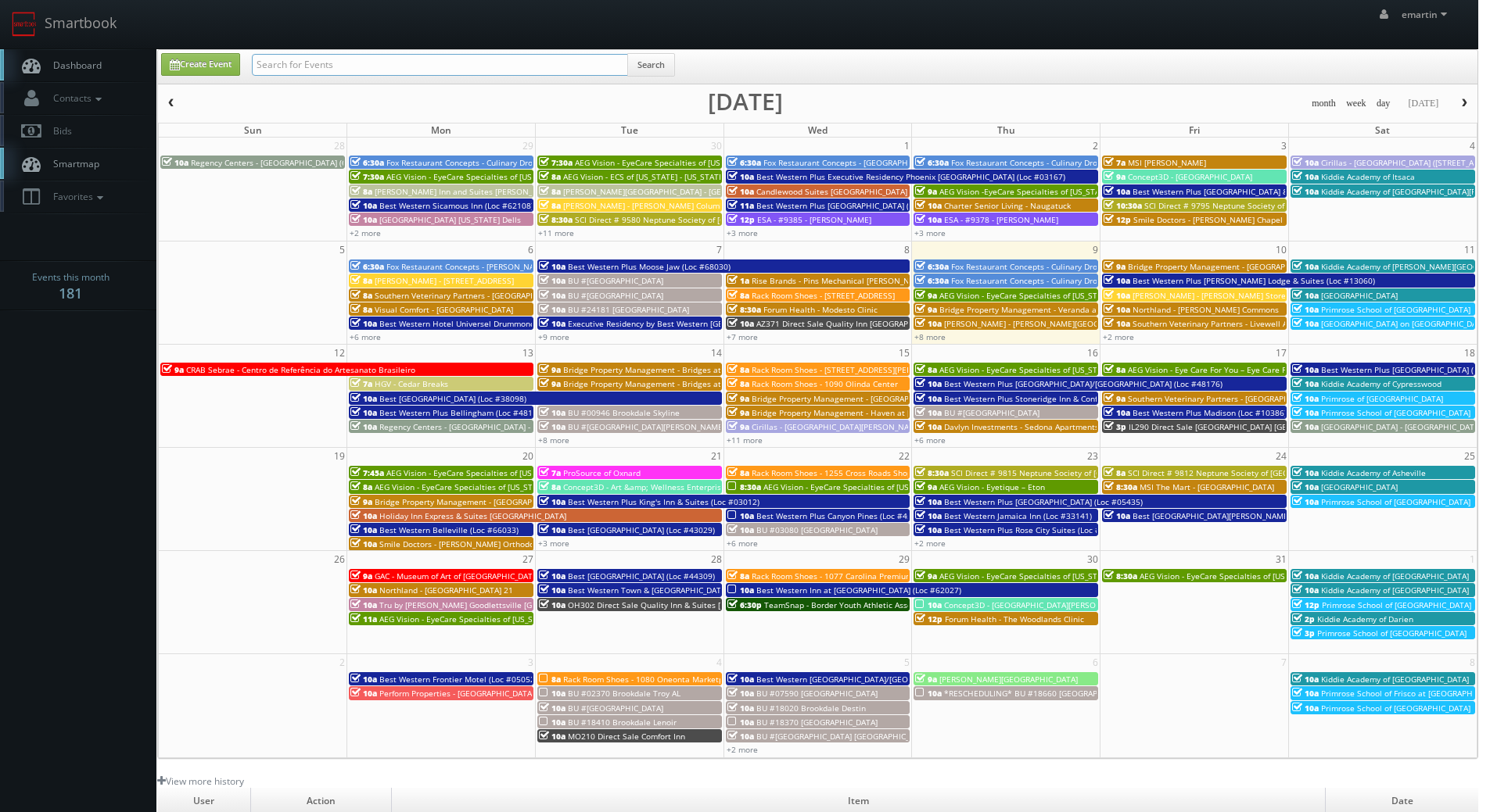
click at [423, 54] on input "text" at bounding box center [440, 65] width 376 height 22
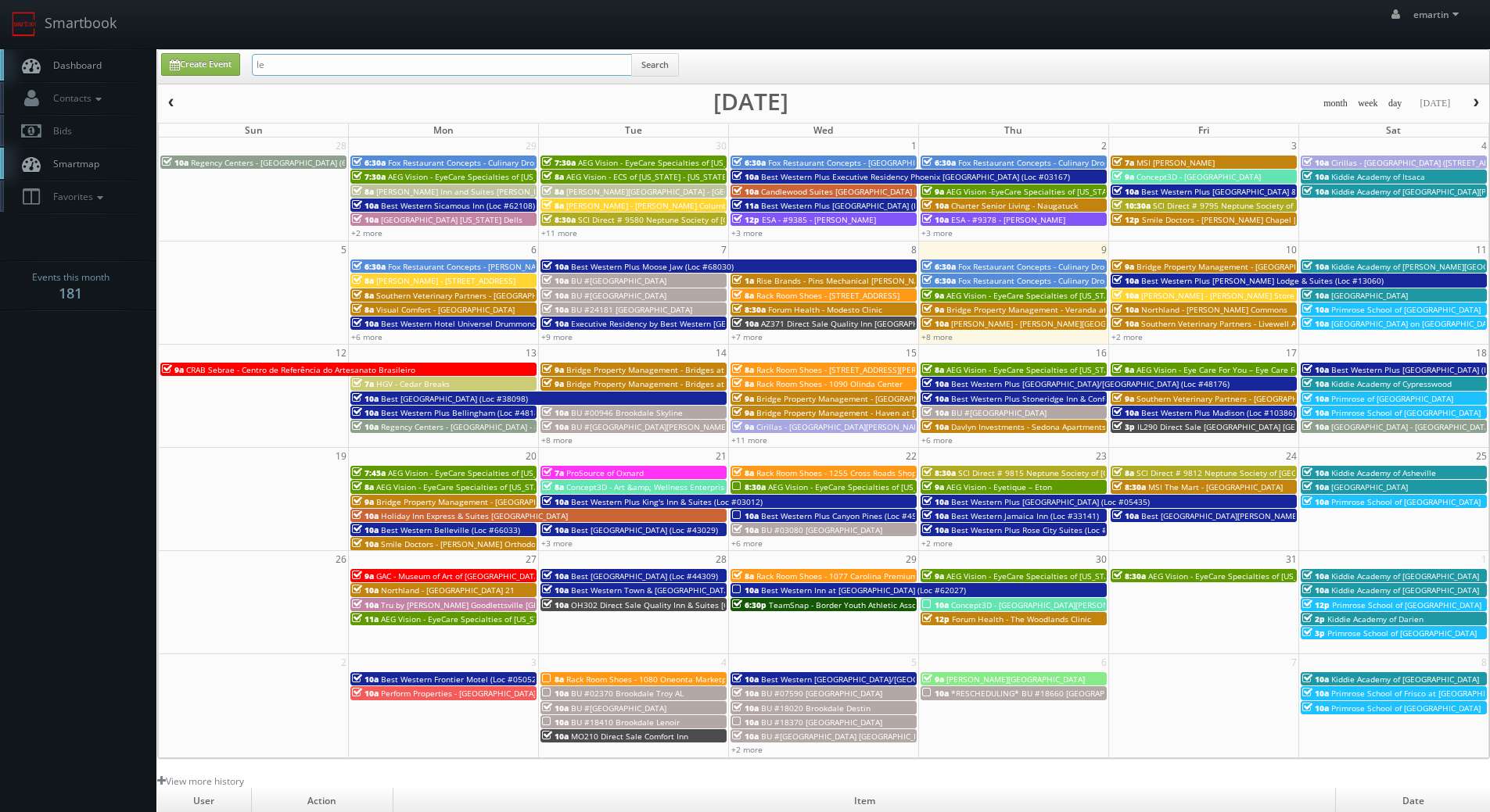
type input "l"
type input "kent shelton"
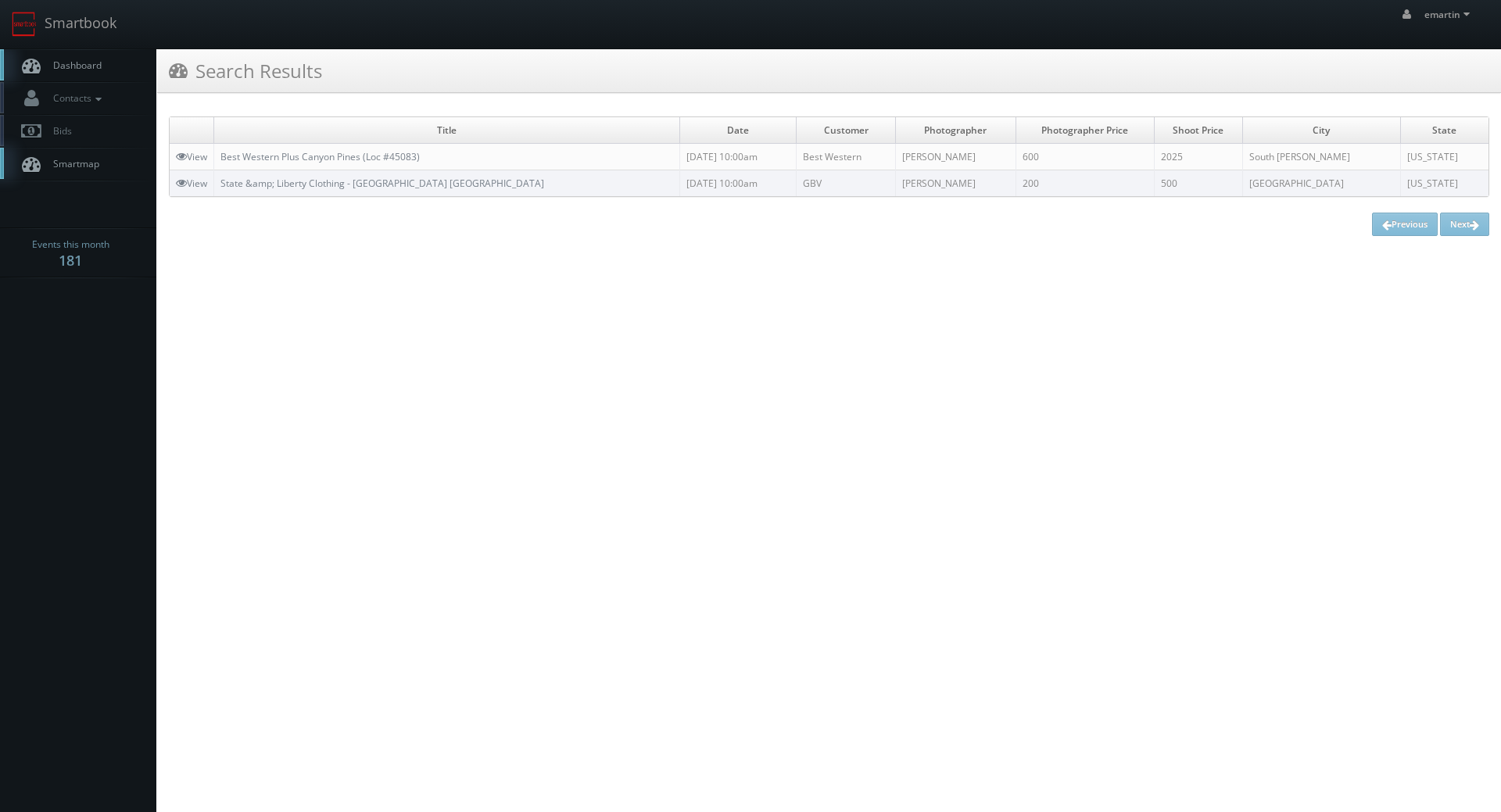
click at [96, 76] on link "Dashboard" at bounding box center [78, 65] width 156 height 32
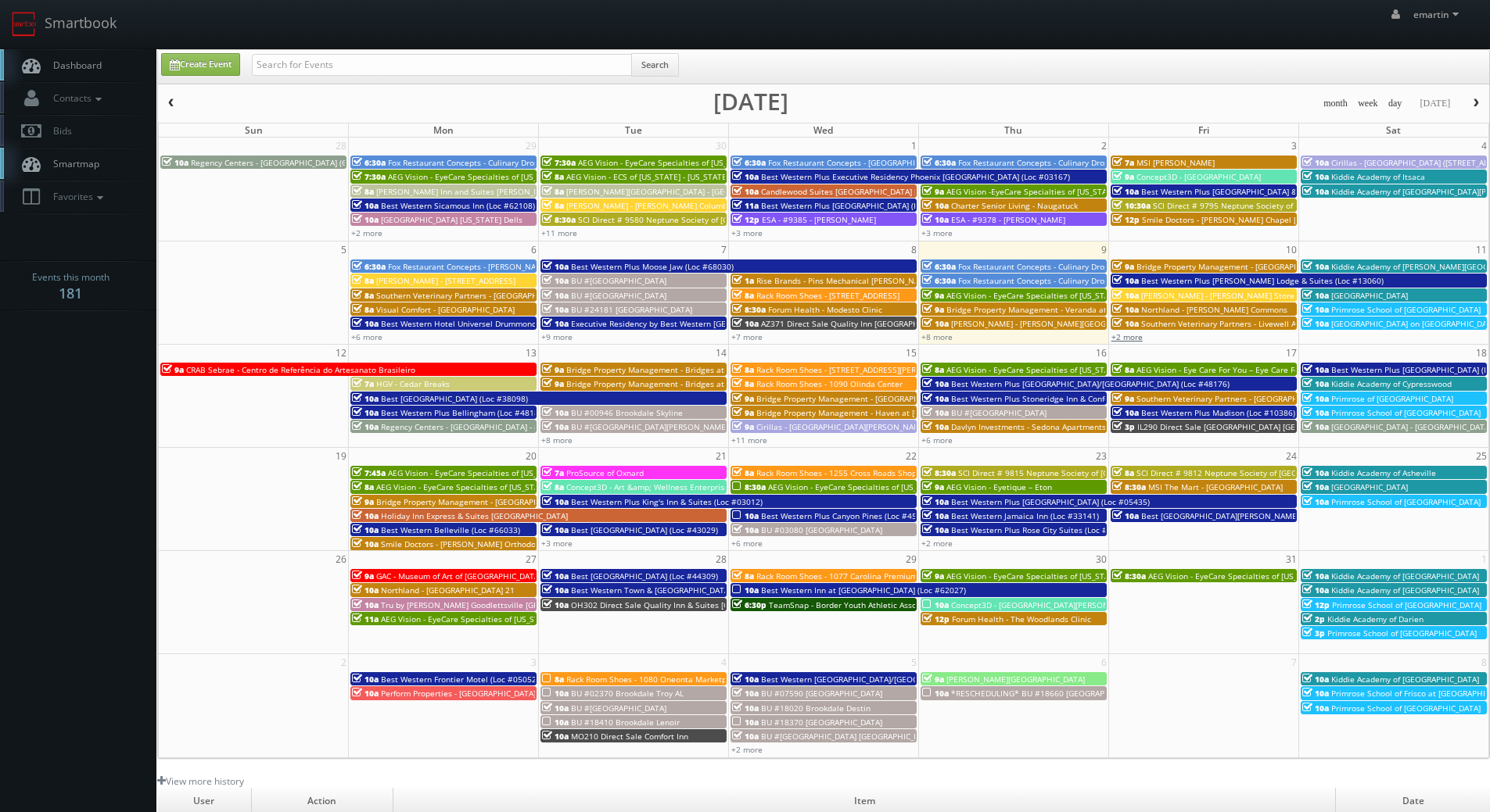
click at [1126, 335] on link "+2 more" at bounding box center [1127, 337] width 31 height 11
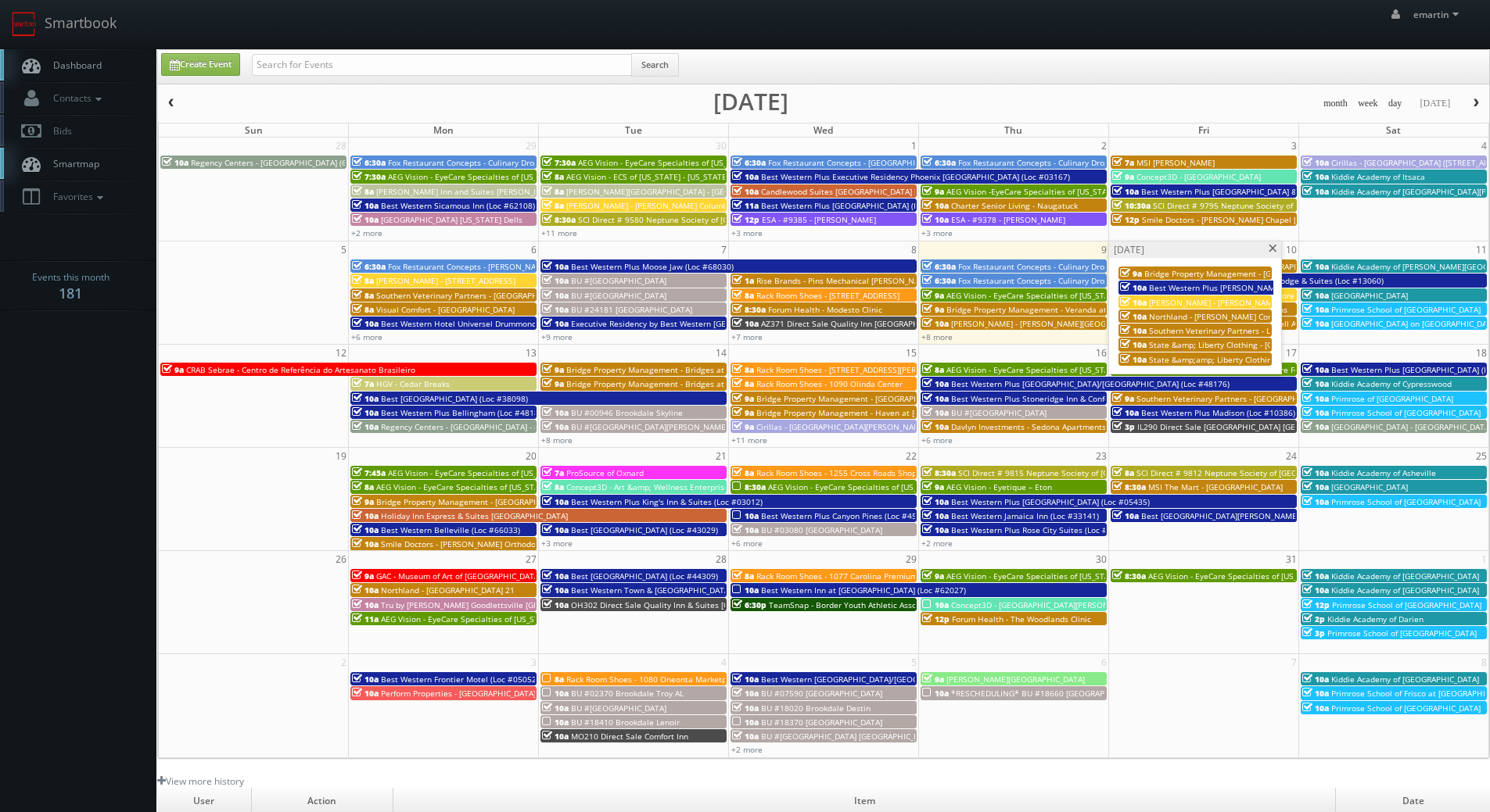
click at [1209, 329] on span "Southern Veterinary Partners - Livewell Animal Urgent Care of [GEOGRAPHIC_DATA]" at bounding box center [1305, 330] width 312 height 11
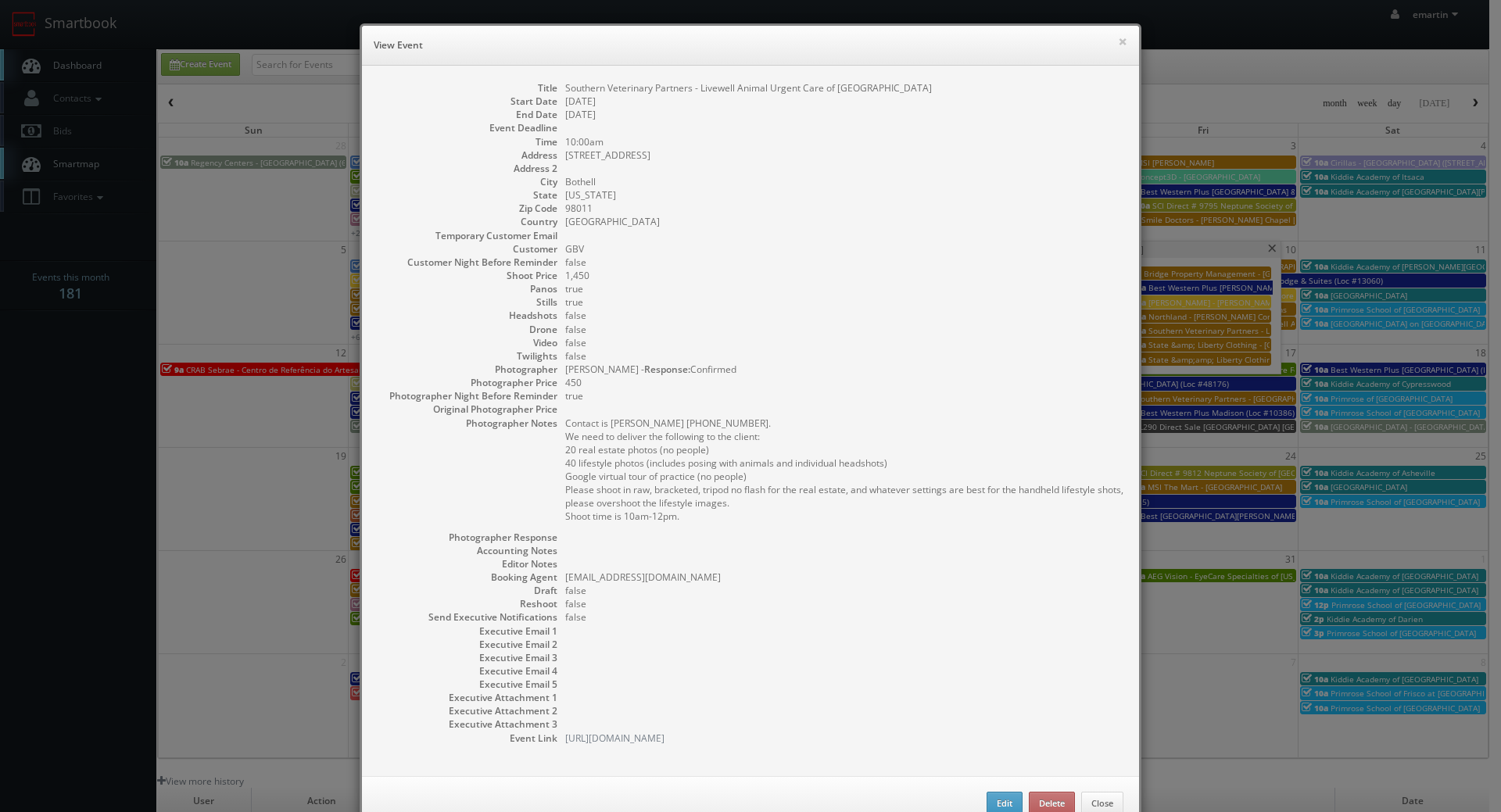
click at [761, 297] on dd "true" at bounding box center [844, 302] width 558 height 14
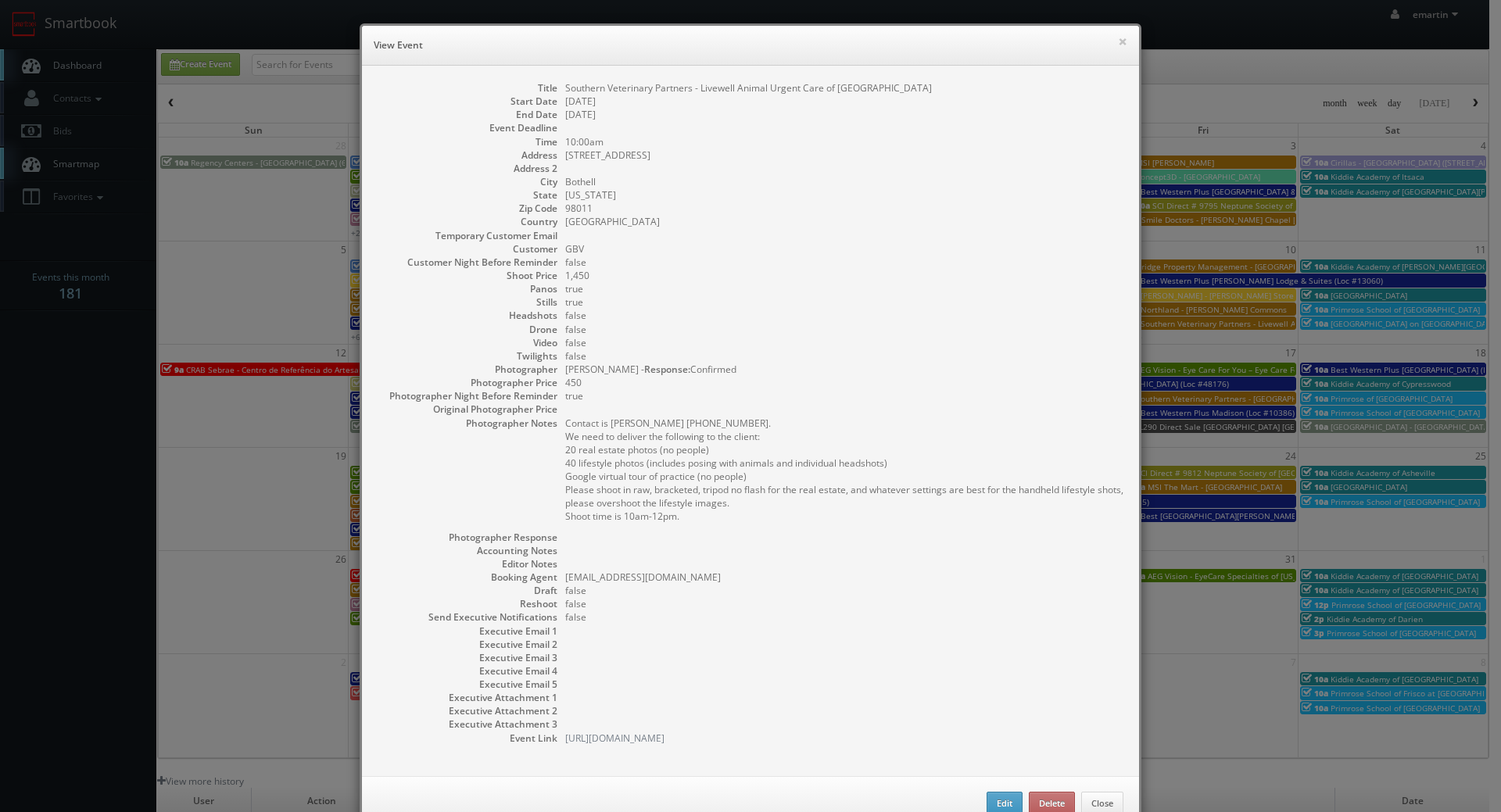
click at [670, 470] on pre "Contact is [PERSON_NAME] [PHONE_NUMBER]. We need to deliver the following to th…" at bounding box center [844, 469] width 558 height 106
click at [673, 483] on pre "Contact is [PERSON_NAME] [PHONE_NUMBER]. We need to deliver the following to th…" at bounding box center [844, 469] width 558 height 106
click at [1117, 40] on button "×" at bounding box center [1122, 41] width 9 height 11
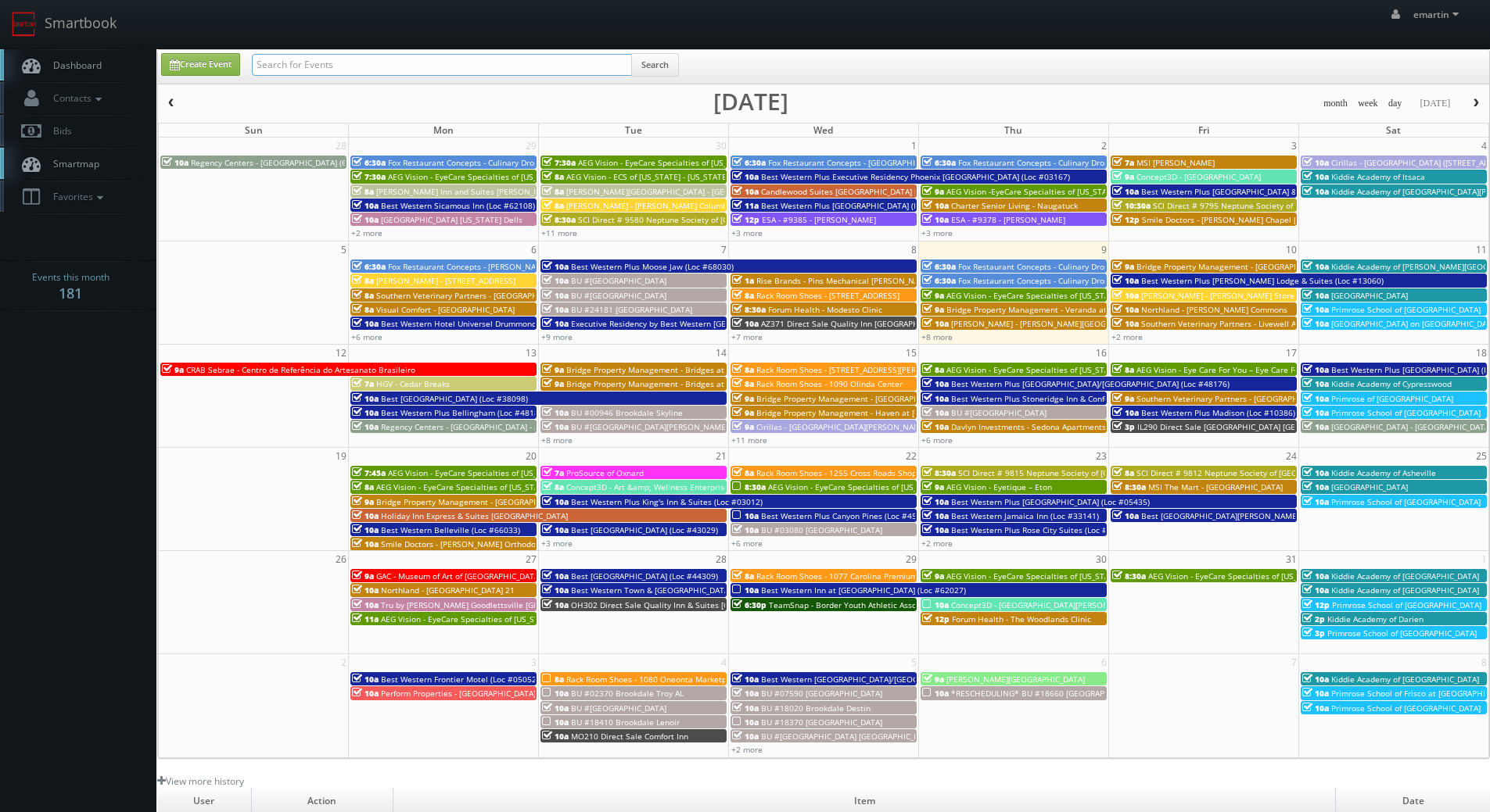
click at [335, 64] on input "text" at bounding box center [442, 65] width 380 height 22
type input "livewell"
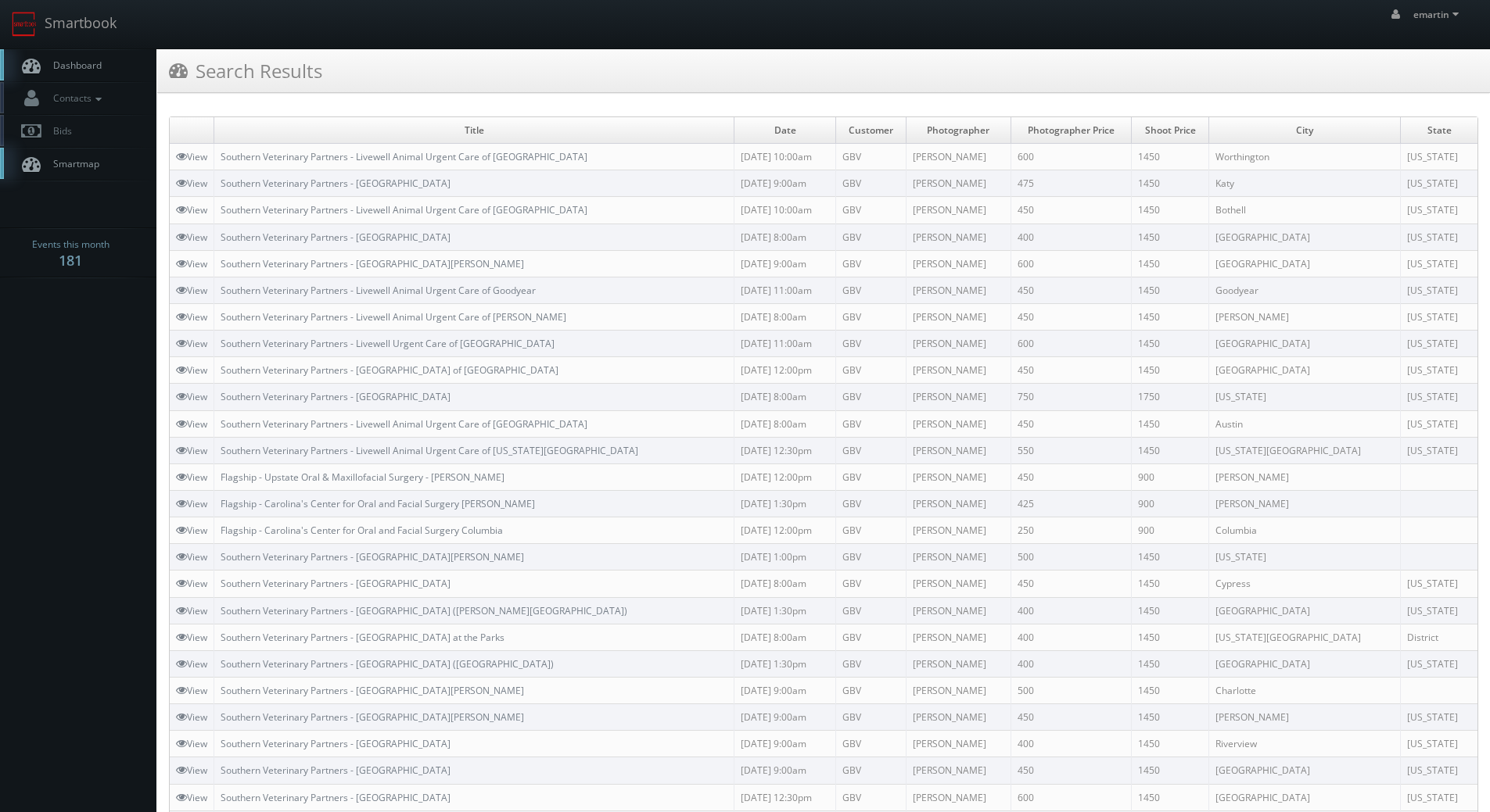
click at [70, 59] on span "Dashboard" at bounding box center [73, 65] width 56 height 14
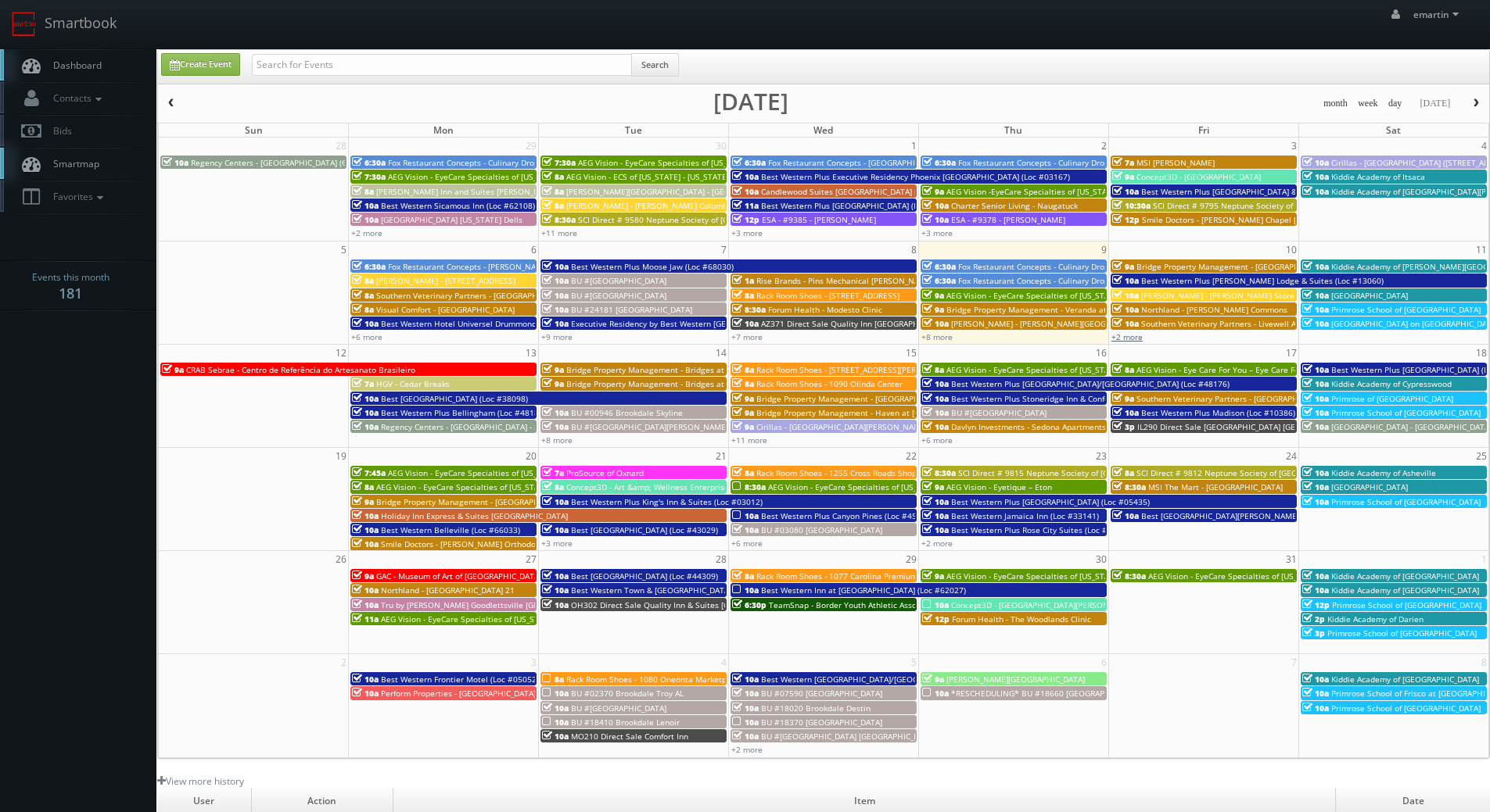
click at [1134, 335] on link "+2 more" at bounding box center [1127, 337] width 31 height 11
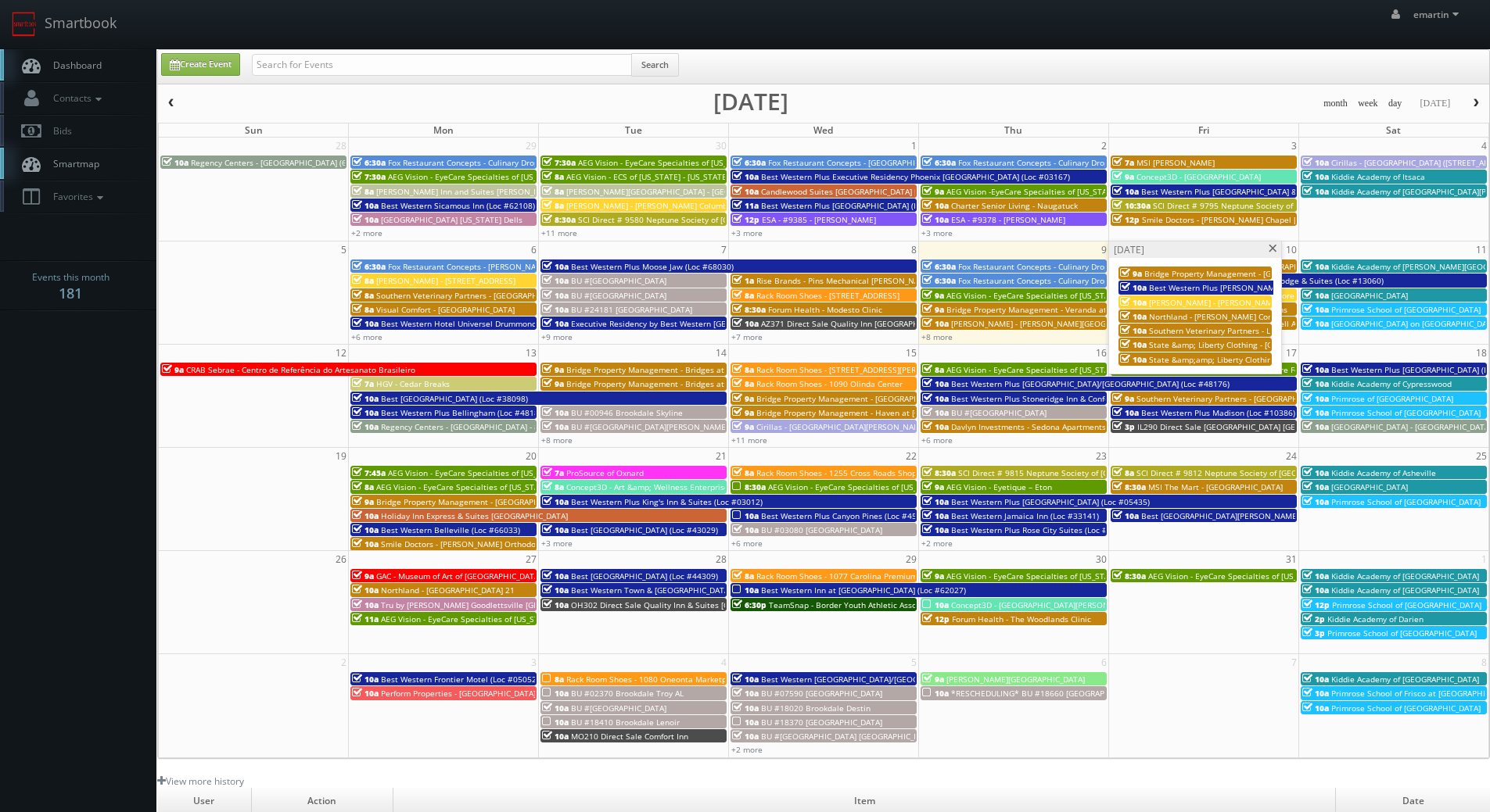
click at [1154, 330] on span "Southern Veterinary Partners - Livewell Animal Urgent Care of [GEOGRAPHIC_DATA]" at bounding box center [1305, 330] width 312 height 11
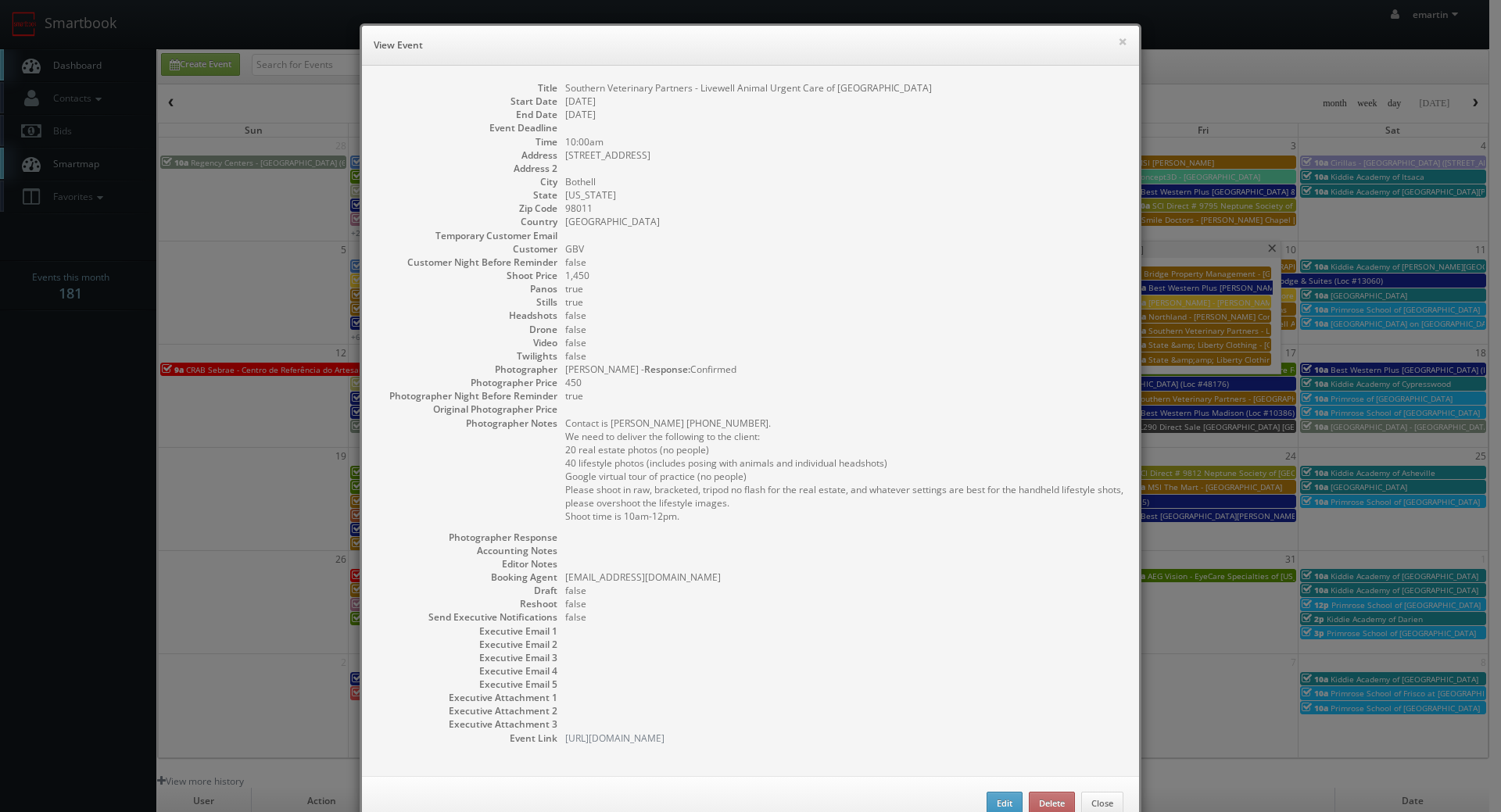
click at [847, 251] on dd "GBV" at bounding box center [844, 249] width 558 height 14
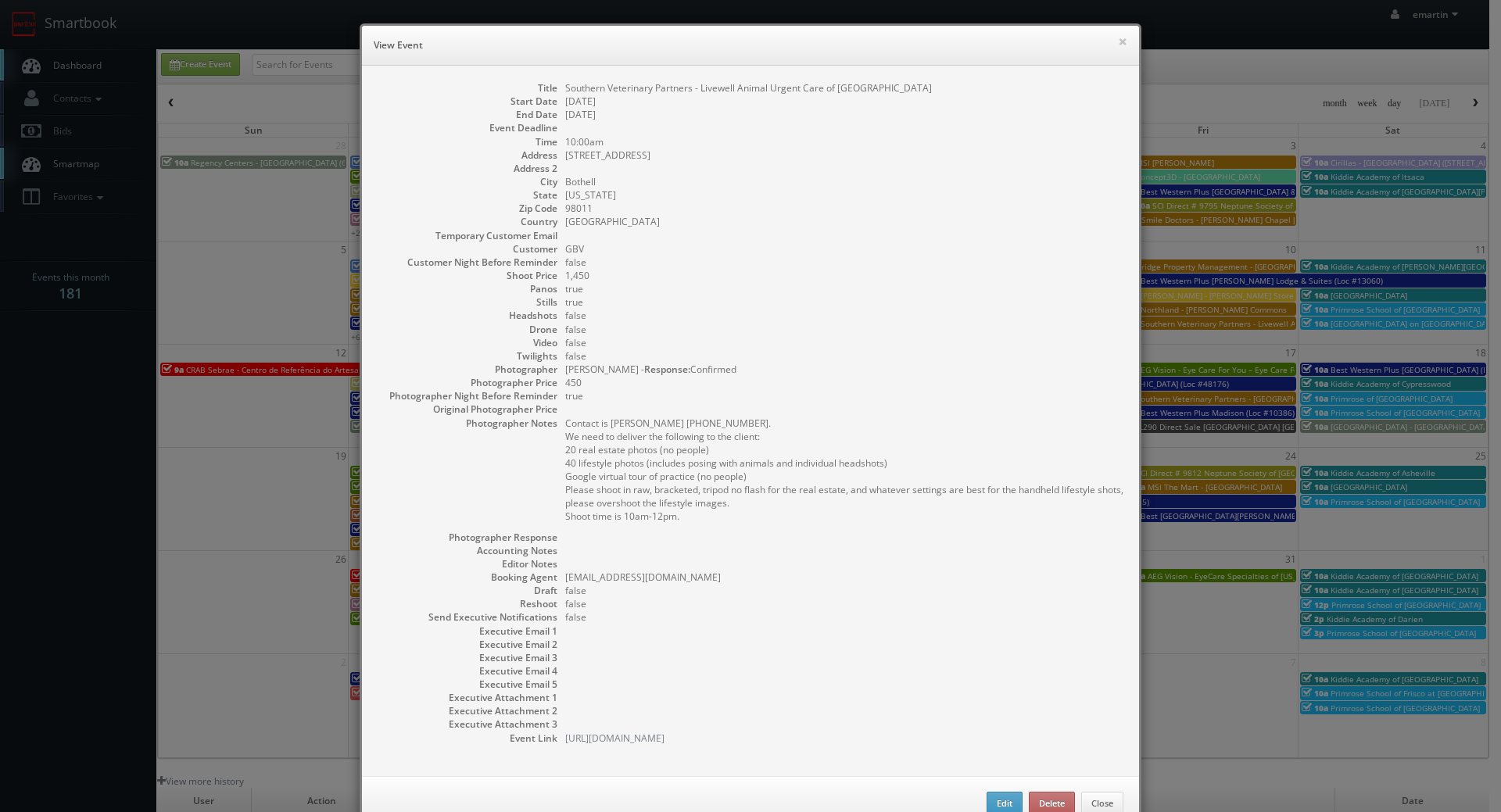
click at [806, 104] on dd "[DATE]" at bounding box center [844, 101] width 558 height 14
drag, startPoint x: 742, startPoint y: 92, endPoint x: 541, endPoint y: 90, distance: 201.0
click at [541, 90] on dl "Title Southern Veterinary Partners - Livewell Animal Urgent Care of Bothell Sta…" at bounding box center [750, 413] width 746 height 664
click at [615, 87] on dd "Southern Veterinary Partners - Livewell Animal Urgent Care of [GEOGRAPHIC_DATA]" at bounding box center [844, 88] width 558 height 14
click at [615, 85] on dd "Southern Veterinary Partners - Livewell Animal Urgent Care of [GEOGRAPHIC_DATA]" at bounding box center [844, 88] width 558 height 14
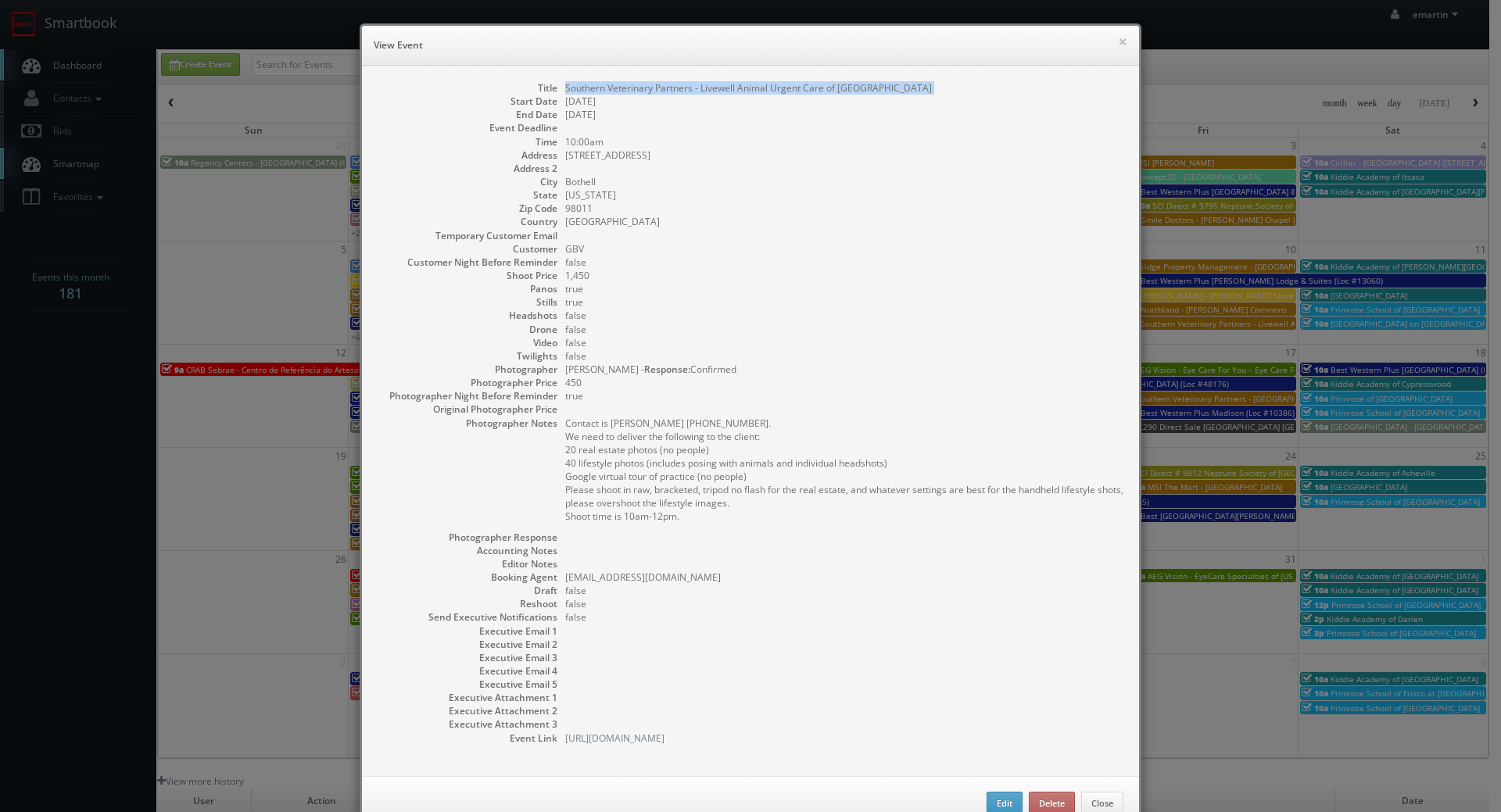
click at [615, 85] on dd "Southern Veterinary Partners - Livewell Animal Urgent Care of [GEOGRAPHIC_DATA]" at bounding box center [844, 88] width 558 height 14
click at [838, 162] on dd at bounding box center [844, 169] width 558 height 14
click at [1117, 38] on button "×" at bounding box center [1122, 41] width 9 height 11
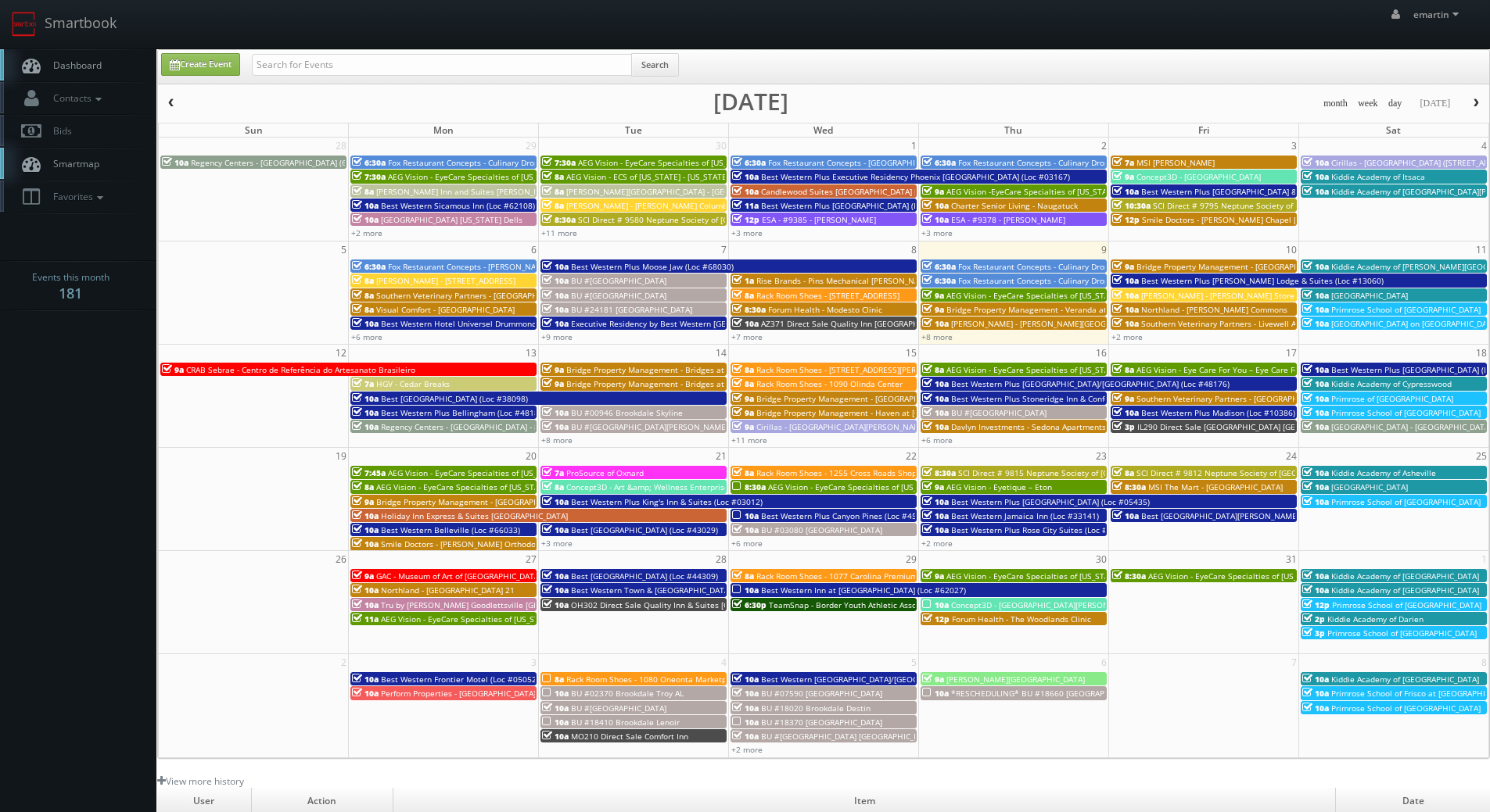
click at [1126, 343] on div "+2 more" at bounding box center [1203, 337] width 189 height 14
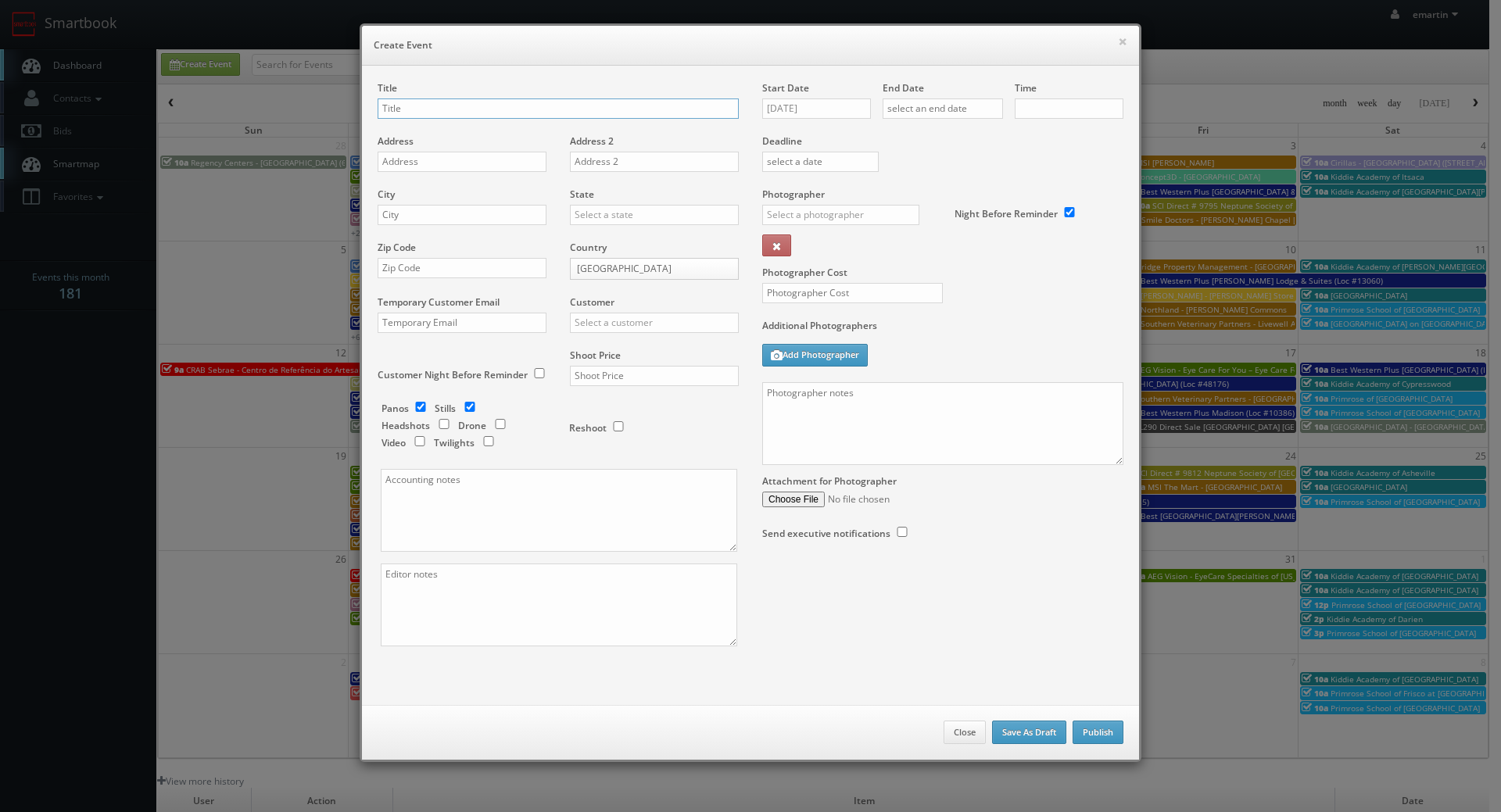
checkbox input "true"
type input "10:00am"
checkbox input "true"
drag, startPoint x: 1117, startPoint y: 37, endPoint x: 1137, endPoint y: 80, distance: 47.4
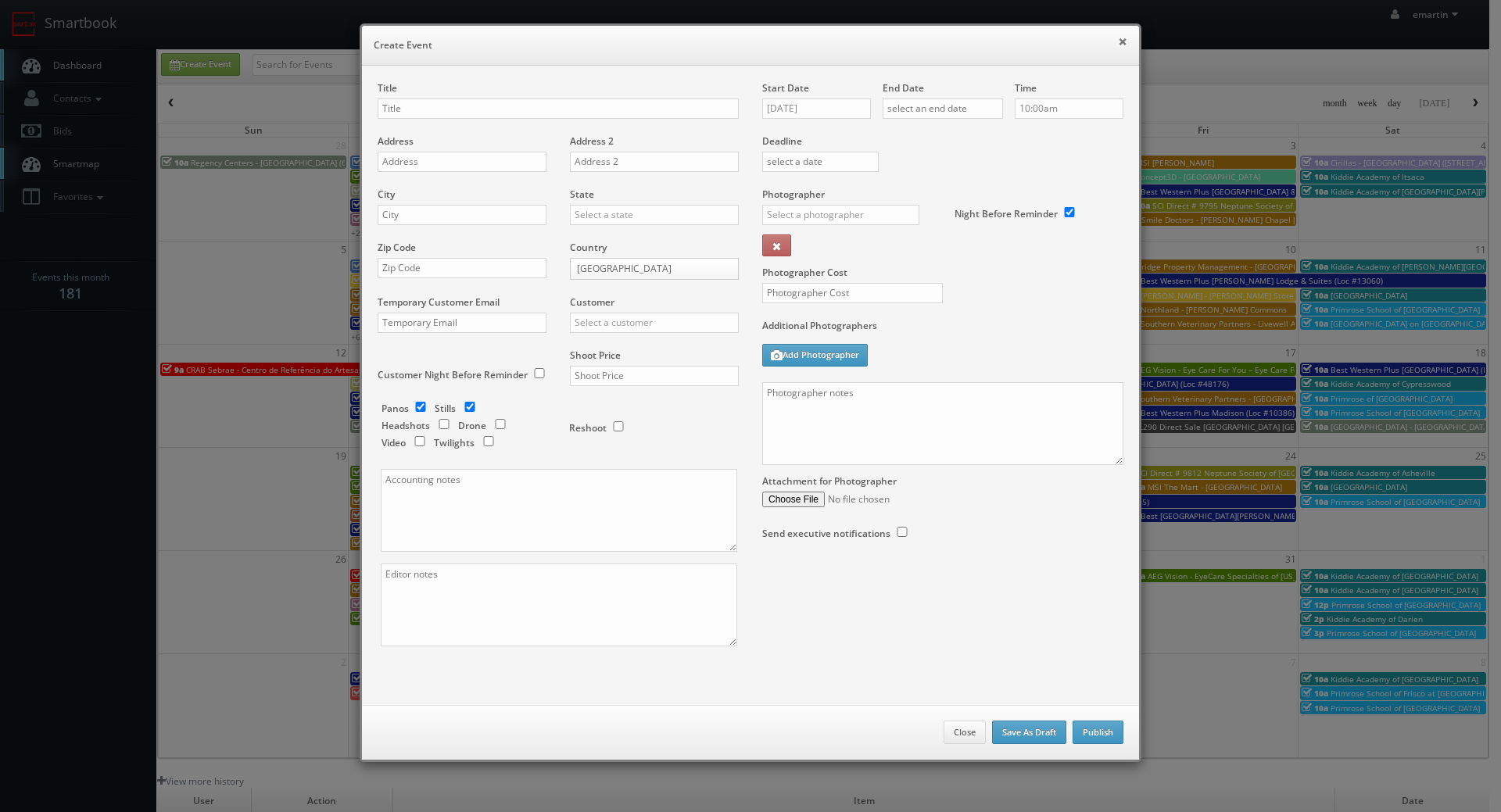
click at [1117, 37] on button "×" at bounding box center [1122, 41] width 9 height 11
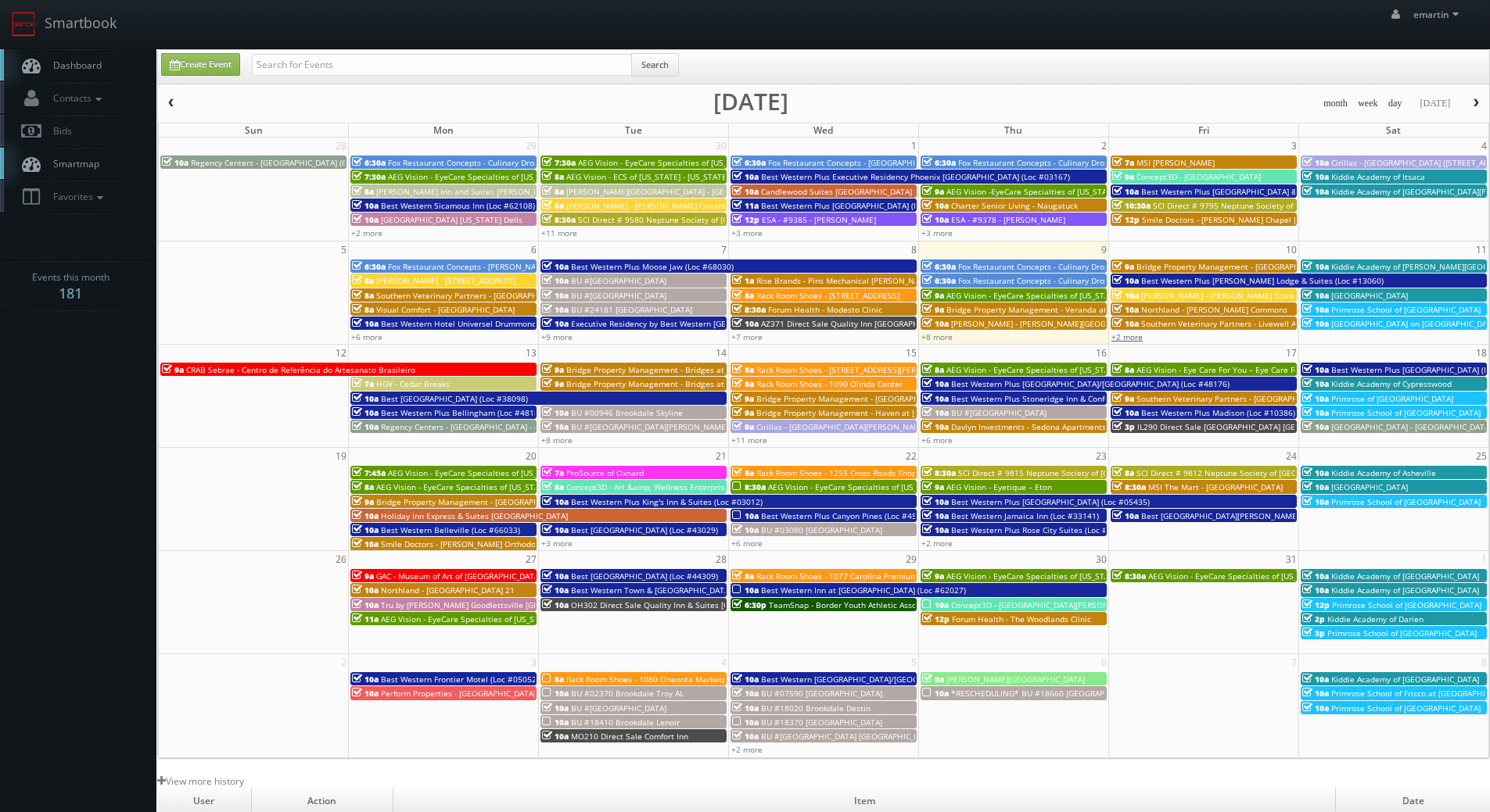
click at [1126, 339] on link "+2 more" at bounding box center [1127, 337] width 31 height 11
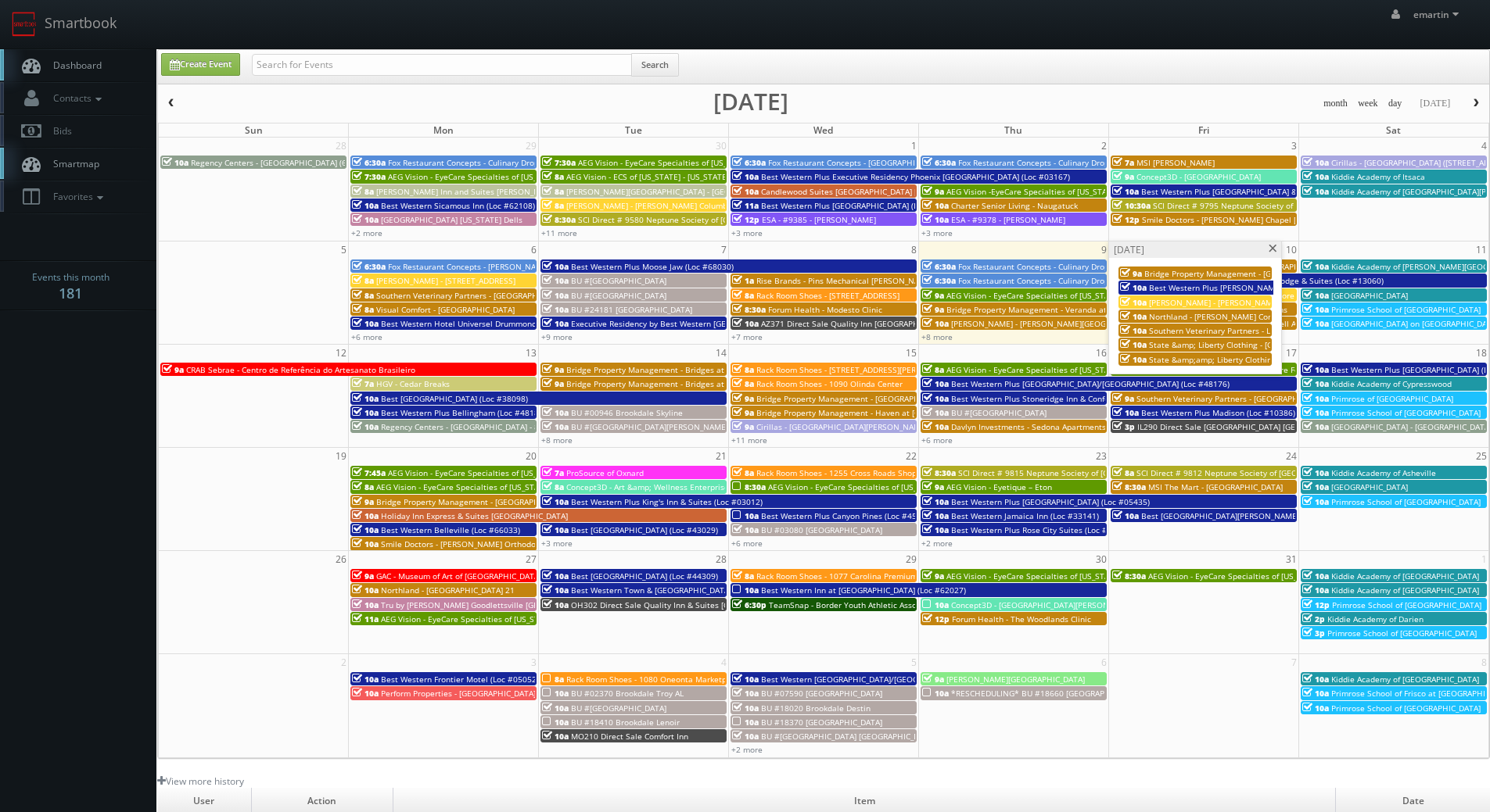
click at [112, 61] on link "Dashboard" at bounding box center [78, 65] width 156 height 32
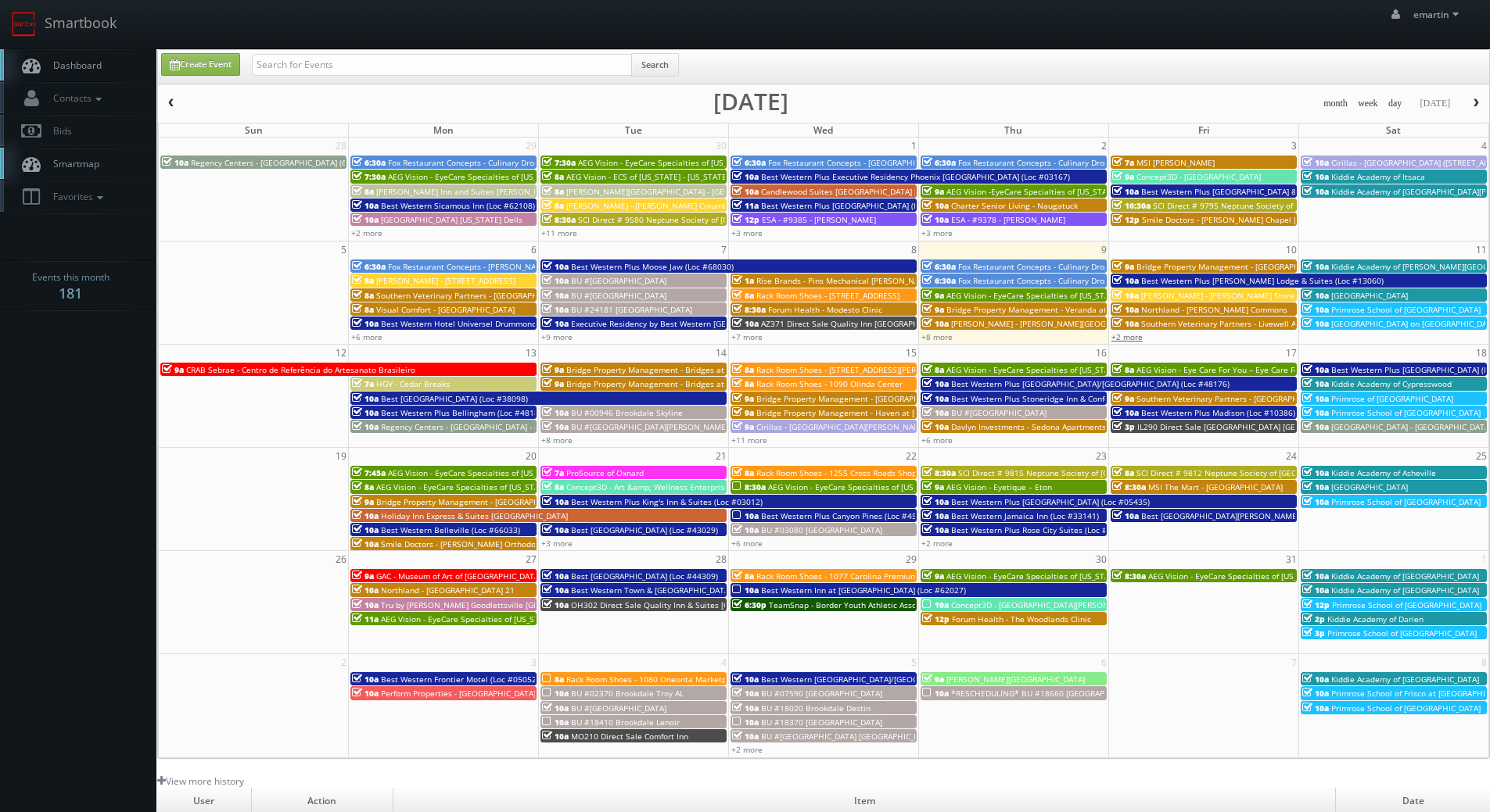
click at [1122, 338] on link "+2 more" at bounding box center [1127, 337] width 31 height 11
click at [110, 69] on link "Dashboard" at bounding box center [78, 65] width 156 height 32
drag, startPoint x: 128, startPoint y: 61, endPoint x: 232, endPoint y: 366, distance: 322.2
click at [128, 59] on link "Dashboard" at bounding box center [78, 65] width 156 height 32
click at [98, 69] on span "Dashboard" at bounding box center [73, 65] width 56 height 14
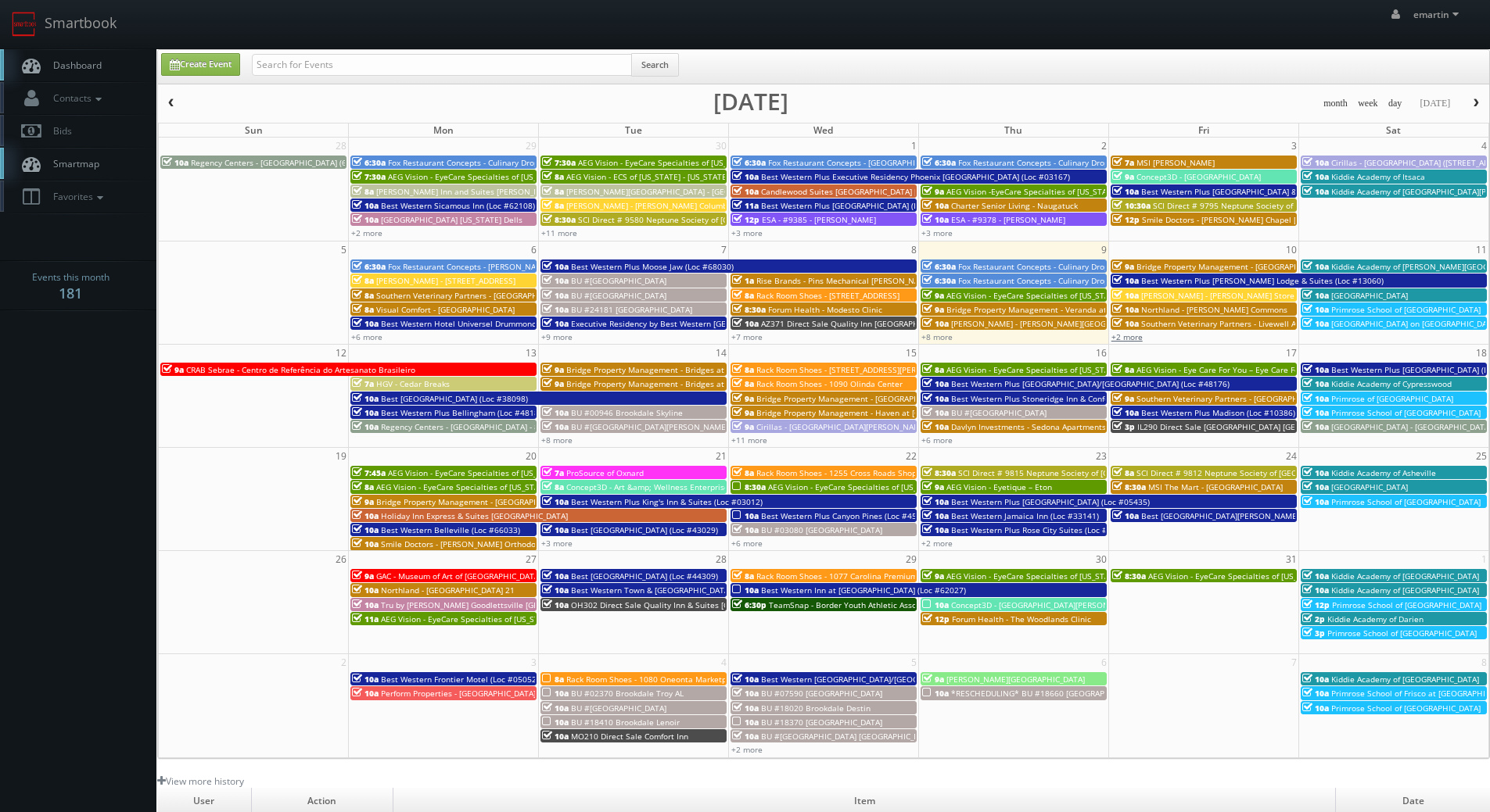
click at [1123, 333] on link "+2 more" at bounding box center [1127, 337] width 31 height 11
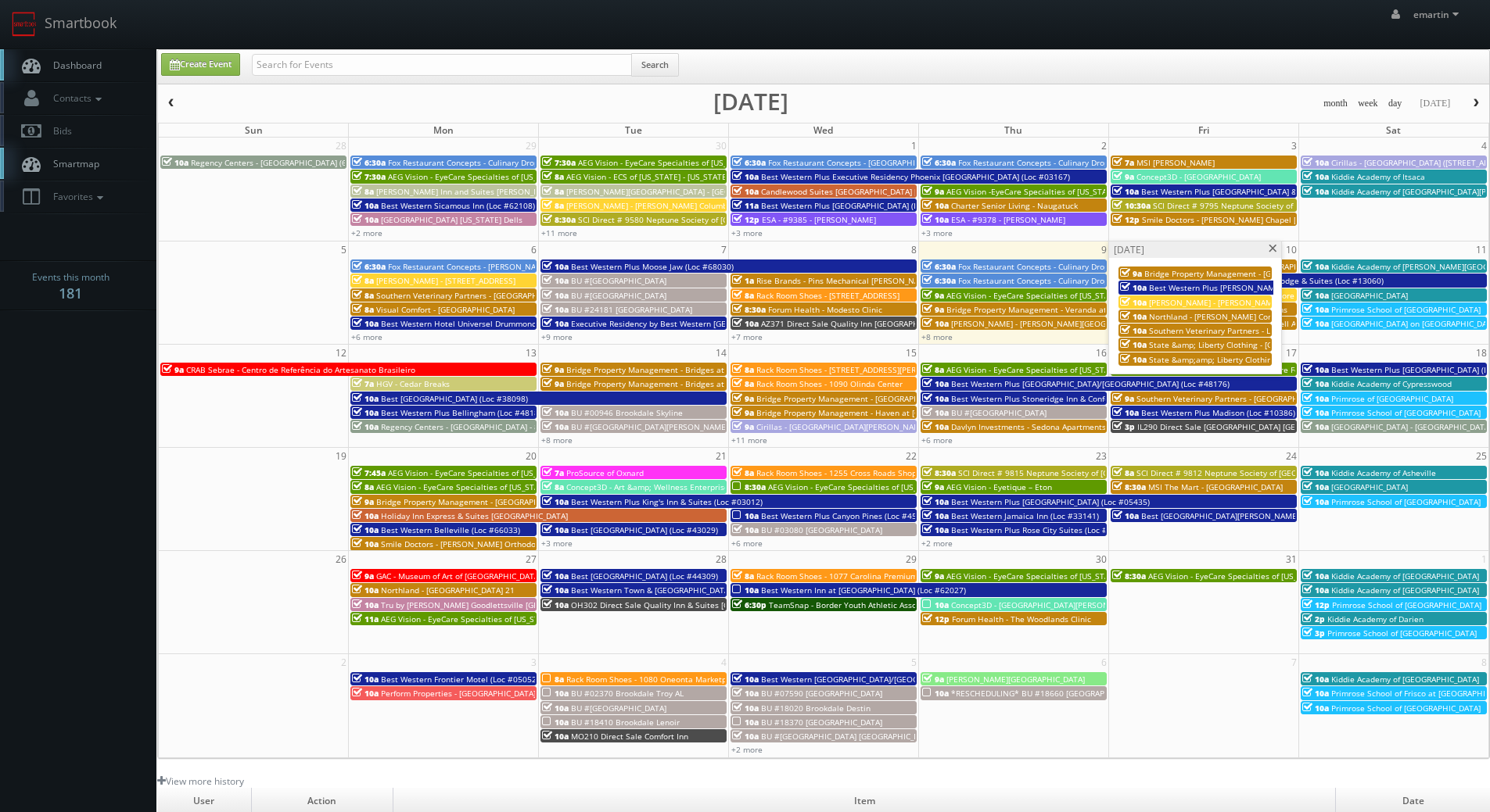
click at [1196, 286] on span "Best Western Plus [PERSON_NAME] Lodge & Suites (Loc #13060)" at bounding box center [1270, 288] width 243 height 11
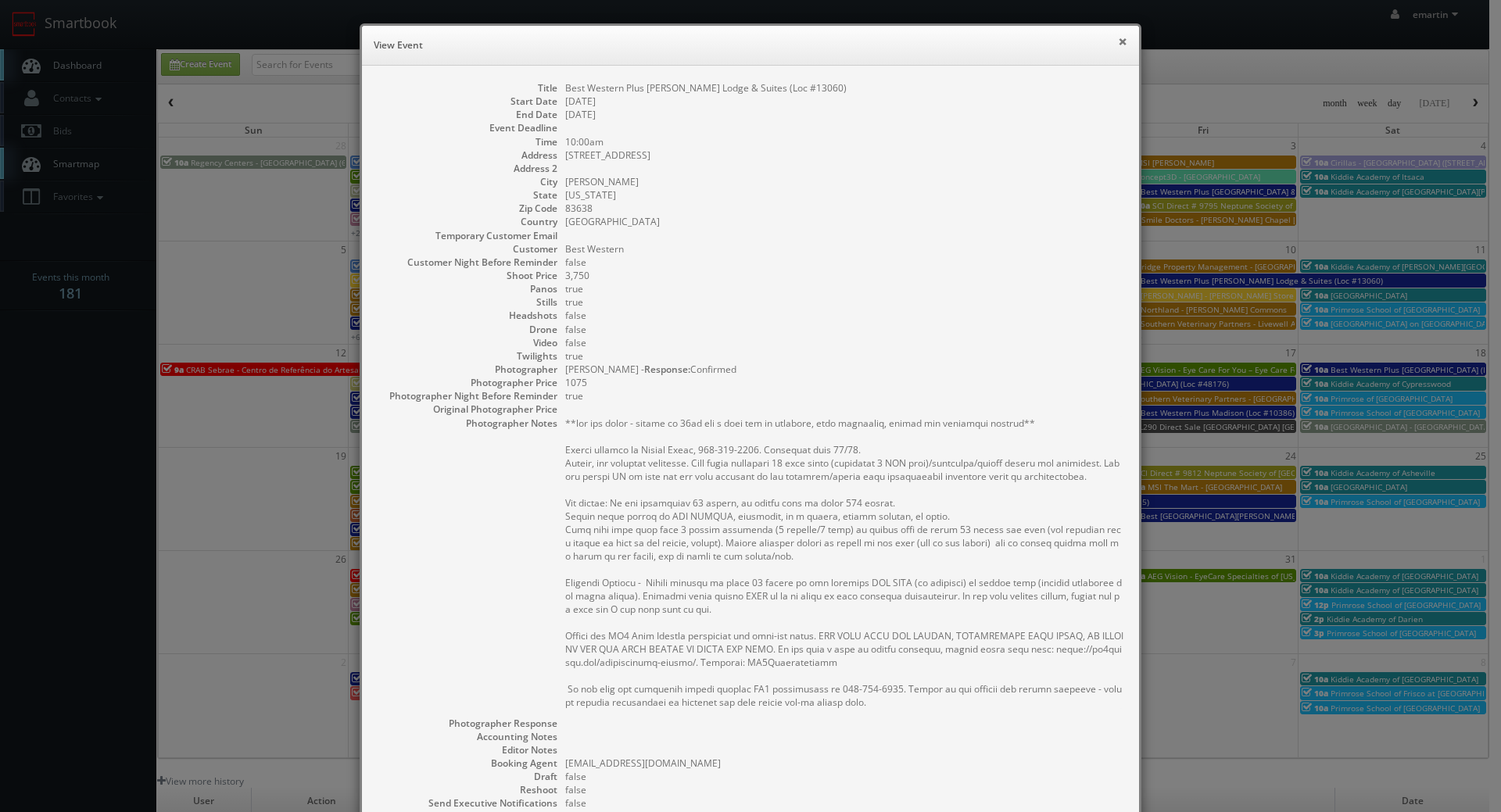
click at [1120, 42] on button "×" at bounding box center [1122, 41] width 9 height 11
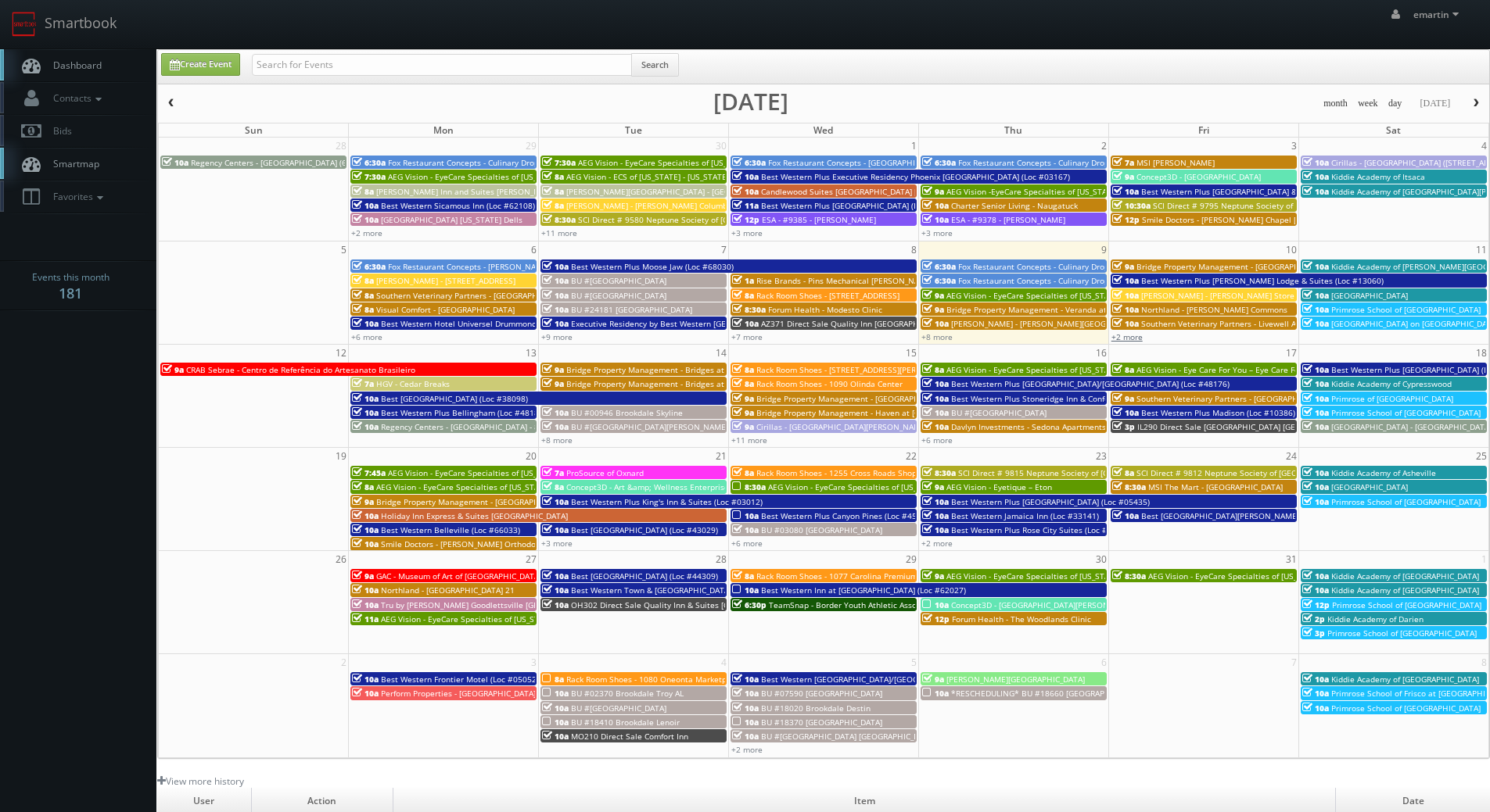
click at [1127, 336] on link "+2 more" at bounding box center [1127, 337] width 31 height 11
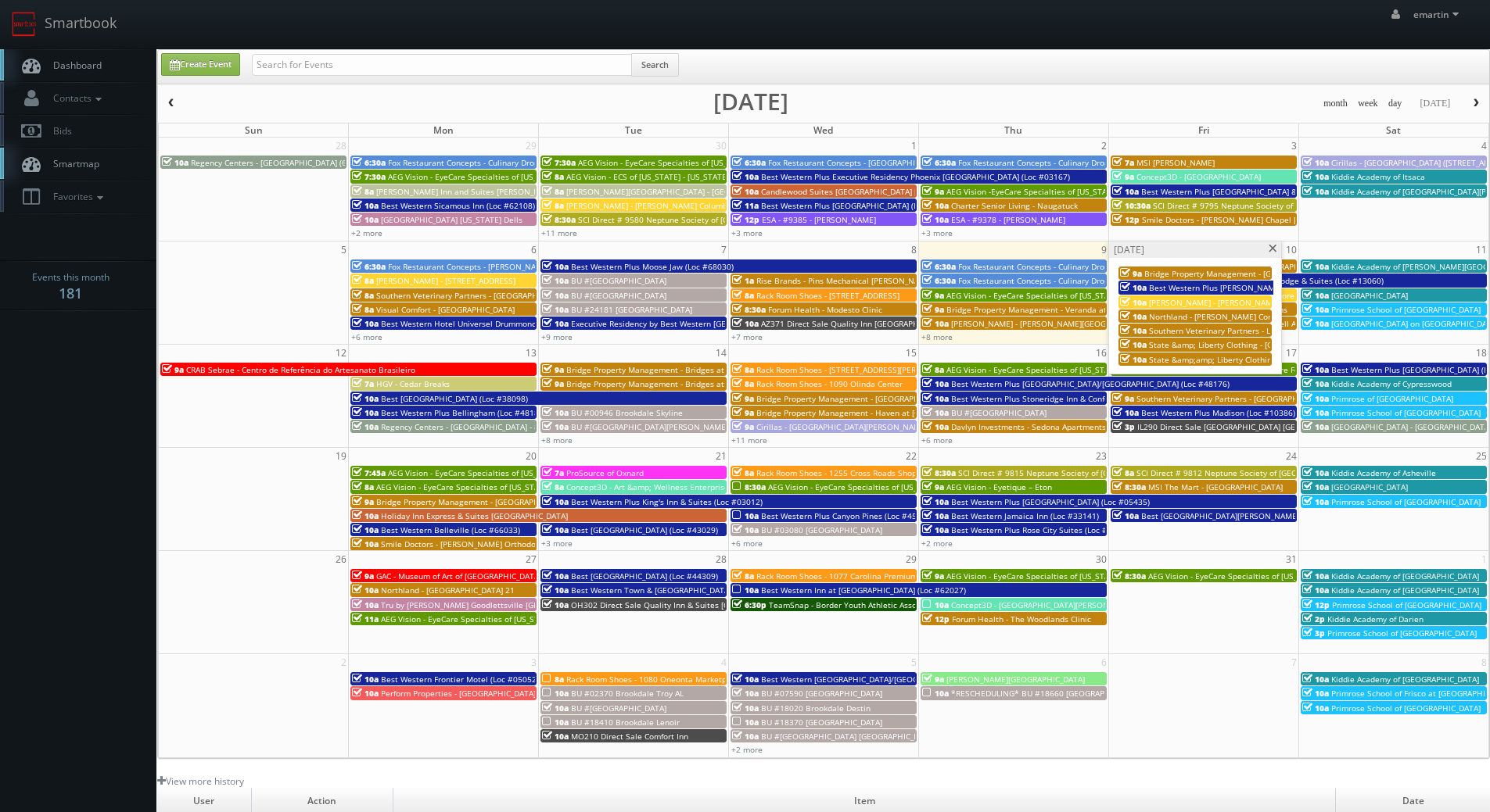
click at [1184, 276] on span "Bridge Property Management - [GEOGRAPHIC_DATA]" at bounding box center [1242, 273] width 195 height 11
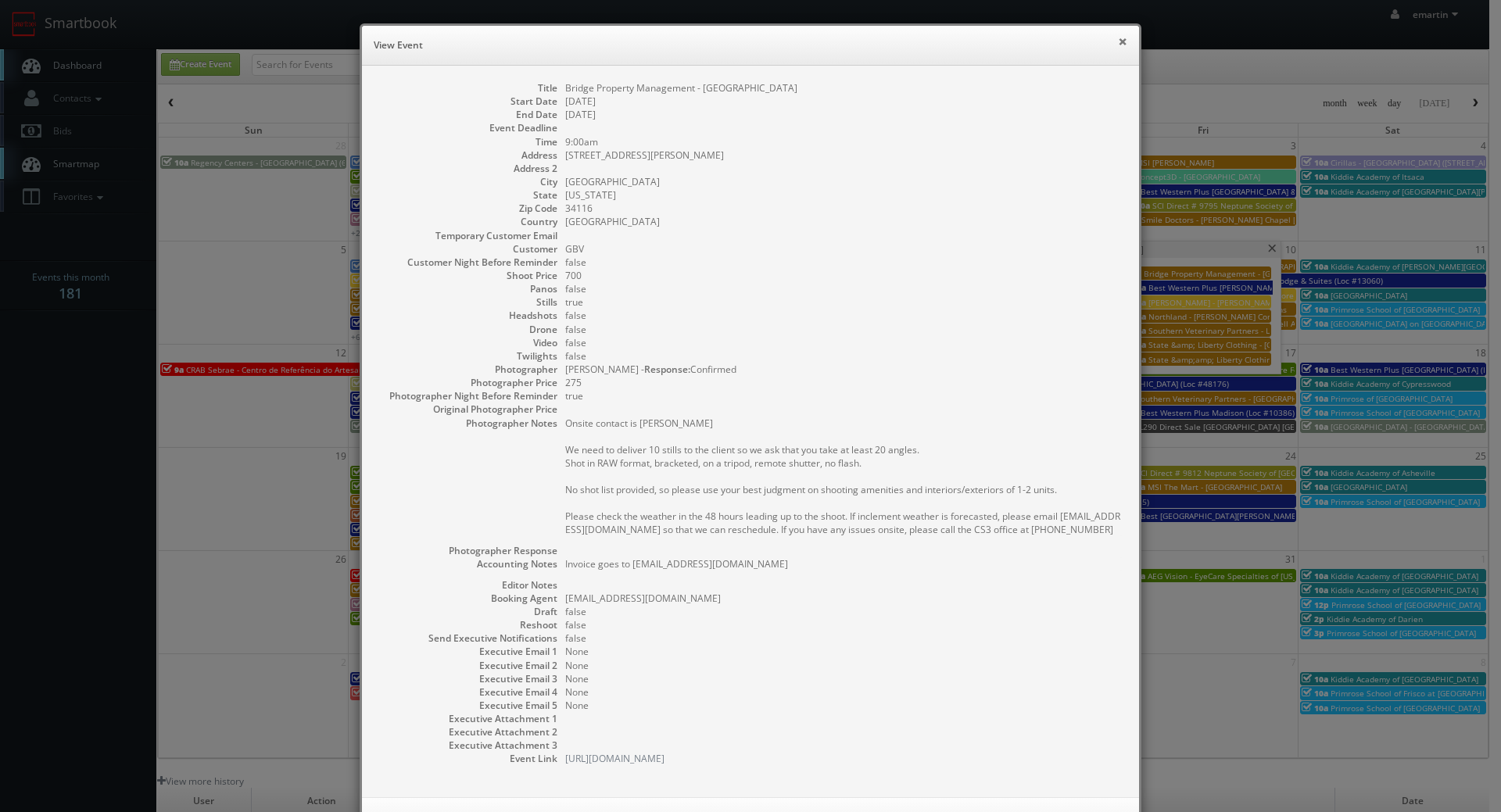
drag, startPoint x: 1118, startPoint y: 40, endPoint x: 1166, endPoint y: 154, distance: 123.7
click at [1118, 41] on button "×" at bounding box center [1122, 41] width 9 height 11
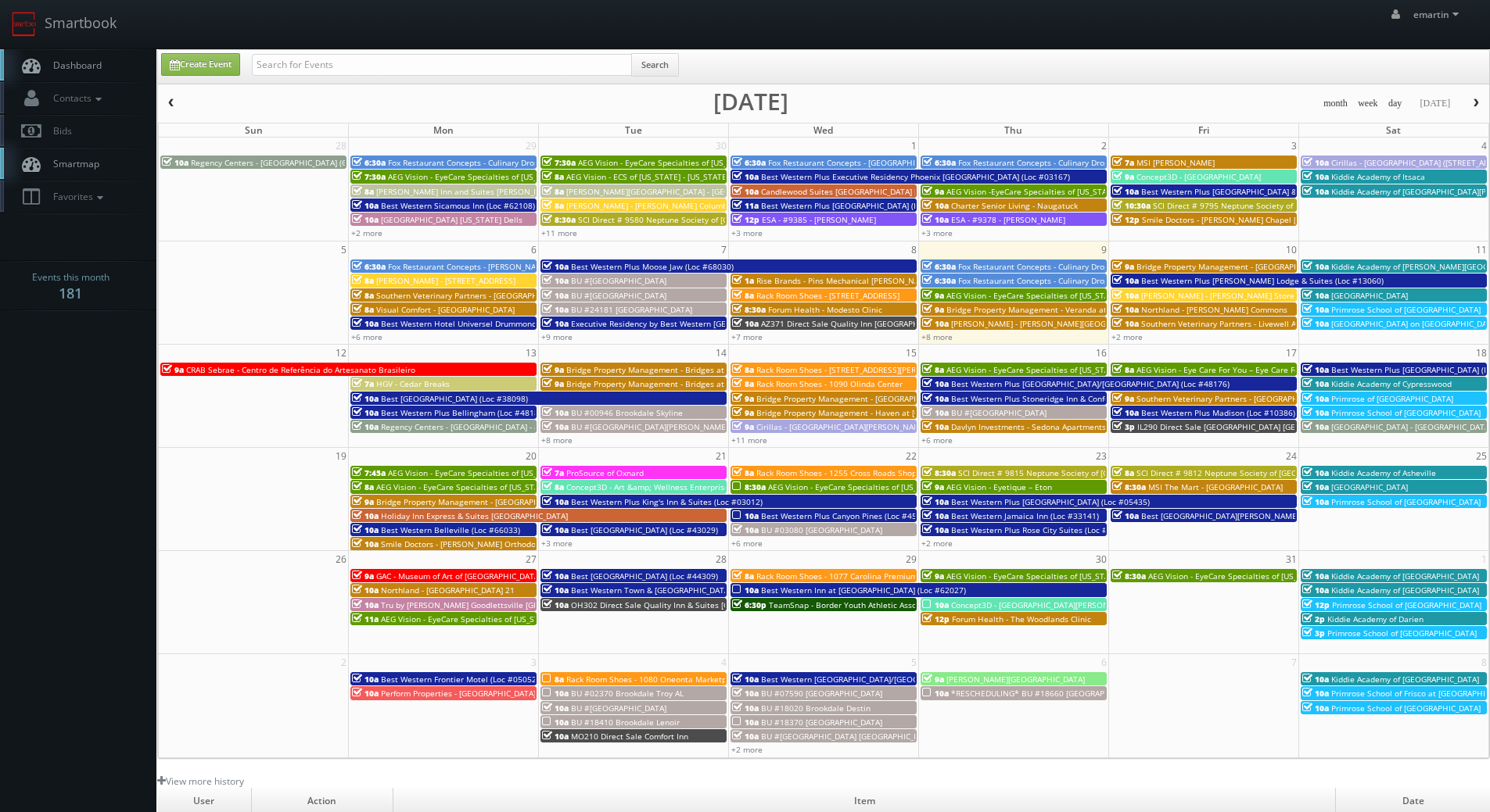
click at [1167, 293] on span "[PERSON_NAME] - [PERSON_NAME] Store" at bounding box center [1217, 295] width 154 height 11
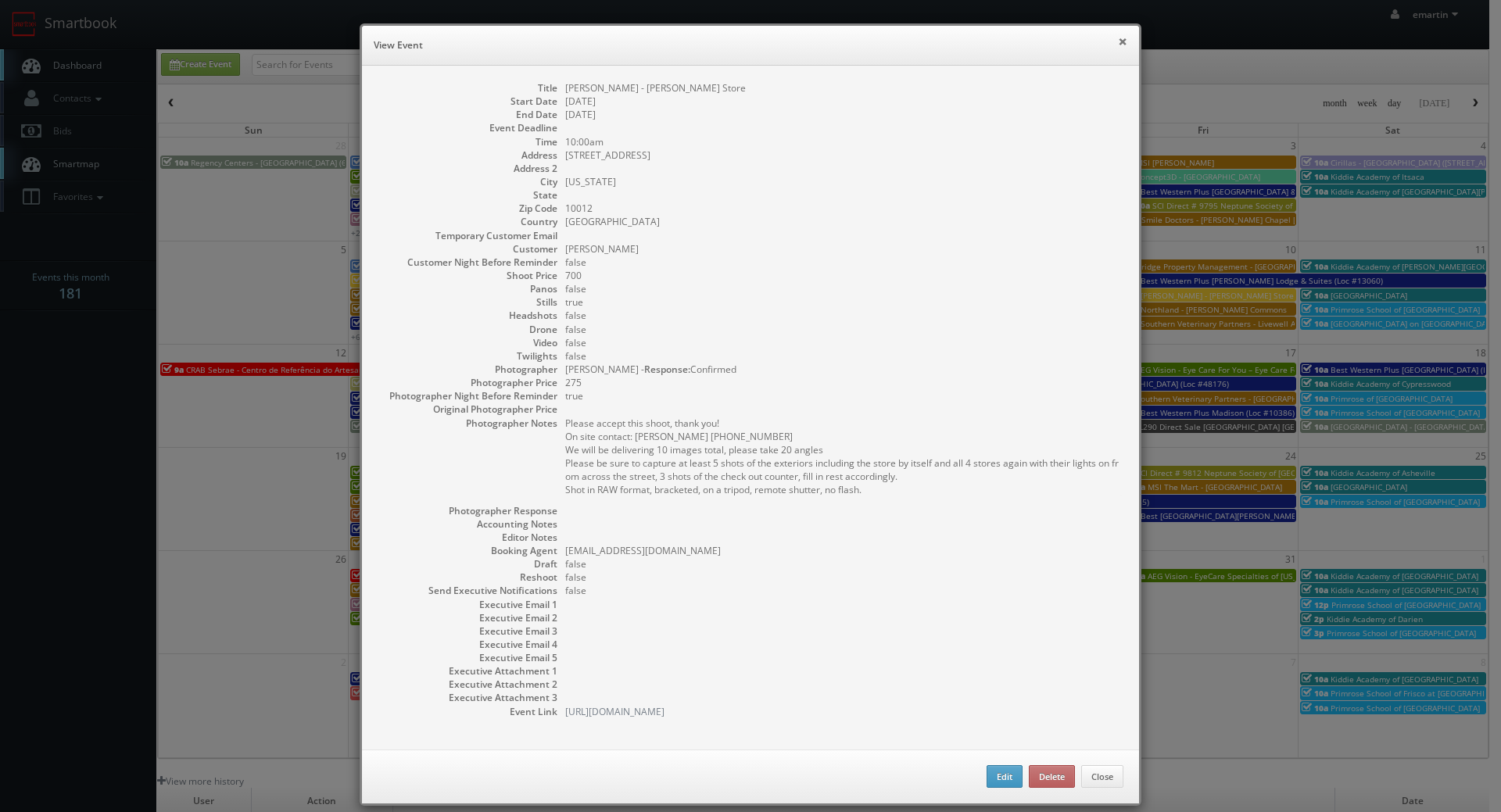
click at [1117, 45] on button "×" at bounding box center [1122, 41] width 9 height 11
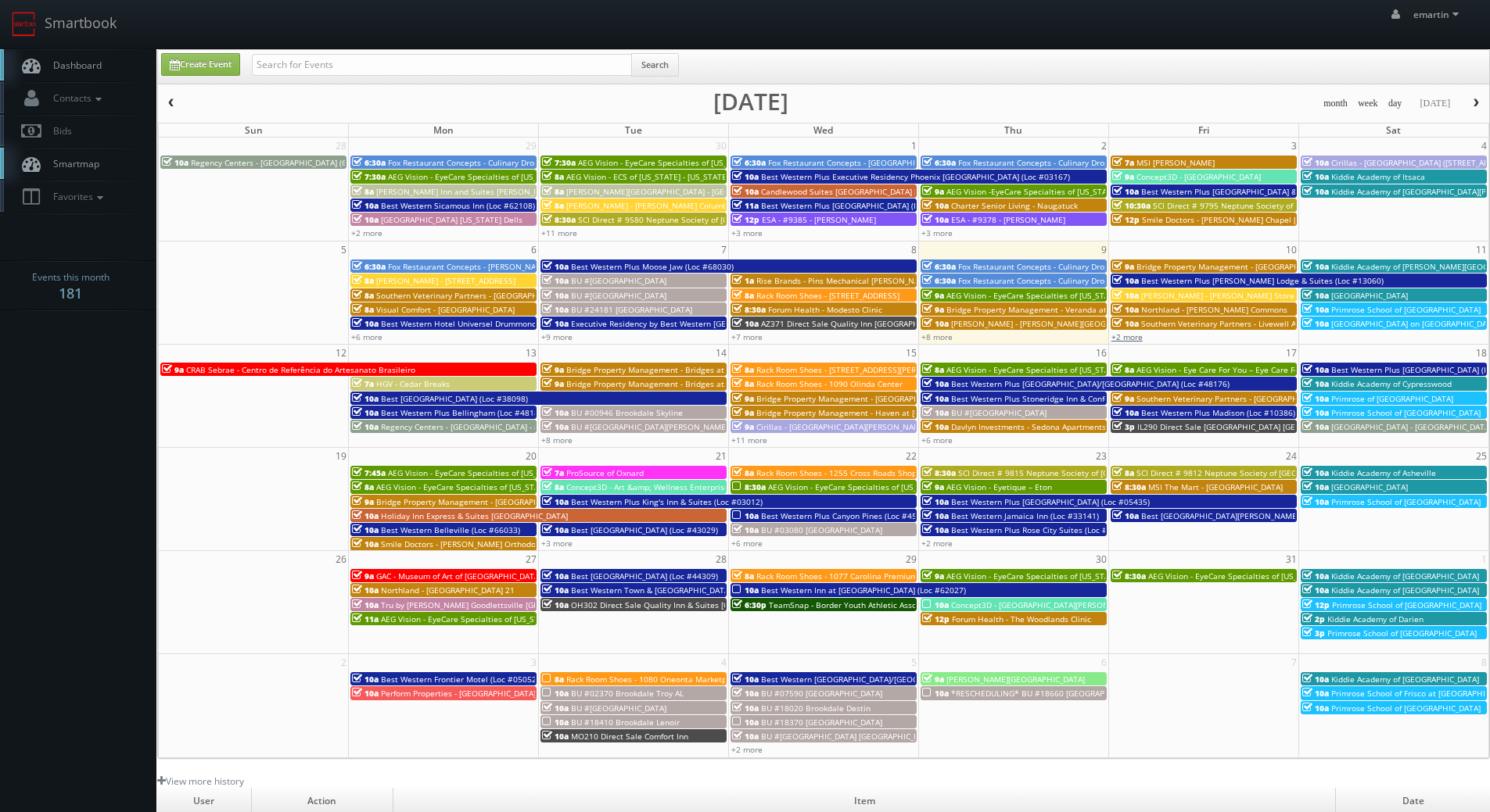
click at [1113, 332] on link "+2 more" at bounding box center [1127, 337] width 31 height 11
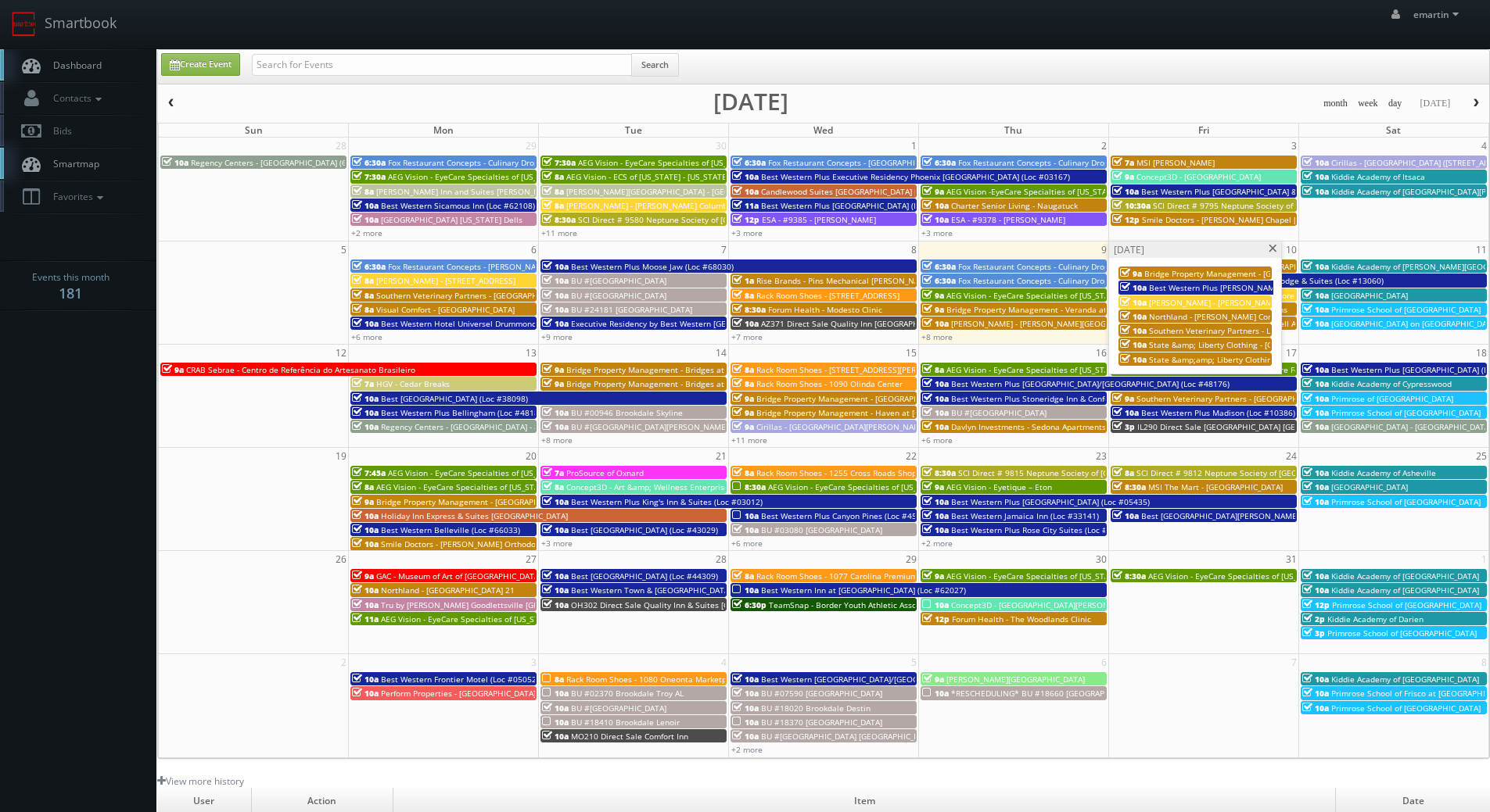
click at [1172, 328] on span "Southern Veterinary Partners - Livewell Animal Urgent Care of [GEOGRAPHIC_DATA]" at bounding box center [1305, 330] width 312 height 11
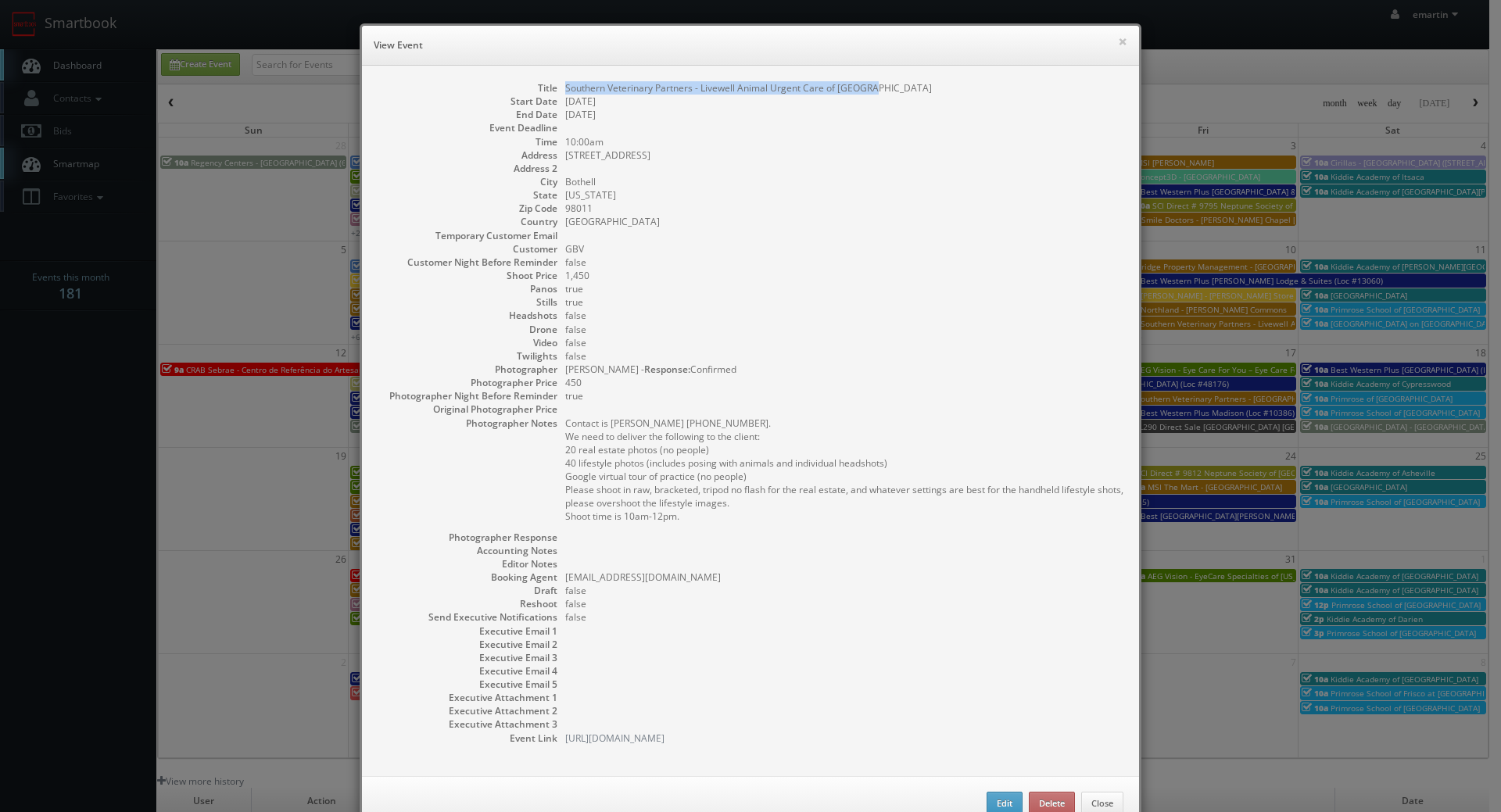
drag, startPoint x: 865, startPoint y: 94, endPoint x: 557, endPoint y: 91, distance: 308.0
click at [557, 91] on dl "Title Southern Veterinary Partners - Livewell Animal Urgent Care of Bothell Sta…" at bounding box center [750, 413] width 746 height 664
copy dd "Southern Veterinary Partners - Livewell Animal Urgent Care of [GEOGRAPHIC_DATA]"
click at [1117, 36] on button "×" at bounding box center [1122, 41] width 9 height 11
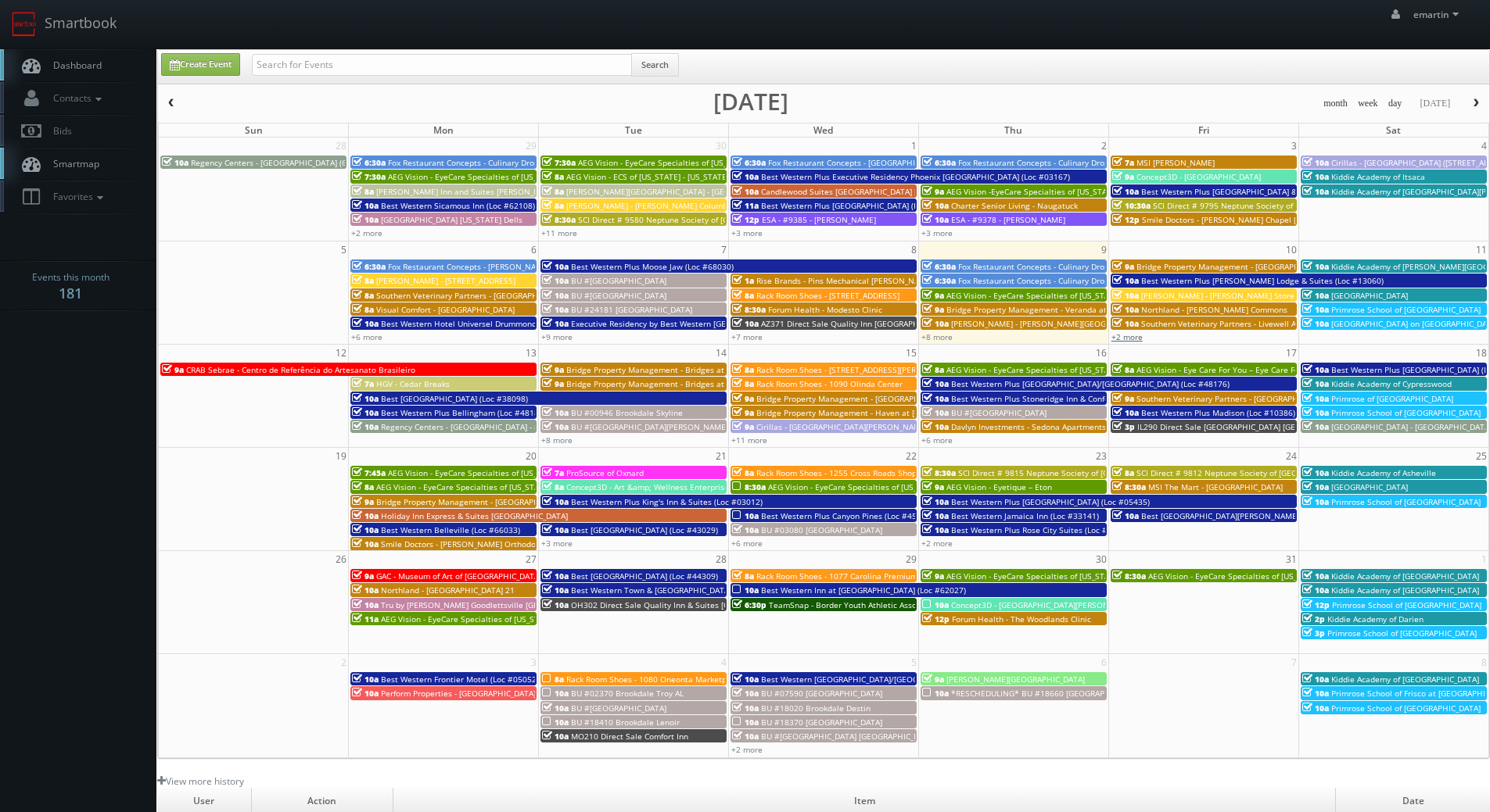
click at [1124, 339] on link "+2 more" at bounding box center [1127, 337] width 31 height 11
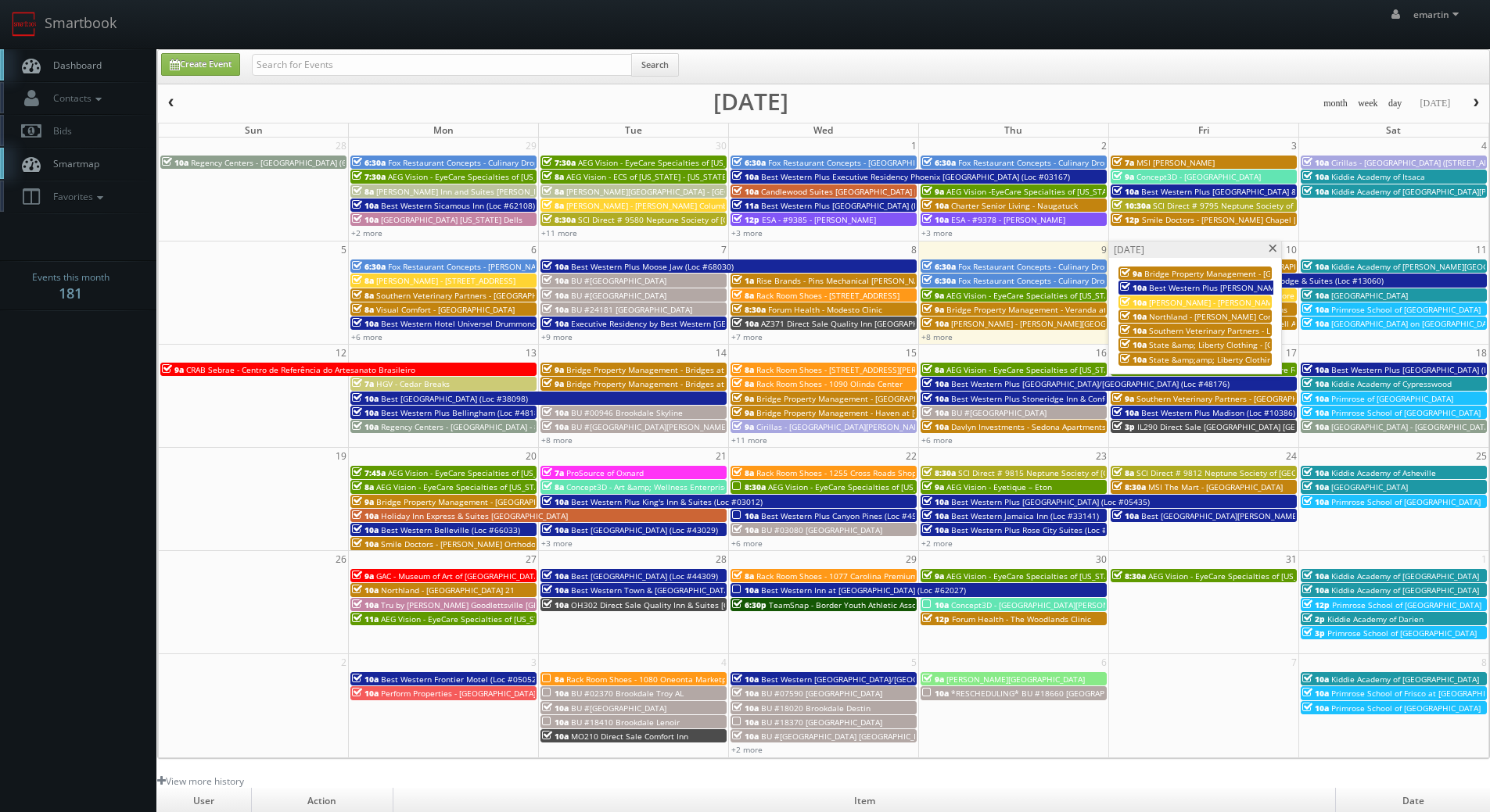
click at [1187, 317] on span "Northland - Bigelow Commons" at bounding box center [1222, 316] width 146 height 11
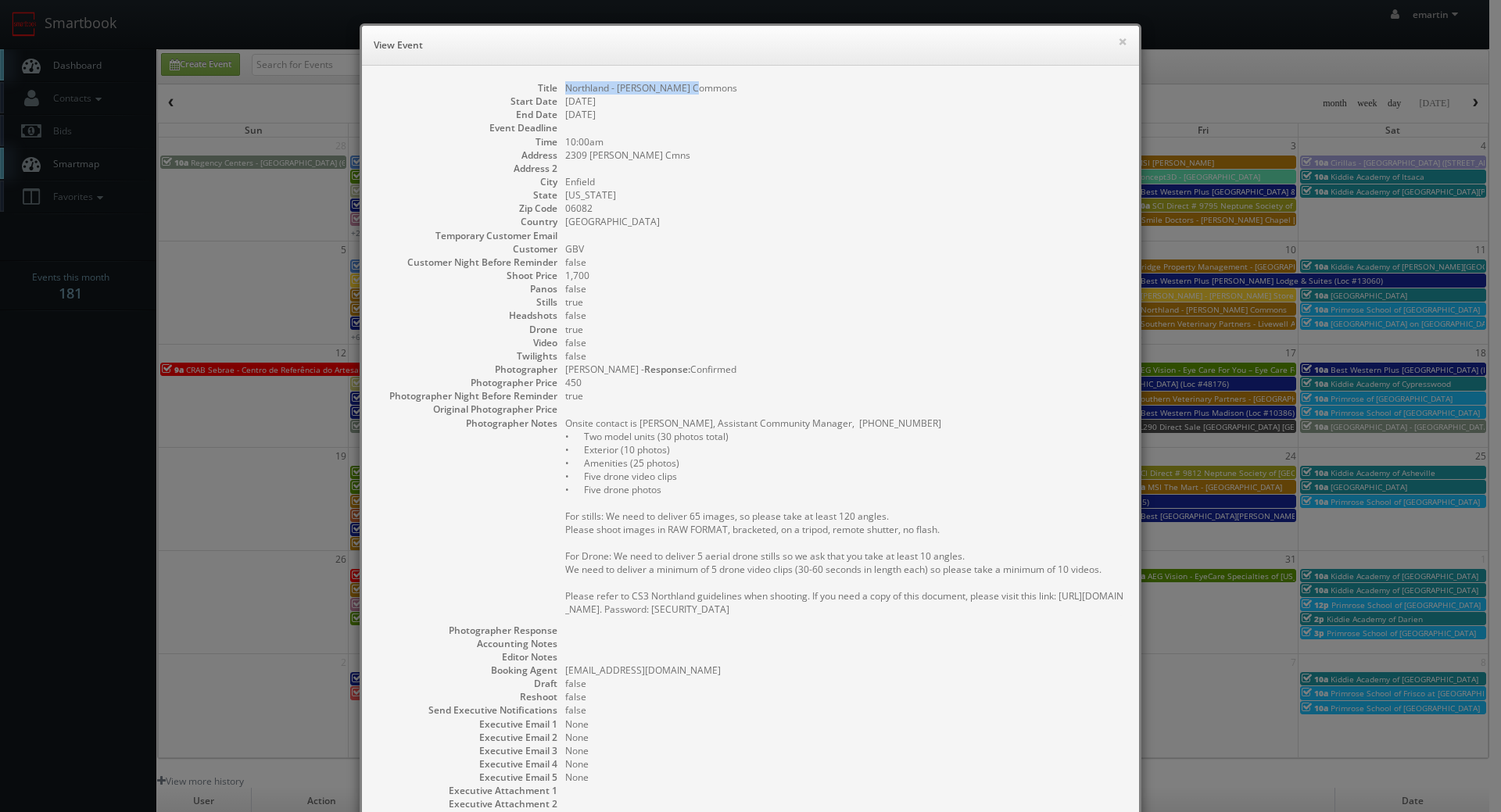
drag, startPoint x: 709, startPoint y: 84, endPoint x: 560, endPoint y: 84, distance: 149.0
click at [565, 84] on dd "Northland - Bigelow Commons" at bounding box center [844, 88] width 558 height 14
copy dd "Northland - Bigelow Commons"
click at [1123, 41] on div "× View Event" at bounding box center [751, 45] width 777 height 40
click at [1117, 37] on button "×" at bounding box center [1122, 41] width 9 height 11
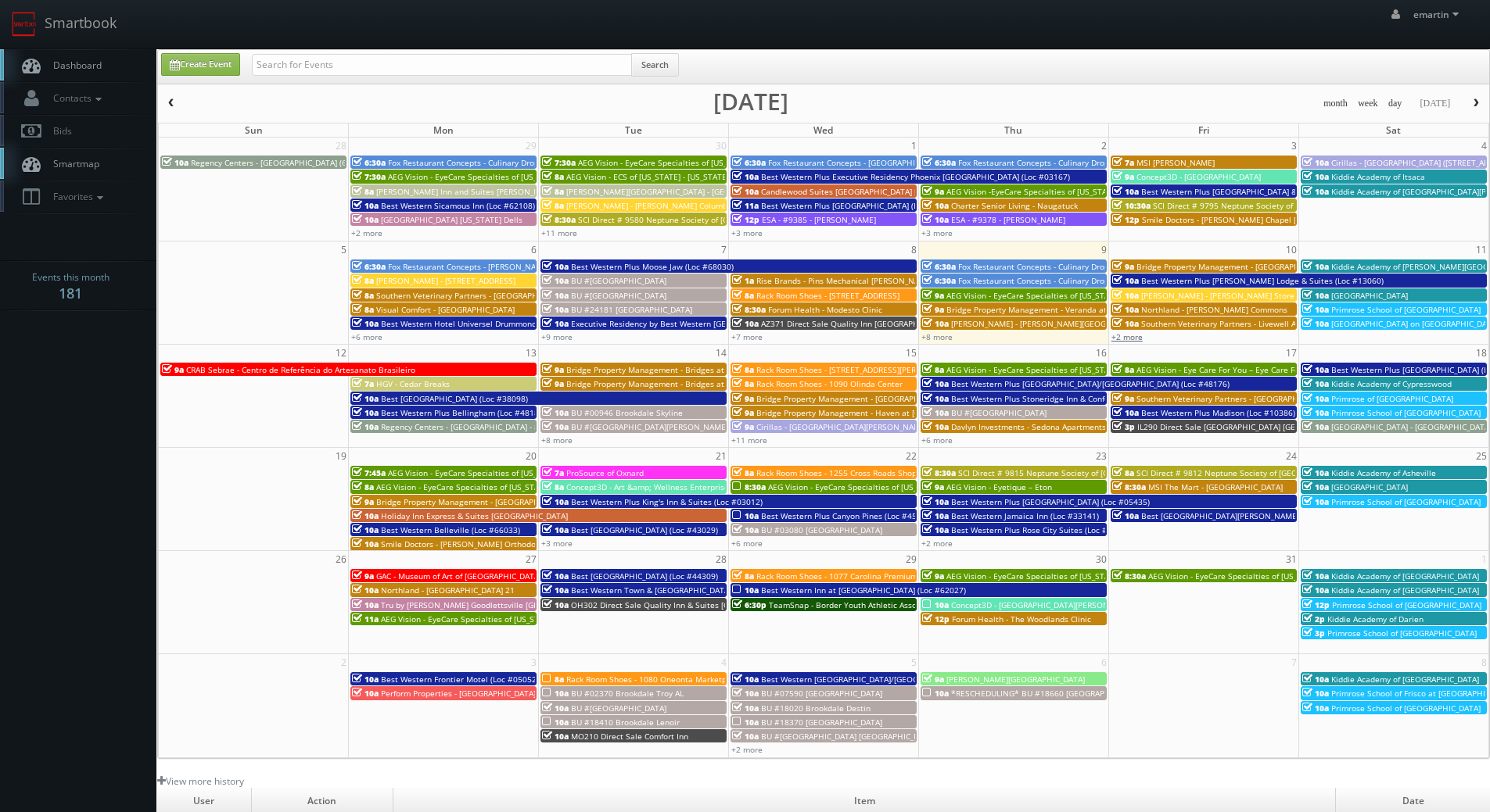
click at [1140, 335] on link "+2 more" at bounding box center [1127, 337] width 31 height 11
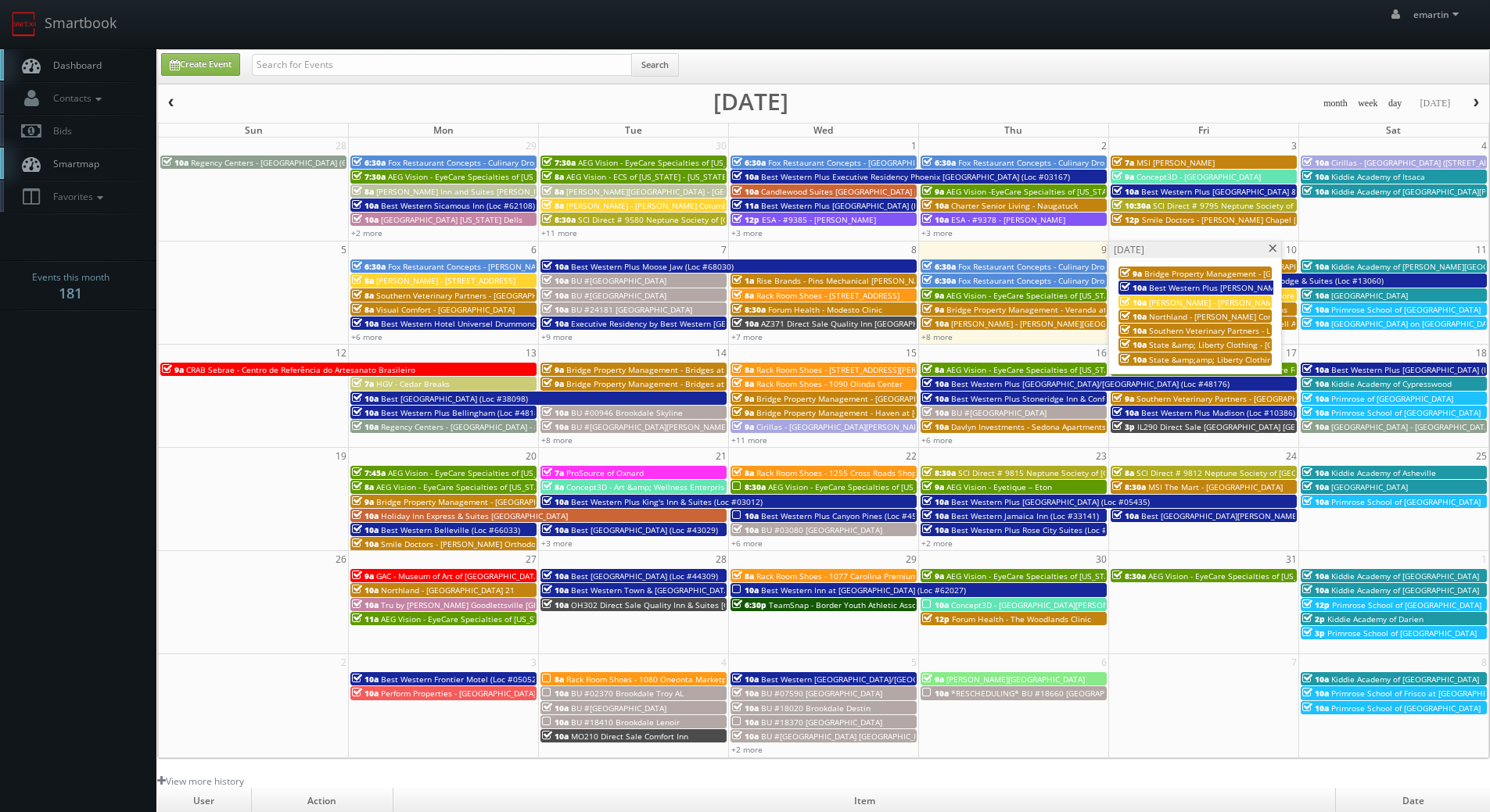
click at [1170, 288] on span "Best Western Plus [PERSON_NAME] Lodge & Suites (Loc #13060)" at bounding box center [1270, 288] width 243 height 11
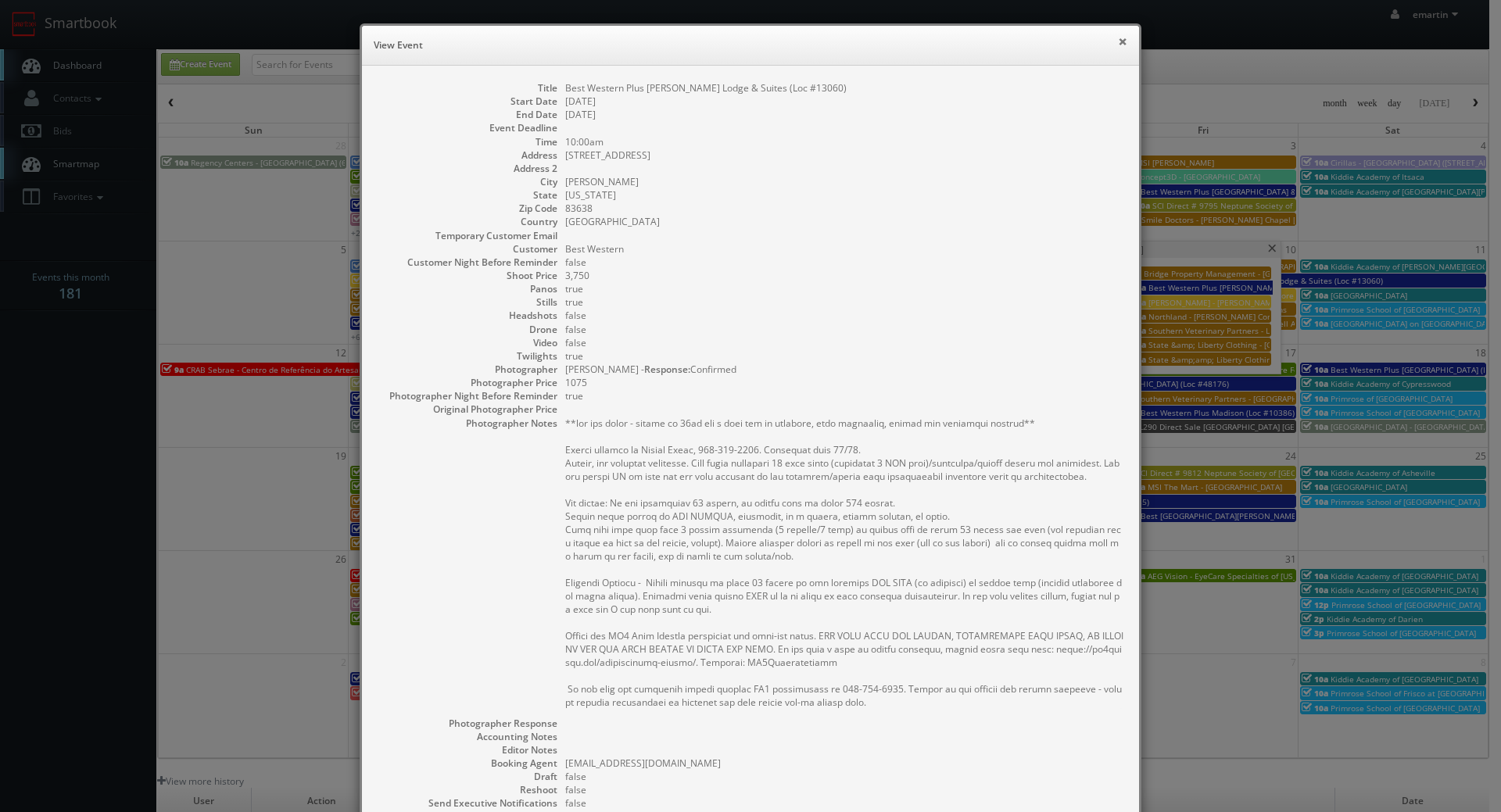
drag, startPoint x: 1117, startPoint y: 40, endPoint x: 1149, endPoint y: 105, distance: 72.4
click at [1117, 40] on button "×" at bounding box center [1122, 41] width 9 height 11
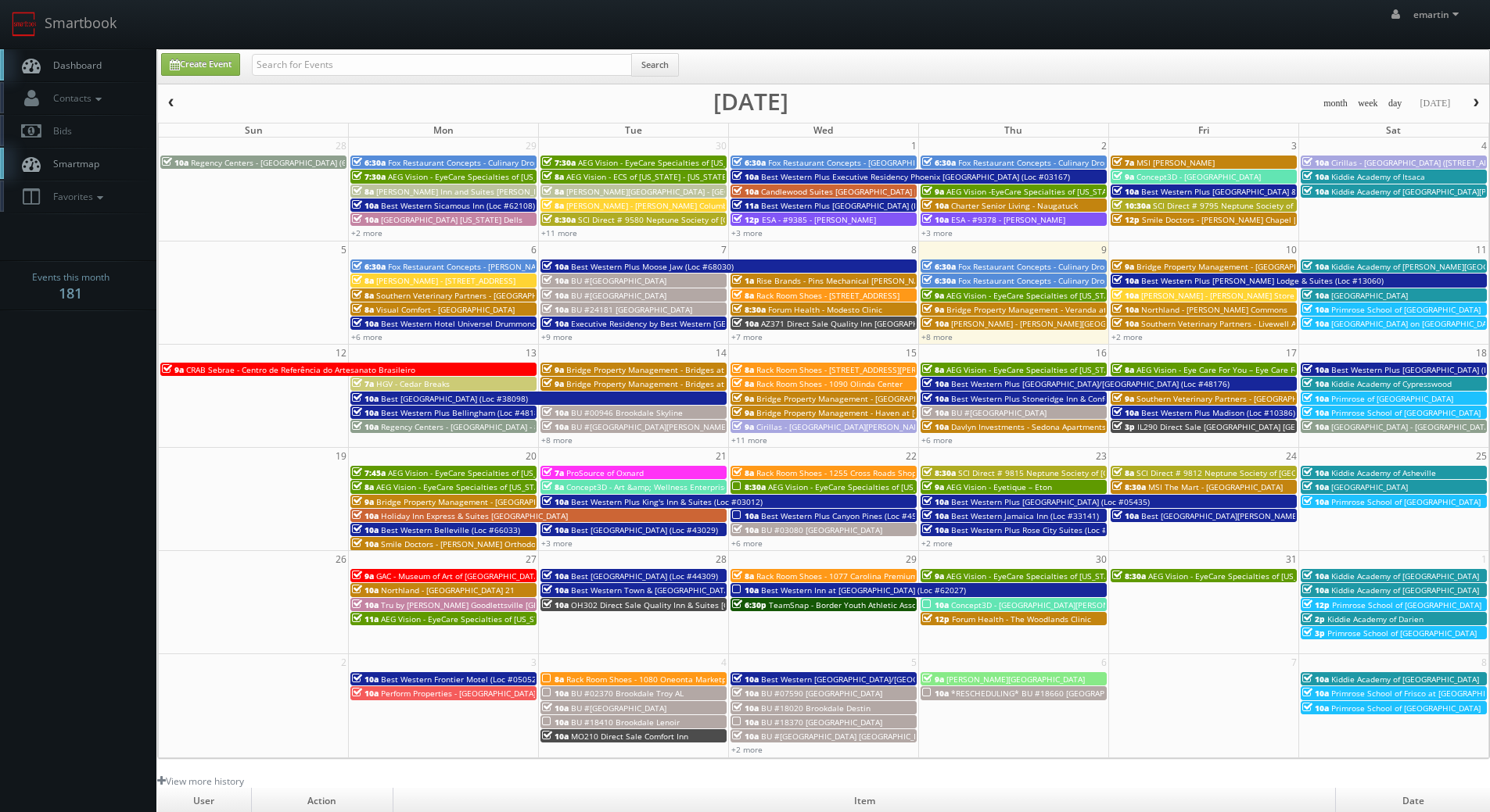
click at [1157, 309] on span "Northland - Bigelow Commons" at bounding box center [1214, 309] width 146 height 11
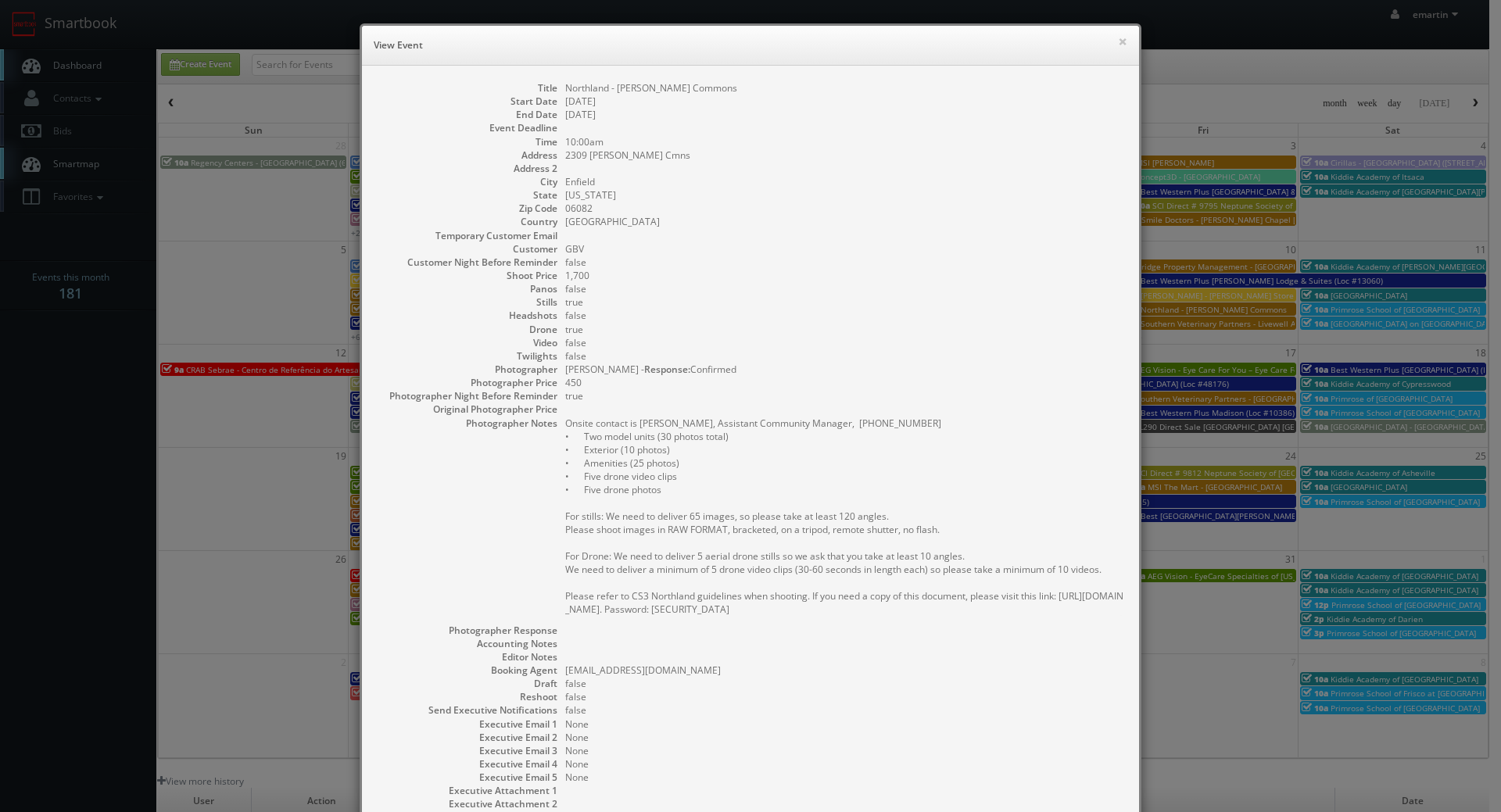
click at [855, 313] on dd "false" at bounding box center [844, 316] width 558 height 14
click at [868, 315] on dd "false" at bounding box center [844, 316] width 558 height 14
click at [872, 395] on dd "true" at bounding box center [844, 396] width 558 height 14
click at [468, 57] on div "× View Event" at bounding box center [751, 45] width 777 height 40
click at [888, 108] on dd "[DATE]" at bounding box center [844, 115] width 558 height 14
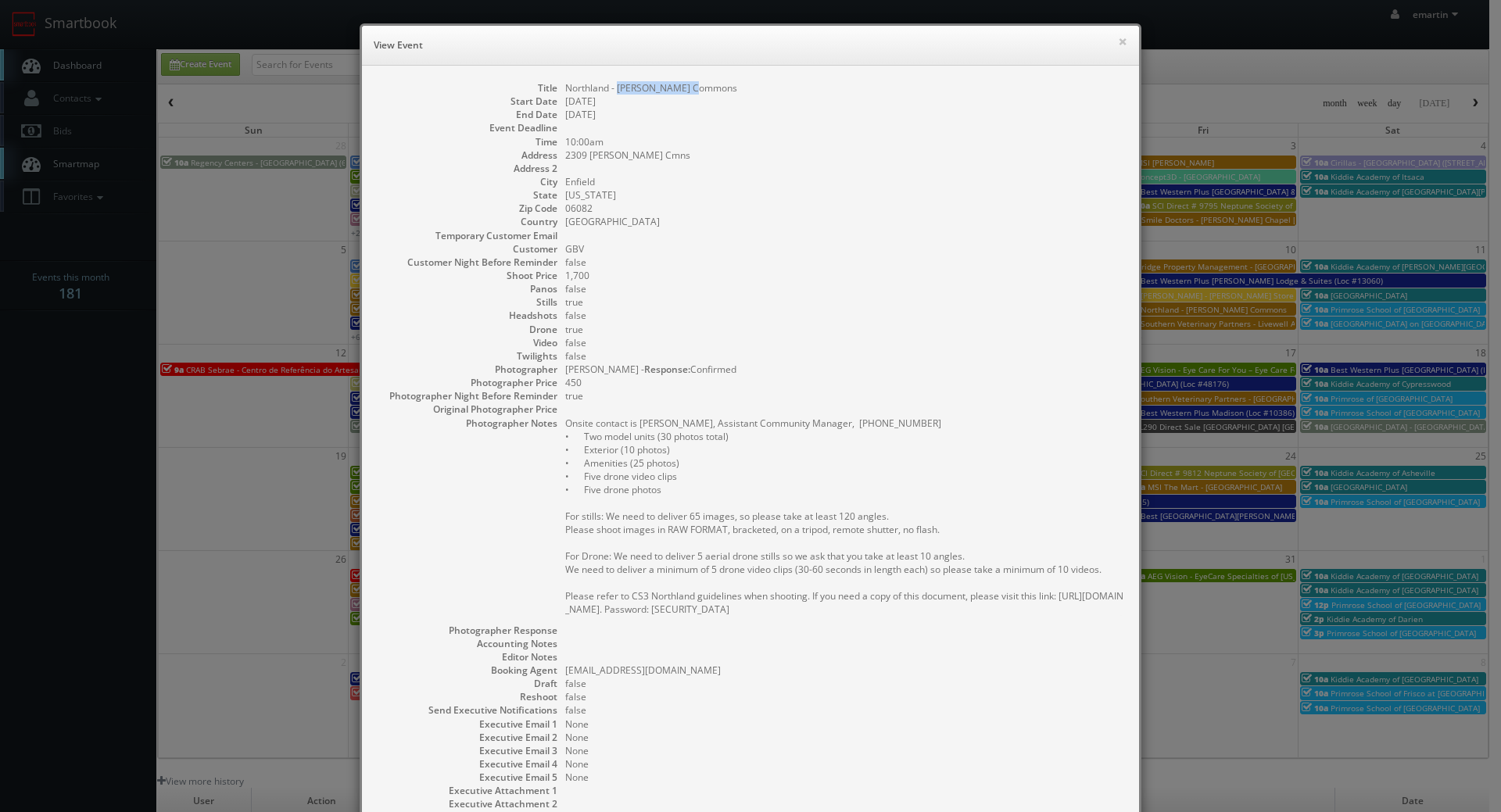
drag, startPoint x: 708, startPoint y: 84, endPoint x: 614, endPoint y: 92, distance: 94.3
click at [614, 92] on dd "Northland - [PERSON_NAME] Commons" at bounding box center [844, 88] width 558 height 14
click at [1117, 39] on button "×" at bounding box center [1122, 41] width 9 height 11
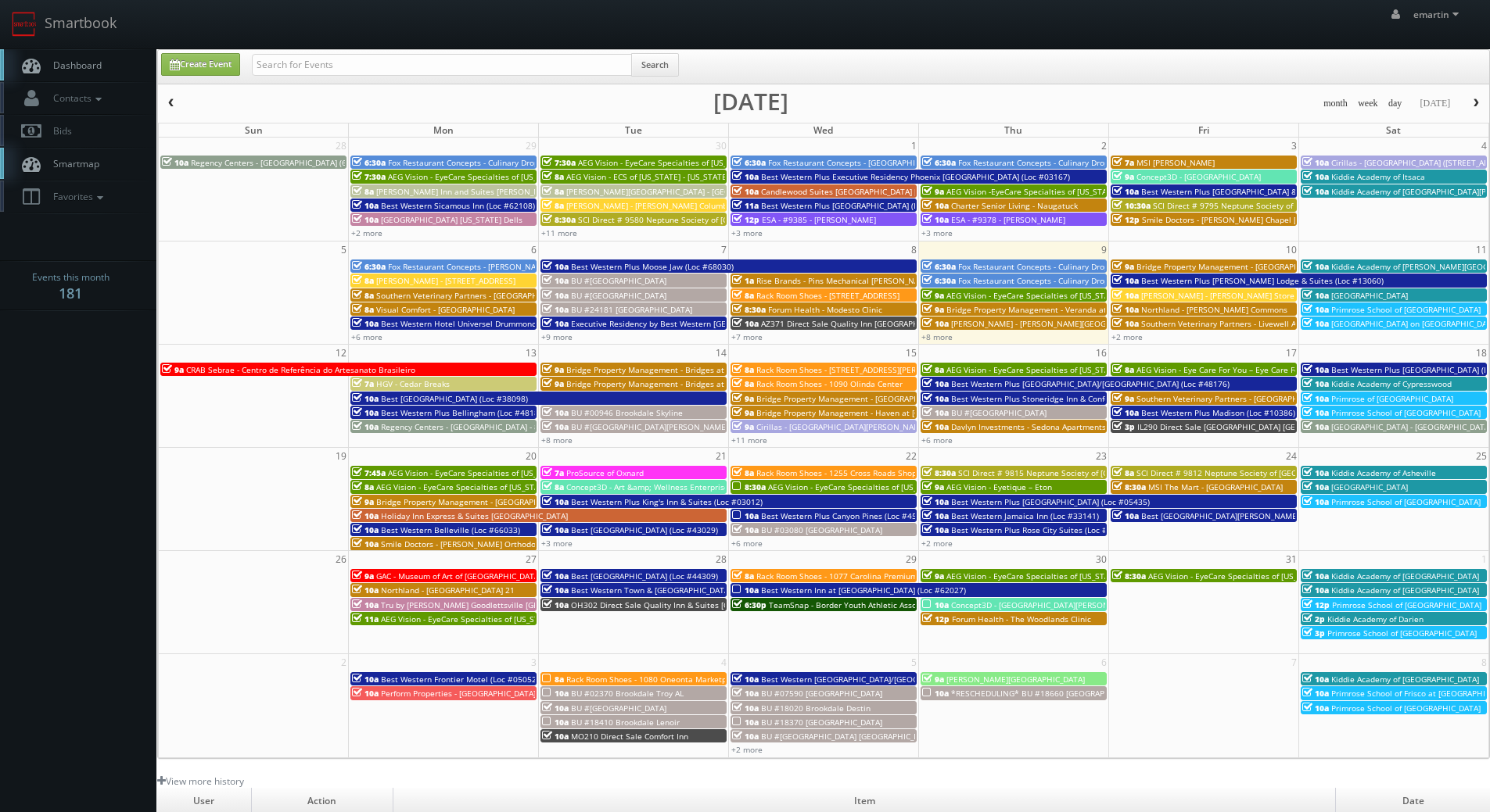
drag, startPoint x: 1075, startPoint y: 49, endPoint x: 1230, endPoint y: 189, distance: 208.9
click at [1076, 49] on div "Create Event Search month week day today October 2025 Sun Mon Tue Wed Thu Fri S…" at bounding box center [824, 404] width 1333 height 710
click at [1137, 333] on link "+2 more" at bounding box center [1127, 337] width 31 height 11
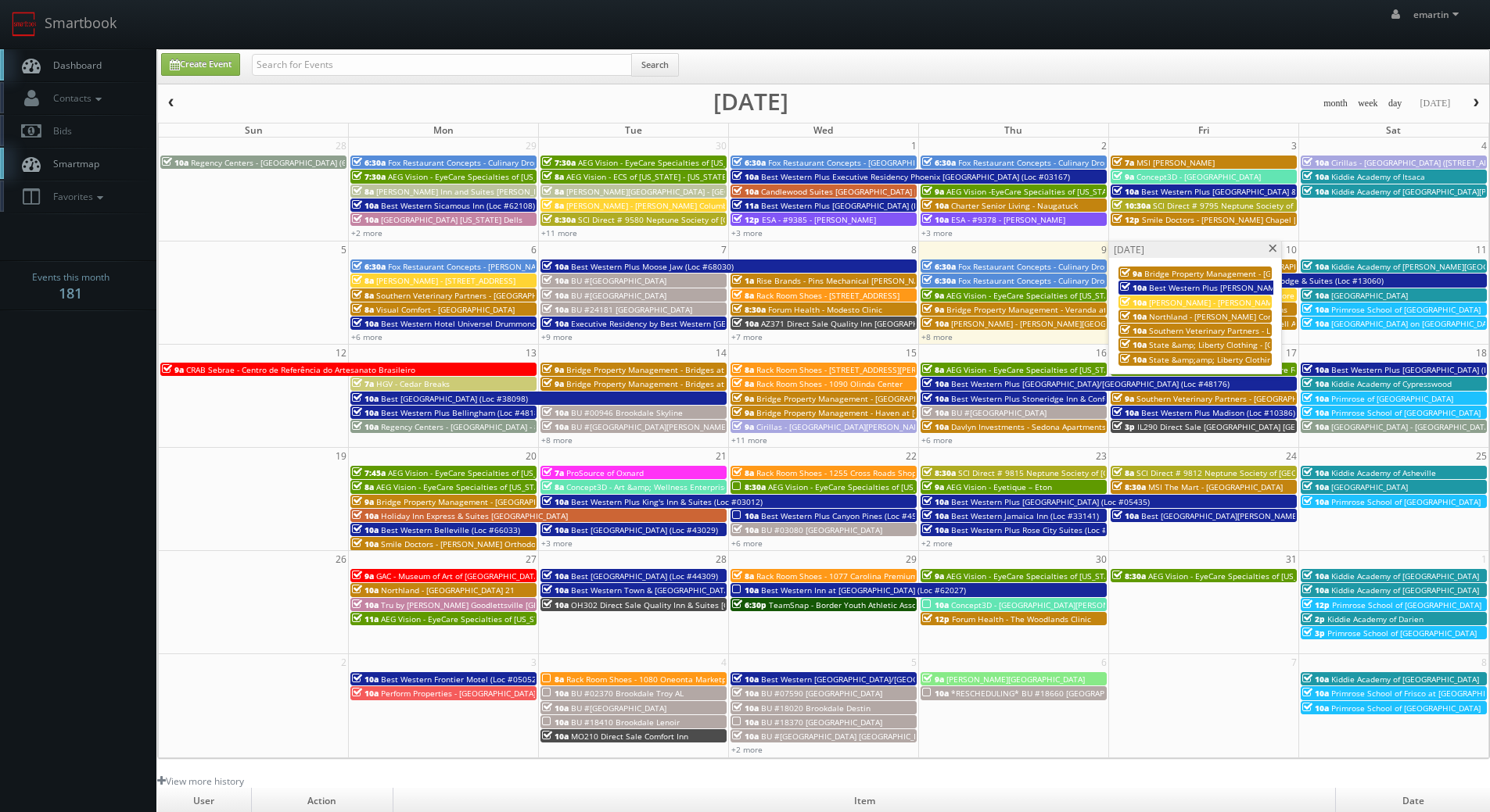
click at [1169, 287] on span "Best Western Plus [PERSON_NAME] Lodge & Suites (Loc #13060)" at bounding box center [1270, 288] width 243 height 11
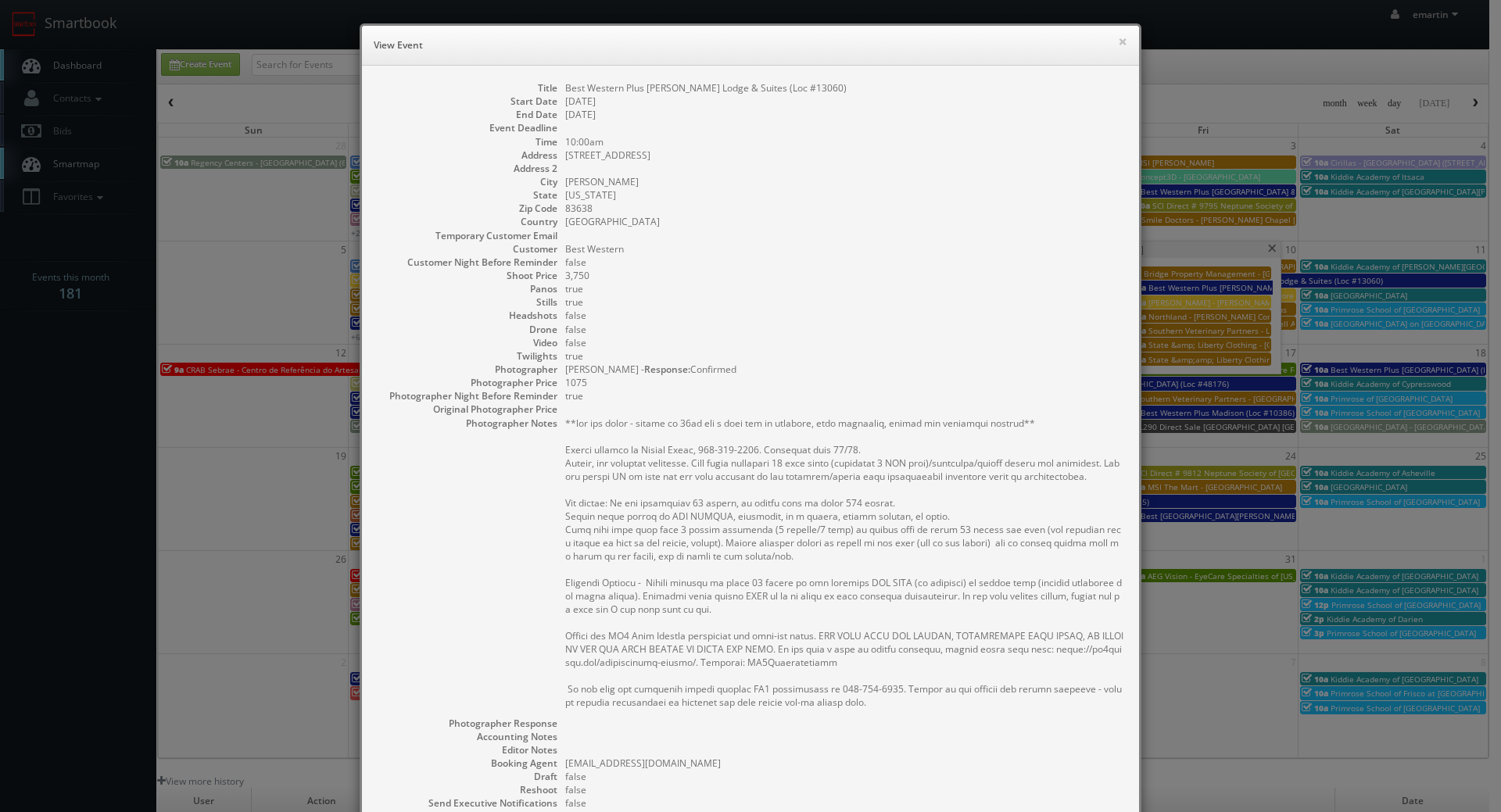
click at [877, 391] on dd "true" at bounding box center [844, 396] width 558 height 14
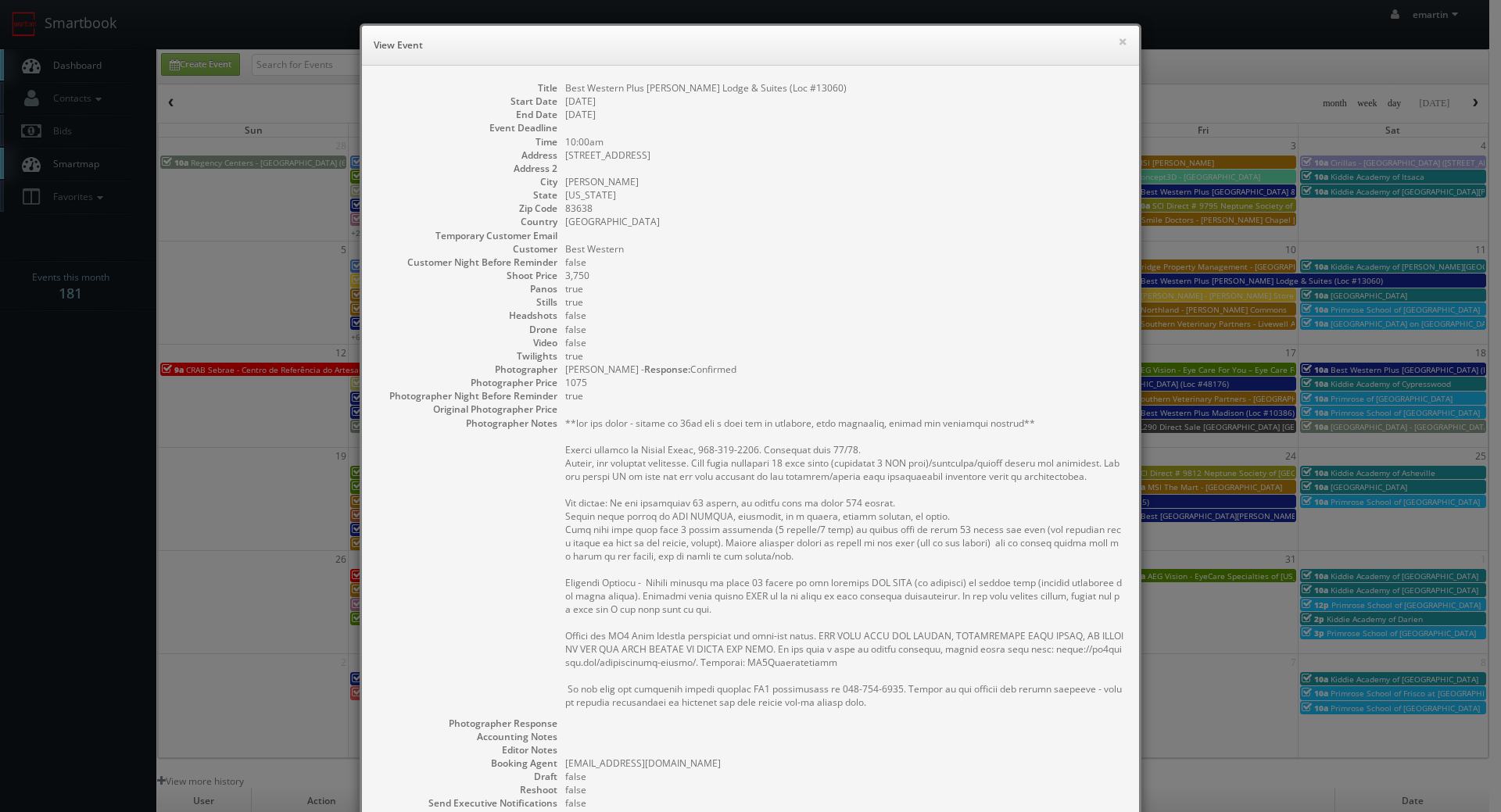
click at [835, 284] on dd "true" at bounding box center [844, 289] width 558 height 14
click at [826, 188] on dd "[PERSON_NAME]" at bounding box center [844, 182] width 558 height 14
click at [808, 197] on dd "[US_STATE]" at bounding box center [844, 195] width 558 height 14
click at [1123, 40] on div "× View Event" at bounding box center [751, 45] width 777 height 40
click at [1104, 34] on div "× View Event" at bounding box center [751, 45] width 777 height 40
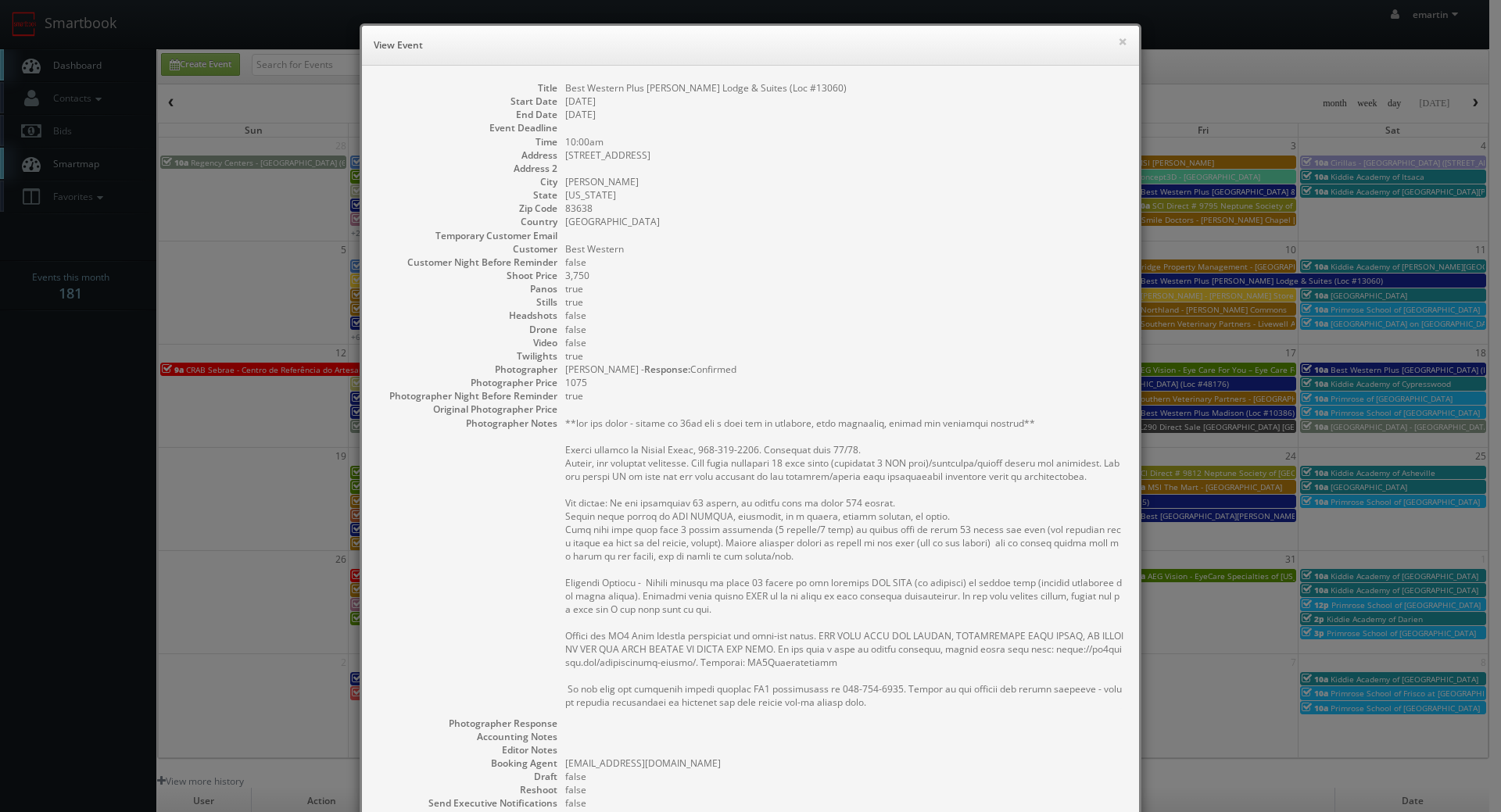
click at [1111, 36] on div "× View Event" at bounding box center [751, 45] width 777 height 40
click at [1110, 41] on h6 "View Event" at bounding box center [750, 45] width 753 height 15
click at [1118, 41] on button "×" at bounding box center [1122, 41] width 9 height 11
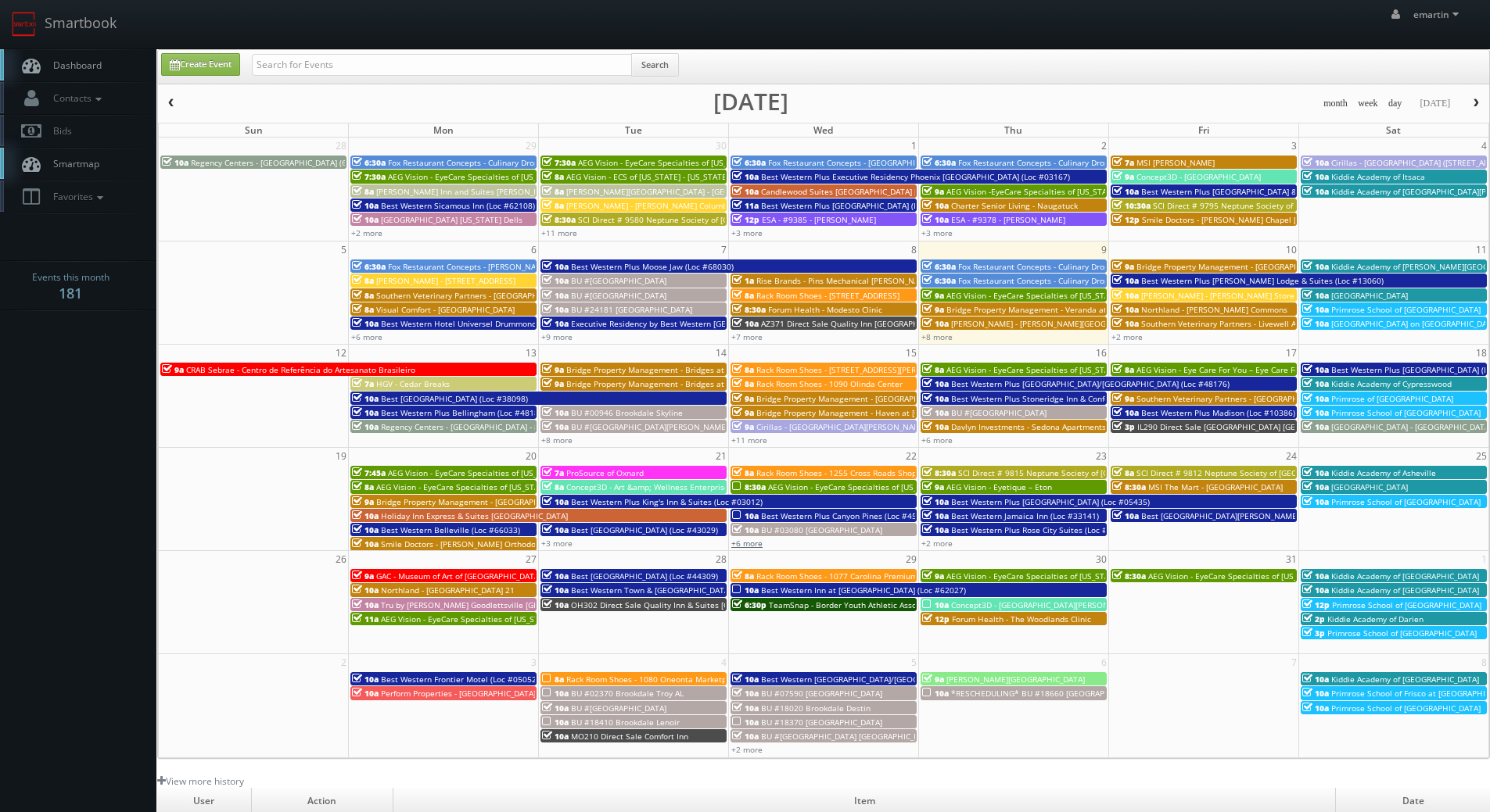
click at [751, 542] on link "+6 more" at bounding box center [746, 543] width 31 height 11
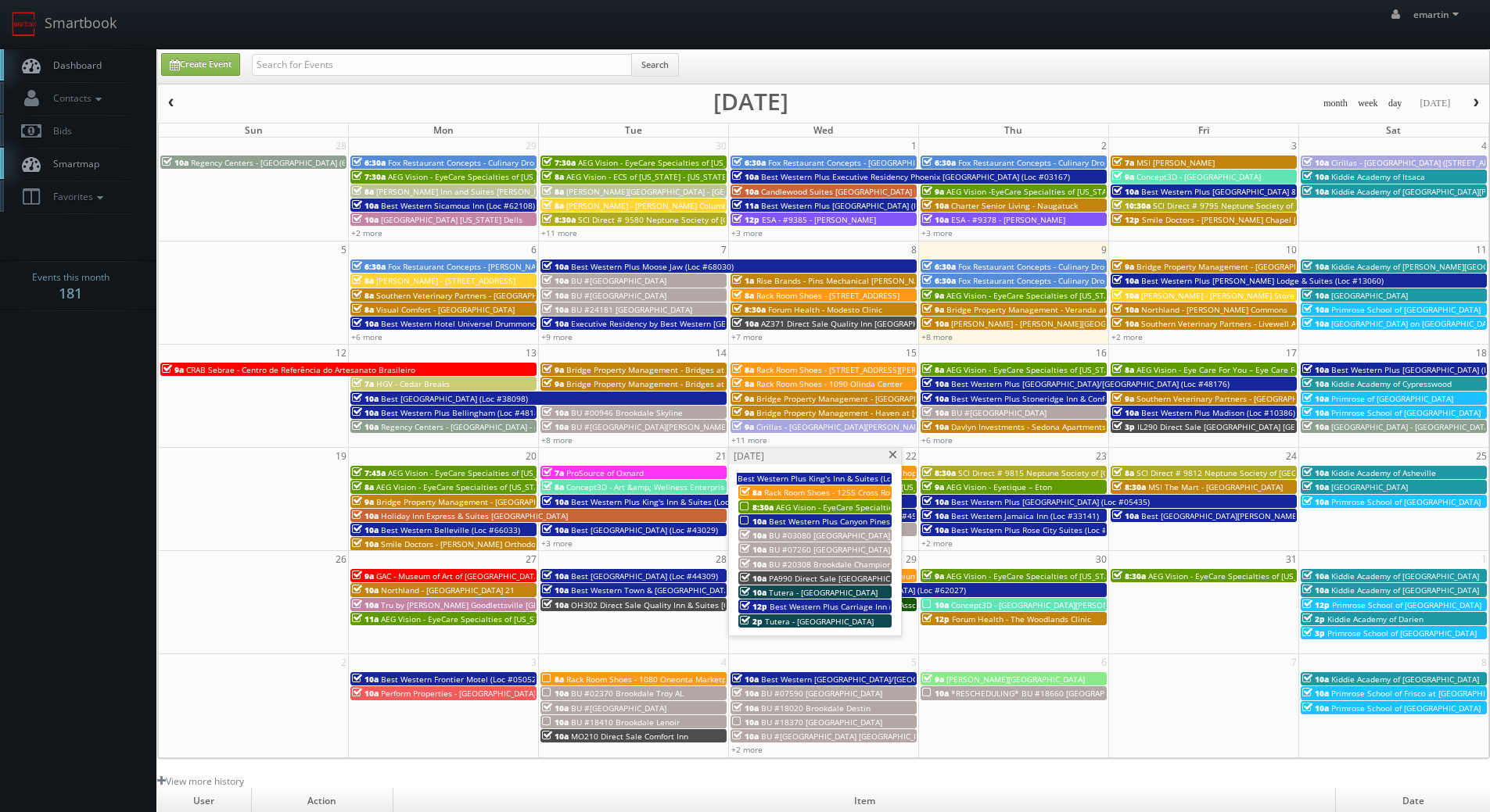
click at [767, 522] on div "10a Best Western Plus Canyon Pines (Loc #45083)" at bounding box center [815, 521] width 150 height 12
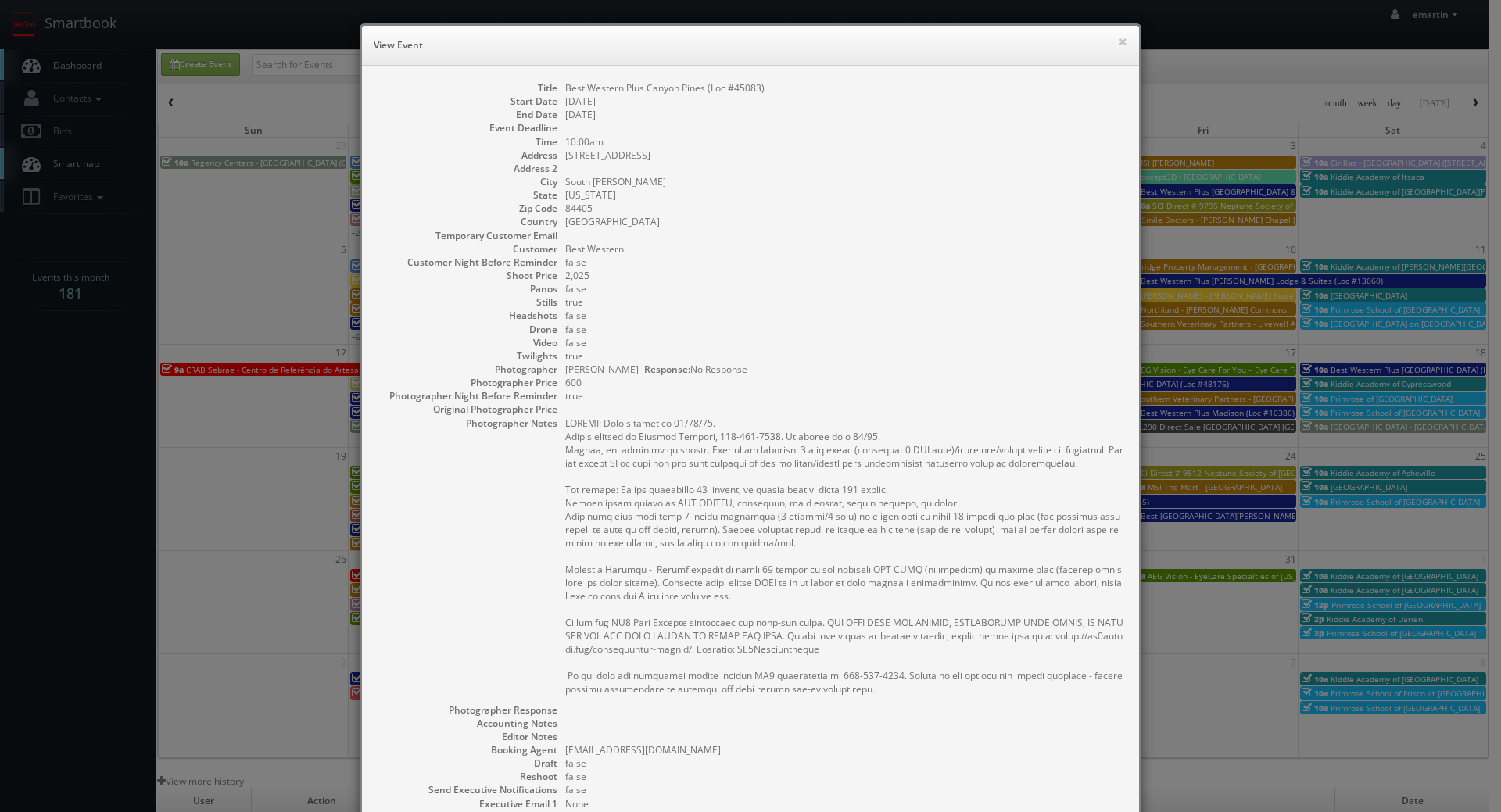
click at [748, 418] on pre at bounding box center [844, 556] width 558 height 279
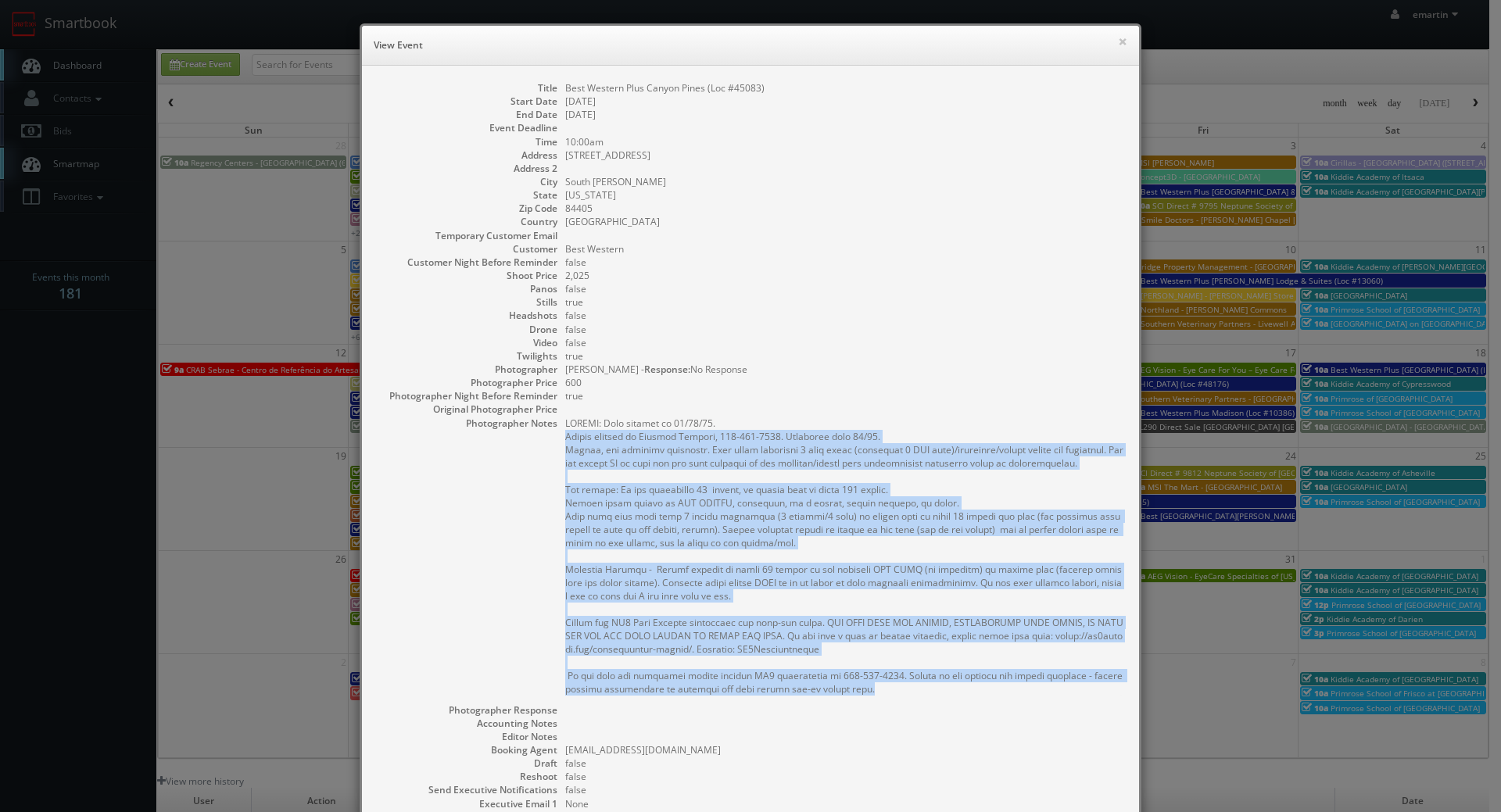
drag, startPoint x: 869, startPoint y: 697, endPoint x: 540, endPoint y: 441, distance: 416.9
click at [540, 441] on dl "Title Best Western Plus Canyon Pines (Loc #45083) Start Date 10/22/2025 End Dat…" at bounding box center [750, 500] width 746 height 837
copy pre "Onsite contact is Merrill Pitcher, 801-710-2926. Overnight stay 10/21. Stills, …"
drag, startPoint x: 1116, startPoint y: 42, endPoint x: 1102, endPoint y: 42, distance: 14.0
click at [1117, 42] on button "×" at bounding box center [1122, 41] width 9 height 11
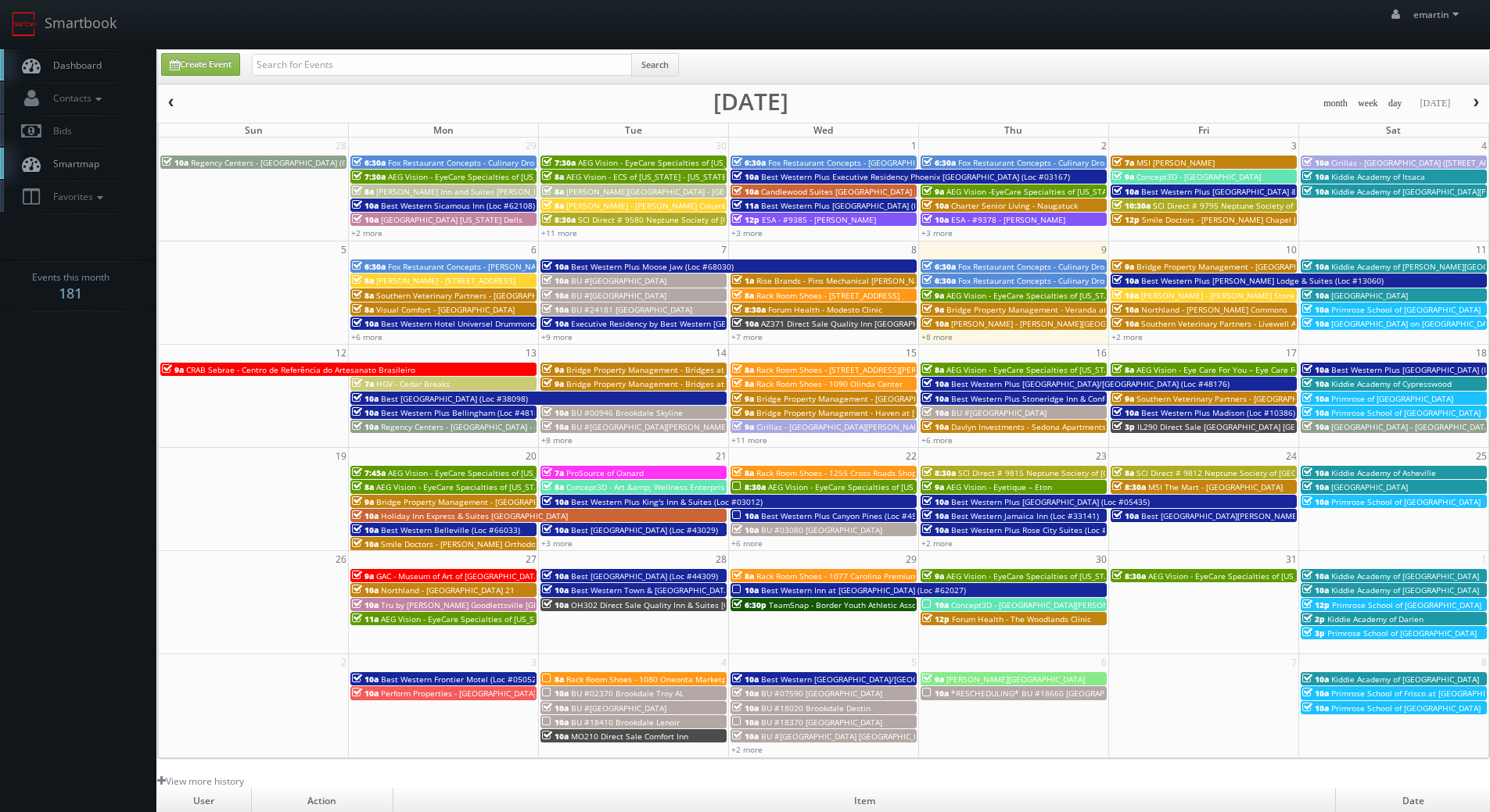
click at [115, 64] on link "Dashboard" at bounding box center [78, 65] width 156 height 32
click at [1137, 281] on span "10a" at bounding box center [1125, 280] width 26 height 11
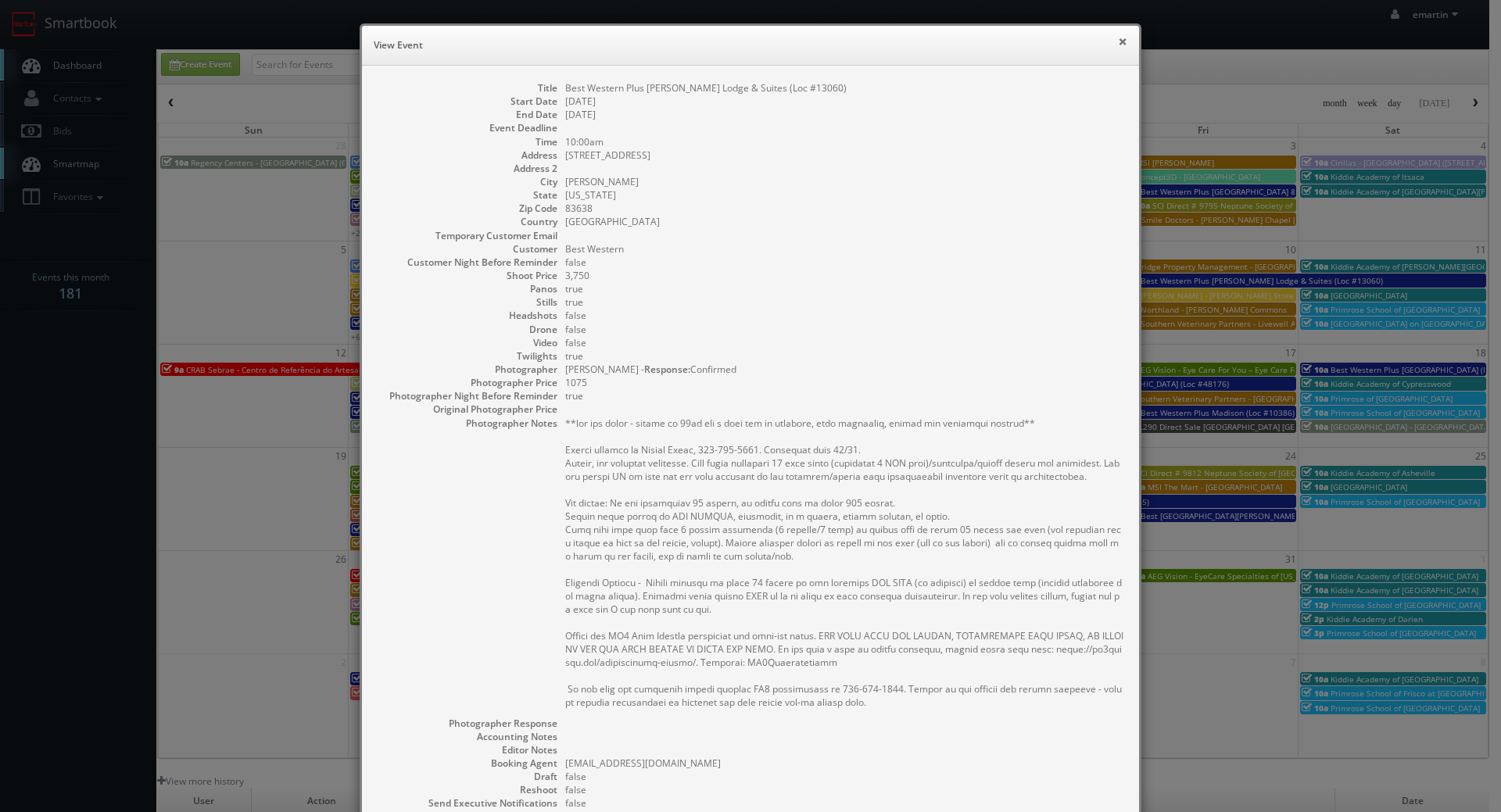
click at [1117, 41] on button "×" at bounding box center [1122, 41] width 9 height 11
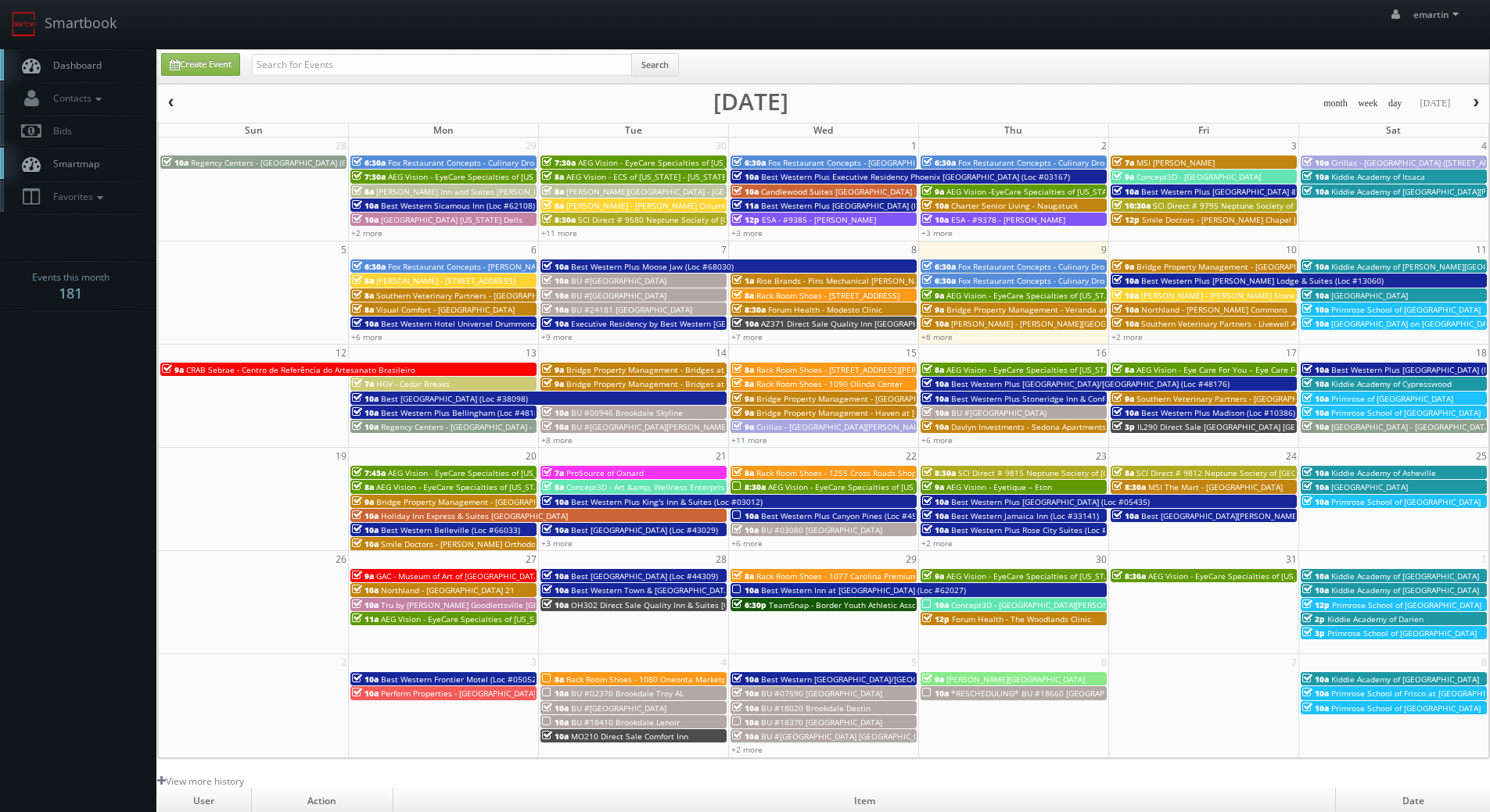
click at [1024, 55] on div "Create Event Search" at bounding box center [825, 69] width 1352 height 31
click at [53, 58] on link "Dashboard" at bounding box center [78, 65] width 156 height 32
click at [1131, 336] on link "+2 more" at bounding box center [1127, 337] width 31 height 11
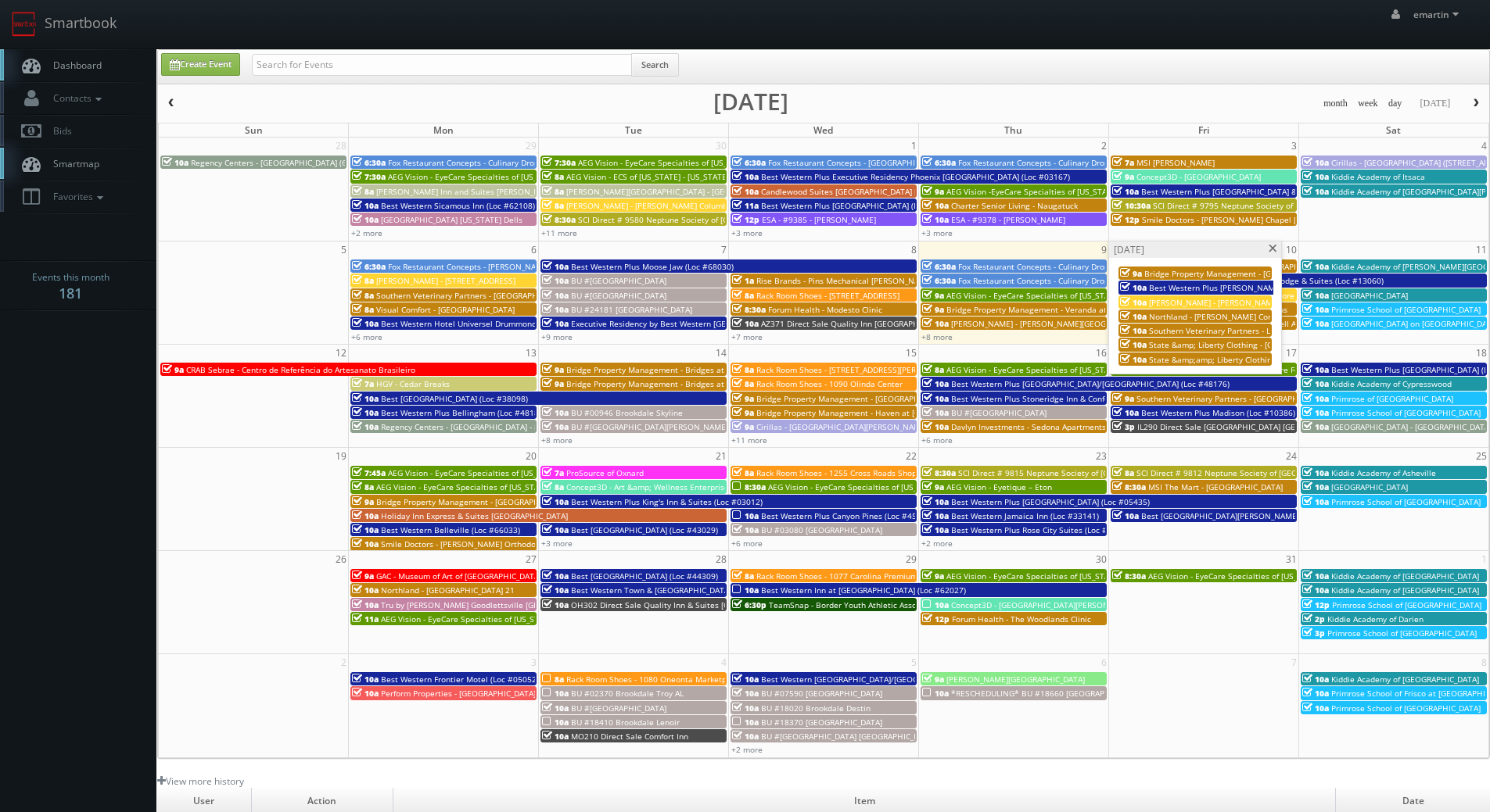
click at [1141, 288] on span "10a" at bounding box center [1133, 288] width 26 height 11
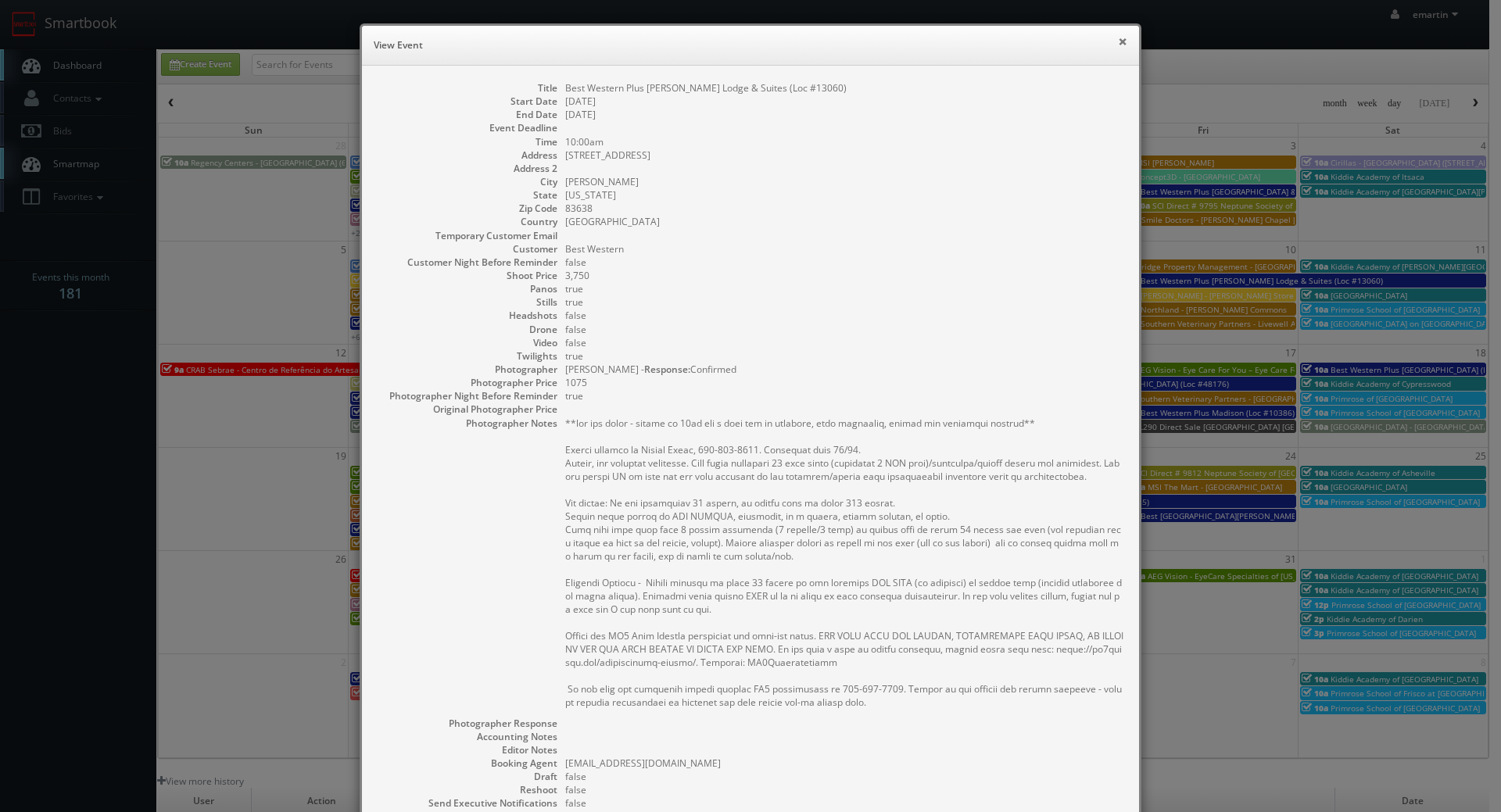
click at [1117, 43] on button "×" at bounding box center [1122, 41] width 9 height 11
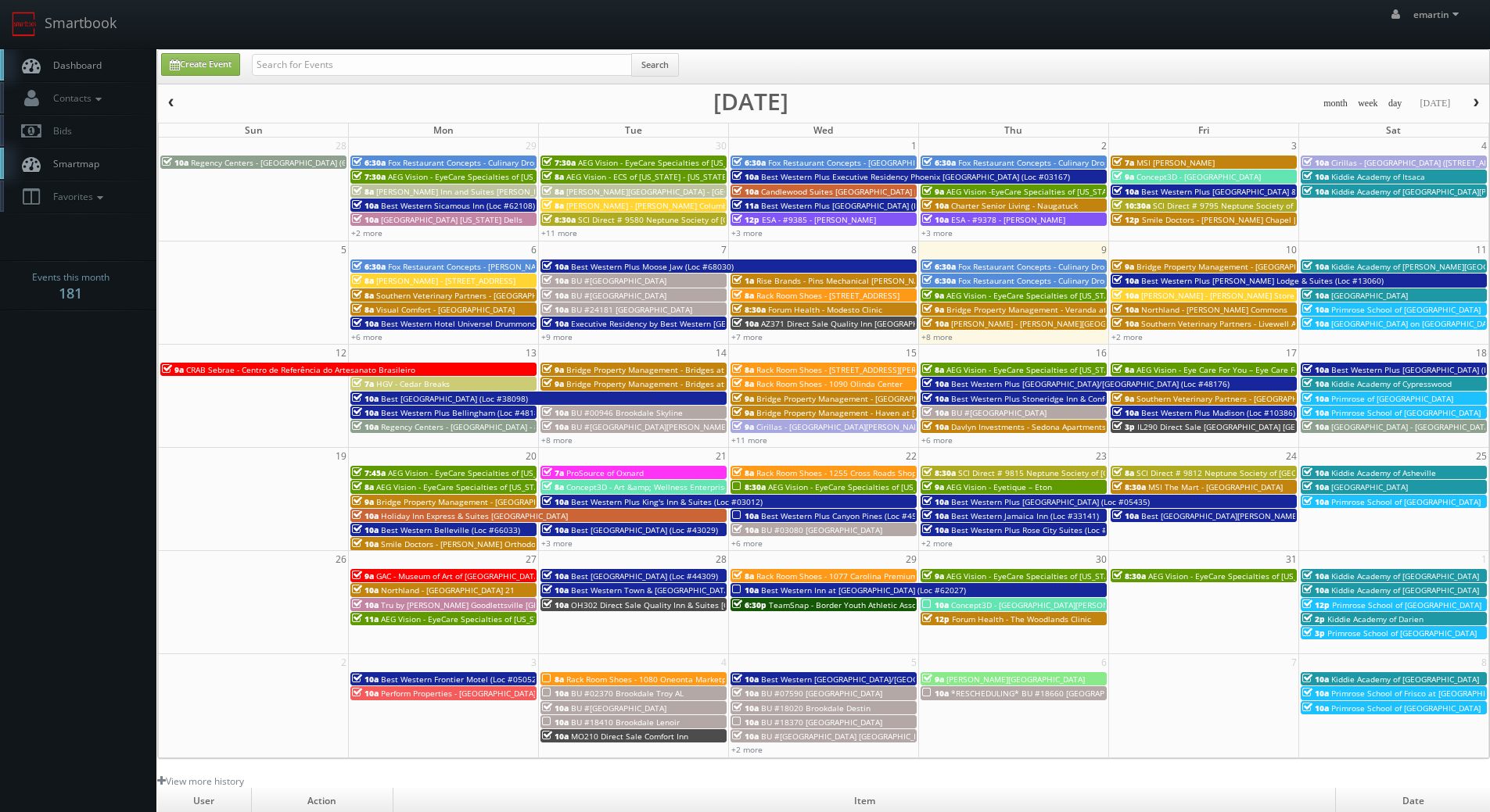
click at [1104, 61] on div "Create Event Search" at bounding box center [825, 69] width 1352 height 31
click at [104, 61] on link "Dashboard" at bounding box center [78, 65] width 156 height 32
click at [1123, 338] on link "+2 more" at bounding box center [1127, 337] width 31 height 11
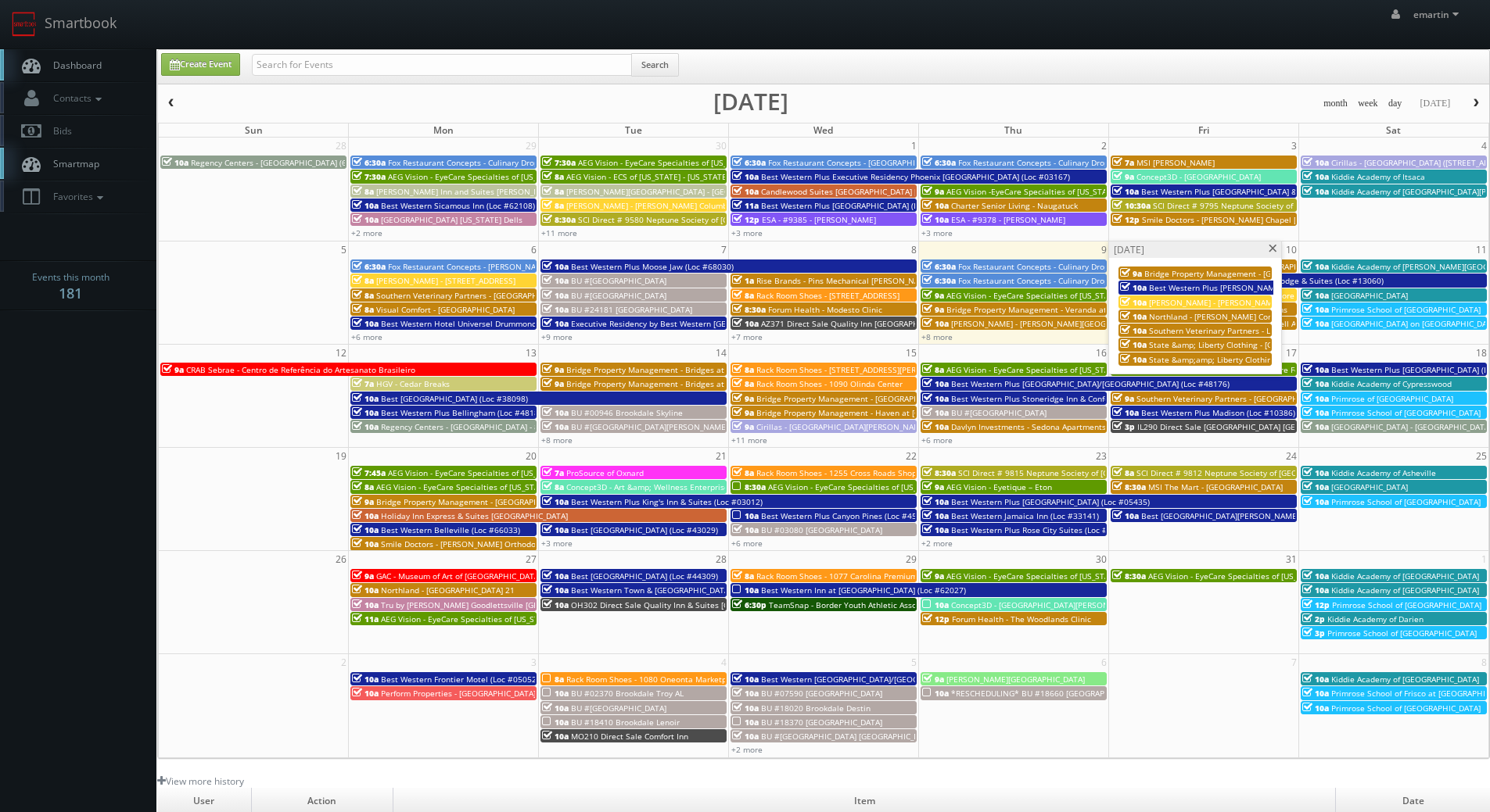
click at [1167, 290] on span "Best Western Plus [PERSON_NAME] Lodge & Suites (Loc #13060)" at bounding box center [1270, 288] width 243 height 11
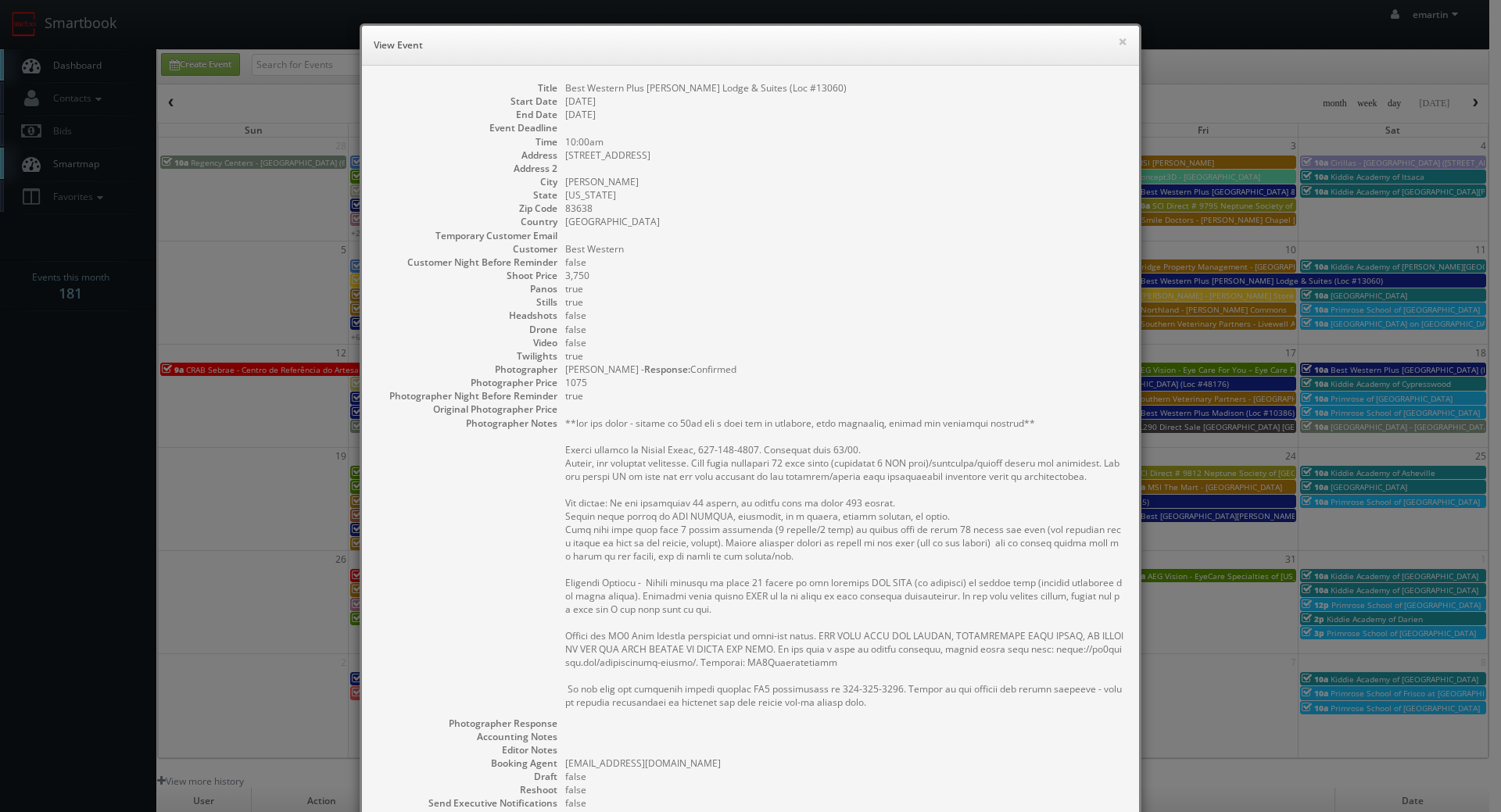
click at [932, 257] on dd "false" at bounding box center [844, 262] width 558 height 14
click at [947, 291] on dd "true" at bounding box center [844, 289] width 558 height 14
click at [826, 345] on dd "false" at bounding box center [844, 343] width 558 height 14
click at [718, 255] on dd "false" at bounding box center [844, 262] width 558 height 14
click at [693, 253] on dd "Best Western" at bounding box center [844, 249] width 558 height 14
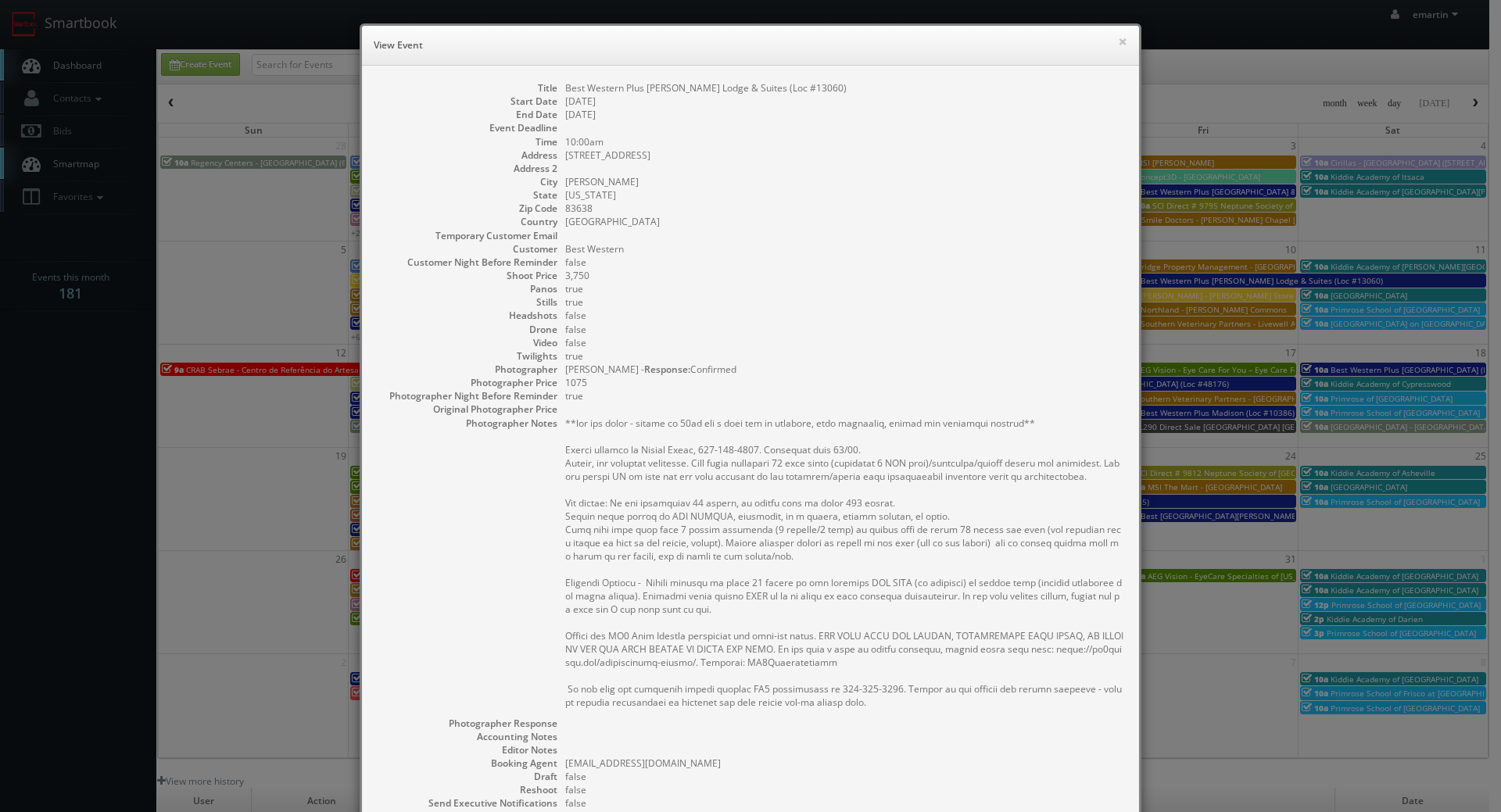
click at [804, 296] on dd "true" at bounding box center [844, 302] width 558 height 14
click at [1122, 38] on div "× View Event" at bounding box center [751, 45] width 777 height 40
click at [1117, 41] on button "×" at bounding box center [1122, 41] width 9 height 11
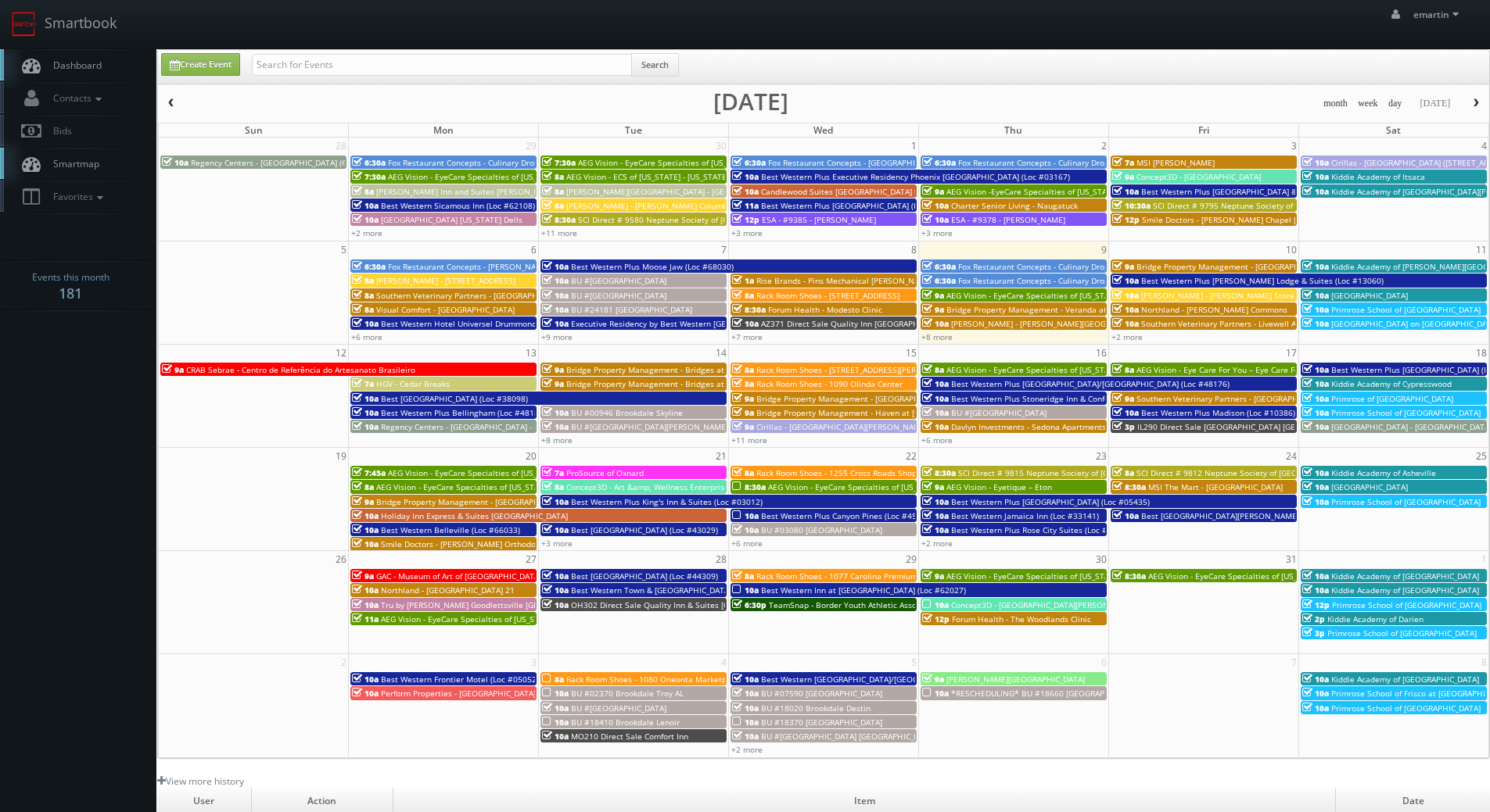
click at [498, 46] on div "emartin emartin Profile Logout" at bounding box center [745, 24] width 1490 height 48
click at [489, 59] on input "text" at bounding box center [442, 65] width 380 height 22
type input "joseph sher"
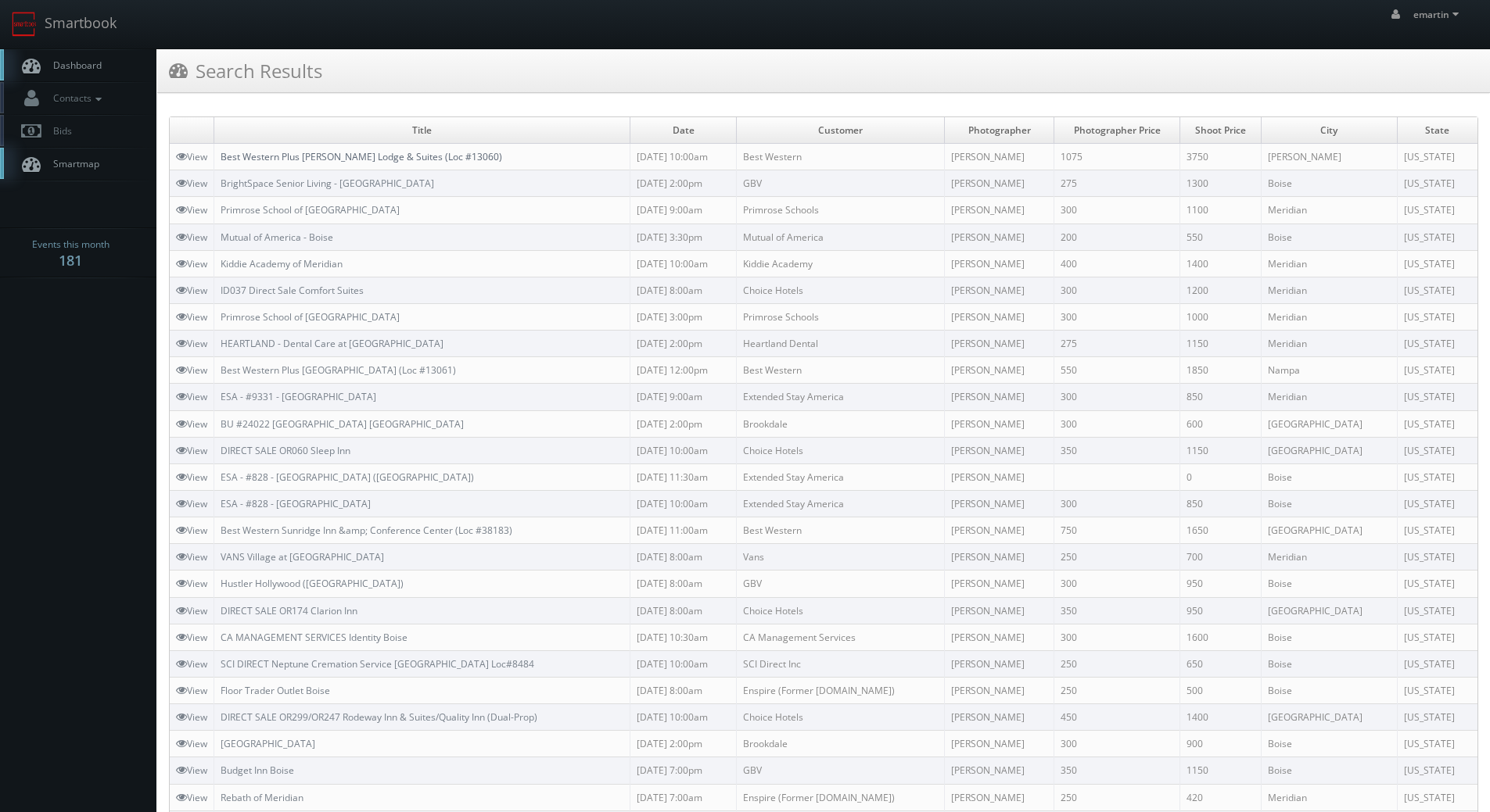
click at [256, 157] on link "Best Western Plus [PERSON_NAME] Lodge & Suites (Loc #13060)" at bounding box center [362, 157] width 282 height 14
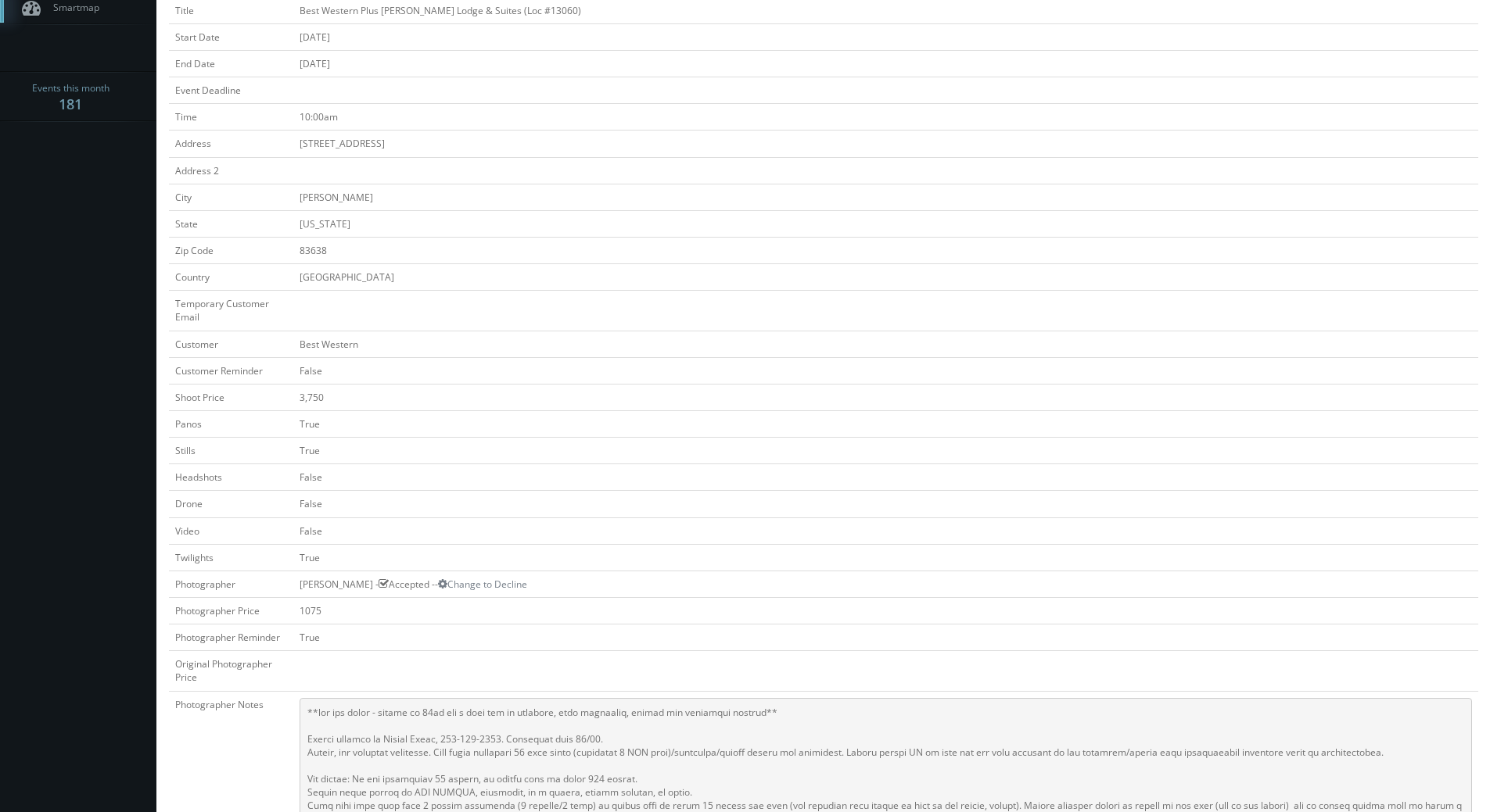
scroll to position [155, 0]
click at [692, 364] on td "False" at bounding box center [886, 371] width 1185 height 26
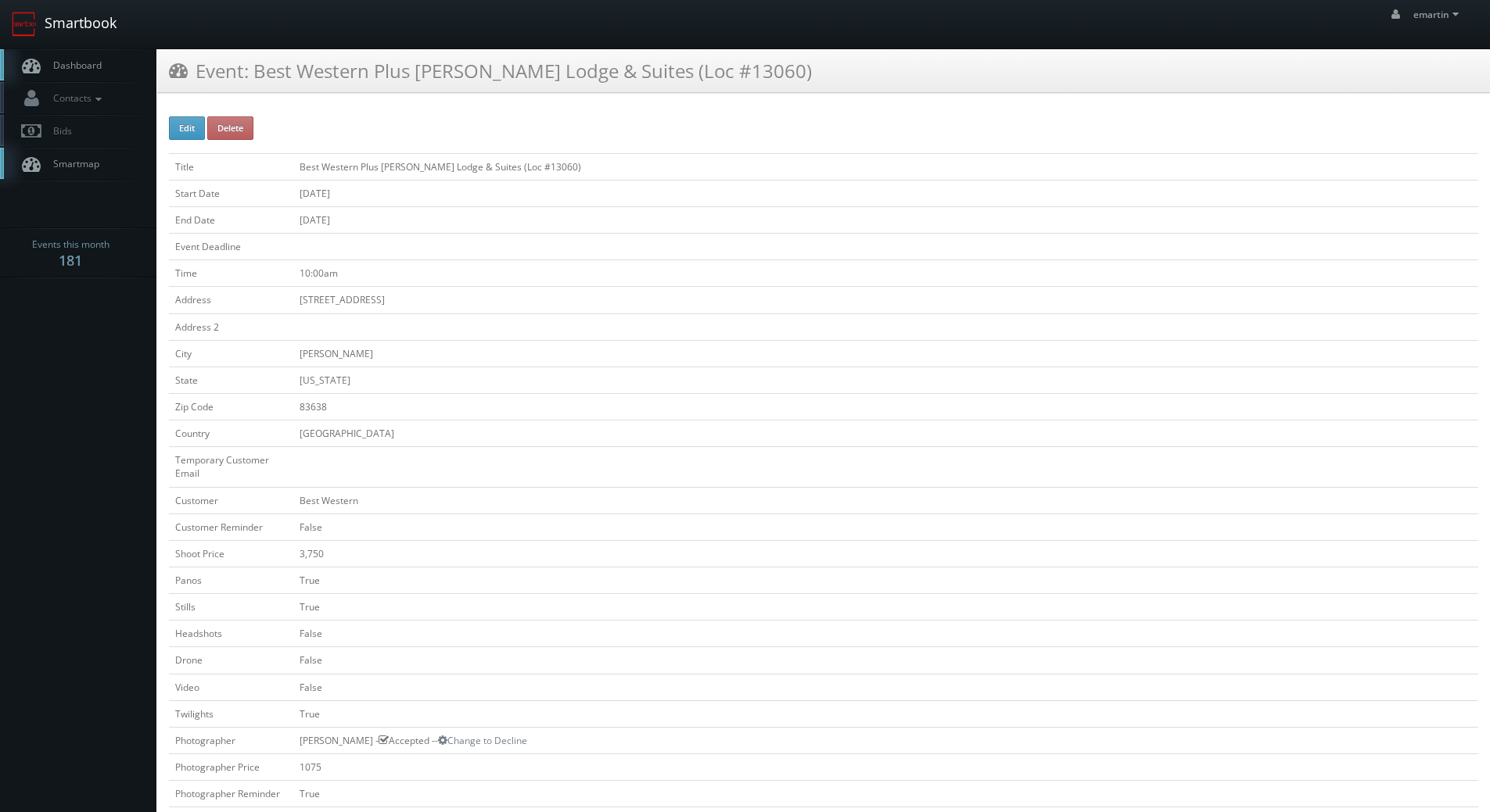
click at [80, 34] on link "Smartbook" at bounding box center [64, 24] width 128 height 48
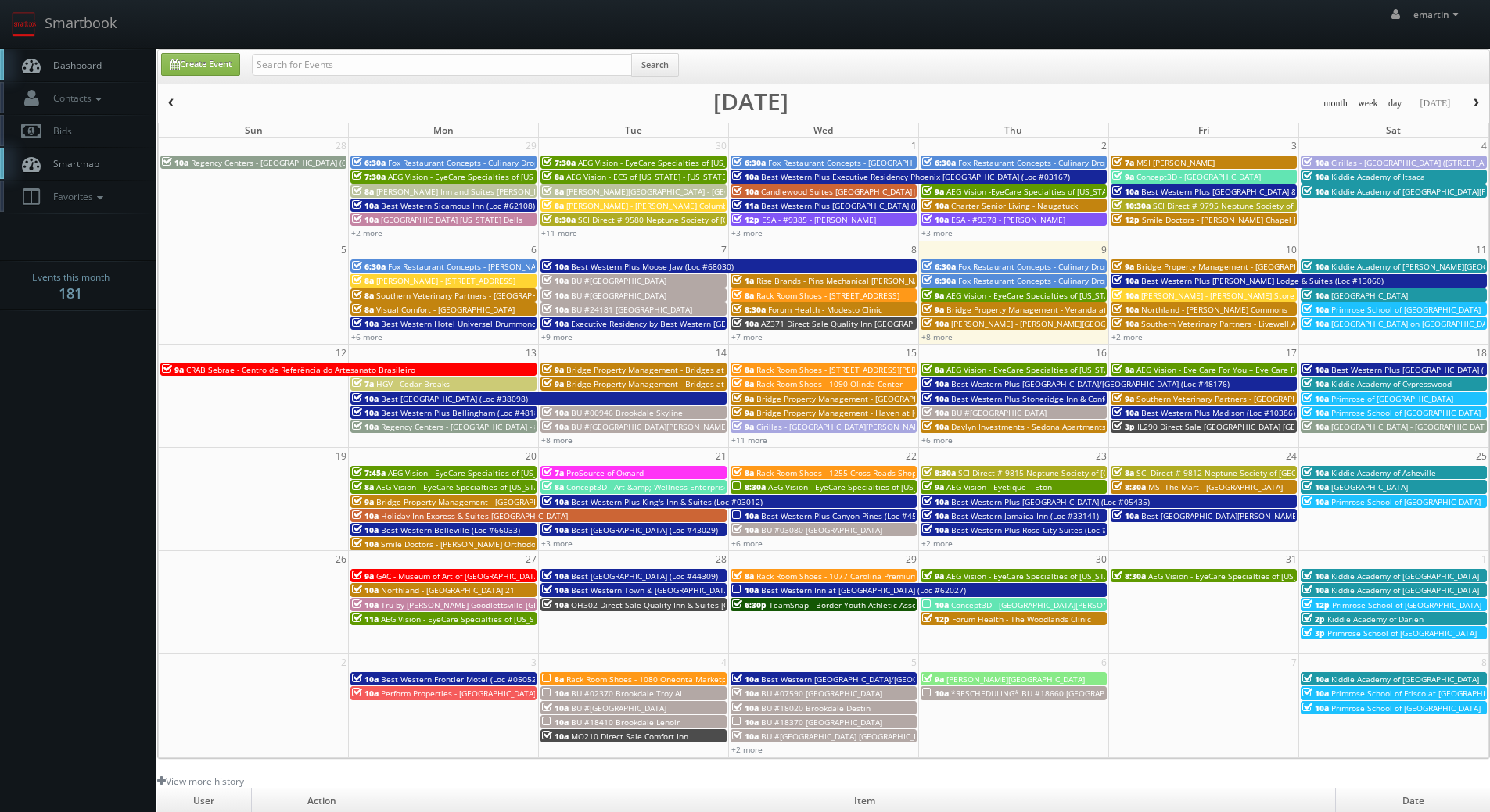
click at [124, 409] on body "Smartbook Toggle Side Navigation Toggle Top Navigation emartin emartin Profile …" at bounding box center [745, 540] width 1490 height 1081
click at [1181, 283] on span "Best Western Plus [PERSON_NAME] Lodge & Suites (Loc #13060)" at bounding box center [1262, 280] width 243 height 11
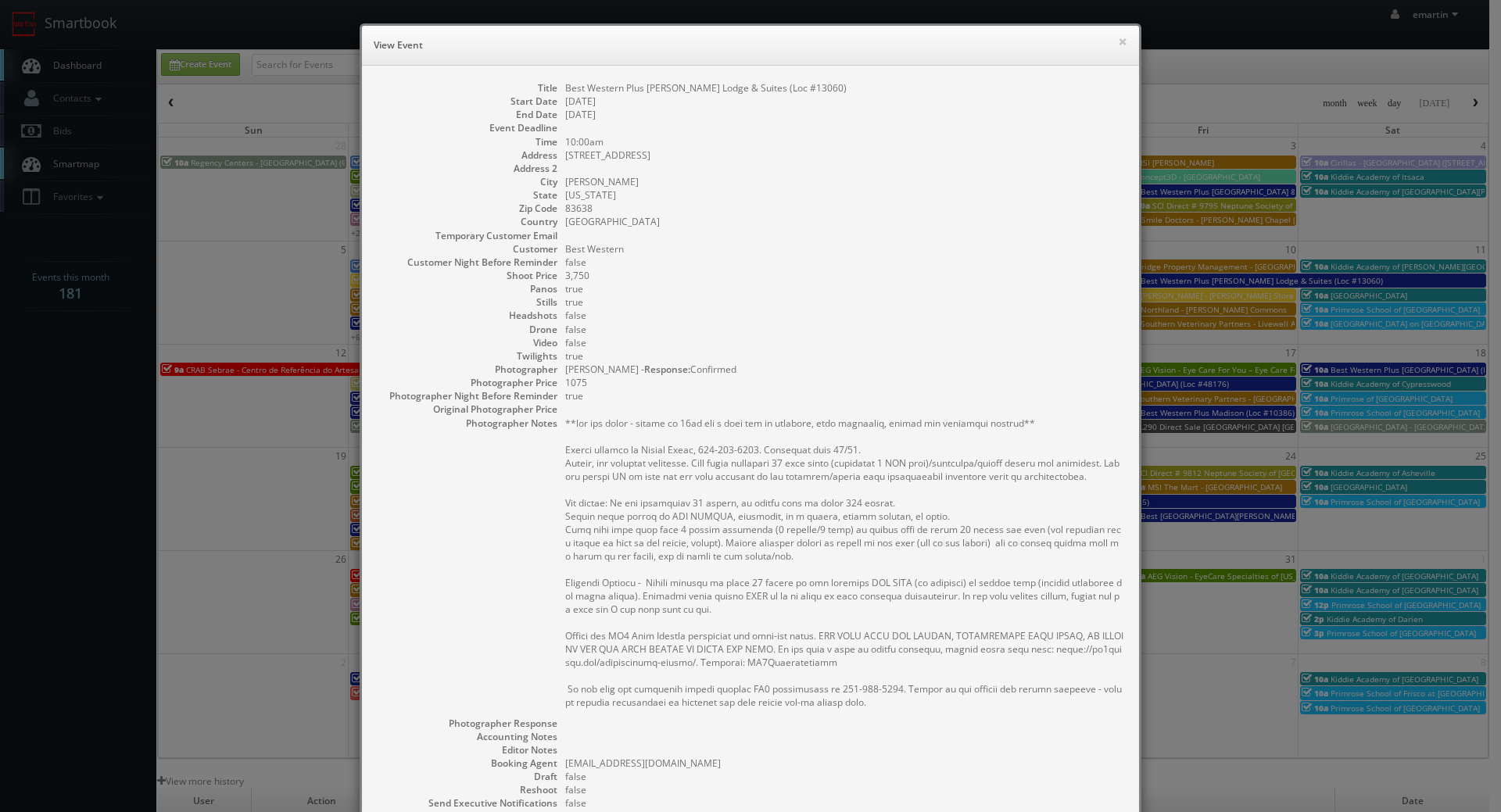
click at [901, 305] on dd "true" at bounding box center [844, 302] width 558 height 14
click at [1117, 36] on button "×" at bounding box center [1122, 41] width 9 height 11
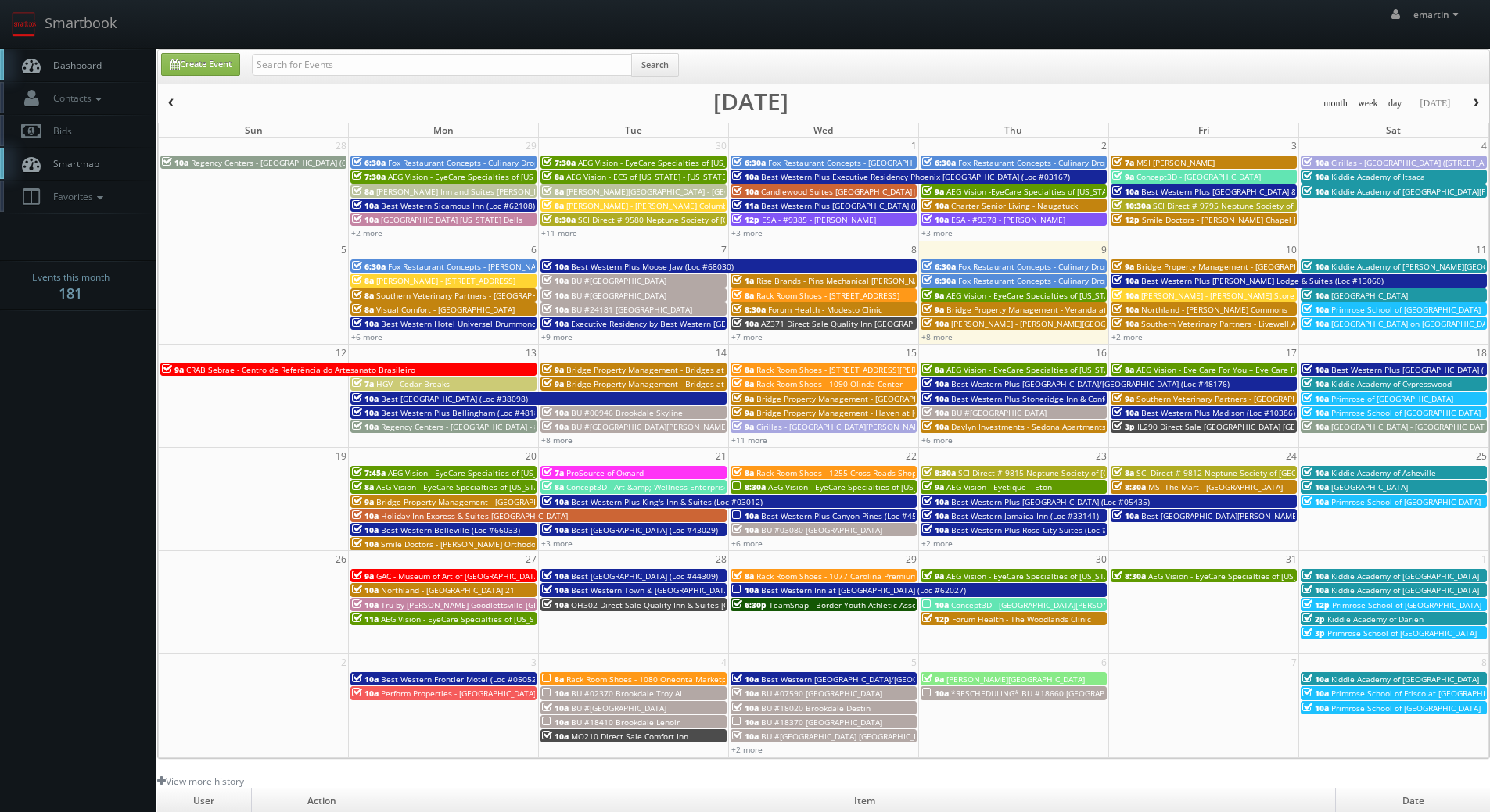
click at [114, 68] on link "Dashboard" at bounding box center [78, 65] width 156 height 32
